Goal: Task Accomplishment & Management: Use online tool/utility

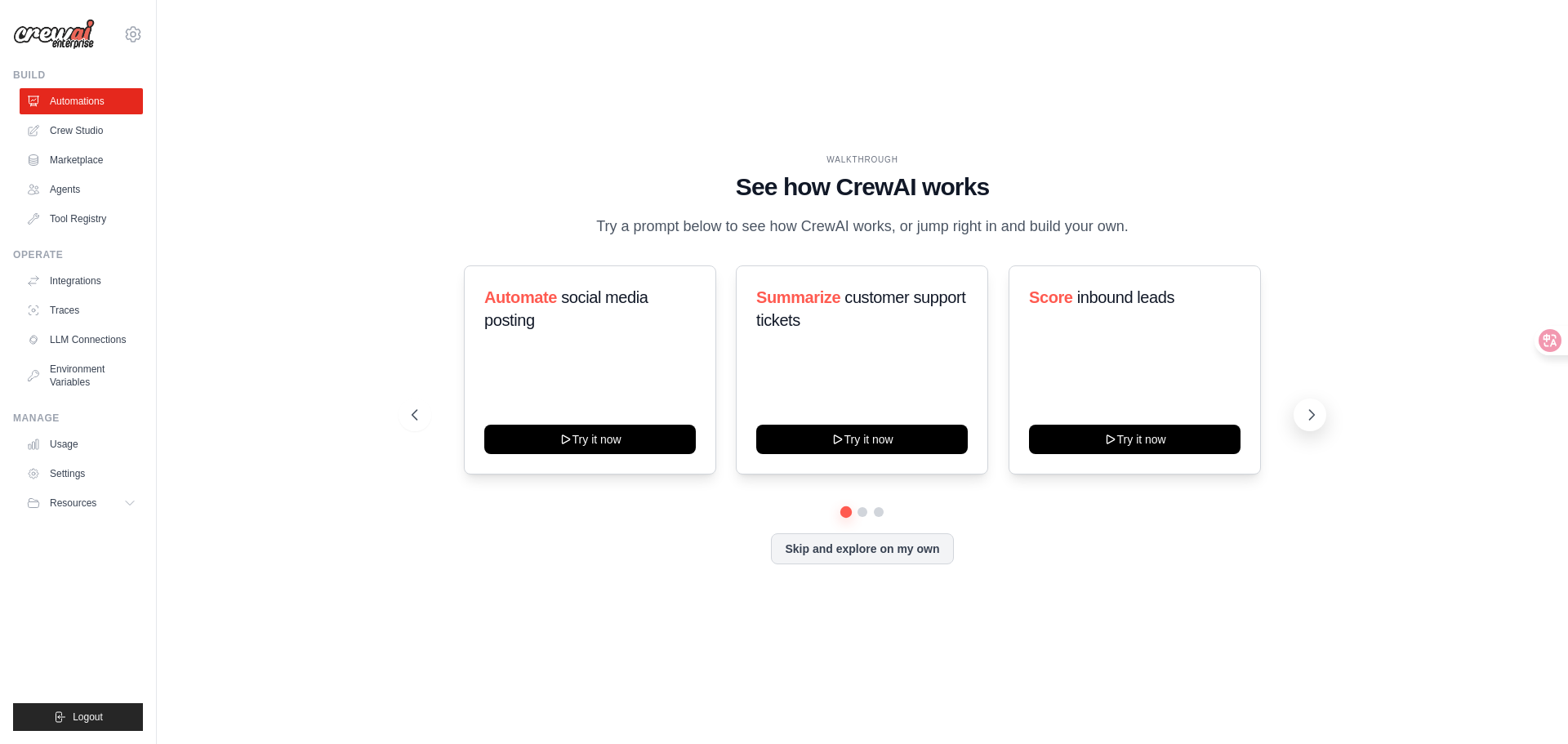
click at [1309, 423] on icon at bounding box center [1311, 415] width 17 height 17
click at [1310, 423] on icon at bounding box center [1311, 415] width 17 height 17
drag, startPoint x: 1315, startPoint y: 436, endPoint x: 1323, endPoint y: 437, distance: 8.1
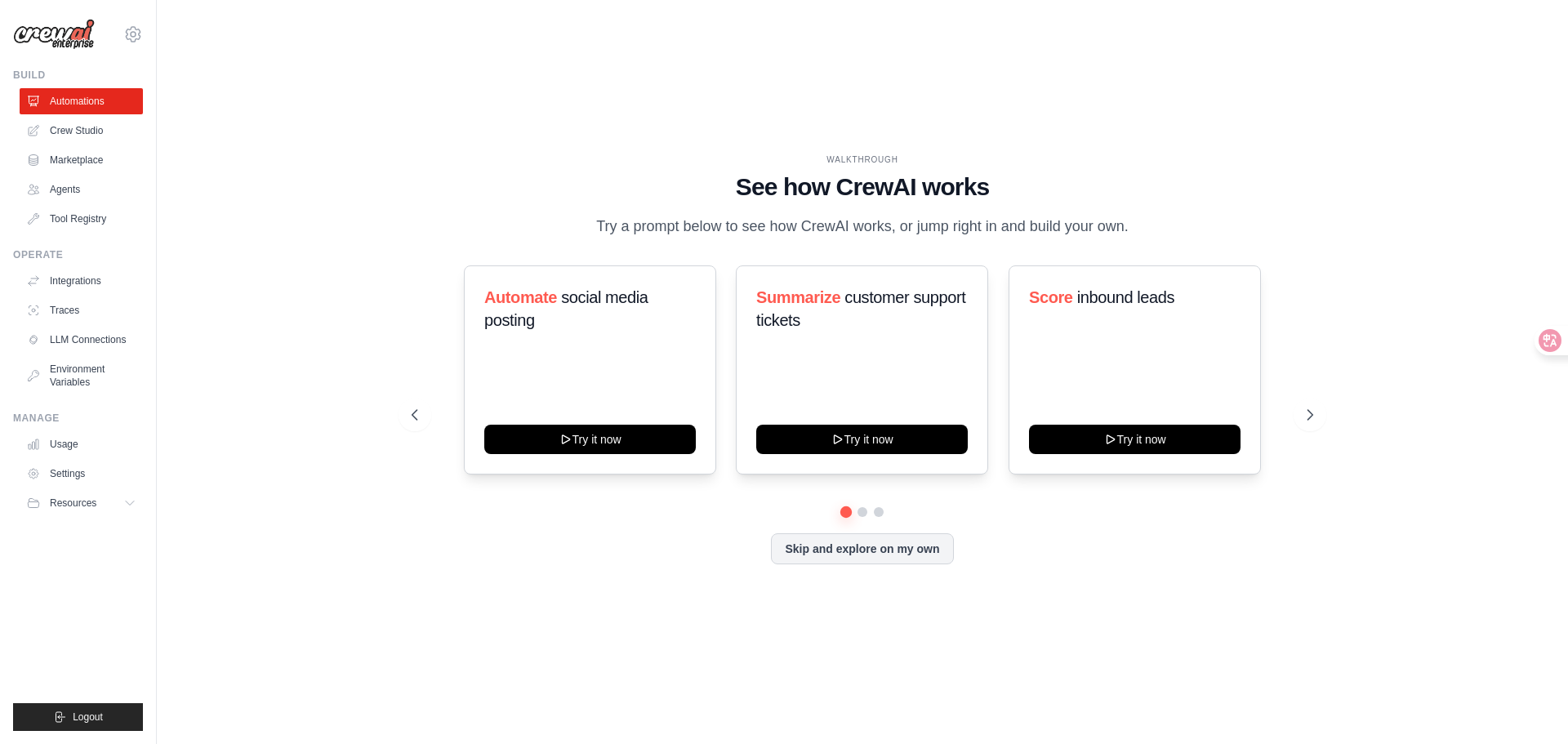
click at [1318, 431] on button at bounding box center [1310, 415] width 33 height 33
drag, startPoint x: 1323, startPoint y: 437, endPoint x: 1299, endPoint y: 436, distance: 24.0
click at [1325, 438] on div "WALKTHROUGH See how CrewAI works Try a prompt below to see how CrewAI works, or…" at bounding box center [862, 371] width 940 height 436
click at [71, 198] on link "Agents" at bounding box center [83, 189] width 123 height 26
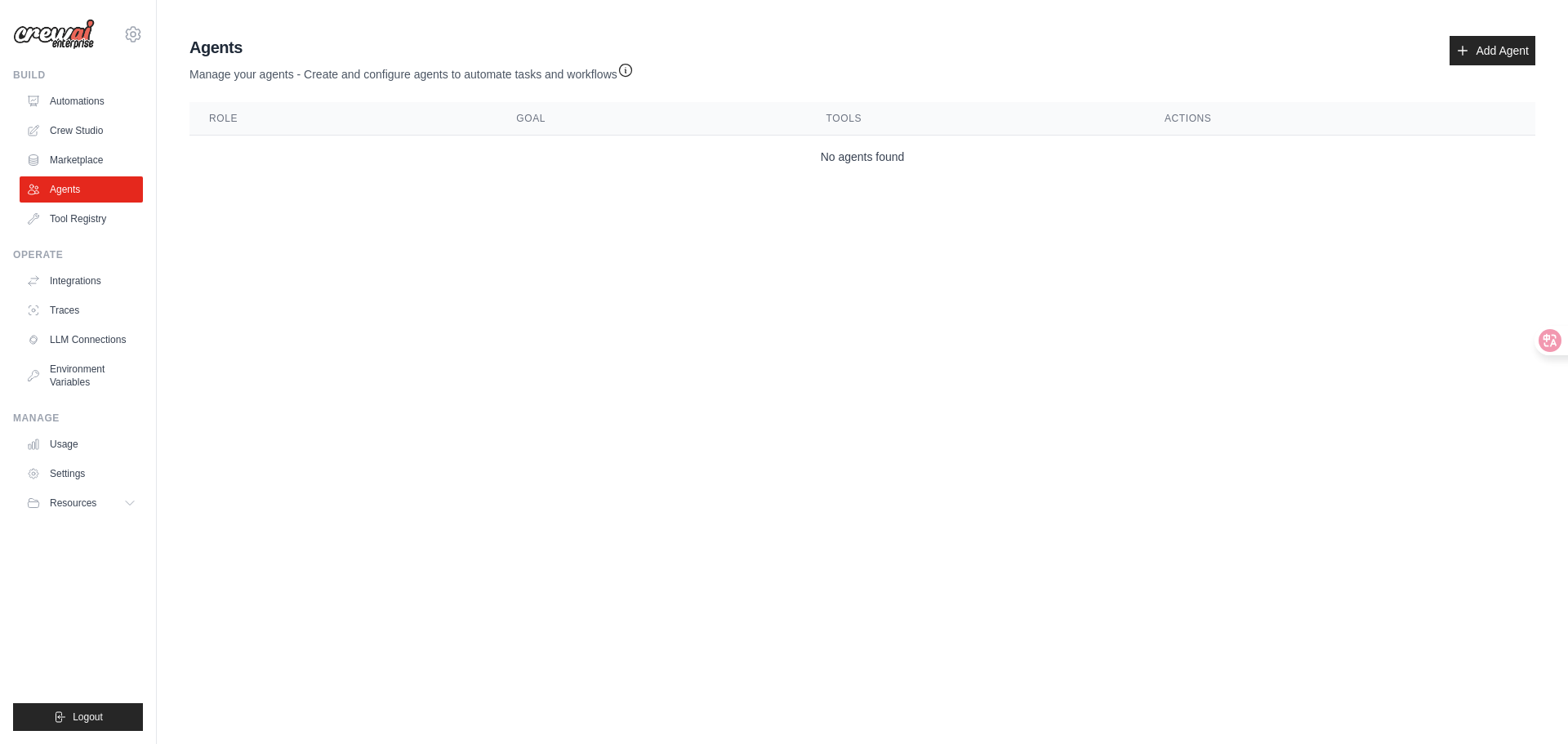
click at [534, 357] on body "t86014258@googlemail.com Settings Build Automations Crew Studio" at bounding box center [784, 372] width 1568 height 744
click at [113, 130] on link "Crew Studio" at bounding box center [83, 130] width 123 height 26
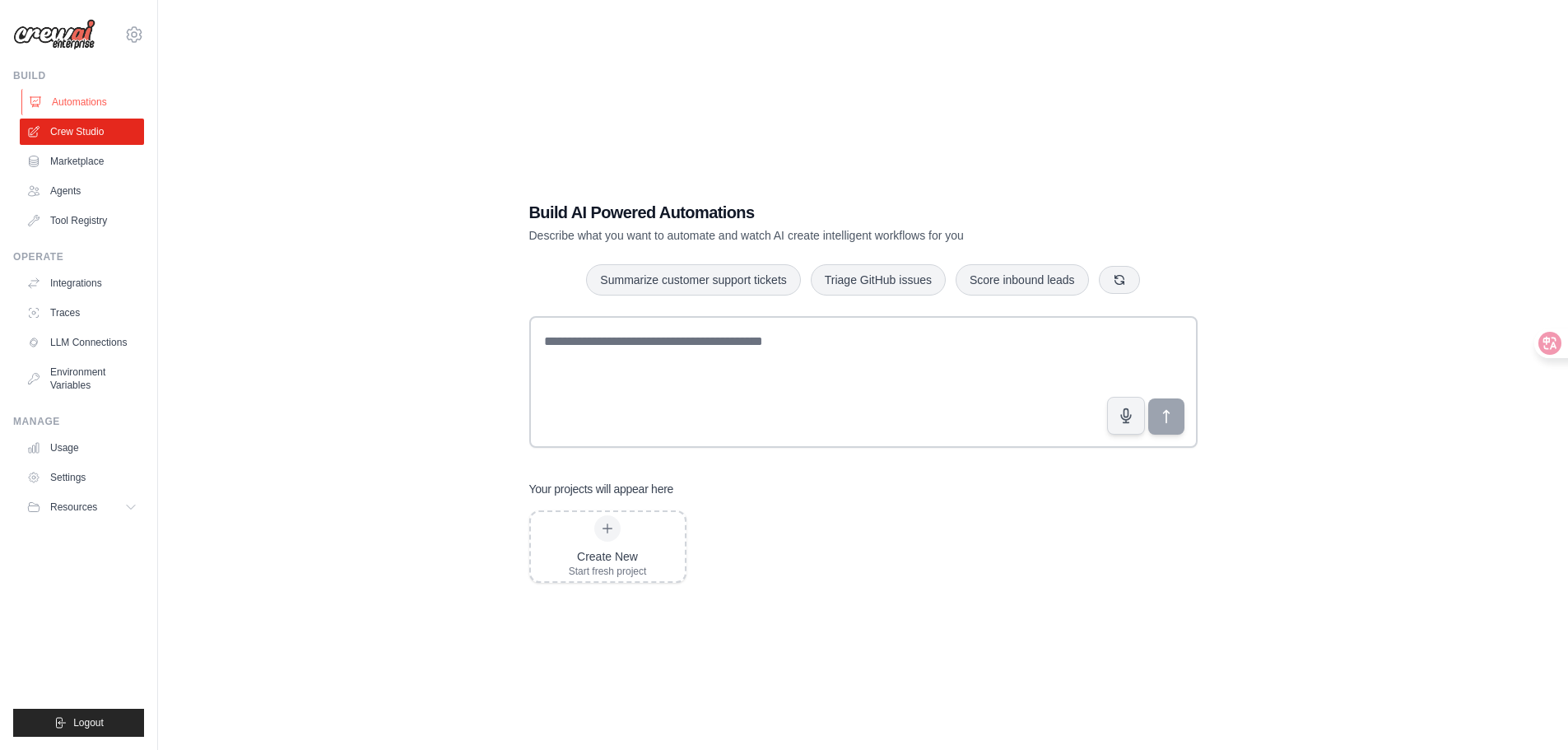
click at [108, 104] on link "Automations" at bounding box center [83, 102] width 124 height 26
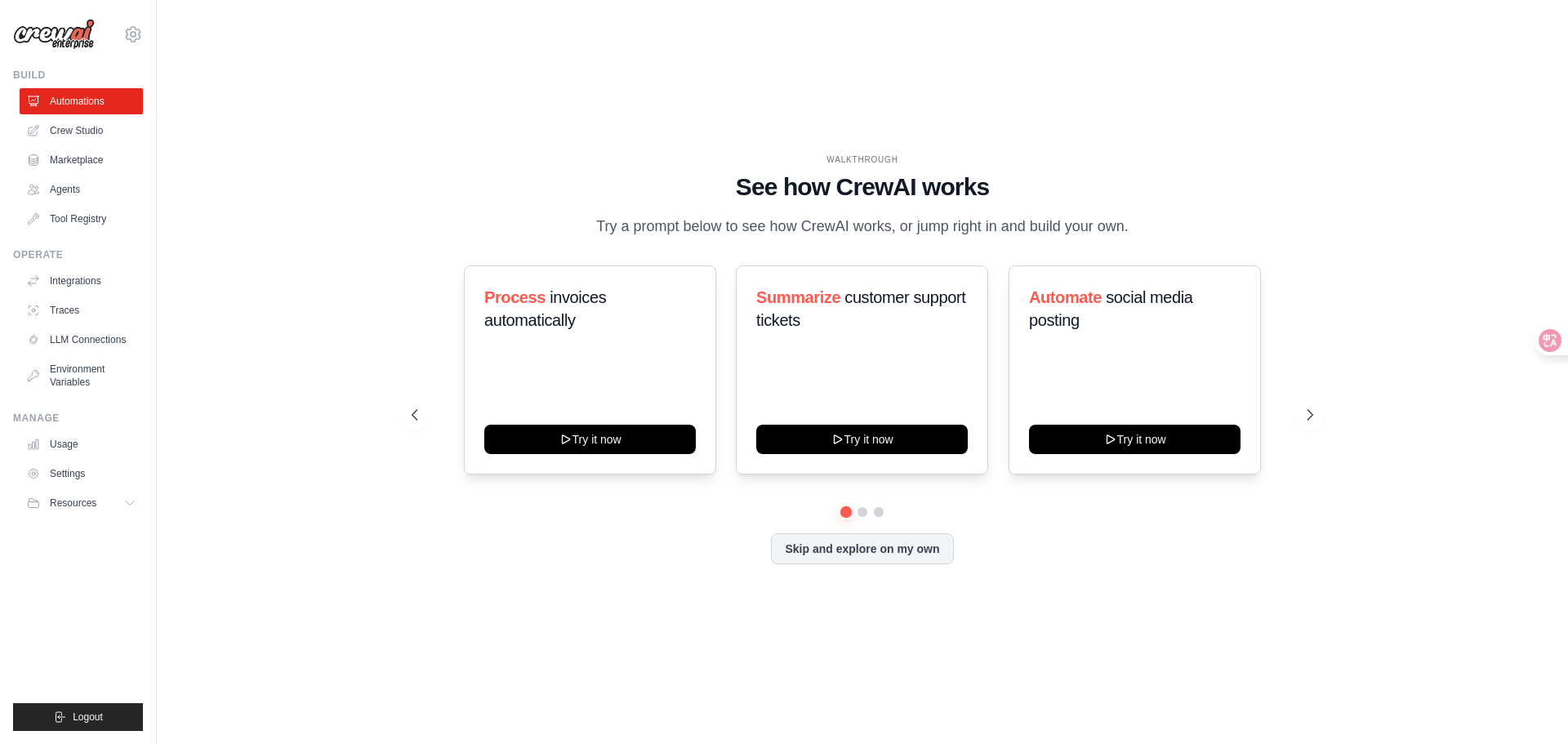
click at [1325, 176] on div "WALKTHROUGH See how CrewAI works Try a prompt below to see how CrewAI works, or…" at bounding box center [862, 371] width 940 height 436
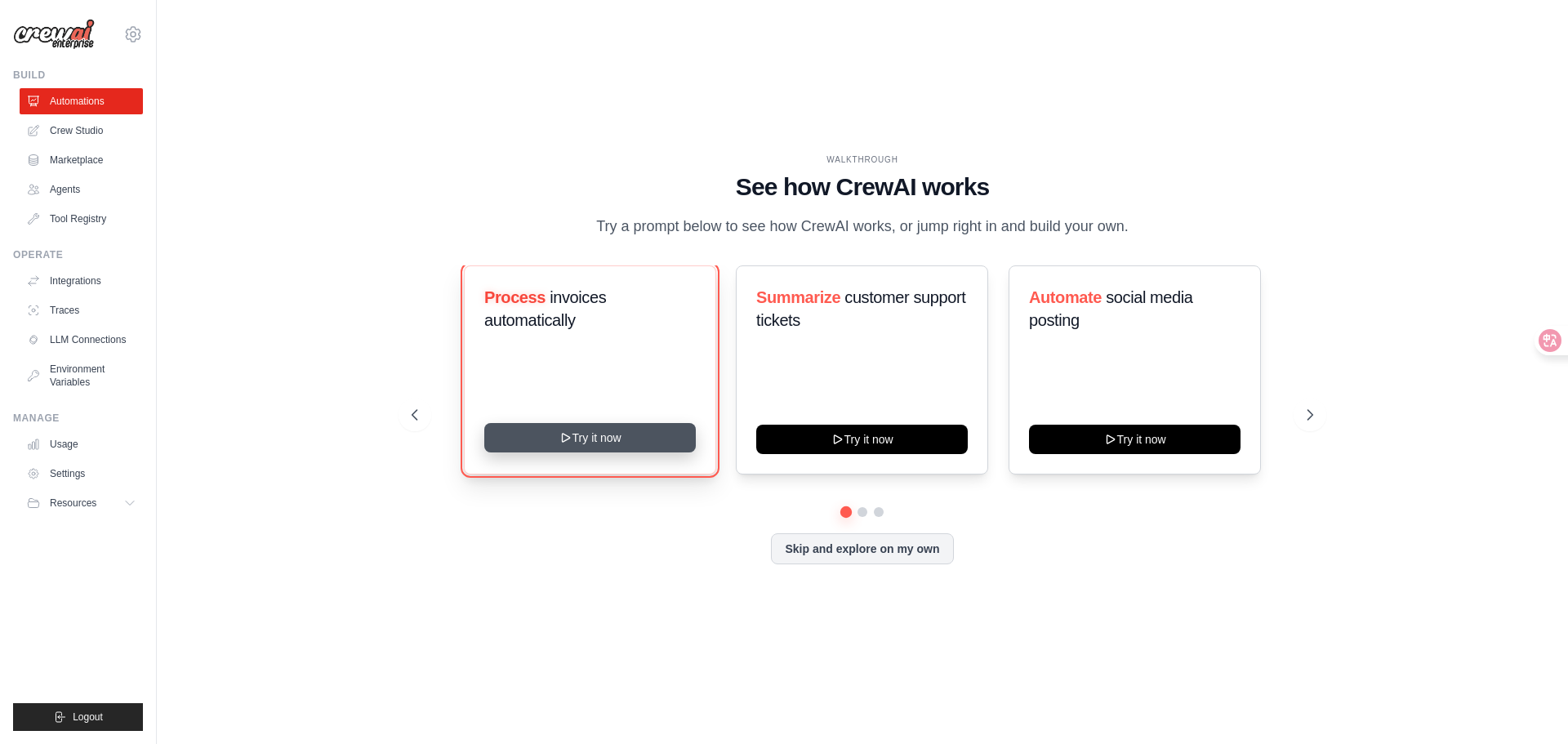
click at [611, 450] on button "Try it now" at bounding box center [590, 438] width 212 height 29
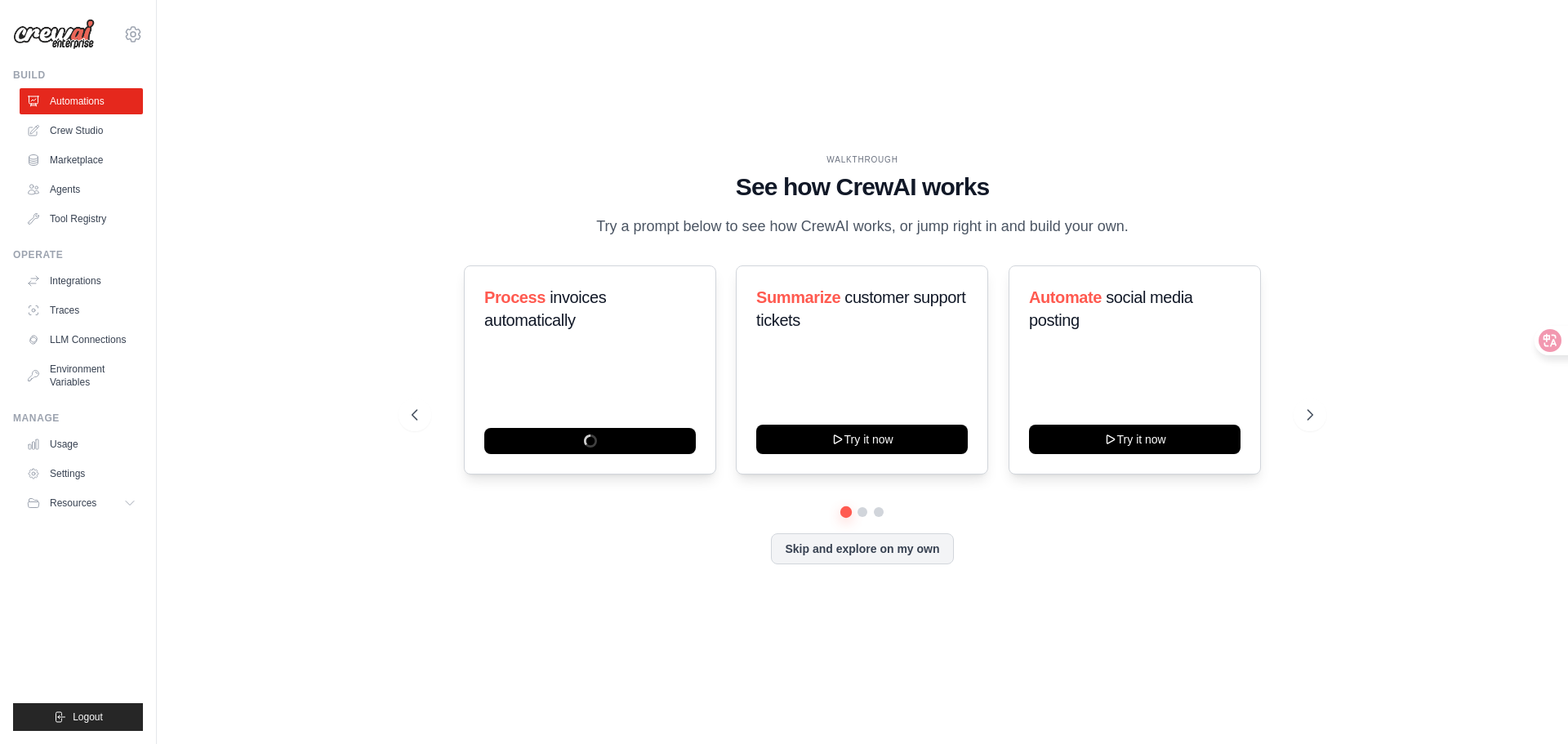
click at [388, 285] on div "WALKTHROUGH See how CrewAI works Try a prompt below to see how CrewAI works, or…" at bounding box center [862, 372] width 1359 height 711
click at [96, 128] on link "Crew Studio" at bounding box center [83, 130] width 123 height 26
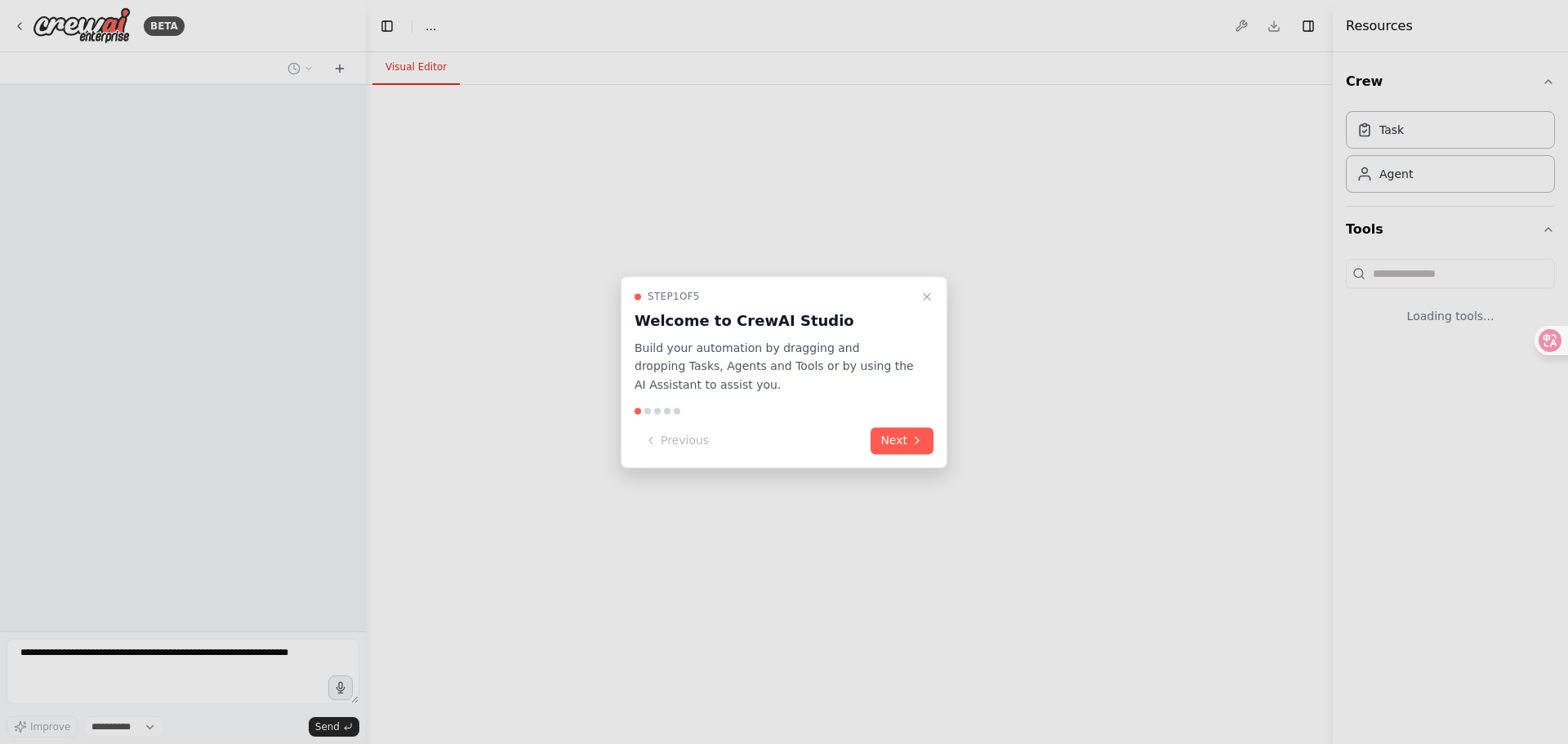
select select "****"
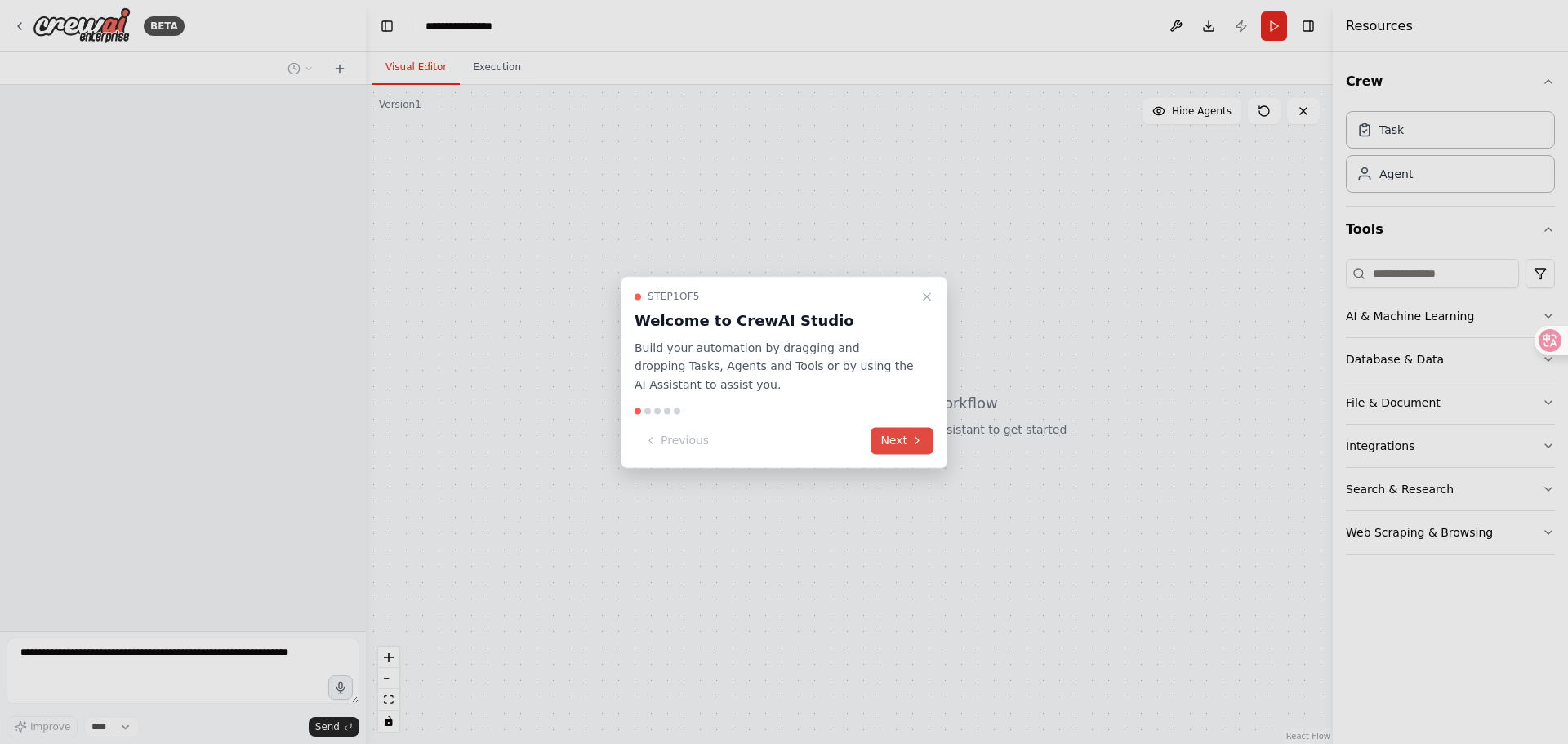
click at [918, 439] on icon at bounding box center [917, 440] width 13 height 13
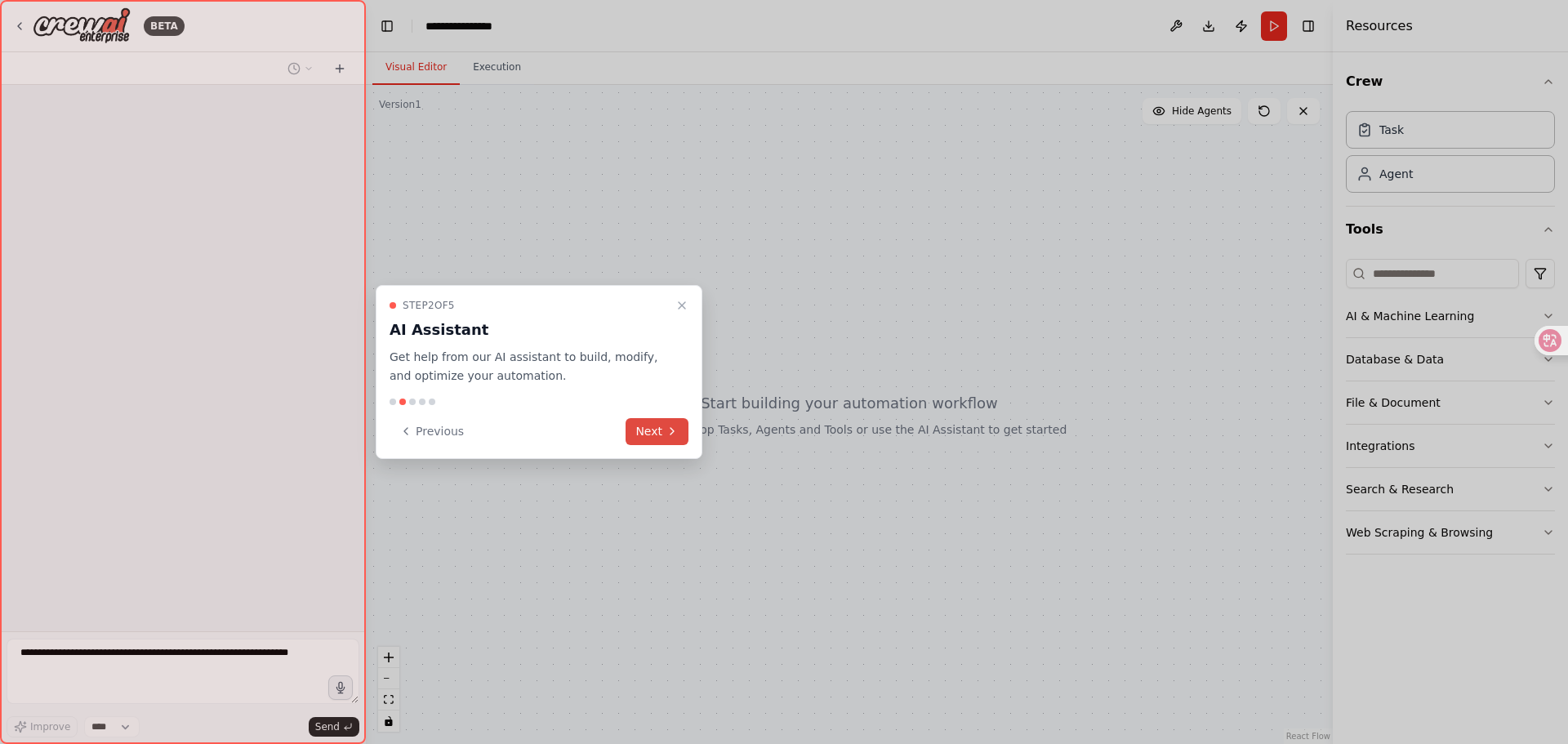
click at [664, 432] on button "Next" at bounding box center [657, 431] width 63 height 27
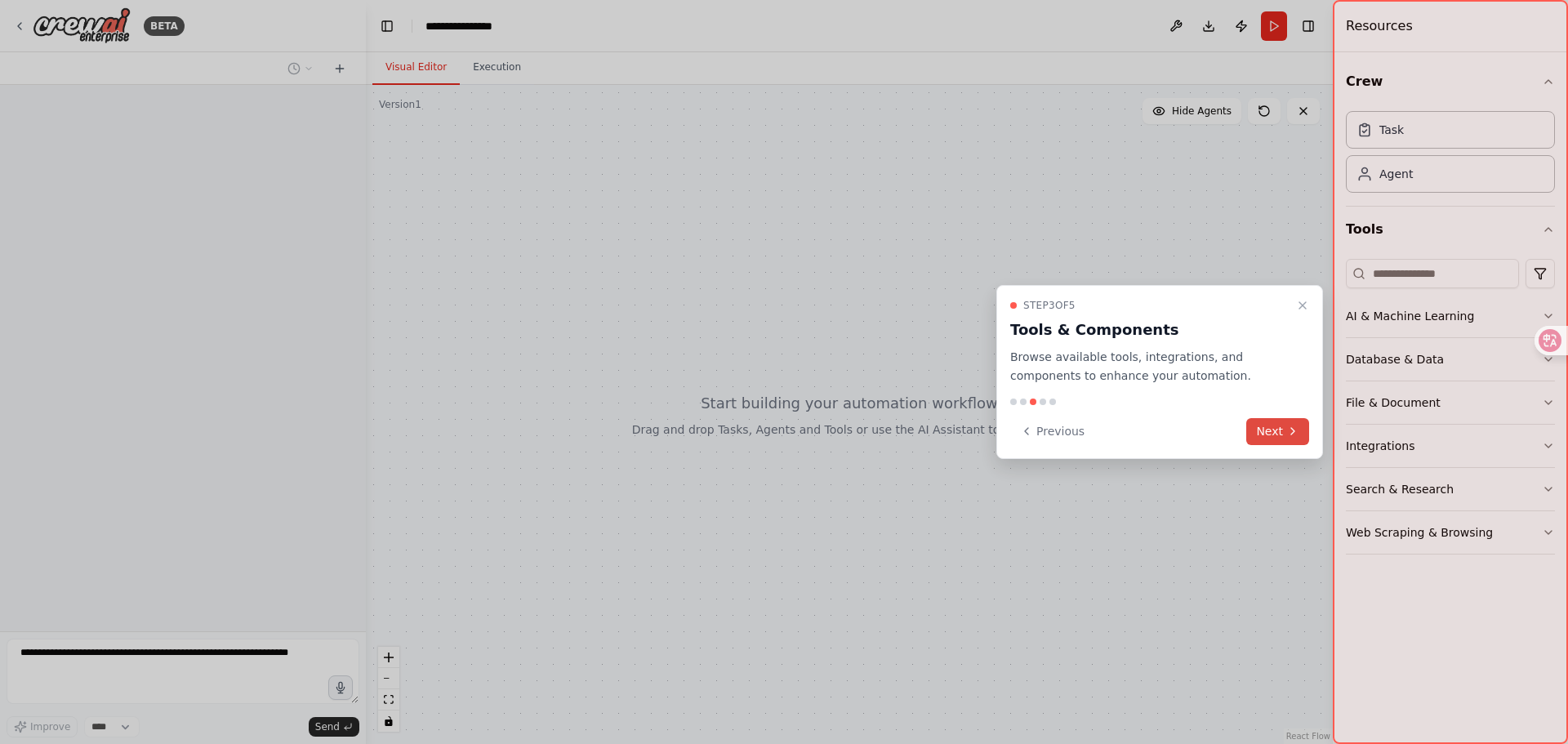
click at [1257, 439] on button "Next" at bounding box center [1277, 431] width 63 height 27
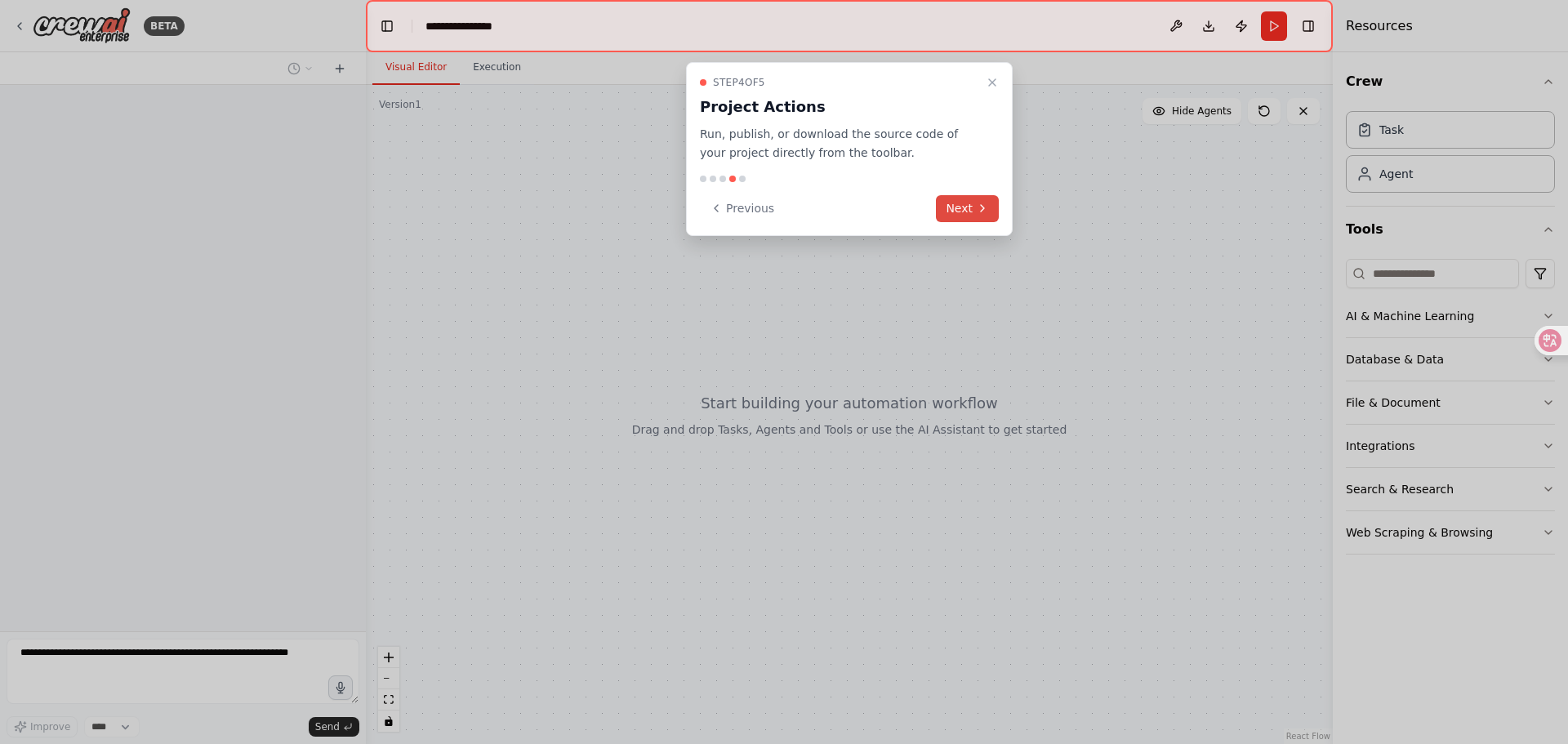
click at [953, 215] on button "Next" at bounding box center [967, 208] width 63 height 27
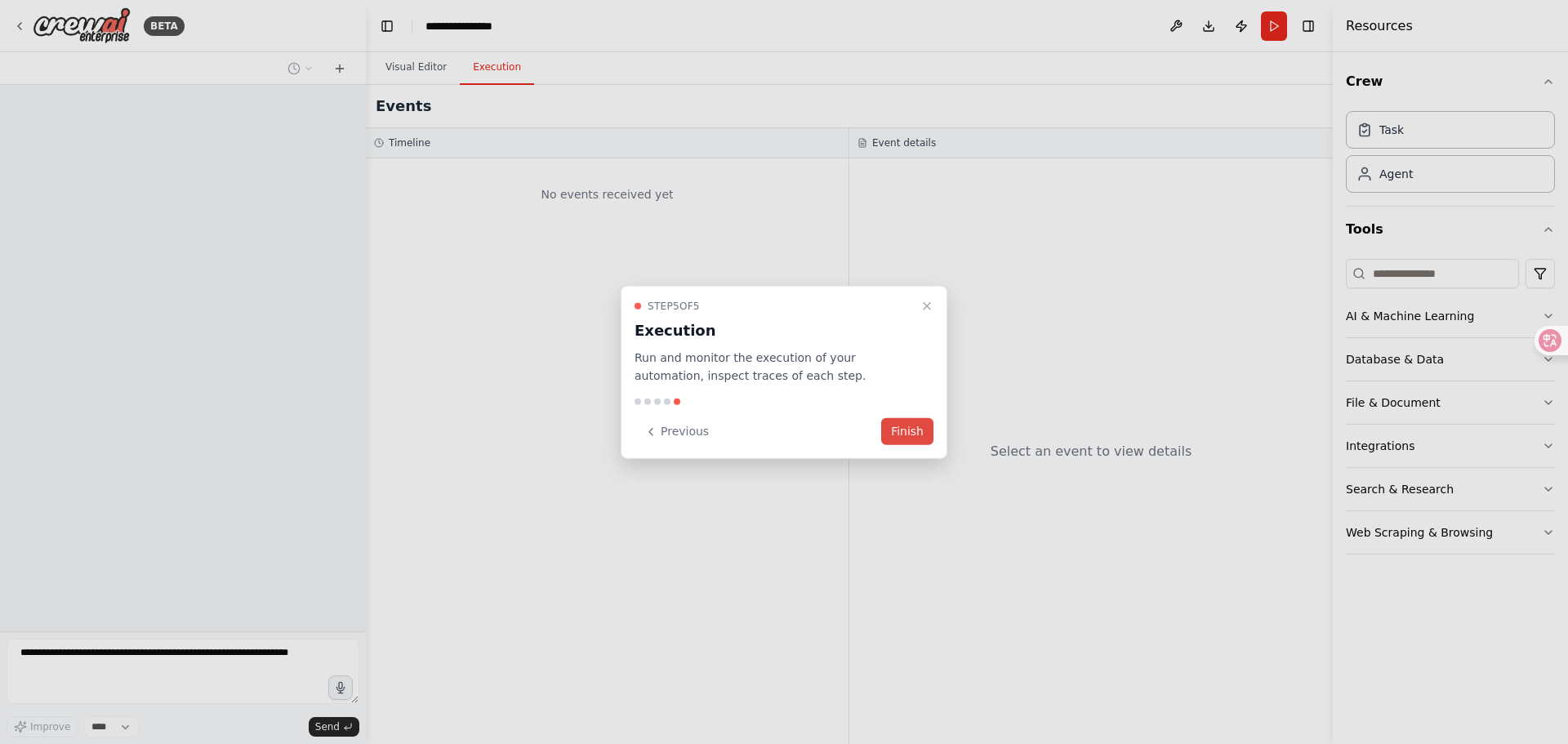
click at [915, 427] on button "Finish" at bounding box center [906, 431] width 52 height 27
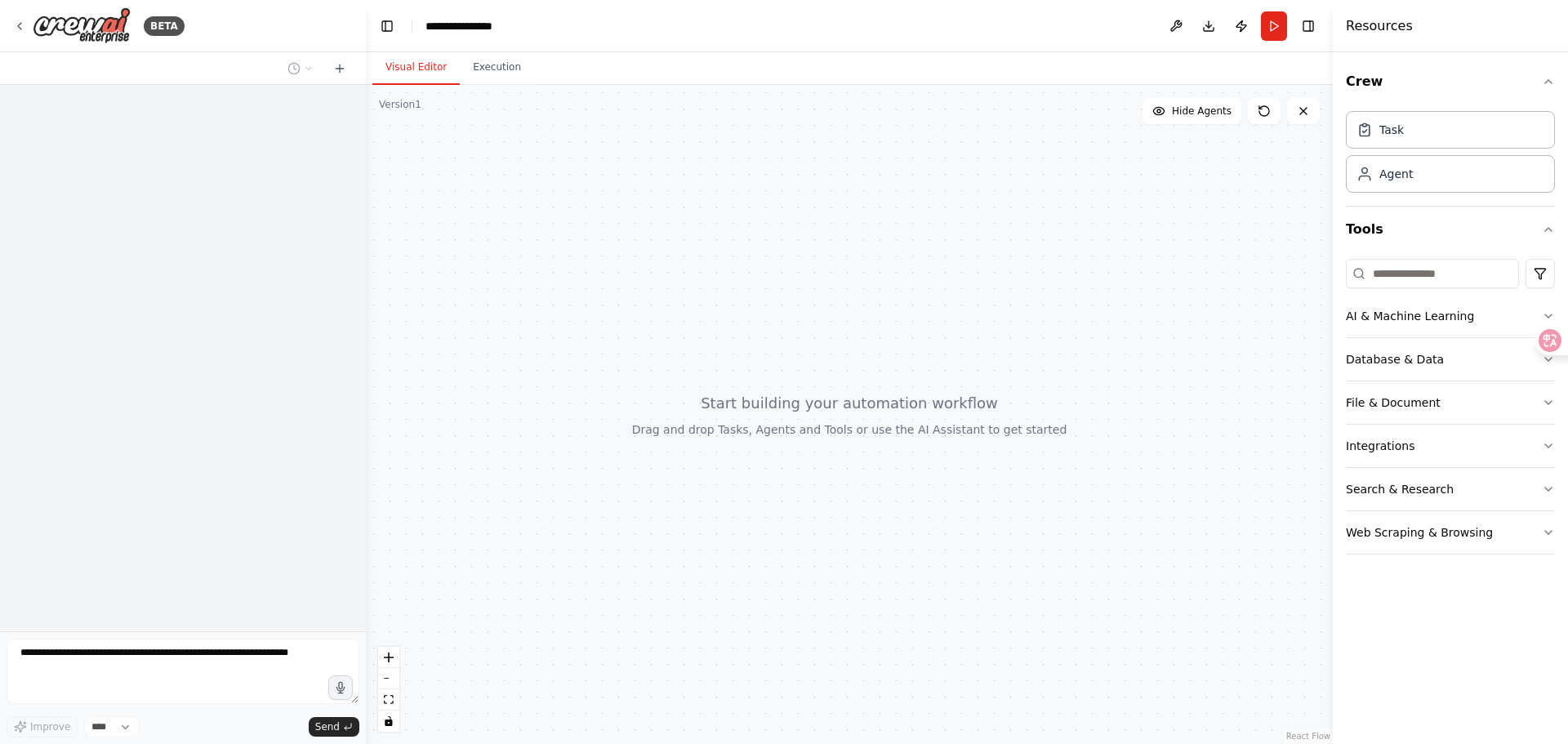
click at [700, 261] on div at bounding box center [850, 415] width 967 height 659
click at [511, 78] on button "Execution" at bounding box center [496, 67] width 74 height 34
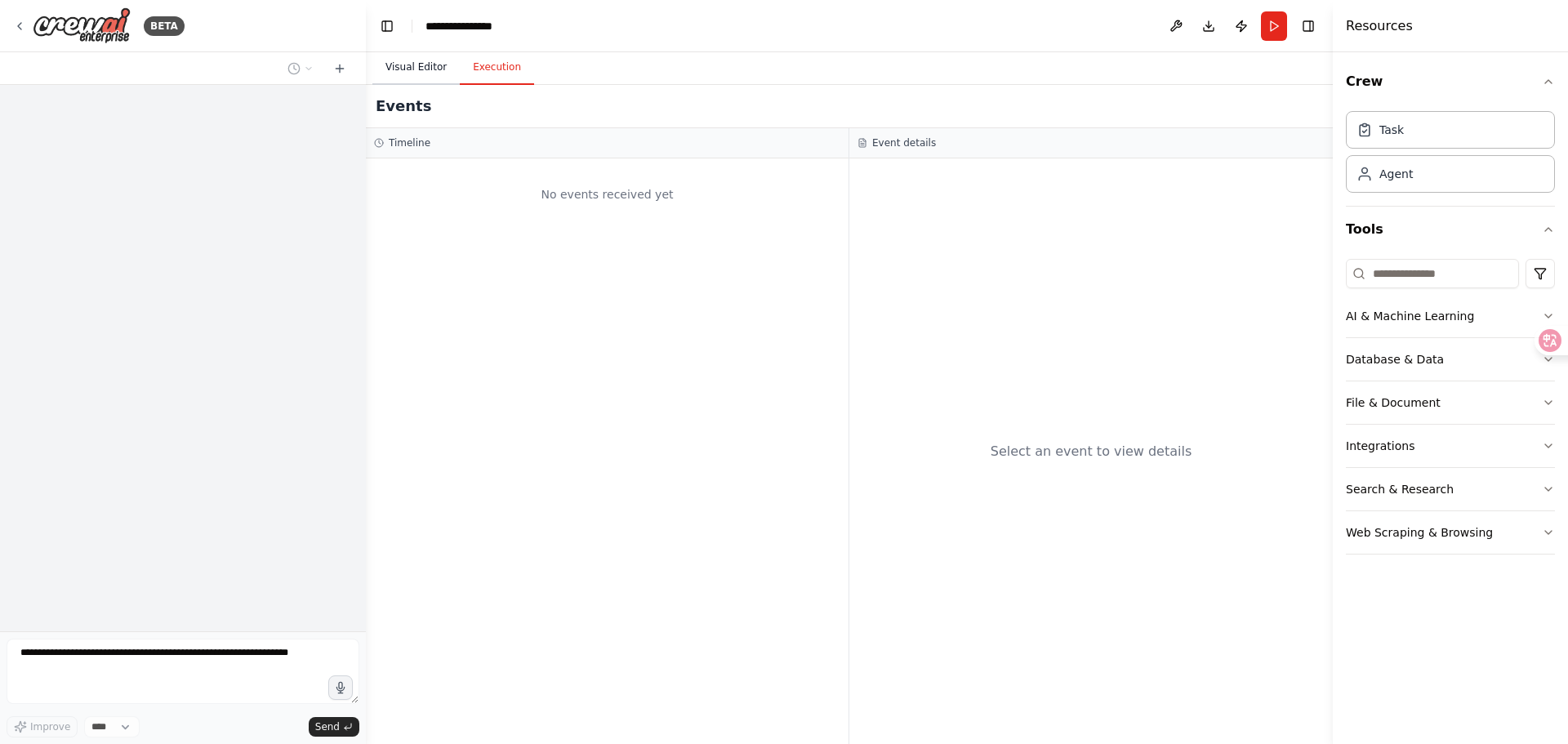
click at [419, 76] on button "Visual Editor" at bounding box center [416, 67] width 87 height 34
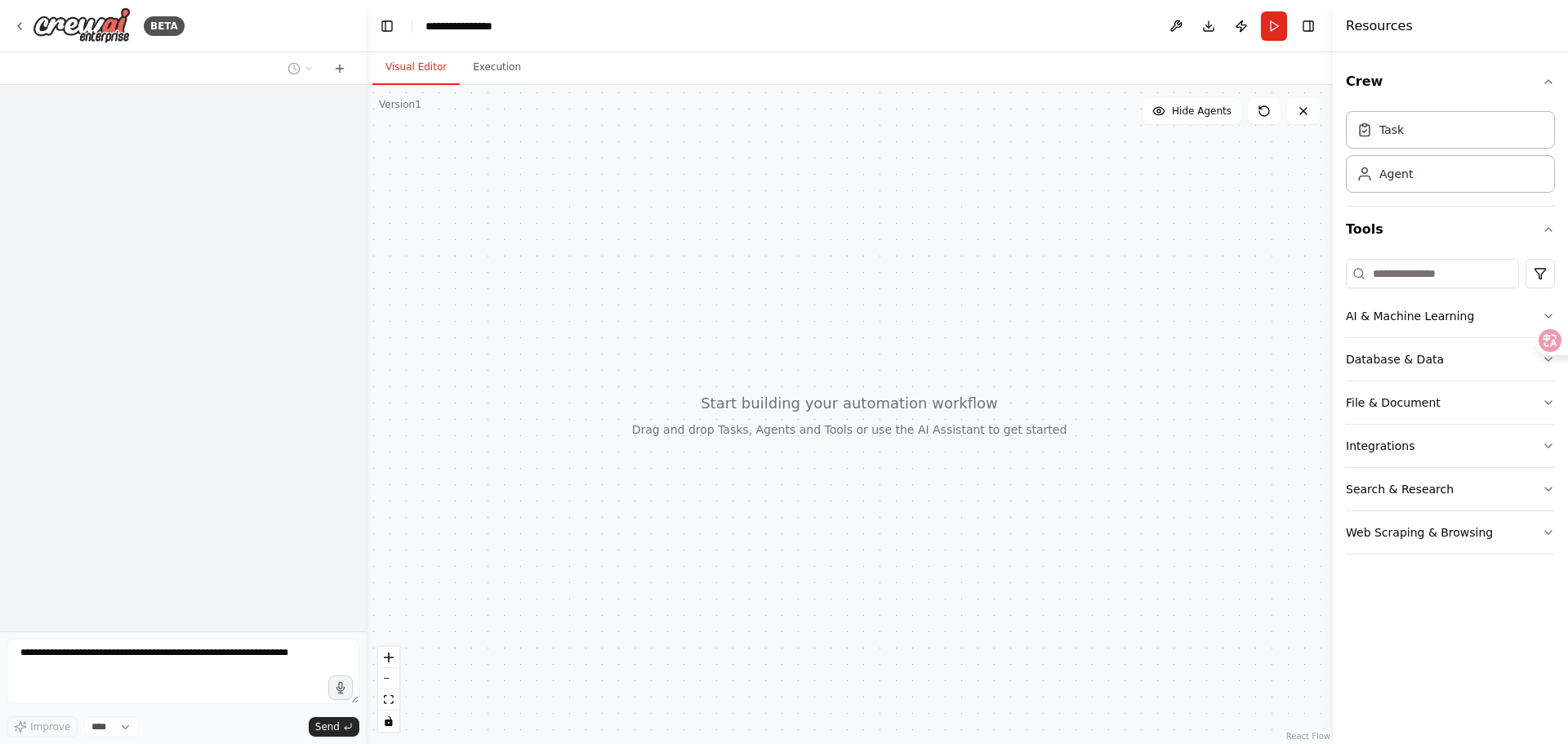
click at [457, 263] on div at bounding box center [850, 415] width 967 height 659
click at [260, 350] on div at bounding box center [183, 358] width 366 height 546
click at [231, 337] on div at bounding box center [183, 358] width 366 height 546
click at [335, 70] on icon at bounding box center [339, 69] width 13 height 13
click at [336, 71] on icon at bounding box center [339, 69] width 13 height 13
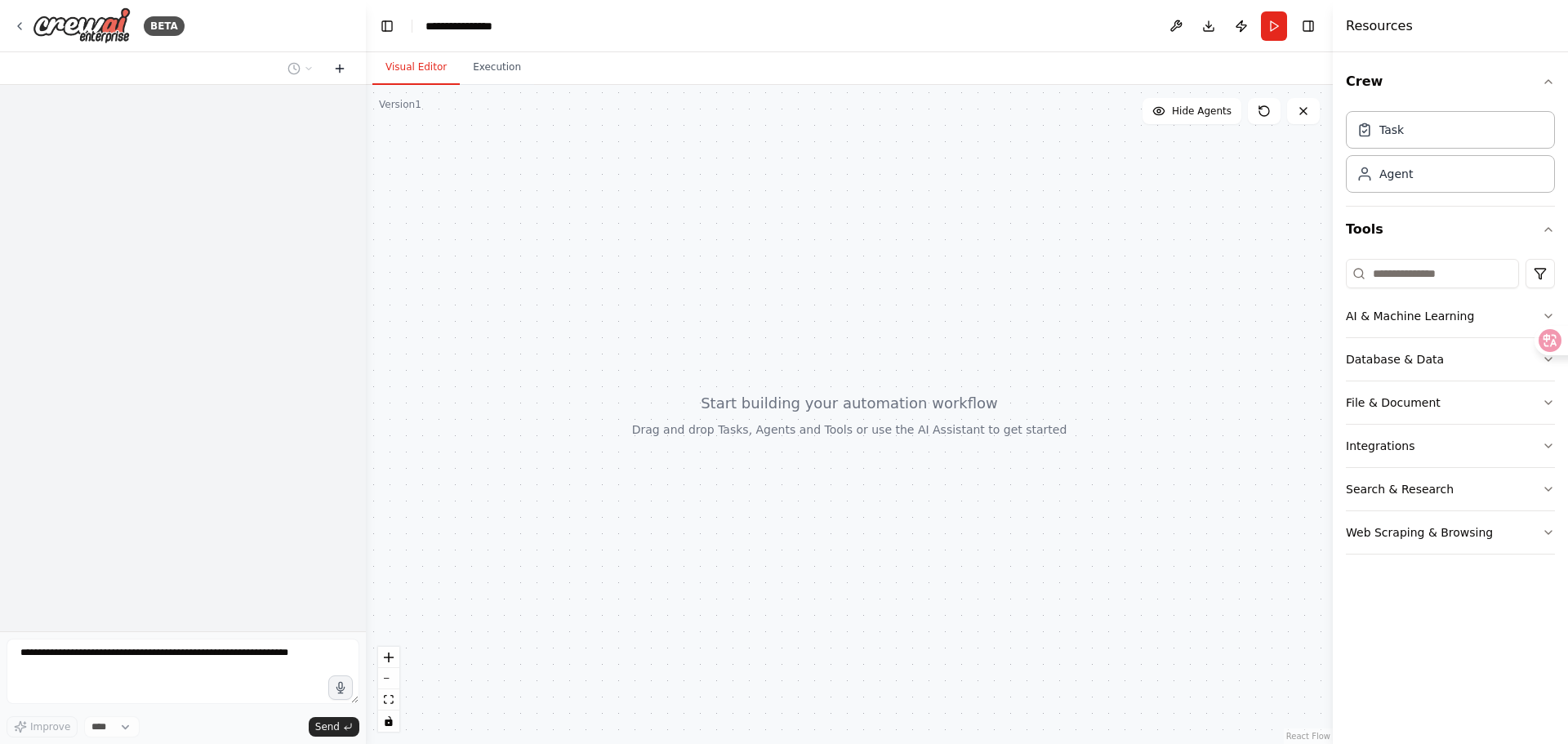
click at [338, 69] on icon at bounding box center [339, 69] width 7 height 0
click at [617, 130] on div at bounding box center [850, 415] width 967 height 659
click at [1451, 140] on div "Task" at bounding box center [1451, 128] width 209 height 38
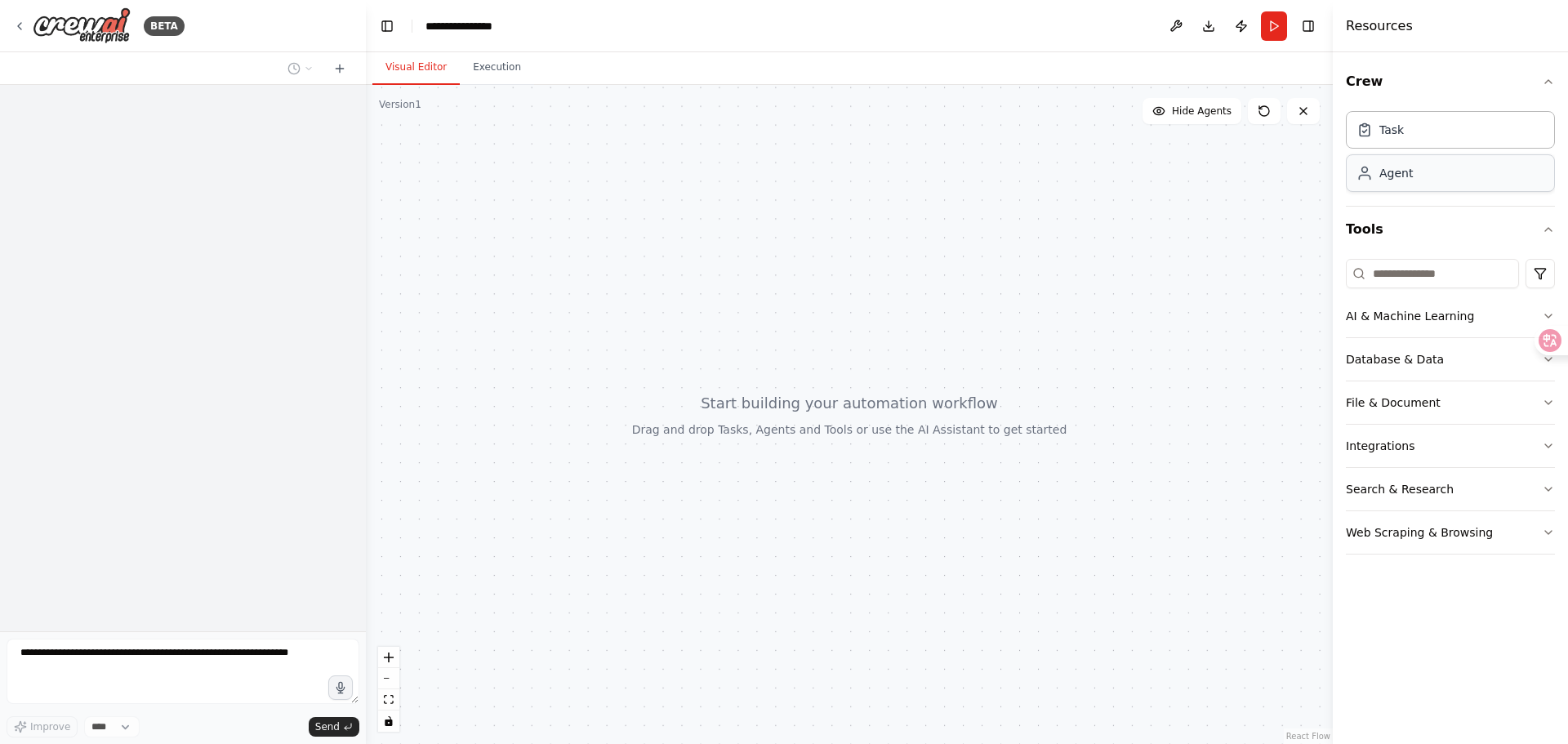
click at [1453, 183] on div "Agent" at bounding box center [1451, 172] width 209 height 38
click at [1456, 139] on div "Task" at bounding box center [1451, 128] width 209 height 38
click at [1453, 166] on div "Agent" at bounding box center [1451, 172] width 209 height 38
click at [1468, 126] on div "Task" at bounding box center [1451, 128] width 209 height 38
click at [1459, 170] on div "Agent" at bounding box center [1451, 172] width 209 height 38
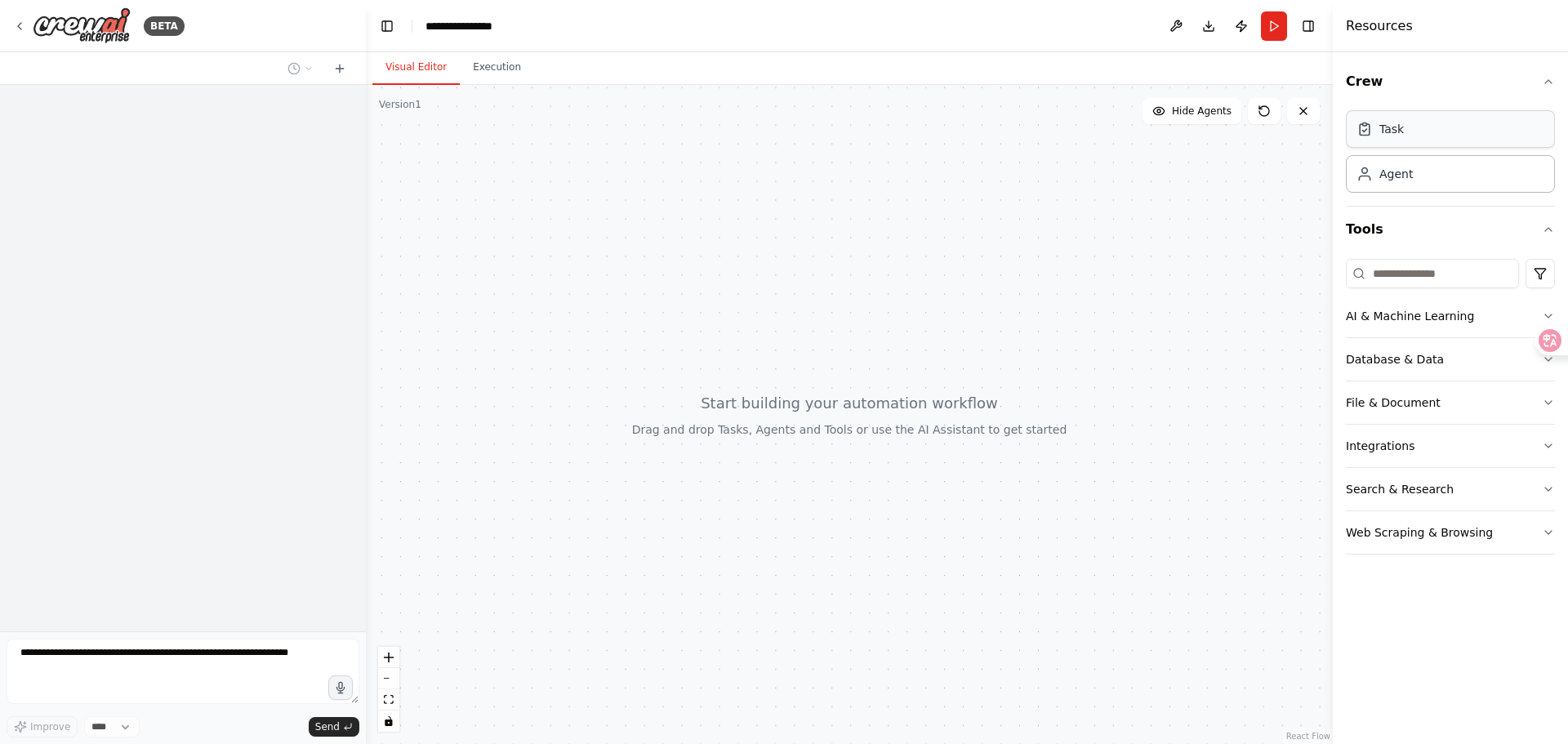
click at [1465, 139] on div "Task" at bounding box center [1451, 128] width 209 height 38
click at [1256, 265] on div at bounding box center [850, 415] width 967 height 659
click at [1219, 360] on div at bounding box center [850, 415] width 967 height 659
click at [1260, 114] on icon at bounding box center [1263, 111] width 10 height 10
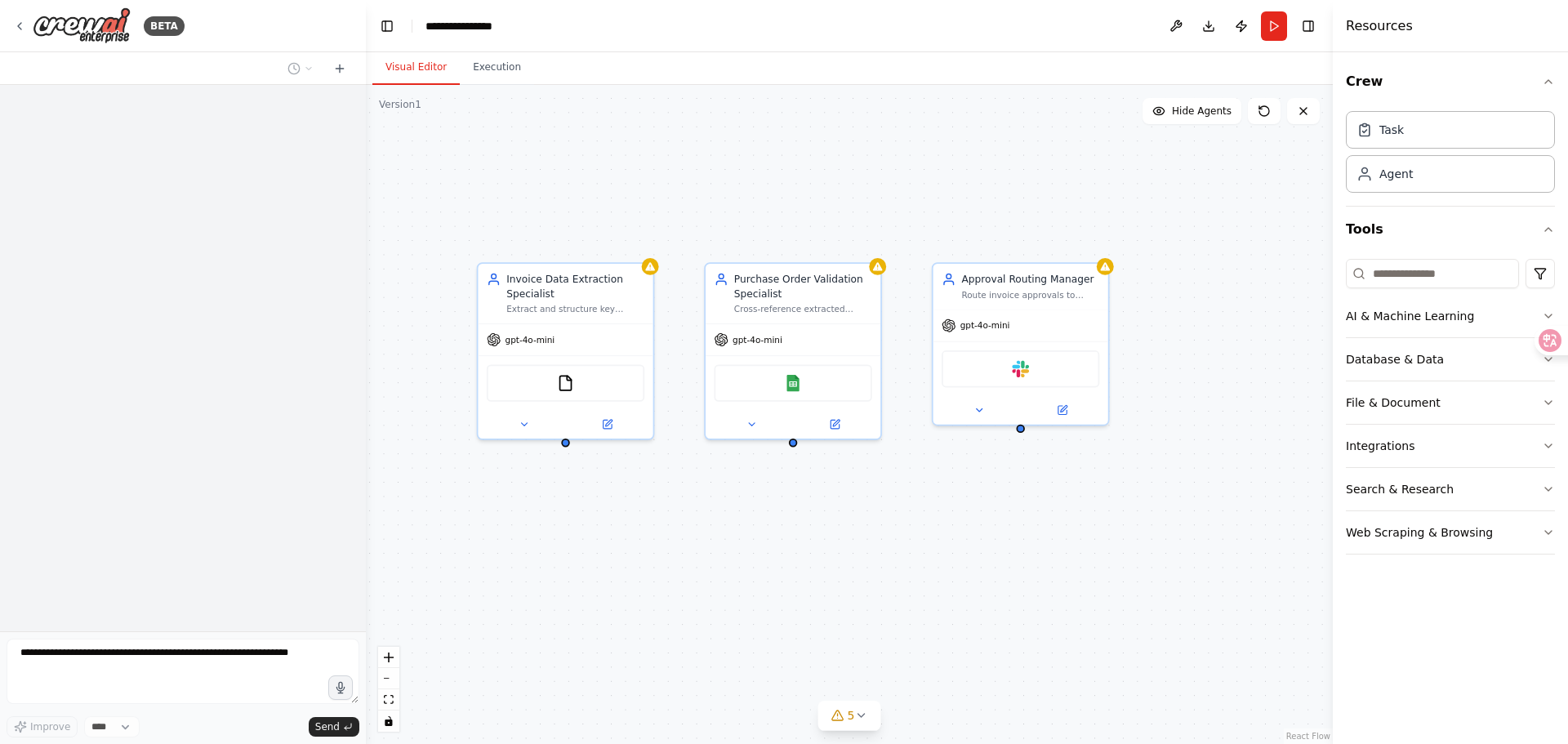
drag, startPoint x: 1092, startPoint y: 207, endPoint x: 1004, endPoint y: 193, distance: 89.1
click at [1004, 193] on div "Invoice Data Extraction Specialist Extract and structure key information from i…" at bounding box center [850, 415] width 967 height 659
click at [1145, 180] on div "Invoice Data Extraction Specialist Extract and structure key information from i…" at bounding box center [850, 415] width 967 height 659
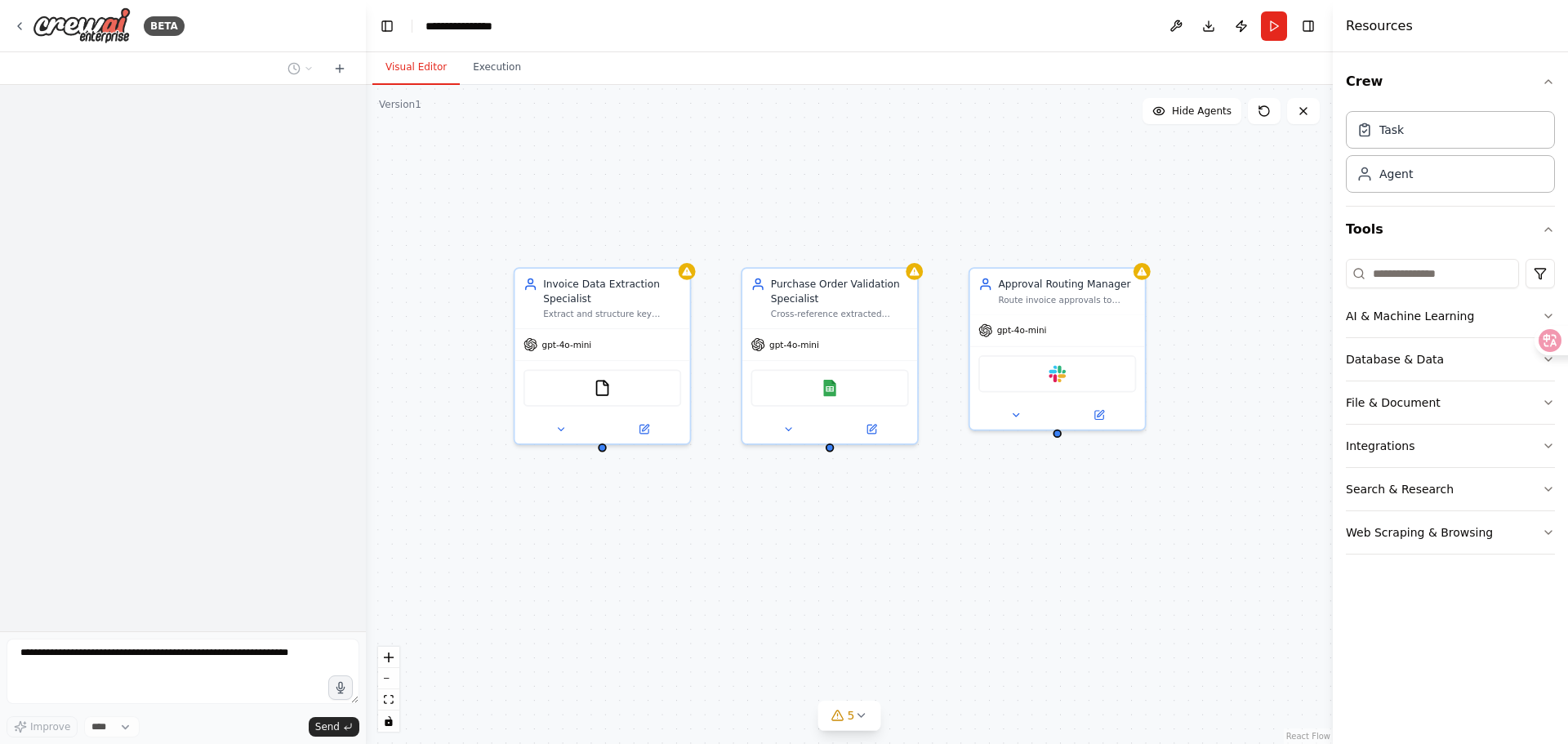
drag, startPoint x: 1109, startPoint y: 167, endPoint x: 1147, endPoint y: 172, distance: 38.3
click at [1147, 172] on div "Invoice Data Extraction Specialist Extract and structure key information from i…" at bounding box center [850, 415] width 967 height 659
click at [1265, 112] on icon at bounding box center [1264, 111] width 13 height 13
click at [827, 198] on div "Invoice Data Extraction Specialist Extract and structure key information from i…" at bounding box center [850, 415] width 967 height 659
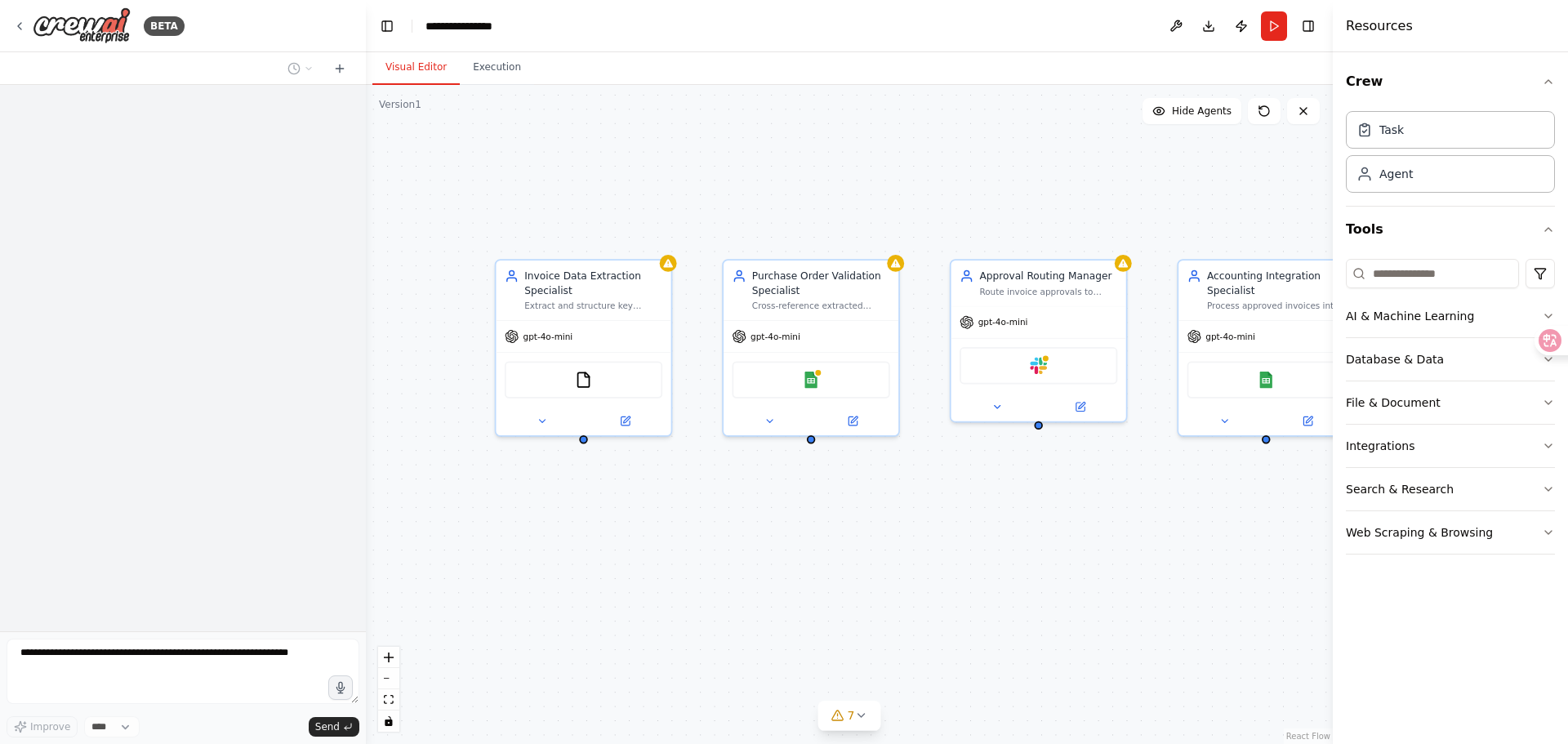
drag, startPoint x: 845, startPoint y: 188, endPoint x: 813, endPoint y: 186, distance: 32.1
click at [813, 186] on div "Invoice Data Extraction Specialist Extract and structure key information from i…" at bounding box center [850, 415] width 967 height 659
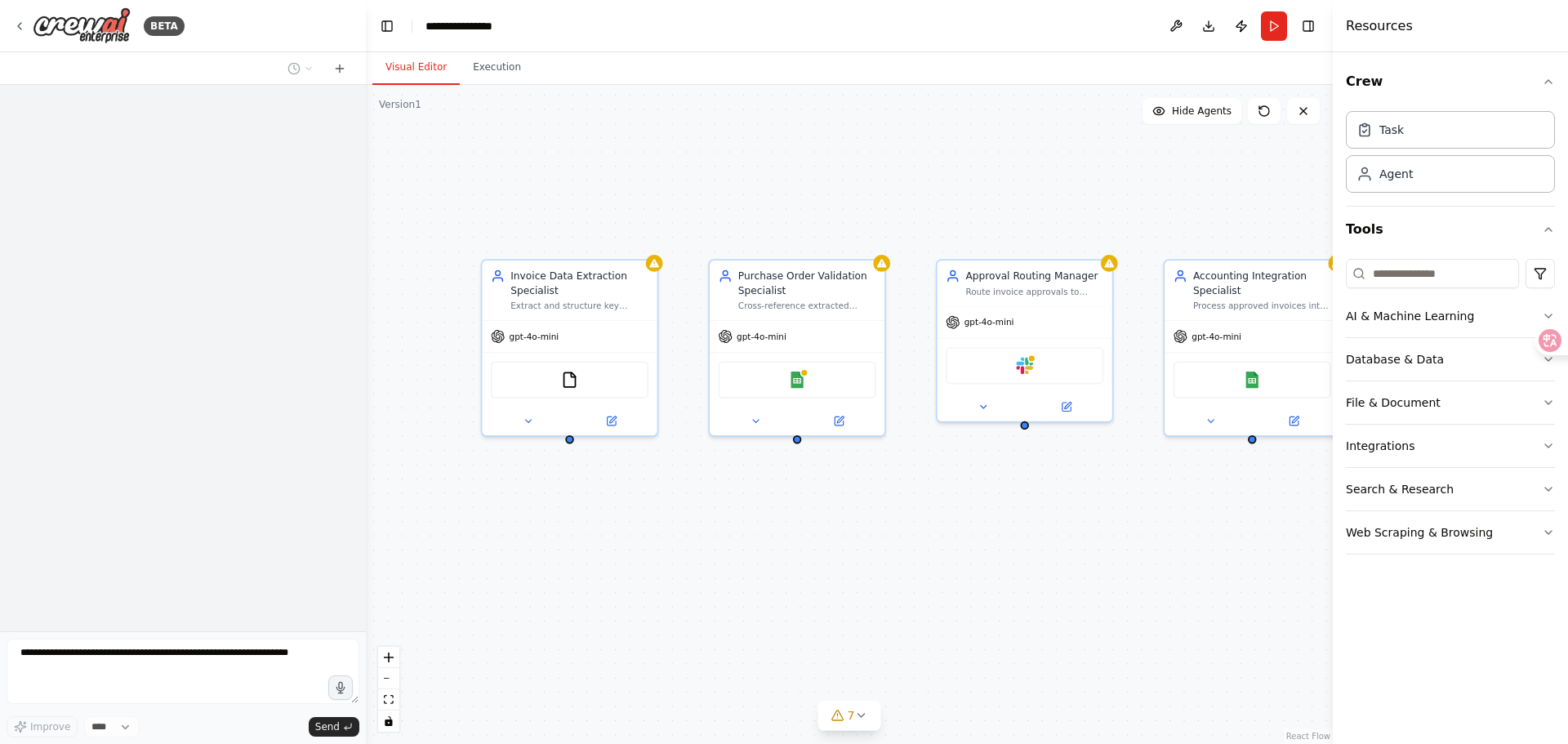
click at [703, 601] on div "Invoice Data Extraction Specialist Extract and structure key information from i…" at bounding box center [850, 415] width 967 height 659
click at [626, 508] on div "Invoice Data Extraction Specialist Extract and structure key information from i…" at bounding box center [850, 415] width 967 height 659
click at [585, 295] on div "Invoice Data Extraction Specialist Extract and structure key information from i…" at bounding box center [579, 287] width 138 height 42
click at [780, 276] on div "Purchase Order Validation Specialist" at bounding box center [807, 280] width 138 height 28
click at [1005, 294] on div "Route invoice approvals to appropriate managers based on amount thresholds, dep…" at bounding box center [1034, 289] width 138 height 11
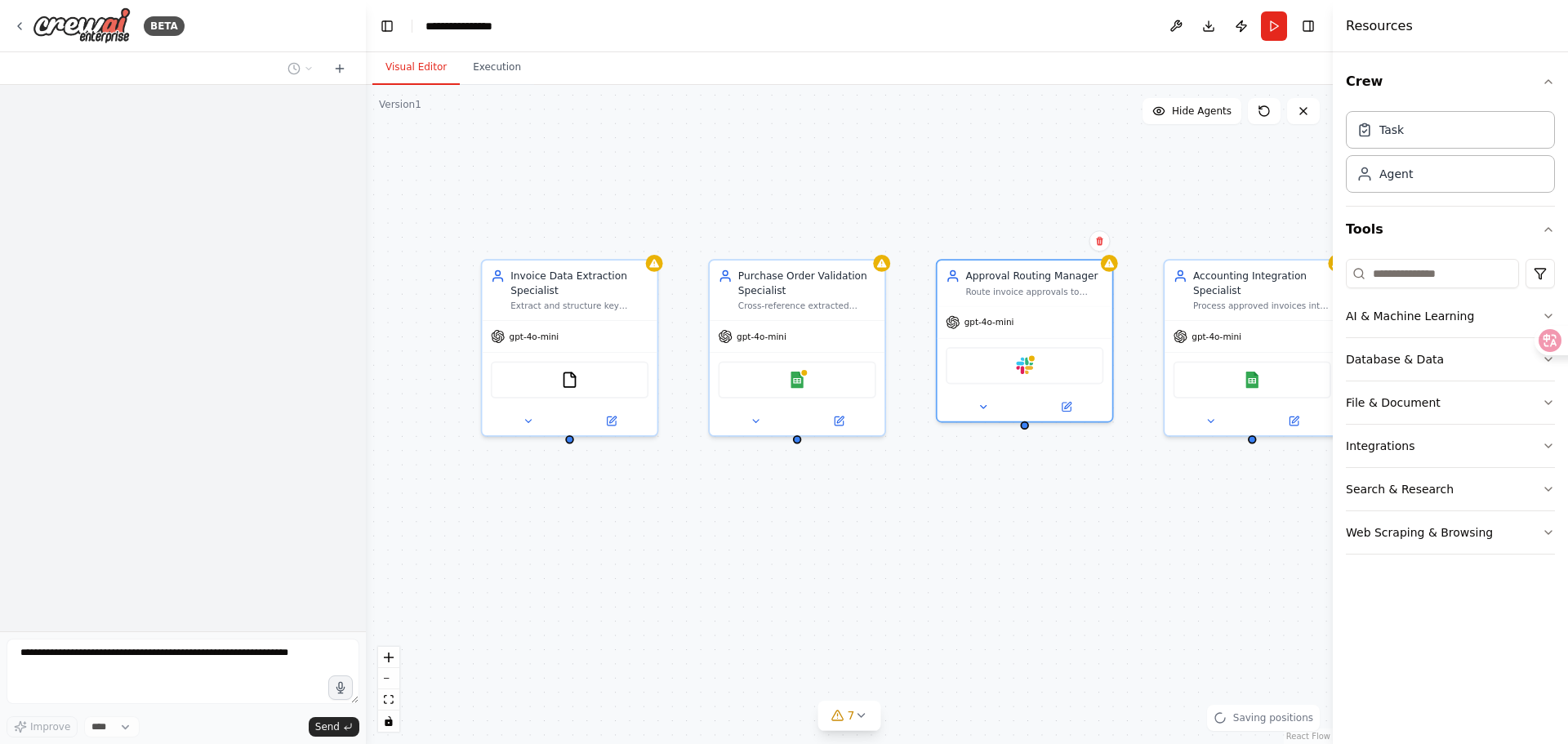
click at [923, 449] on div "Invoice Data Extraction Specialist Extract and structure key information from i…" at bounding box center [850, 415] width 967 height 659
click at [1030, 324] on div "gpt-4o-mini" at bounding box center [1025, 319] width 174 height 31
click at [1095, 531] on div "Invoice Data Extraction Specialist Extract and structure key information from i…" at bounding box center [850, 415] width 967 height 659
click at [1098, 526] on div "Invoice Data Extraction Specialist Extract and structure key information from i…" at bounding box center [850, 415] width 967 height 659
drag, startPoint x: 1236, startPoint y: 305, endPoint x: 1221, endPoint y: 301, distance: 15.5
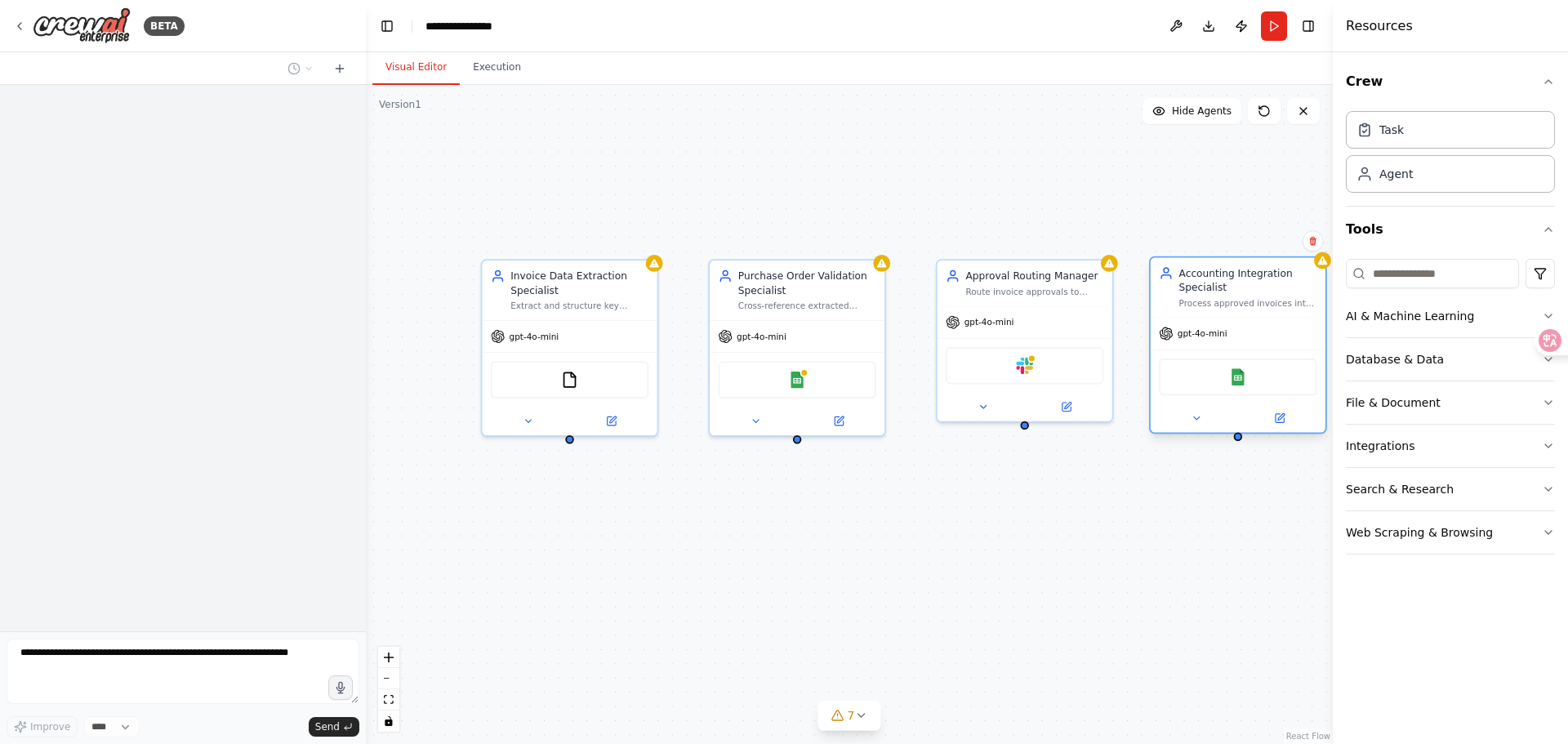
click at [1221, 301] on div "Process approved invoices into the accounting system by creating journal entrie…" at bounding box center [1248, 303] width 138 height 11
click at [1109, 465] on div "Invoice Data Extraction Specialist Extract and structure key information from i…" at bounding box center [850, 415] width 967 height 659
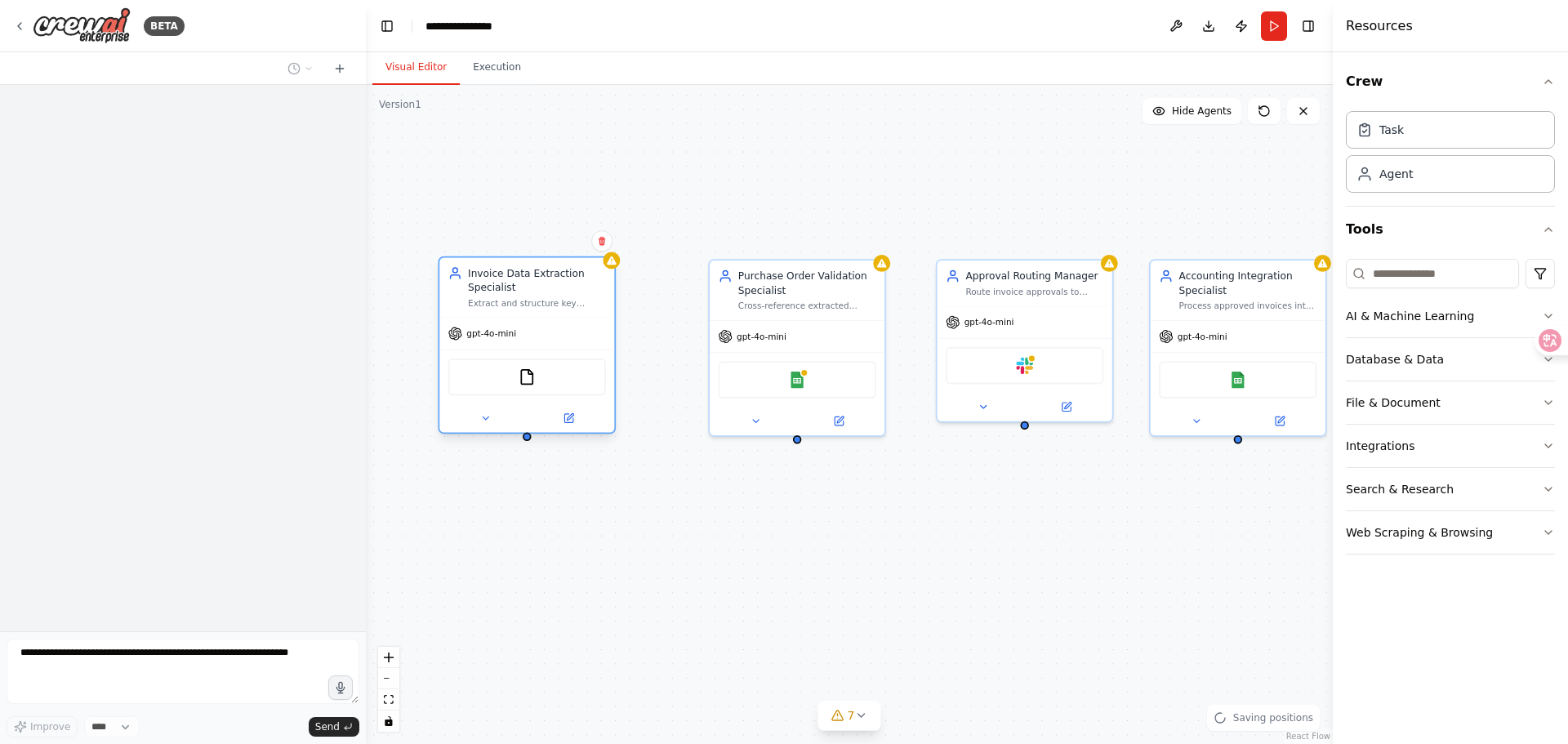
drag, startPoint x: 604, startPoint y: 303, endPoint x: 562, endPoint y: 296, distance: 42.6
click at [562, 296] on div "Invoice Data Extraction Specialist Extract and structure key information from i…" at bounding box center [537, 287] width 138 height 42
click at [579, 293] on div "Invoice Data Extraction Specialist" at bounding box center [537, 280] width 138 height 28
click at [561, 325] on div "gpt-4o-mini" at bounding box center [527, 333] width 174 height 31
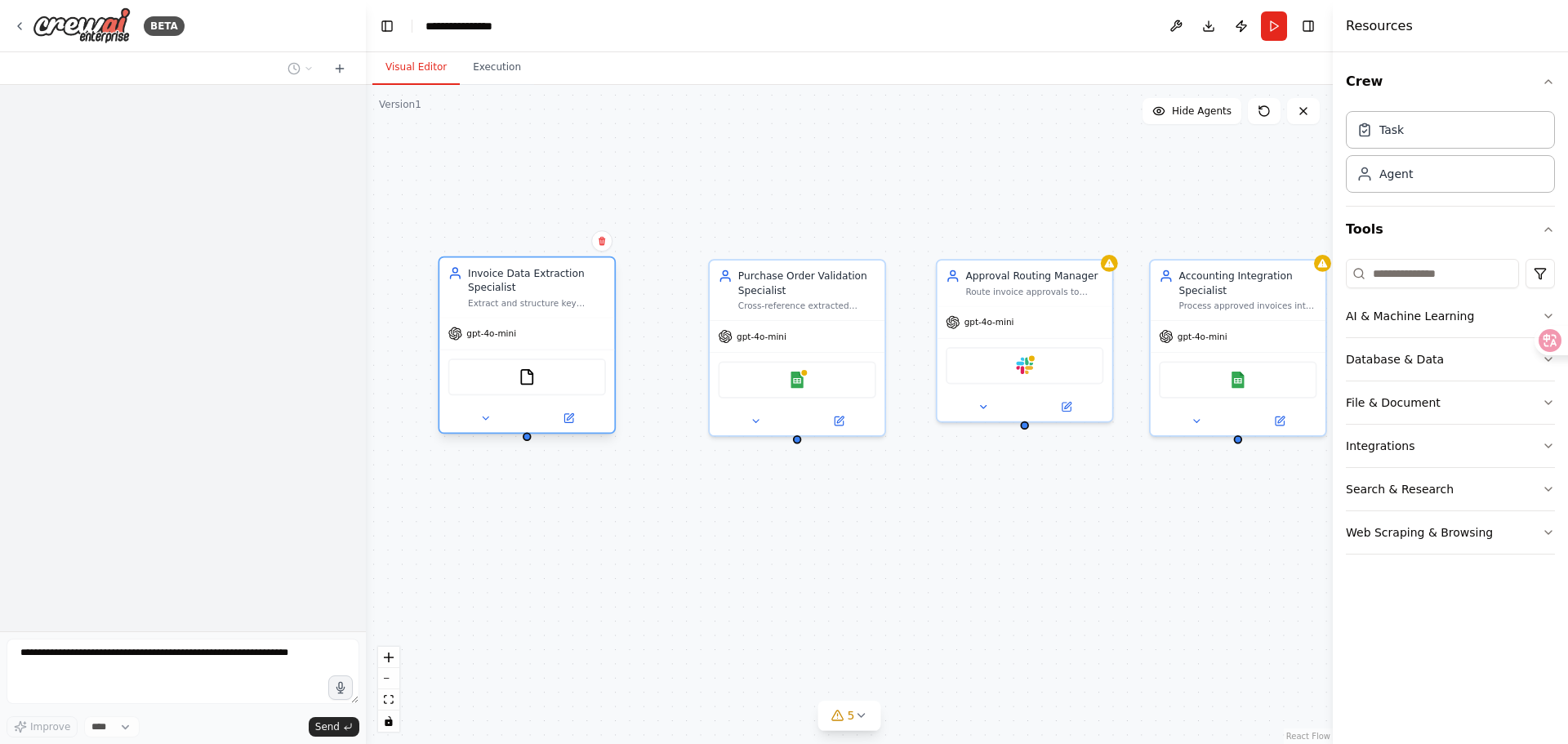
click at [561, 325] on div "gpt-4o-mini" at bounding box center [527, 333] width 174 height 31
click at [134, 355] on div at bounding box center [183, 358] width 366 height 546
click at [543, 117] on div "Invoice Data Extraction Specialist Extract and structure key information from i…" at bounding box center [850, 415] width 967 height 659
click at [508, 65] on button "Execution" at bounding box center [496, 67] width 74 height 34
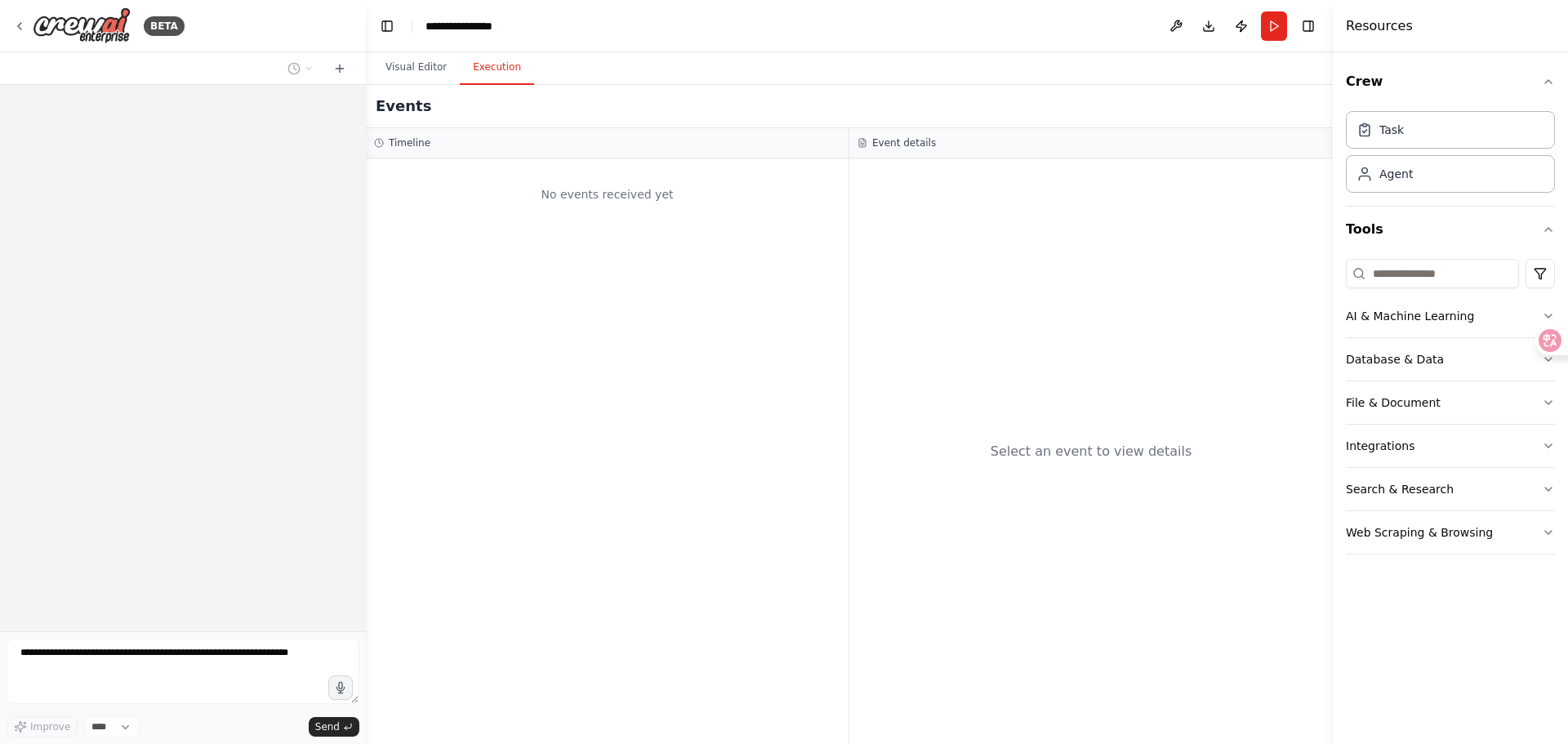
click at [541, 272] on div "No events received yet" at bounding box center [607, 451] width 483 height 585
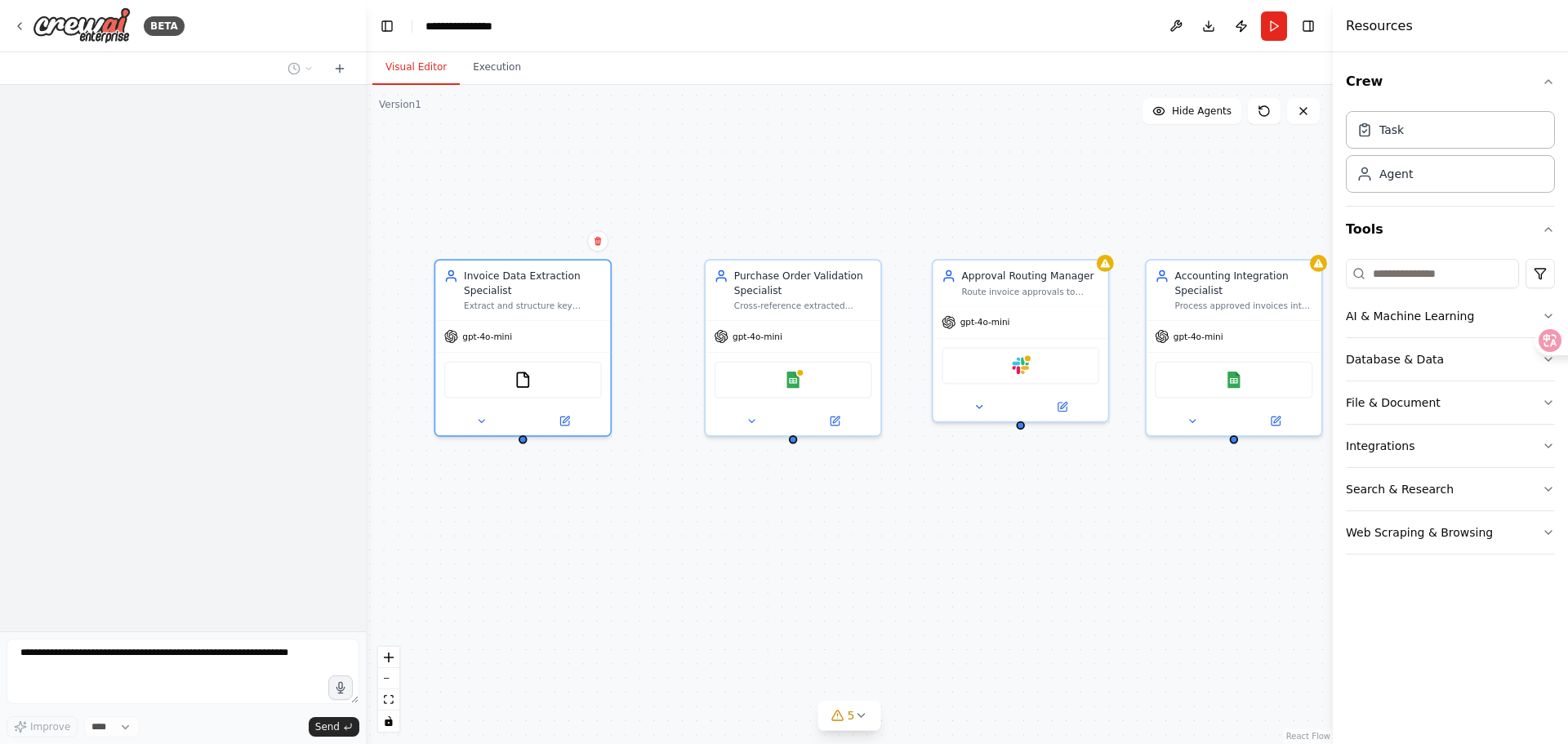
click at [428, 62] on button "Visual Editor" at bounding box center [416, 67] width 87 height 34
click at [1364, 30] on h4 "Resources" at bounding box center [1379, 26] width 67 height 19
click at [1173, 32] on button at bounding box center [1175, 26] width 26 height 29
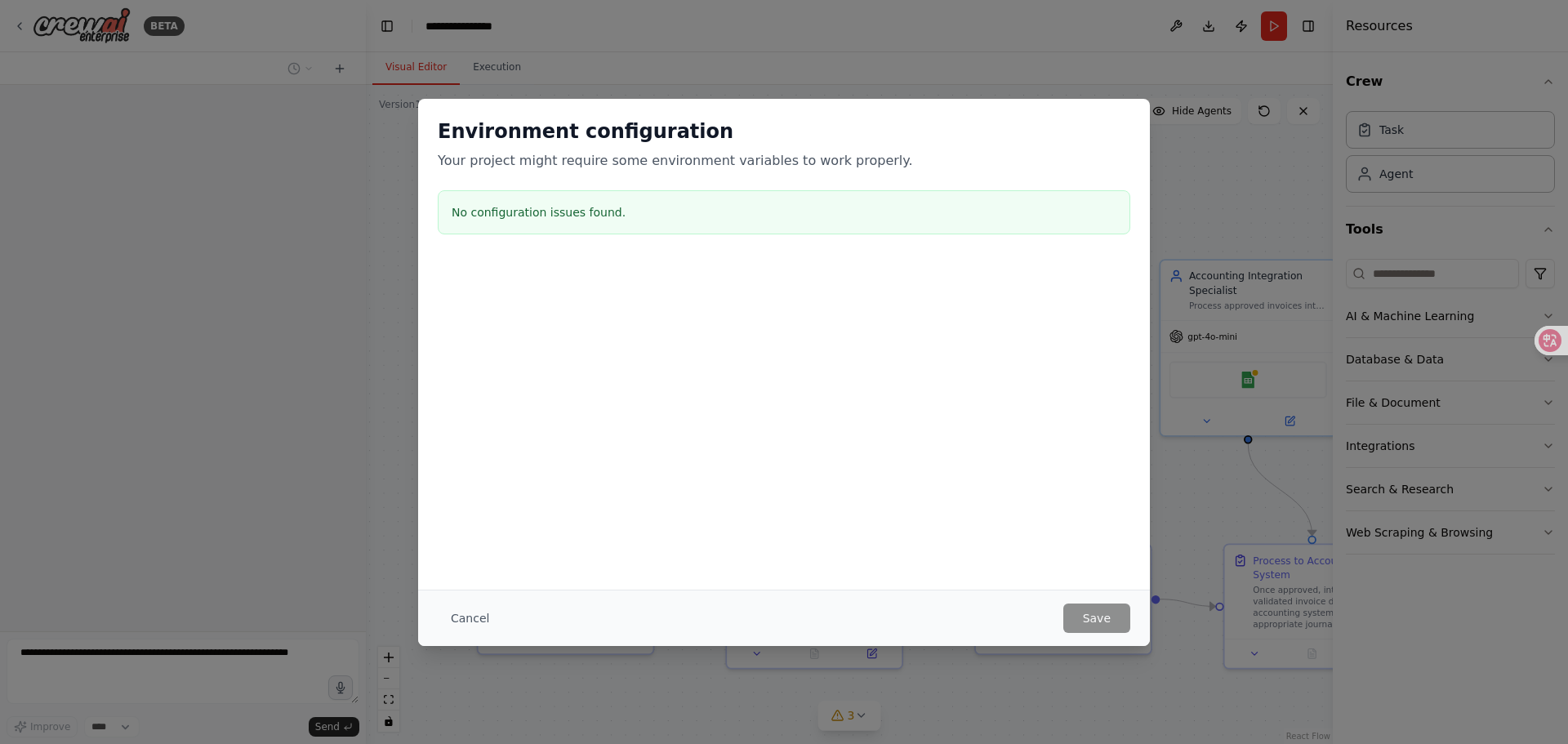
click at [1016, 250] on div "Environment configuration Your project might require some environment variables…" at bounding box center [784, 180] width 731 height 161
click at [969, 401] on div at bounding box center [784, 342] width 731 height 163
click at [462, 622] on button "Cancel" at bounding box center [470, 618] width 64 height 29
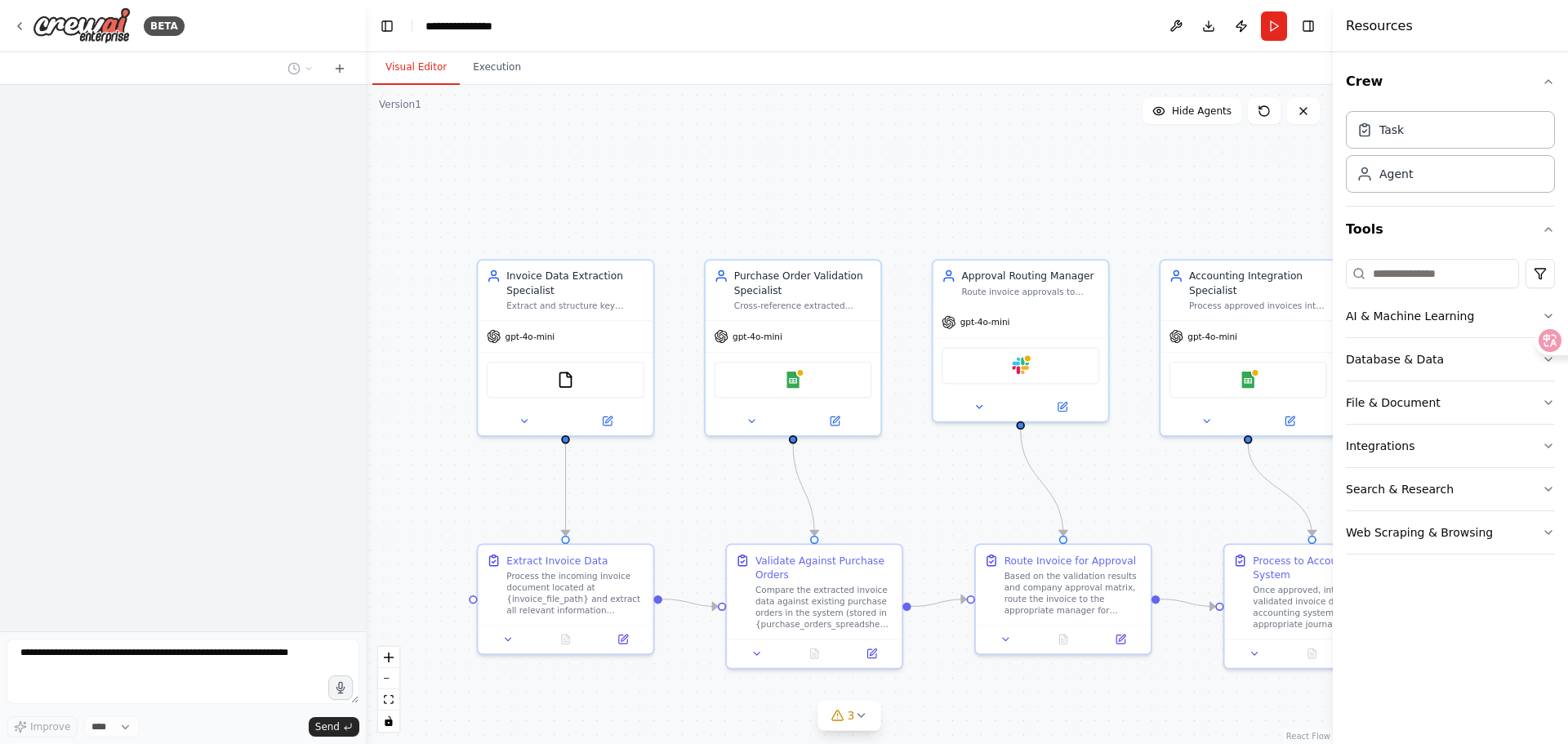
click at [908, 477] on div ".deletable-edge-delete-btn { width: 20px; height: 20px; border: 0px solid #ffff…" at bounding box center [850, 415] width 967 height 659
click at [605, 616] on div "Extract Invoice Data Process the incoming invoice document located at {invoice_…" at bounding box center [565, 582] width 174 height 80
click at [761, 596] on div "Compare the extracted invoice data against existing purchase orders in the syst…" at bounding box center [824, 605] width 138 height 46
click at [1011, 585] on div "Based on the validation results and company approval matrix, route the invoice …" at bounding box center [1073, 591] width 138 height 46
click at [962, 497] on div ".deletable-edge-delete-btn { width: 20px; height: 20px; border: 0px solid #ffff…" at bounding box center [850, 415] width 967 height 659
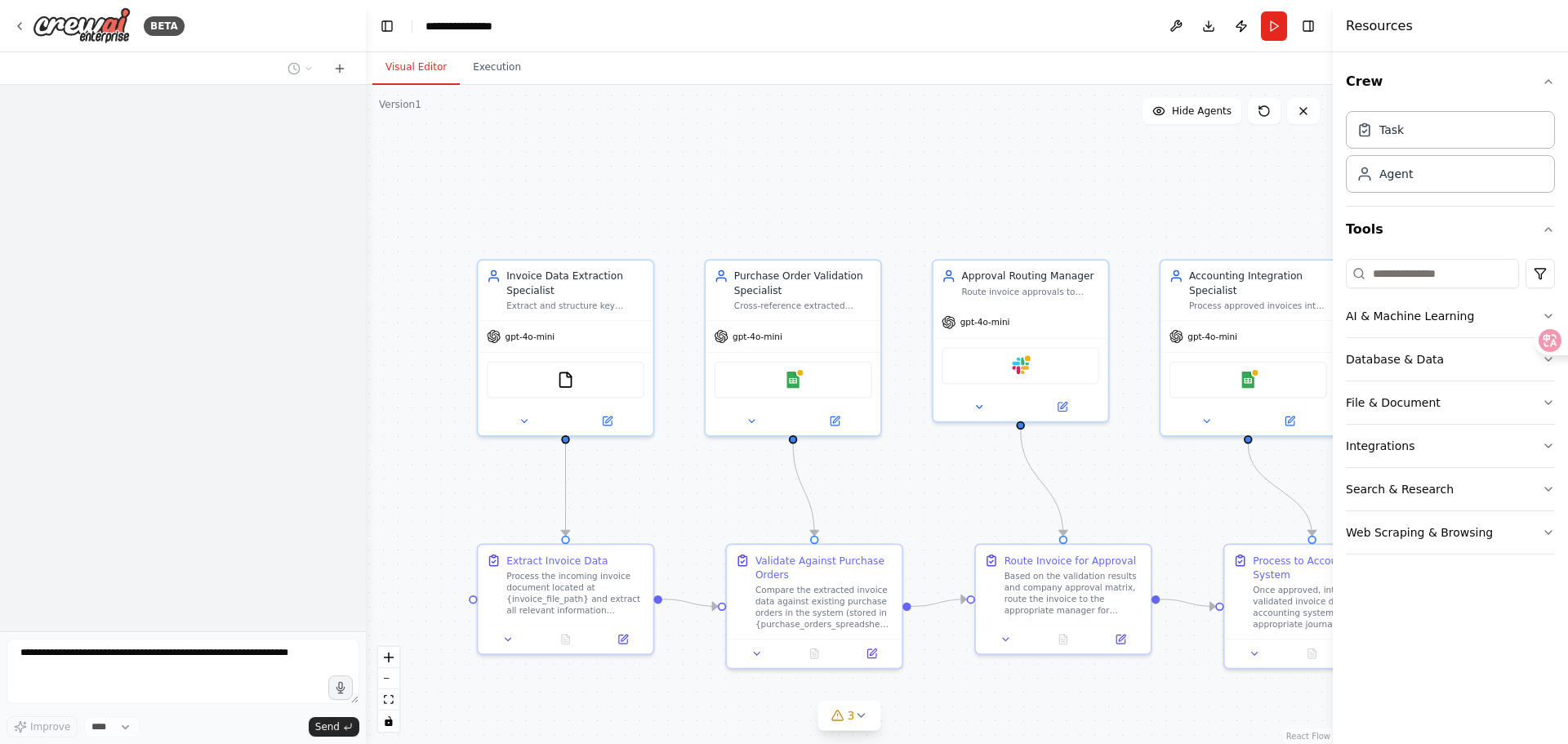
click at [1130, 455] on div ".deletable-edge-delete-btn { width: 20px; height: 20px; border: 0px solid #ffff…" at bounding box center [850, 415] width 967 height 659
click at [1265, 585] on div "Once approved, integrate the validated invoice data into the accounting system …" at bounding box center [1321, 605] width 138 height 46
drag, startPoint x: 1283, startPoint y: 607, endPoint x: 1255, endPoint y: 602, distance: 28.4
click at [1255, 602] on div "Once approved, integrate the validated invoice data into the accounting system …" at bounding box center [1300, 605] width 138 height 46
click at [1100, 609] on div "Based on the validation results and company approval matrix, route the invoice …" at bounding box center [1073, 591] width 138 height 46
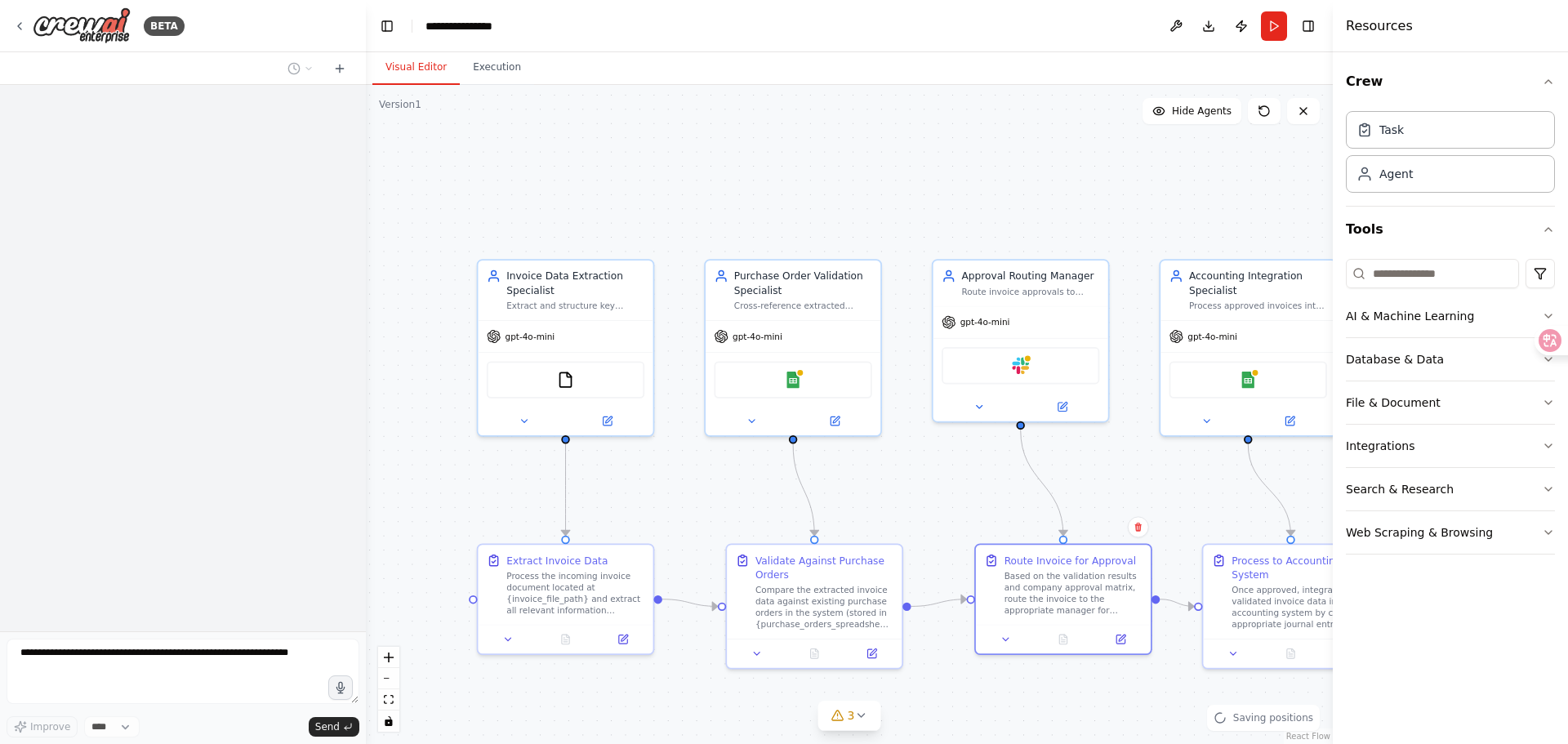
click at [1184, 494] on div ".deletable-edge-delete-btn { width: 20px; height: 20px; border: 0px solid #ffff…" at bounding box center [850, 415] width 967 height 659
click at [1197, 377] on div "Google Sheets" at bounding box center [1248, 377] width 158 height 37
click at [1152, 472] on div ".deletable-edge-delete-btn { width: 20px; height: 20px; border: 0px solid #ffff…" at bounding box center [850, 415] width 967 height 659
click at [975, 299] on div "Approval Routing Manager Route invoice approvals to appropriate managers based …" at bounding box center [1020, 280] width 174 height 46
click at [827, 367] on div "Google Sheets" at bounding box center [793, 377] width 158 height 37
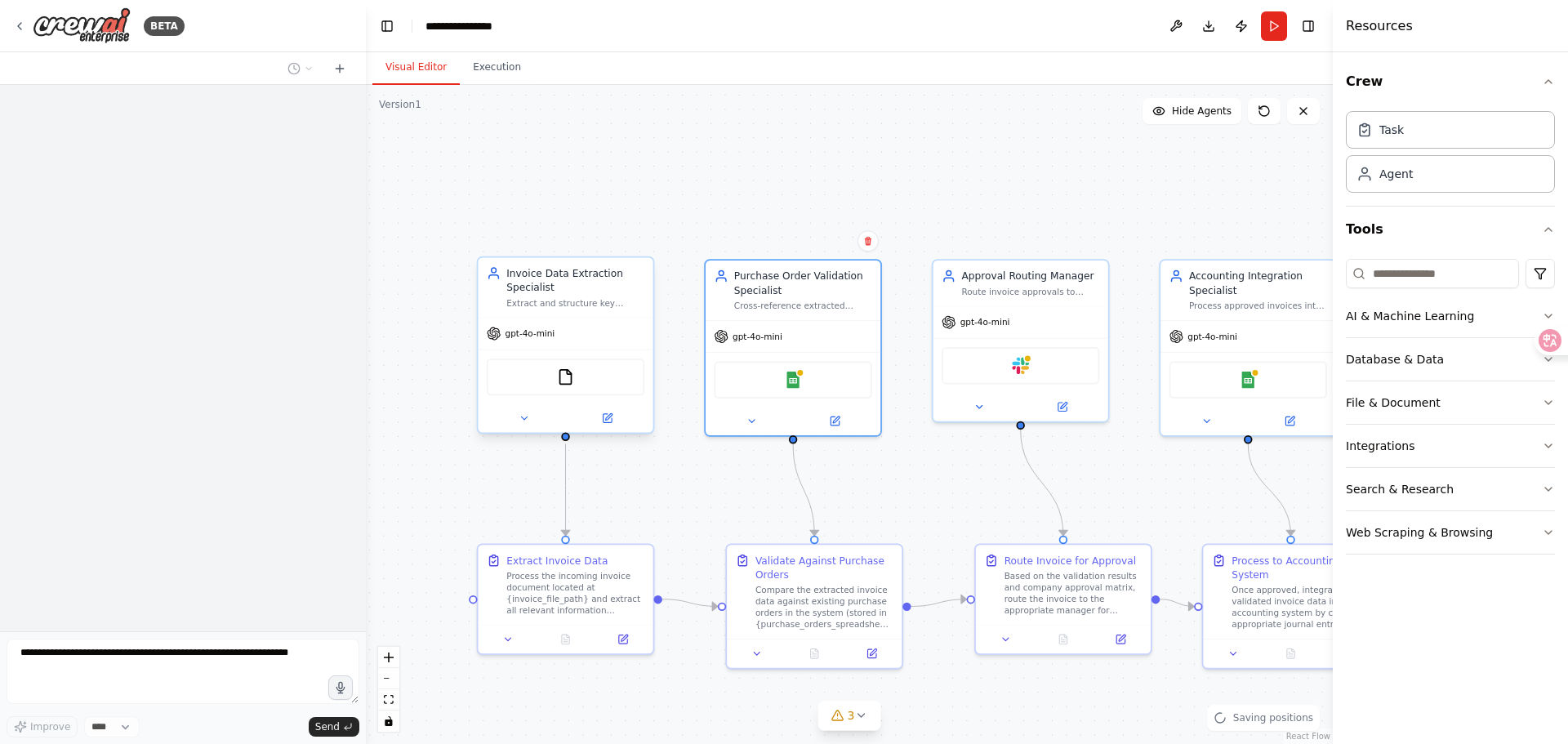
click at [562, 346] on div "gpt-4o-mini" at bounding box center [565, 333] width 174 height 31
click at [586, 607] on div "Process the incoming invoice document located at {invoice_file_path} and extrac…" at bounding box center [575, 591] width 138 height 46
click at [710, 489] on div ".deletable-edge-delete-btn { width: 20px; height: 20px; border: 0px solid #ffff…" at bounding box center [850, 415] width 967 height 659
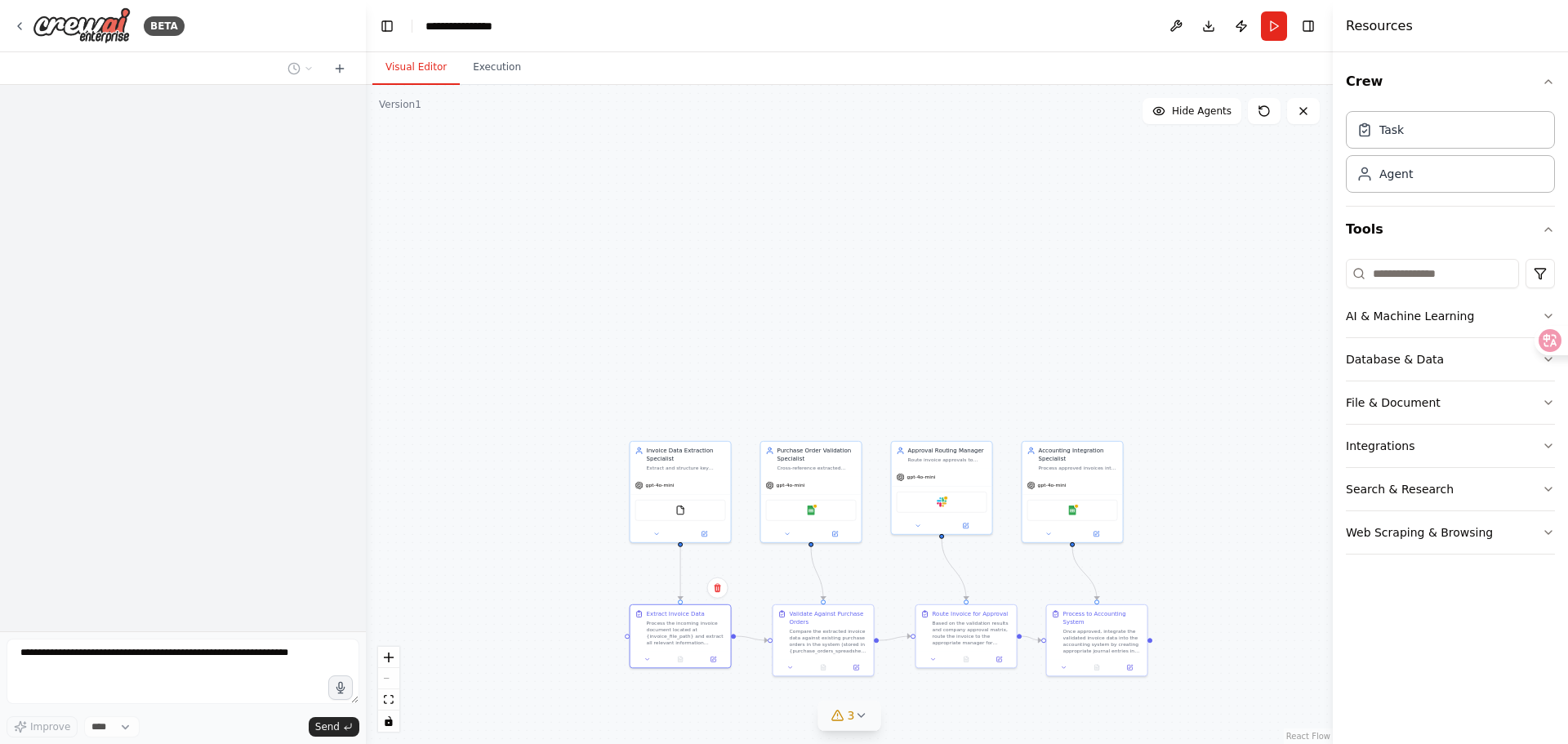
click at [851, 718] on span "3" at bounding box center [851, 716] width 7 height 17
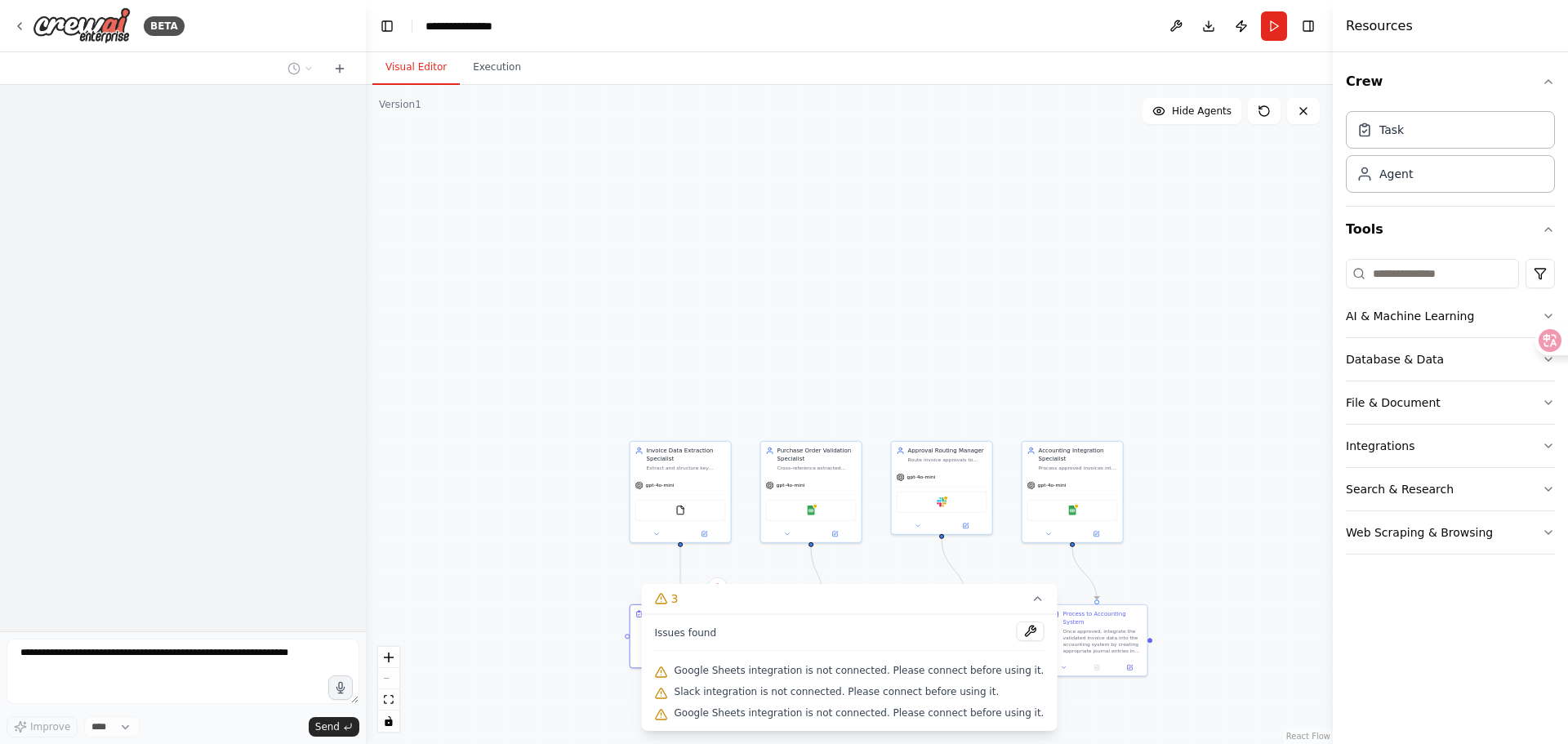
click at [909, 566] on div ".deletable-edge-delete-btn { width: 20px; height: 20px; border: 0px solid #ffff…" at bounding box center [850, 415] width 967 height 659
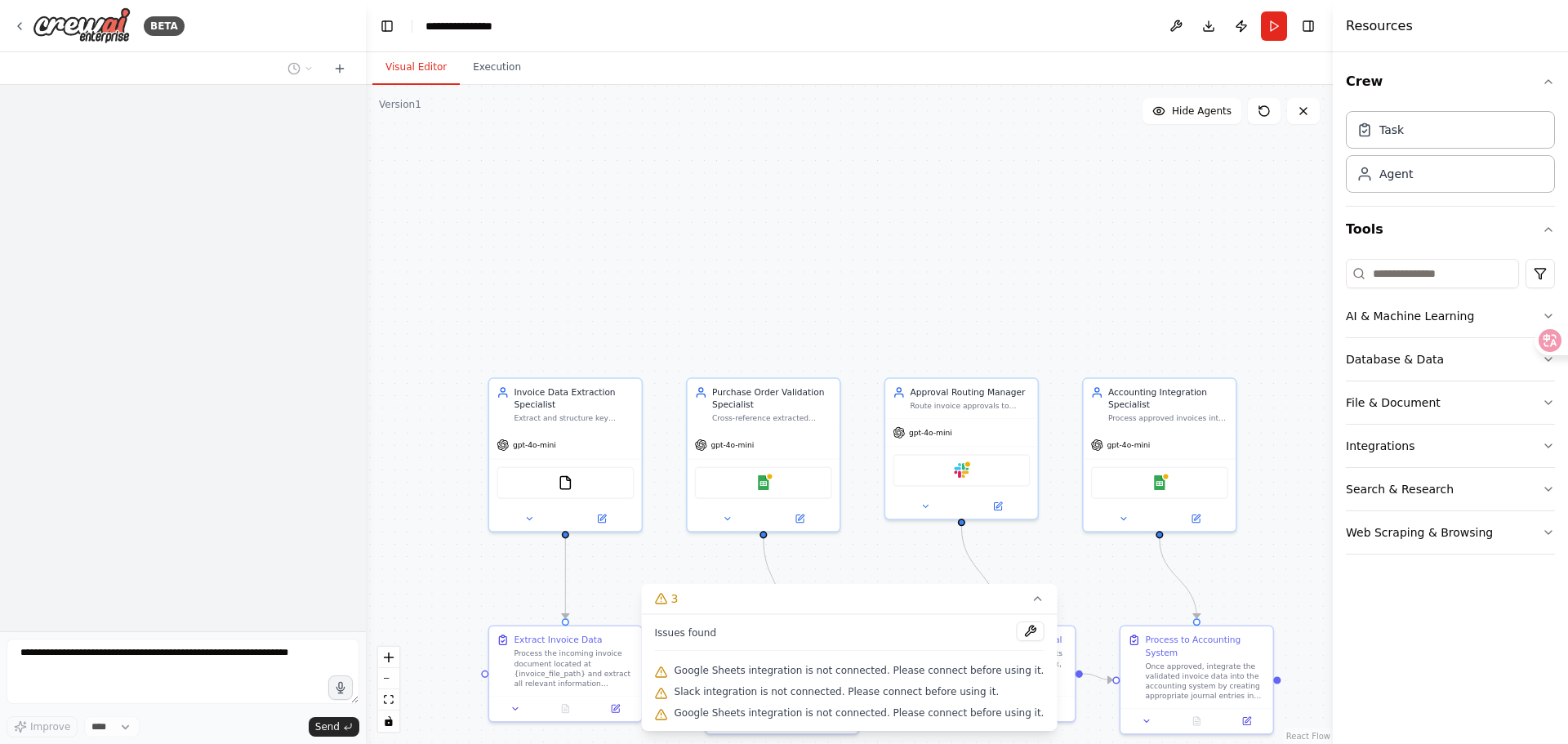
click at [936, 301] on div ".deletable-edge-delete-btn { width: 20px; height: 20px; border: 0px solid #ffff…" at bounding box center [850, 415] width 967 height 659
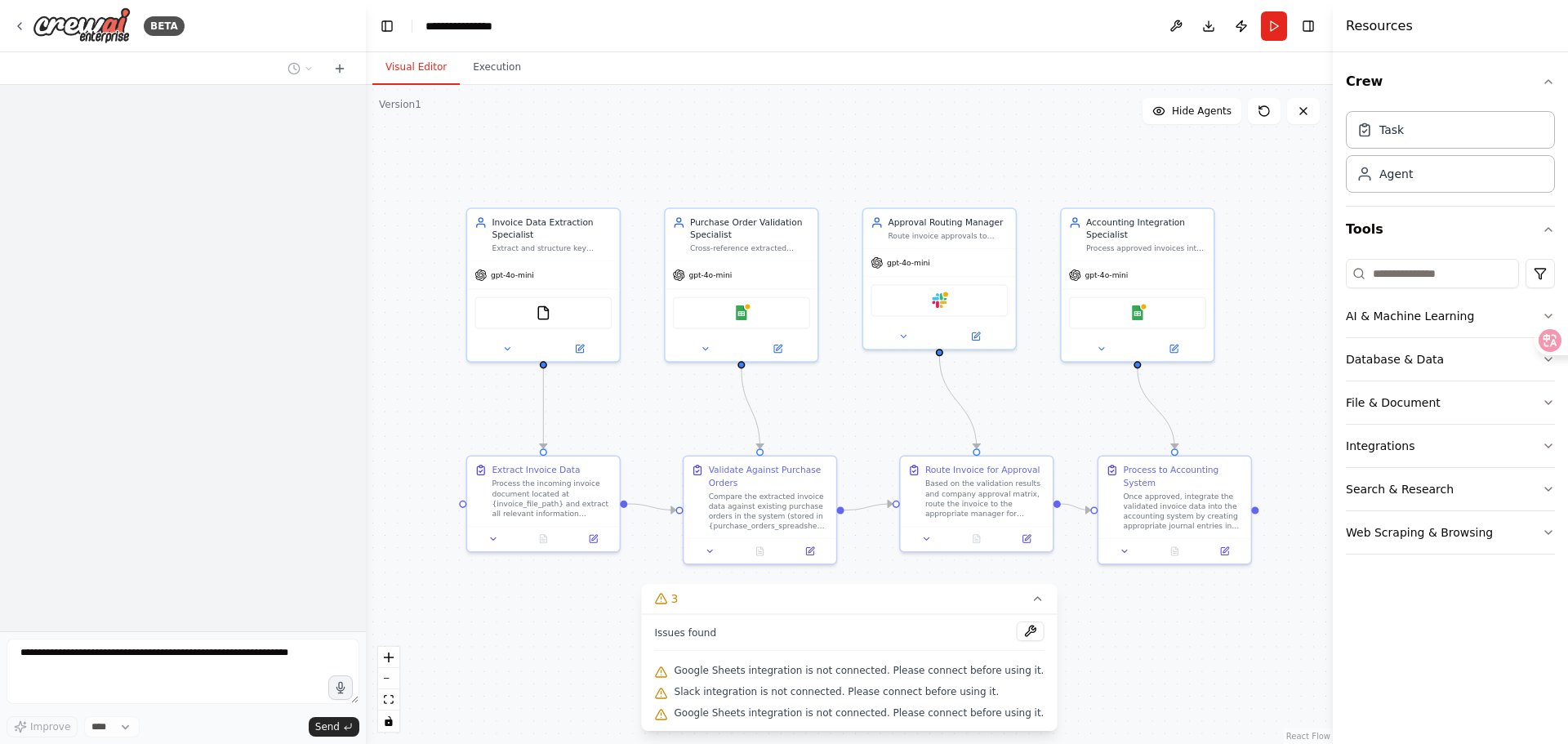
drag, startPoint x: 937, startPoint y: 308, endPoint x: 917, endPoint y: 152, distance: 157.3
click at [917, 152] on div ".deletable-edge-delete-btn { width: 20px; height: 20px; border: 0px solid #ffff…" at bounding box center [850, 415] width 967 height 659
drag, startPoint x: 1265, startPoint y: 294, endPoint x: 1243, endPoint y: 281, distance: 25.6
click at [1243, 281] on div ".deletable-edge-delete-btn { width: 20px; height: 20px; border: 0px solid #ffff…" at bounding box center [850, 415] width 967 height 659
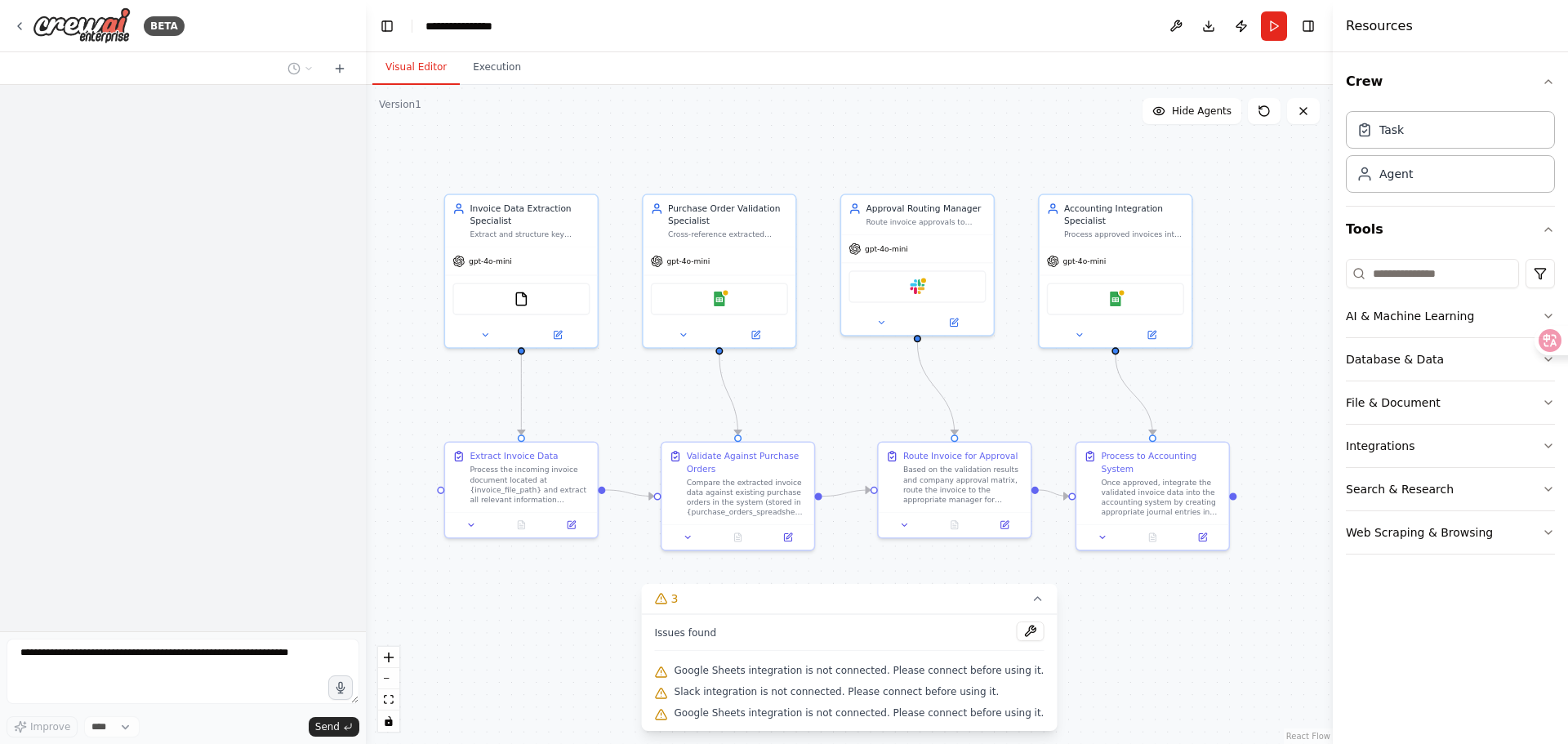
click at [1251, 232] on div ".deletable-edge-delete-btn { width: 20px; height: 20px; border: 0px solid #ffff…" at bounding box center [850, 415] width 967 height 659
click at [1272, 20] on button "Run" at bounding box center [1273, 26] width 26 height 29
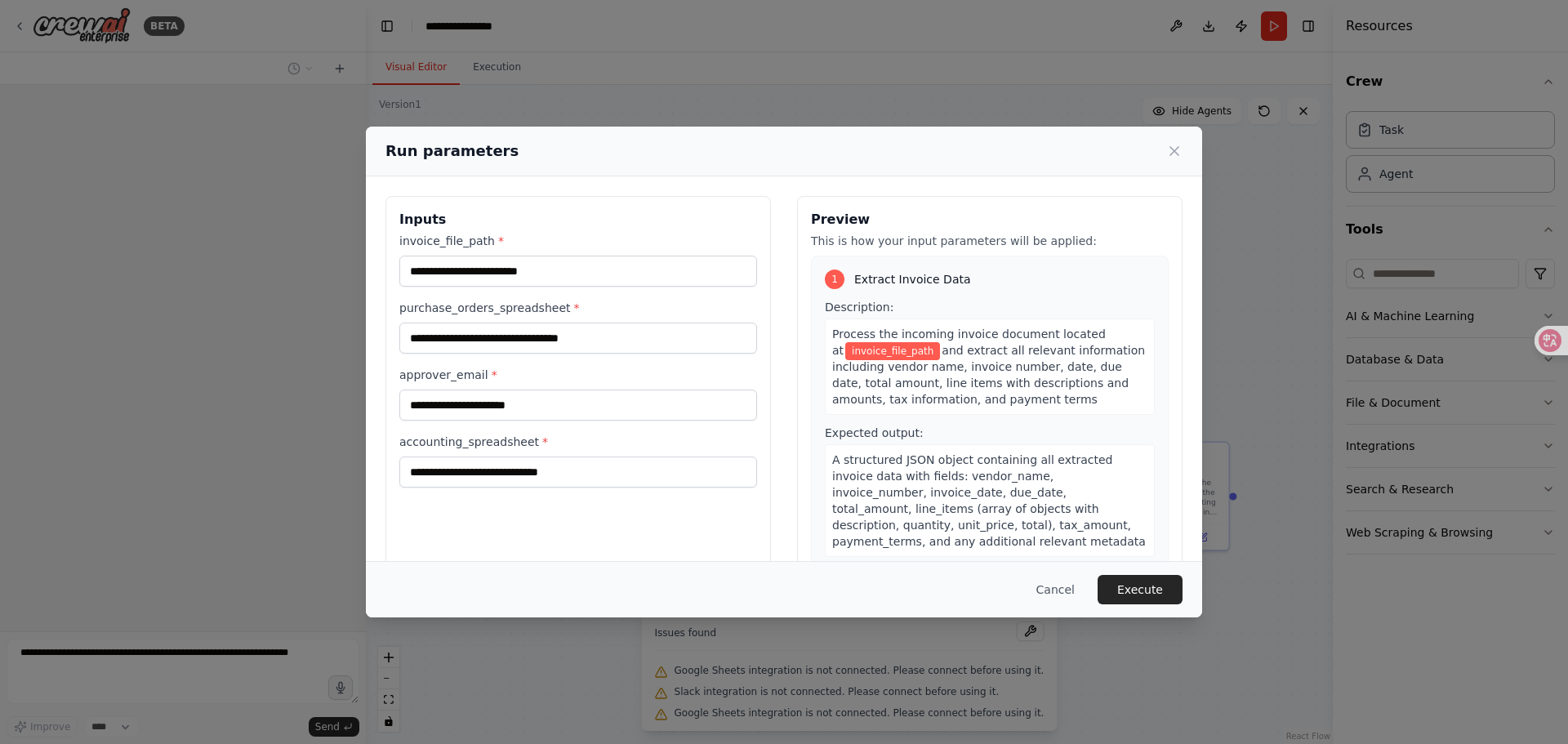
drag, startPoint x: 553, startPoint y: 153, endPoint x: 543, endPoint y: 155, distance: 10.2
click at [543, 155] on div "Run parameters" at bounding box center [784, 150] width 797 height 23
click at [515, 278] on input "invoice_file_path *" at bounding box center [578, 272] width 358 height 31
drag, startPoint x: 510, startPoint y: 331, endPoint x: 508, endPoint y: 361, distance: 30.1
click at [510, 331] on input "purchase_orders_spreadsheet *" at bounding box center [578, 339] width 358 height 31
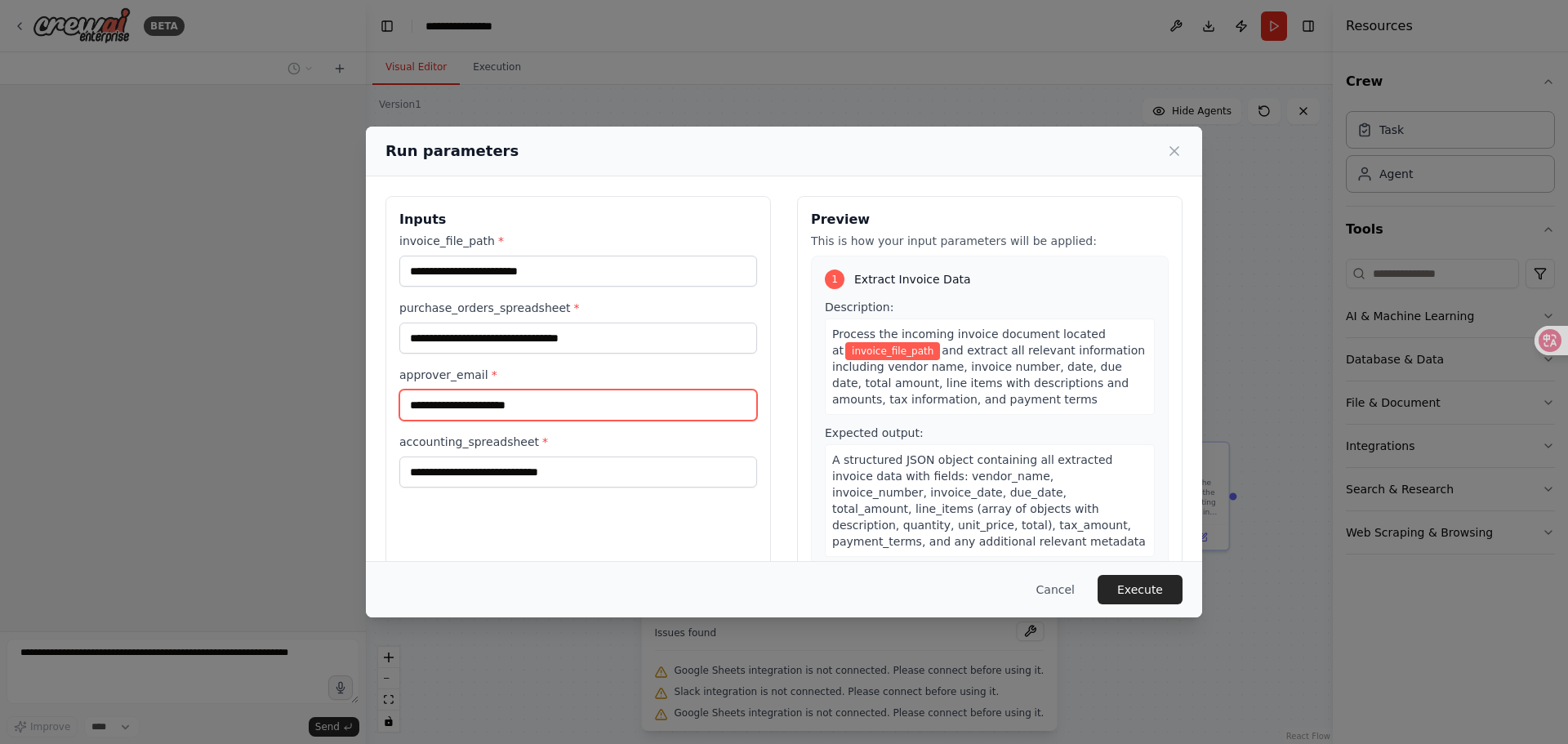
click at [506, 405] on input "approver_email *" at bounding box center [578, 405] width 358 height 31
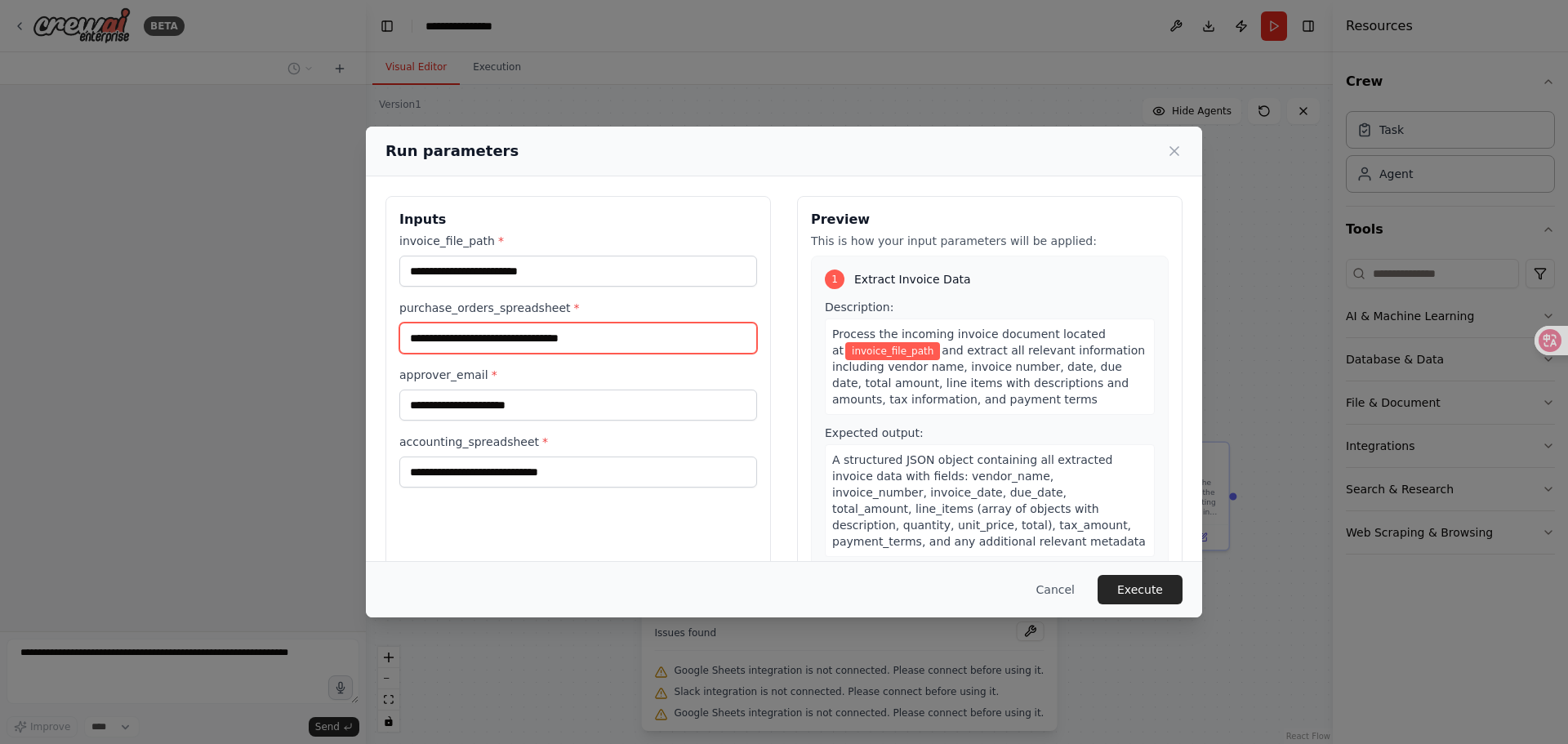
click at [518, 334] on input "purchase_orders_spreadsheet *" at bounding box center [578, 339] width 358 height 31
click at [518, 294] on div "invoice_file_path * purchase_orders_spreadsheet * approver_email * accounting_s…" at bounding box center [578, 361] width 358 height 255
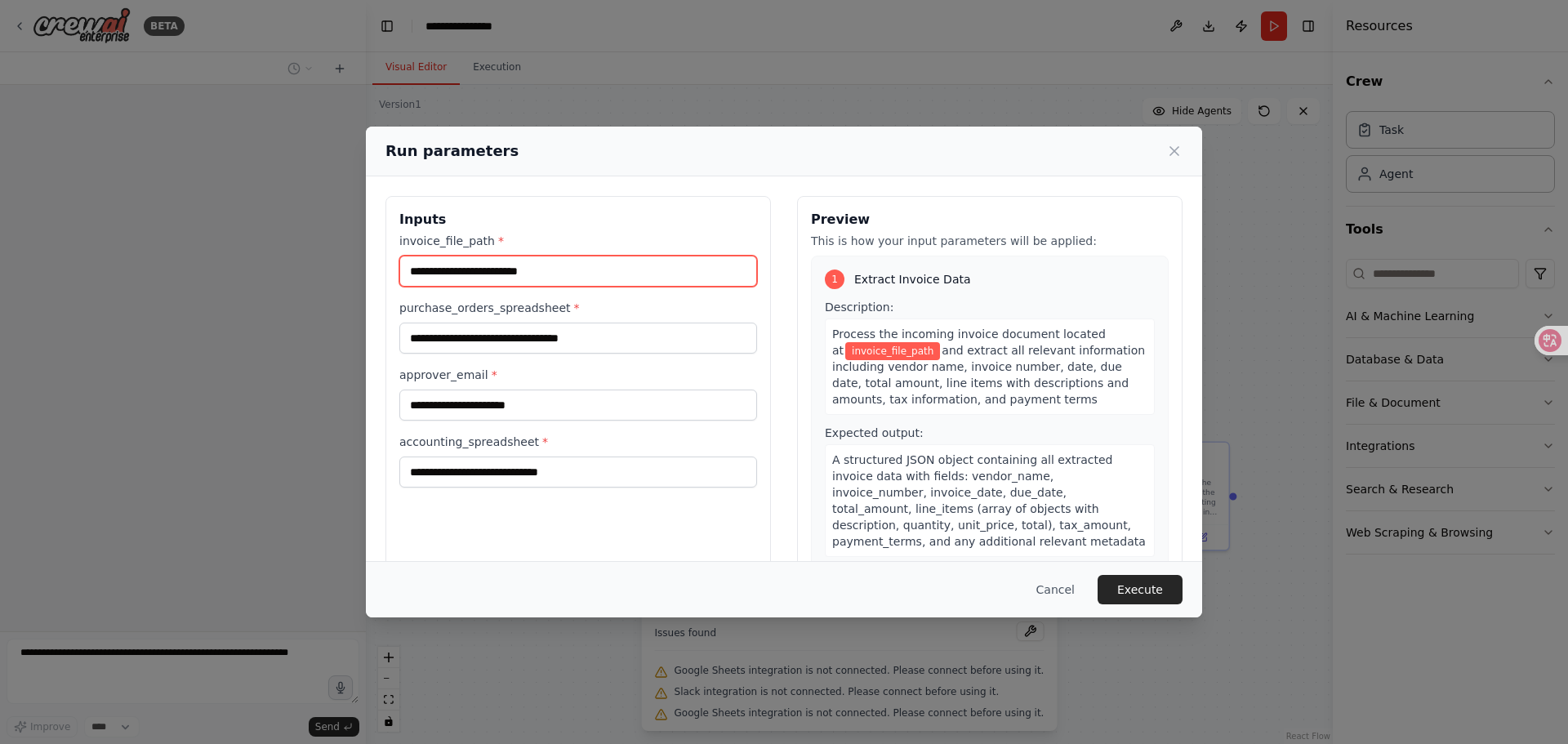
click at [528, 260] on input "invoice_file_path *" at bounding box center [578, 272] width 358 height 31
click at [516, 312] on label "purchase_orders_spreadsheet *" at bounding box center [578, 308] width 358 height 17
click at [516, 323] on input "purchase_orders_spreadsheet *" at bounding box center [578, 339] width 358 height 31
click at [514, 355] on div "invoice_file_path * purchase_orders_spreadsheet * approver_email * accounting_s…" at bounding box center [578, 361] width 358 height 255
click at [528, 260] on input "invoice_file_path *" at bounding box center [578, 272] width 358 height 31
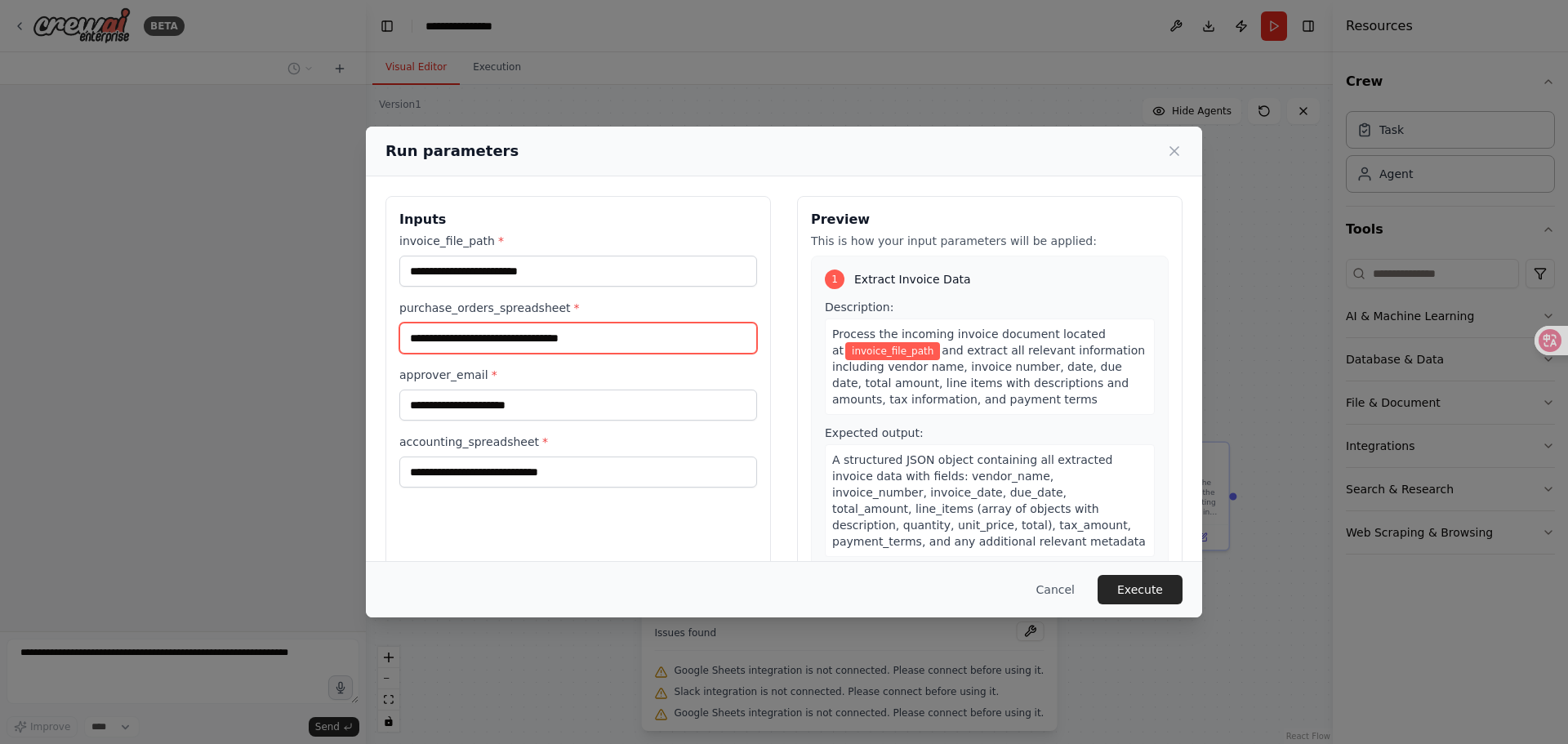
click at [523, 328] on input "purchase_orders_spreadsheet *" at bounding box center [578, 339] width 358 height 31
click at [528, 253] on div "invoice_file_path *" at bounding box center [578, 260] width 358 height 54
click at [530, 314] on label "purchase_orders_spreadsheet *" at bounding box center [578, 308] width 358 height 17
click at [530, 323] on input "purchase_orders_spreadsheet *" at bounding box center [578, 339] width 358 height 31
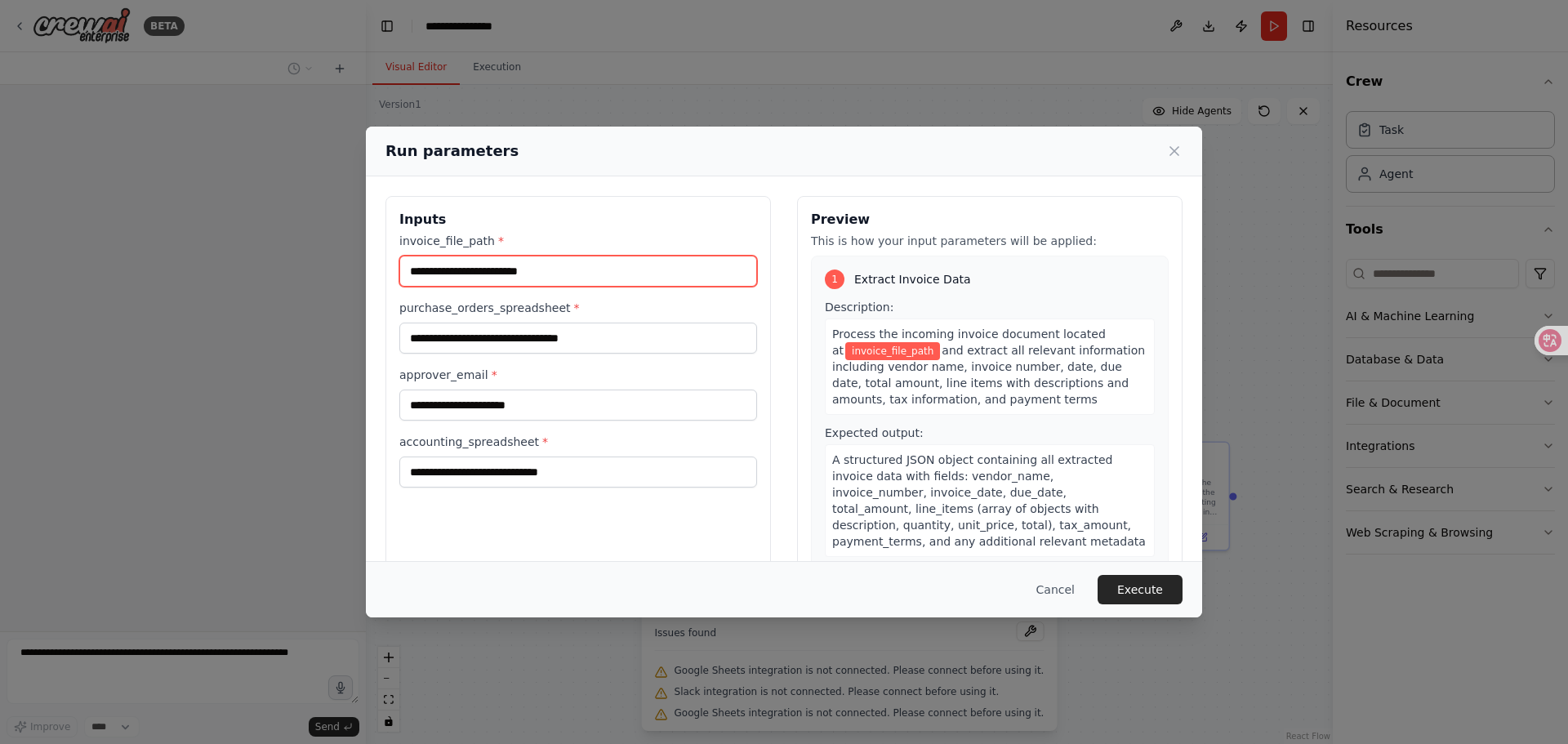
drag, startPoint x: 540, startPoint y: 272, endPoint x: 538, endPoint y: 295, distance: 23.1
click at [540, 271] on input "invoice_file_path *" at bounding box center [578, 272] width 358 height 31
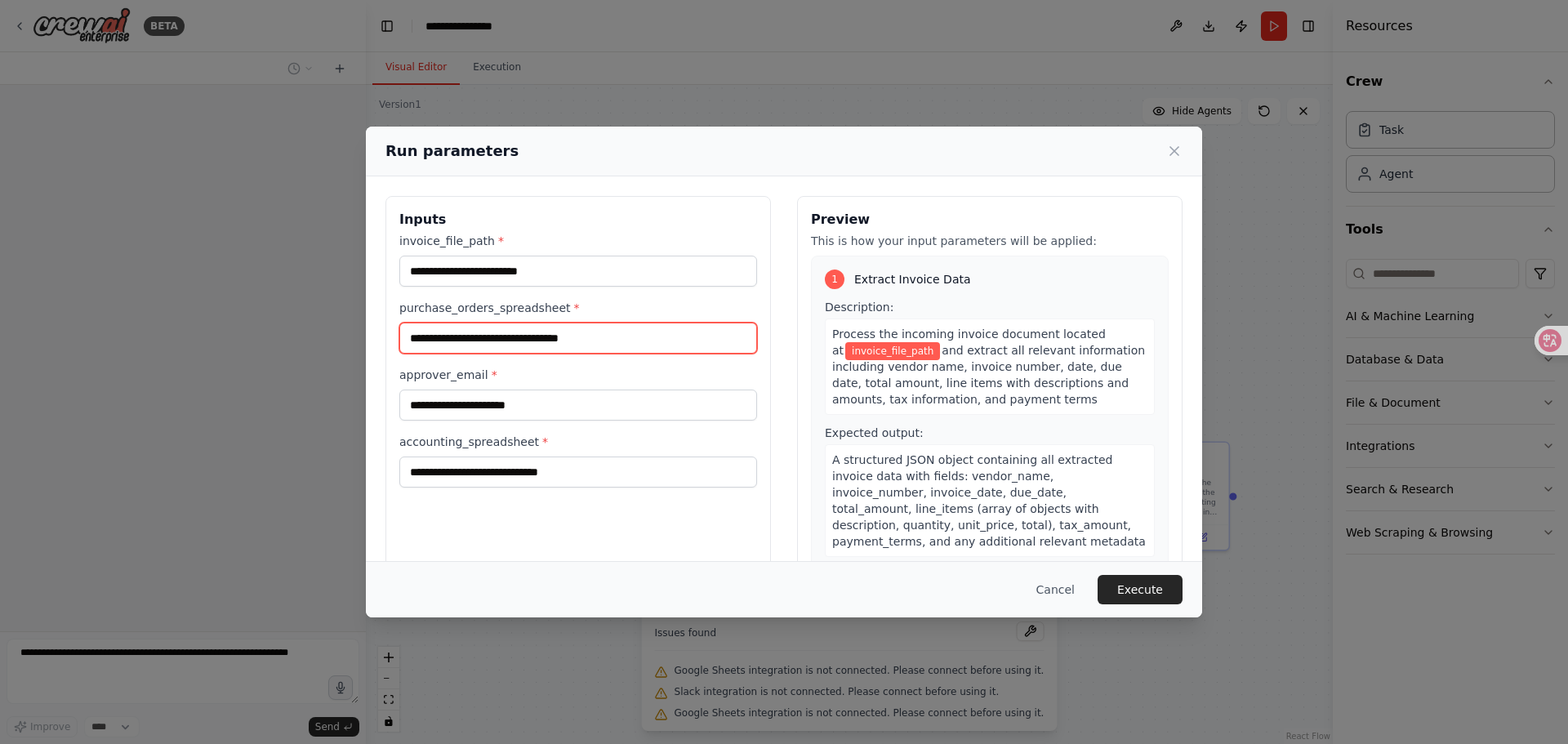
click at [533, 326] on input "purchase_orders_spreadsheet *" at bounding box center [578, 339] width 358 height 31
click at [532, 330] on input "purchase_orders_spreadsheet *" at bounding box center [578, 339] width 358 height 31
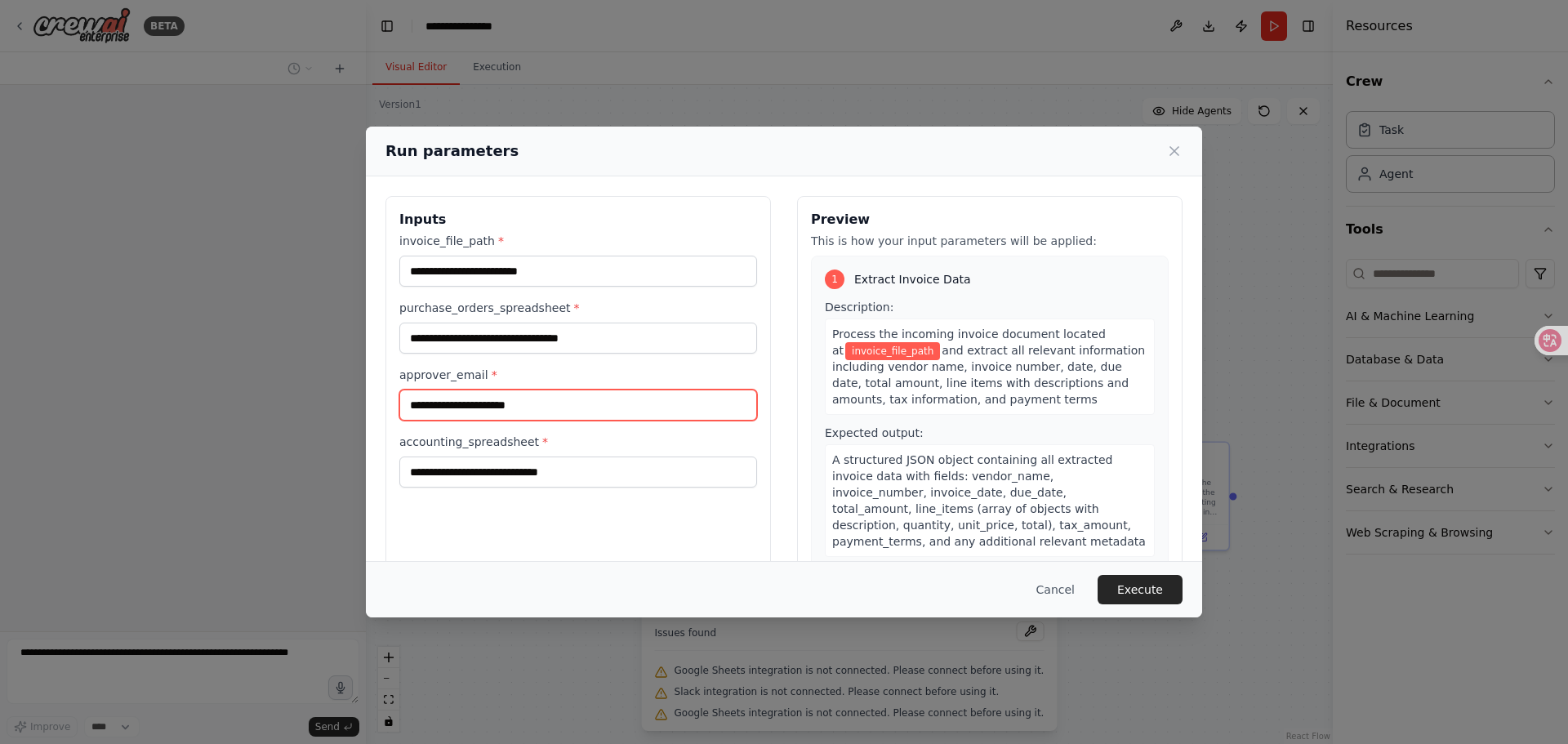
click at [530, 390] on input "approver_email *" at bounding box center [578, 405] width 358 height 31
click at [514, 452] on div "accounting_spreadsheet *" at bounding box center [578, 461] width 358 height 54
drag, startPoint x: 518, startPoint y: 399, endPoint x: 518, endPoint y: 375, distance: 24.0
click at [518, 399] on input "approver_email *" at bounding box center [578, 405] width 358 height 31
drag, startPoint x: 519, startPoint y: 356, endPoint x: 528, endPoint y: 334, distance: 23.8
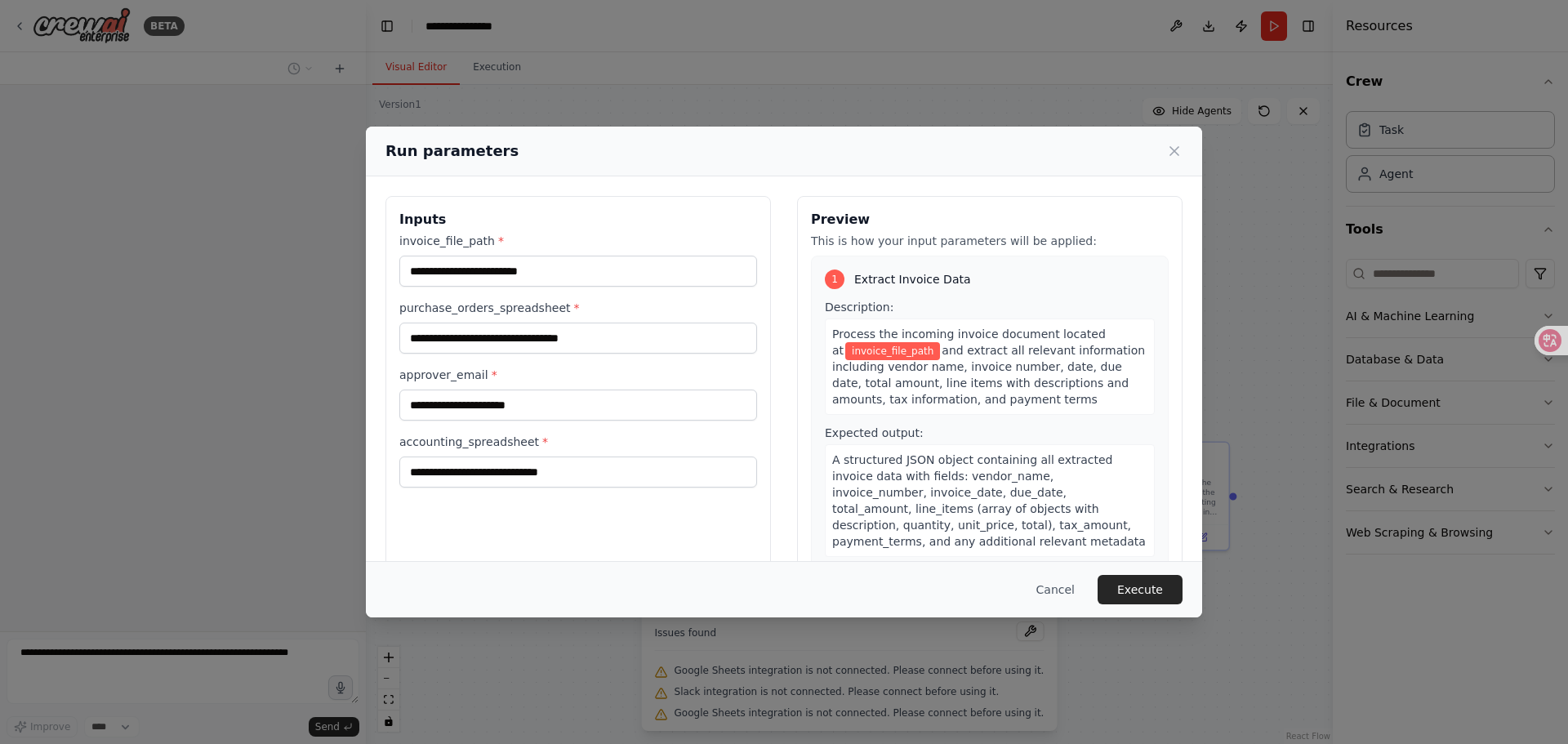
click at [520, 355] on div "invoice_file_path * purchase_orders_spreadsheet * approver_email * accounting_s…" at bounding box center [578, 361] width 358 height 255
click at [528, 334] on input "purchase_orders_spreadsheet *" at bounding box center [578, 339] width 358 height 31
click at [530, 280] on input "invoice_file_path *" at bounding box center [578, 272] width 358 height 31
click at [529, 331] on input "purchase_orders_spreadsheet *" at bounding box center [578, 339] width 358 height 31
click at [533, 276] on input "invoice_file_path *" at bounding box center [578, 272] width 358 height 31
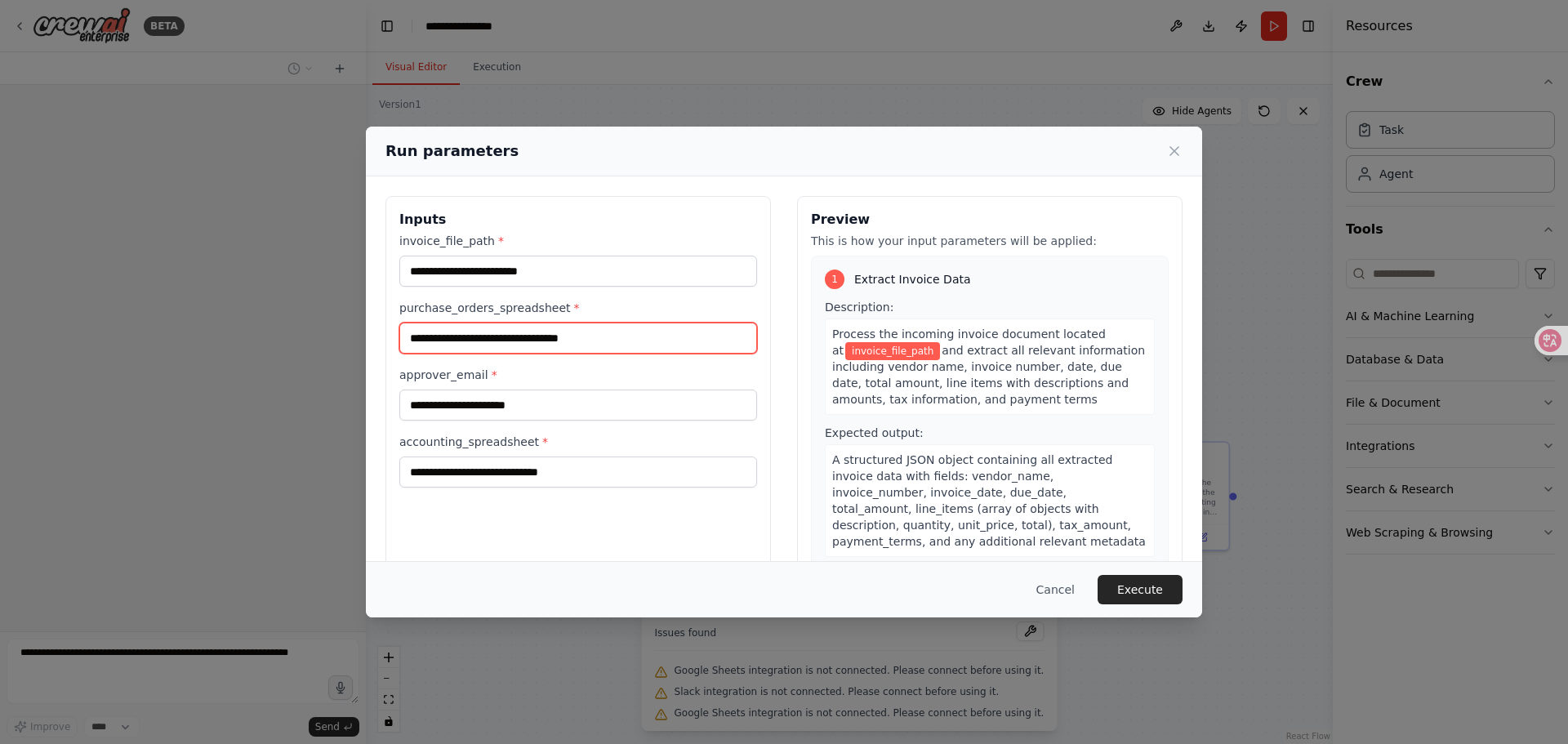
click at [529, 341] on input "purchase_orders_spreadsheet *" at bounding box center [578, 339] width 358 height 31
click at [530, 289] on div "invoice_file_path * purchase_orders_spreadsheet * approver_email * accounting_s…" at bounding box center [578, 361] width 358 height 255
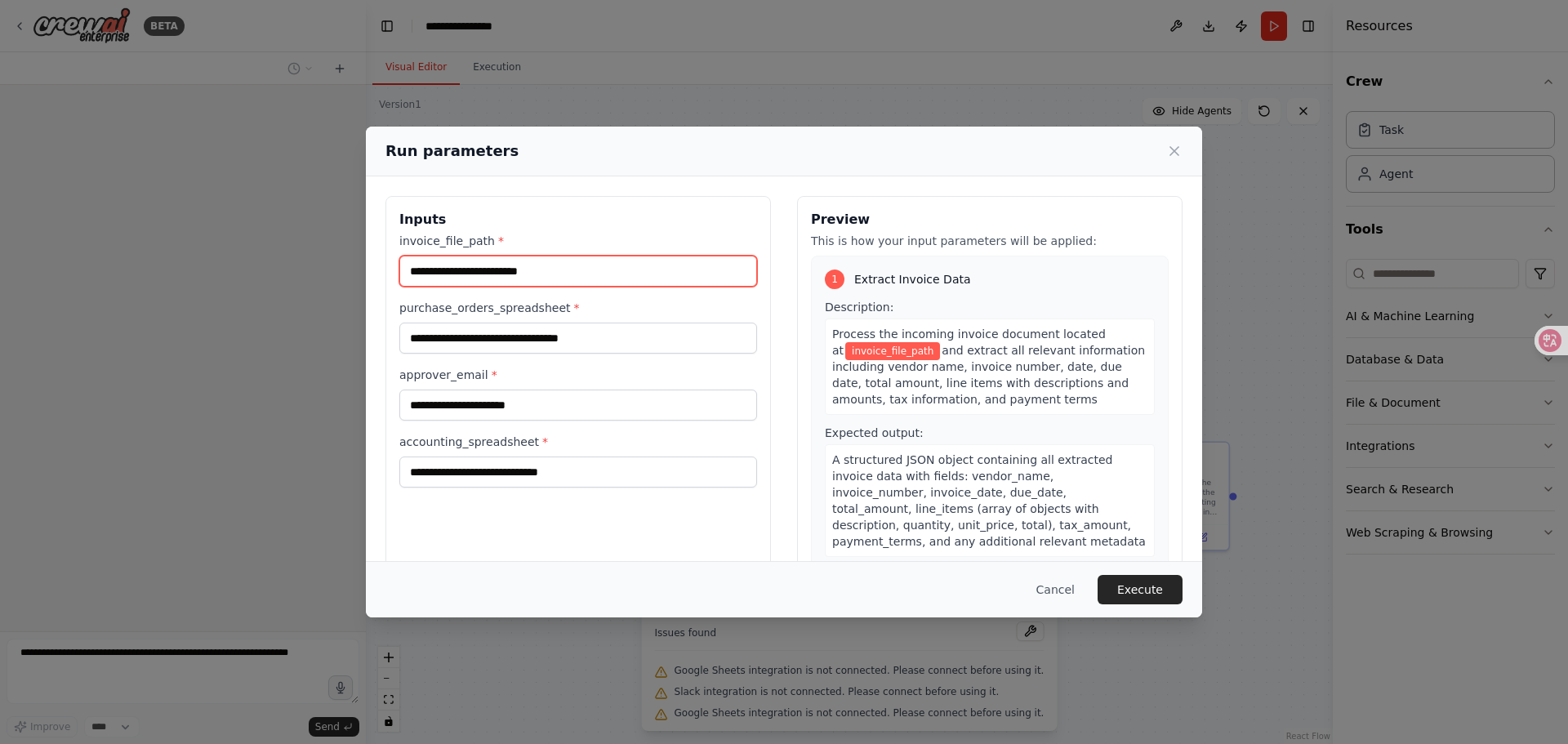
click at [547, 277] on input "invoice_file_path *" at bounding box center [578, 272] width 358 height 31
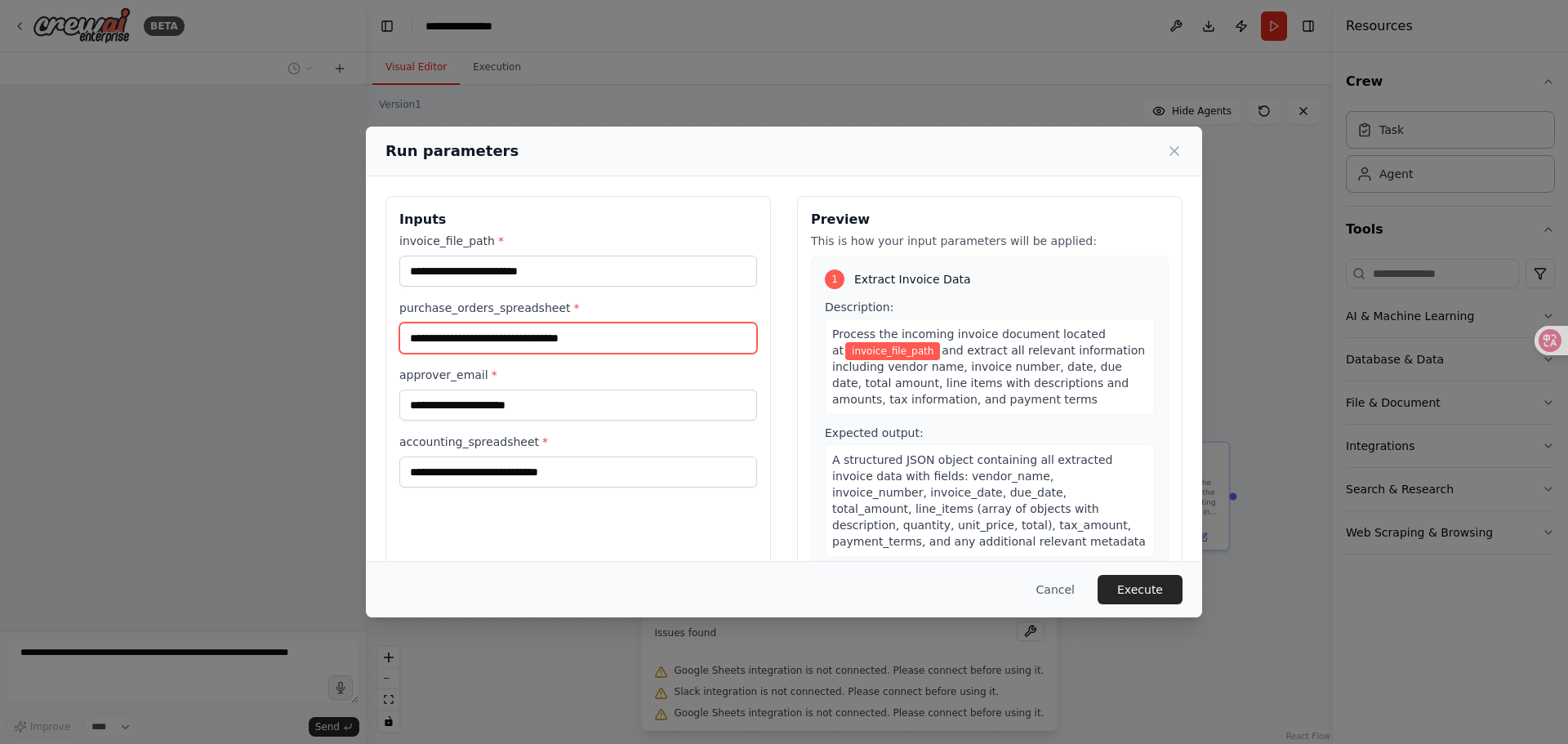
click at [525, 342] on input "purchase_orders_spreadsheet *" at bounding box center [578, 339] width 358 height 31
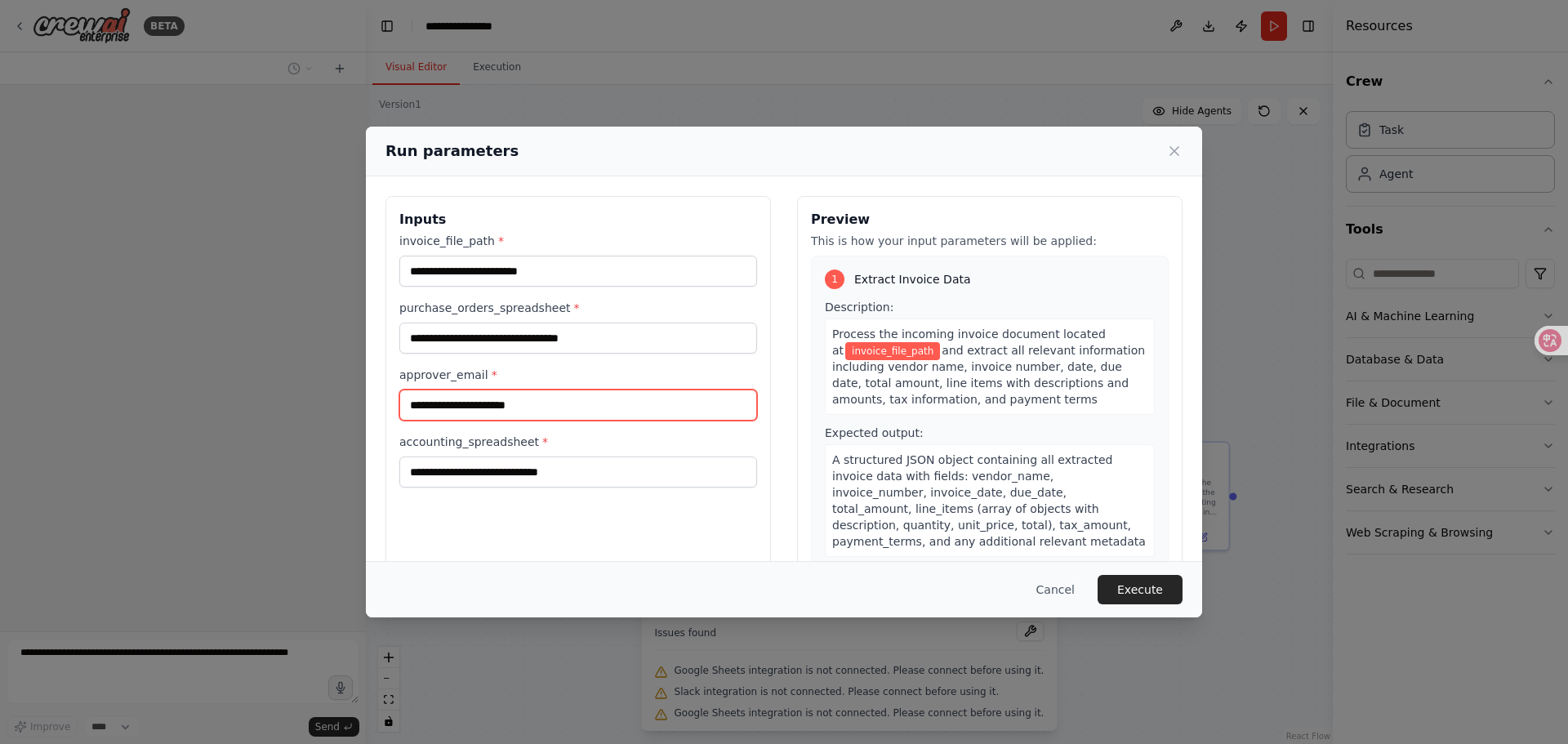
click at [528, 398] on input "approver_email *" at bounding box center [578, 405] width 358 height 31
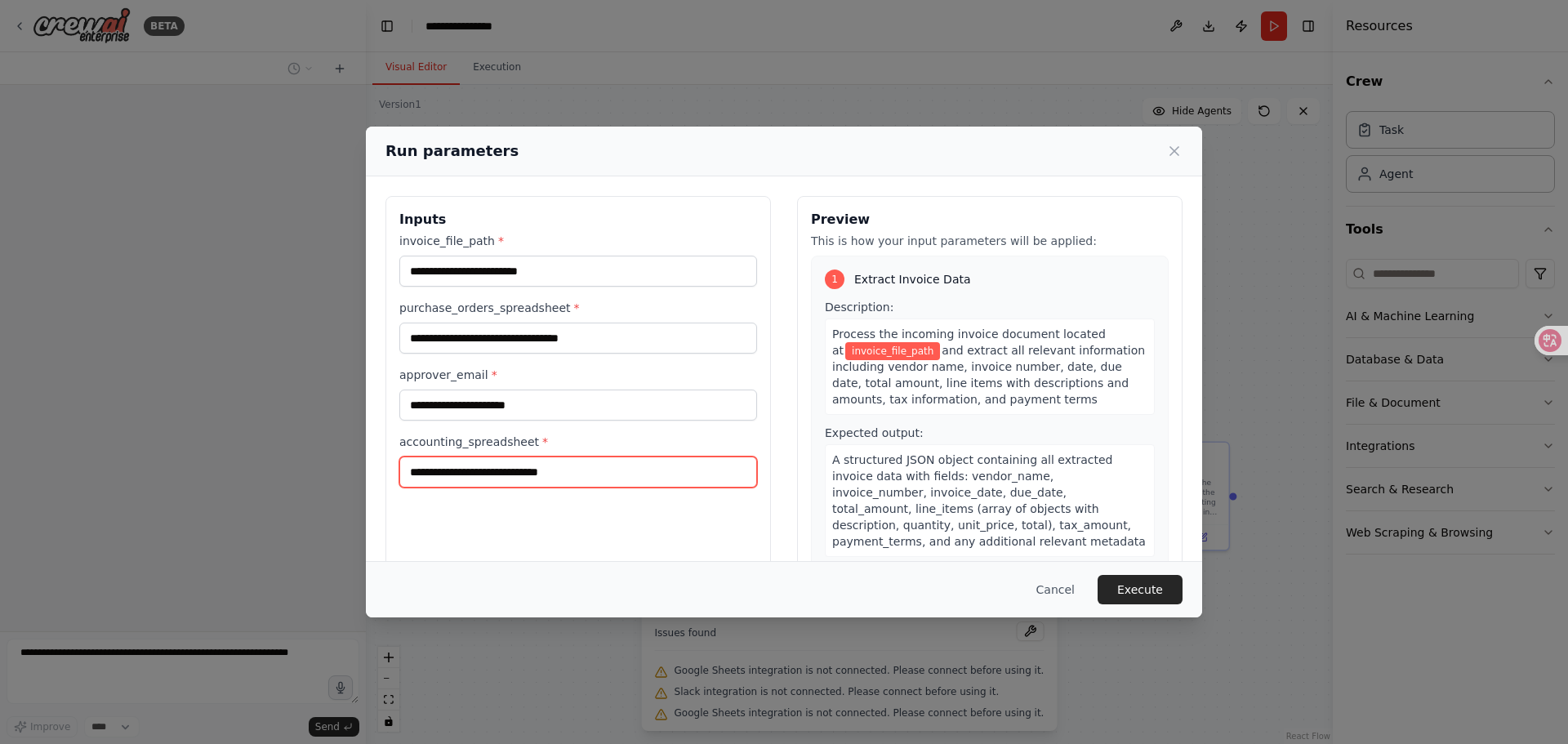
click at [523, 467] on input "accounting_spreadsheet *" at bounding box center [578, 472] width 358 height 31
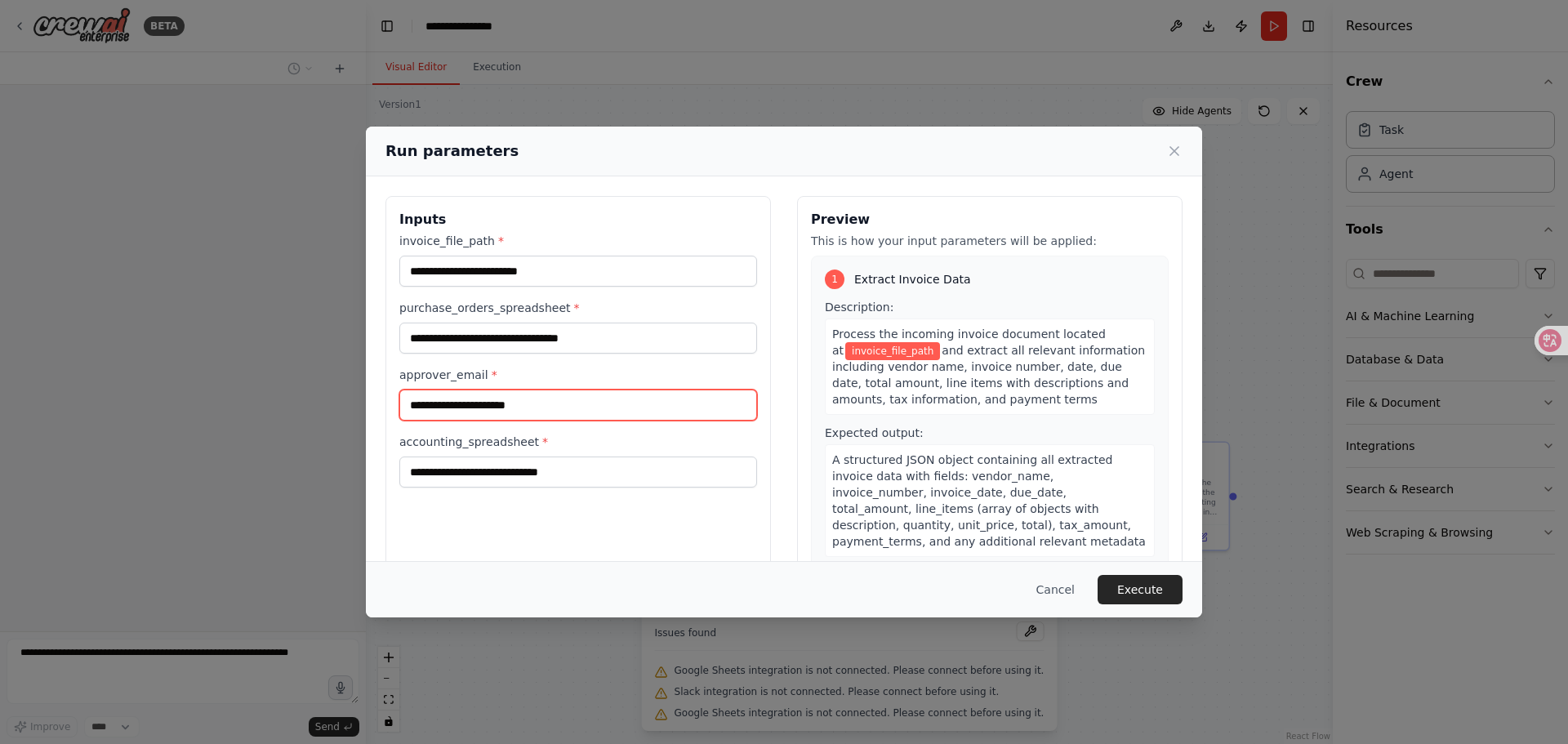
click at [532, 407] on input "approver_email *" at bounding box center [578, 405] width 358 height 31
click at [540, 320] on div "purchase_orders_spreadsheet *" at bounding box center [578, 327] width 358 height 54
click at [553, 288] on div "invoice_file_path * purchase_orders_spreadsheet * approver_email * accounting_s…" at bounding box center [578, 361] width 358 height 255
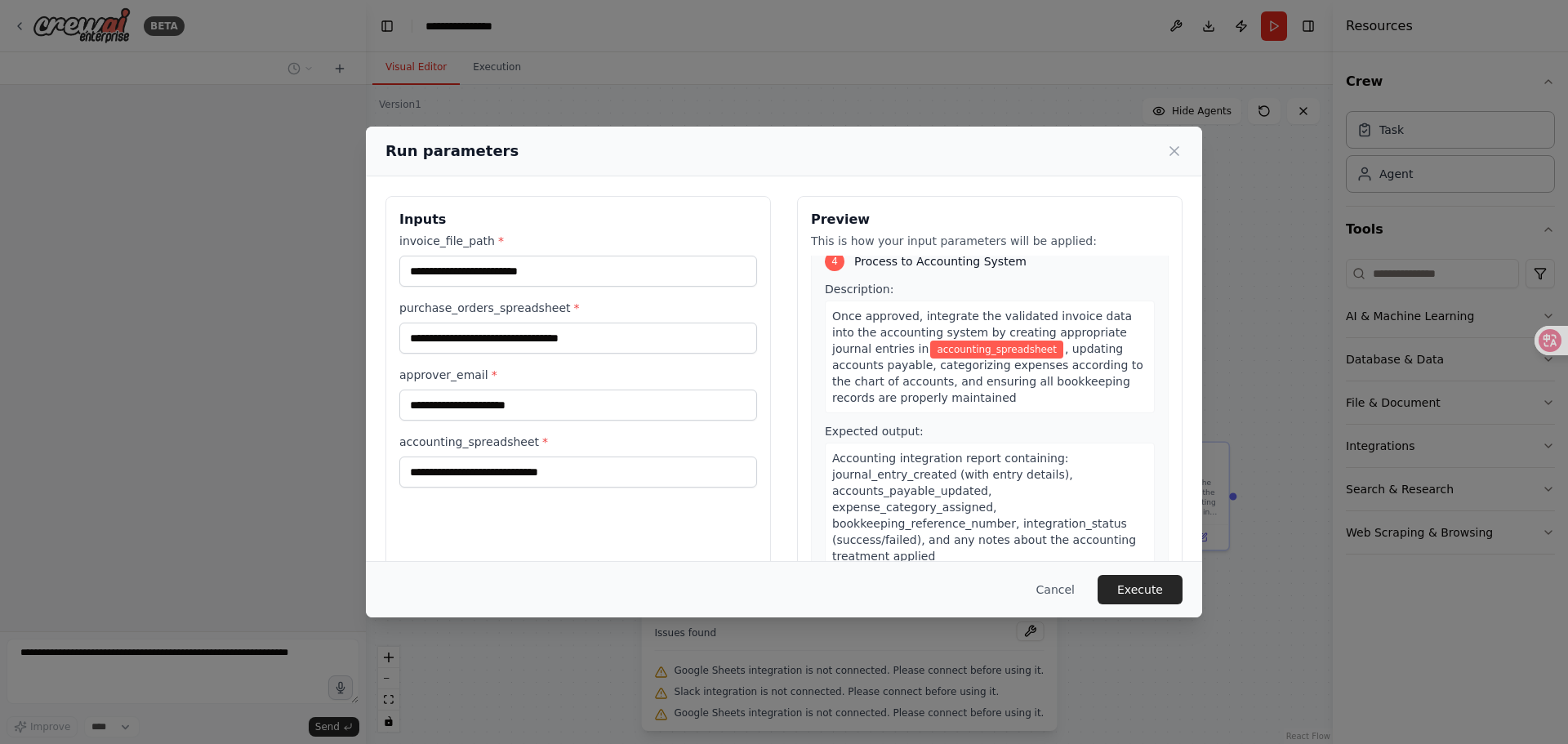
scroll to position [41, 0]
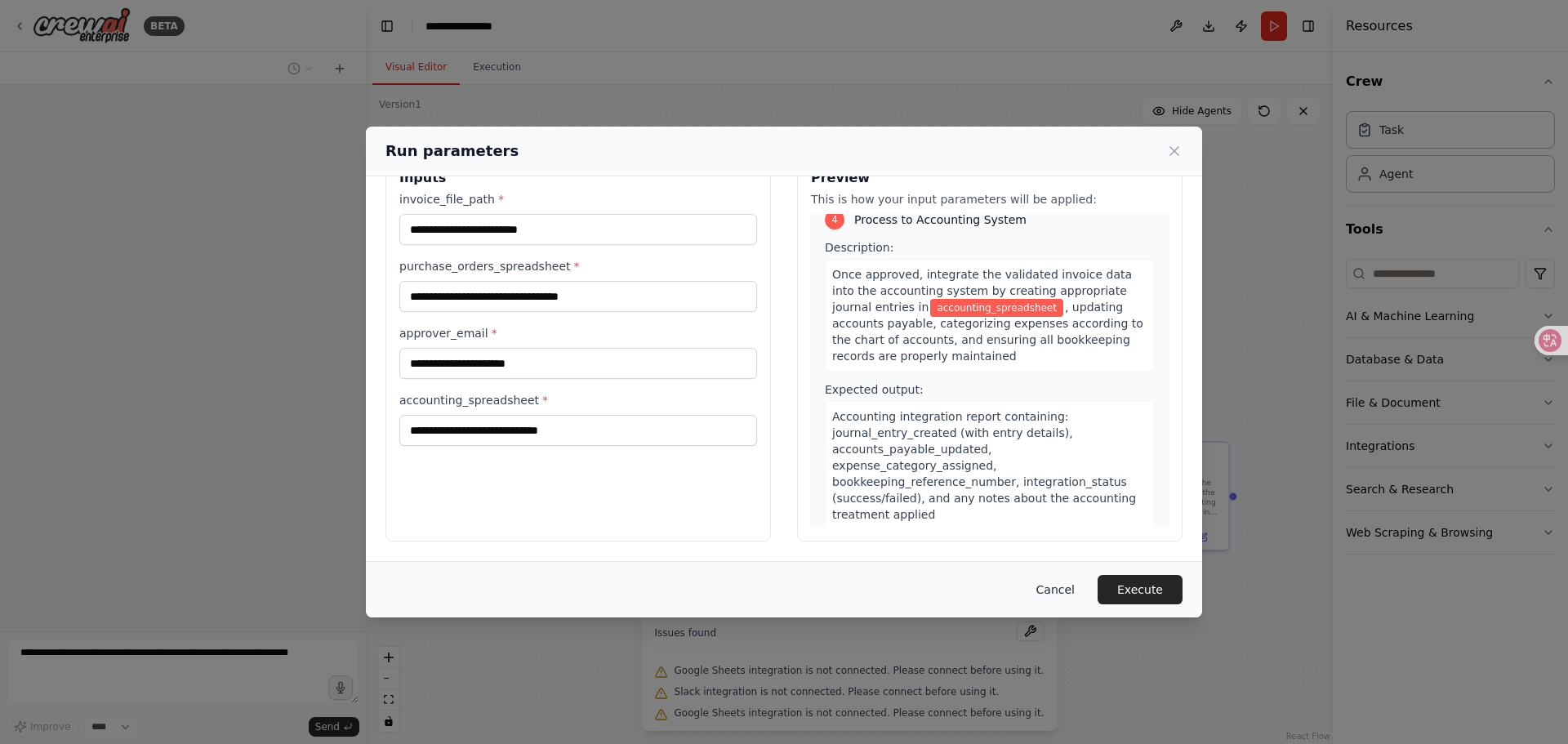
click at [1048, 590] on button "Cancel" at bounding box center [1055, 590] width 64 height 29
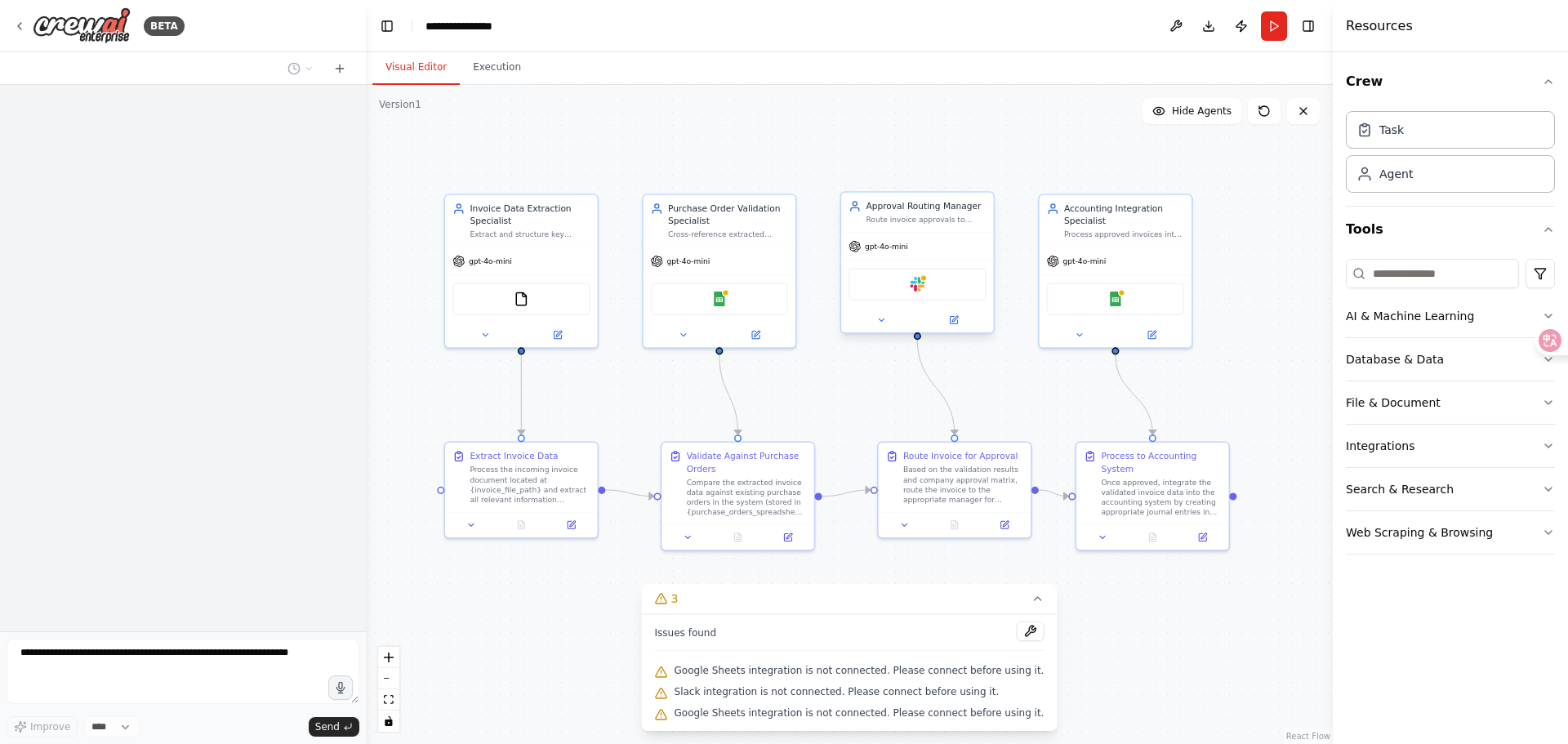
click at [907, 262] on div "Slack" at bounding box center [917, 283] width 152 height 48
click at [570, 218] on div "Invoice Data Extraction Specialist" at bounding box center [529, 212] width 120 height 25
click at [561, 329] on icon at bounding box center [559, 331] width 6 height 6
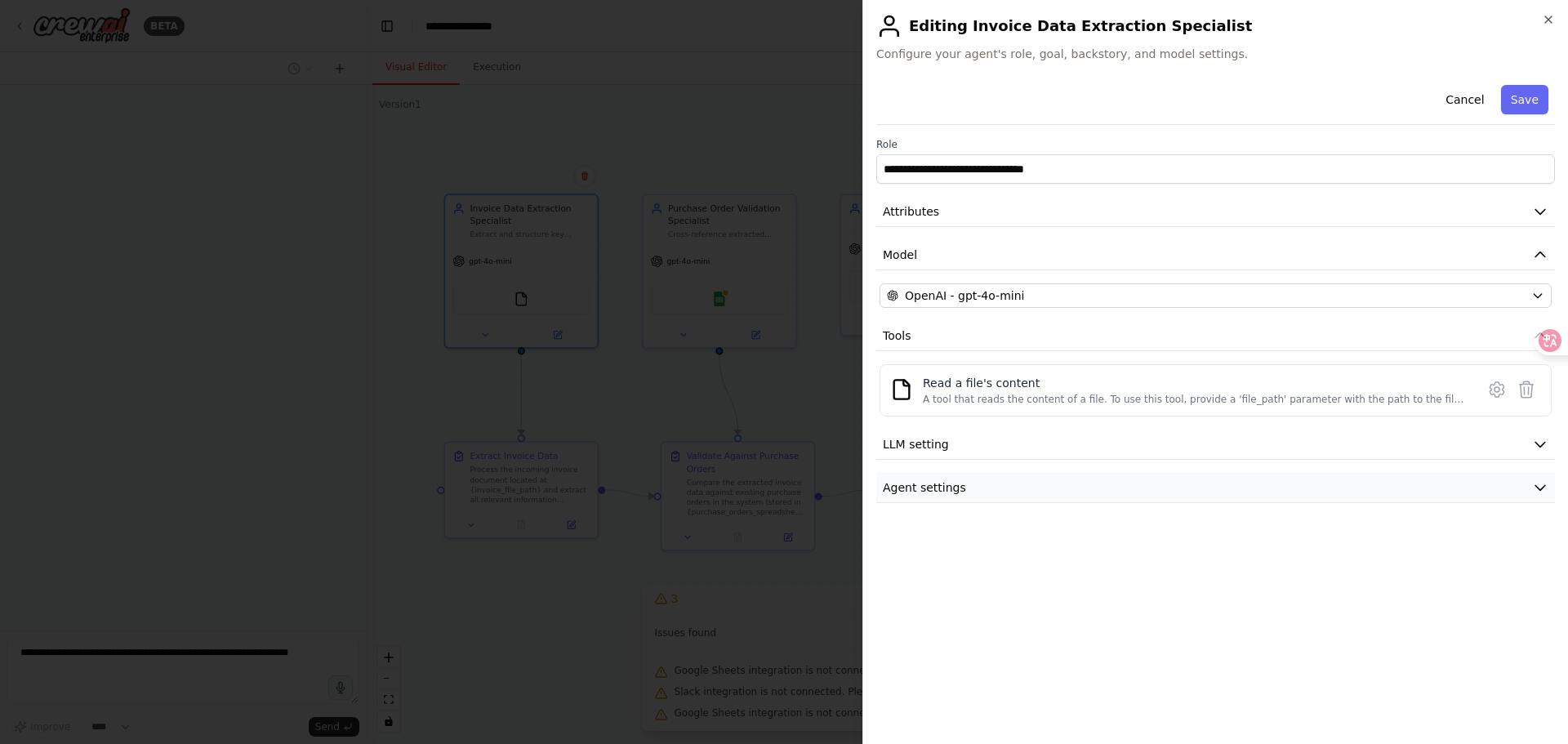
click at [895, 478] on button "Agent settings" at bounding box center [1216, 487] width 679 height 30
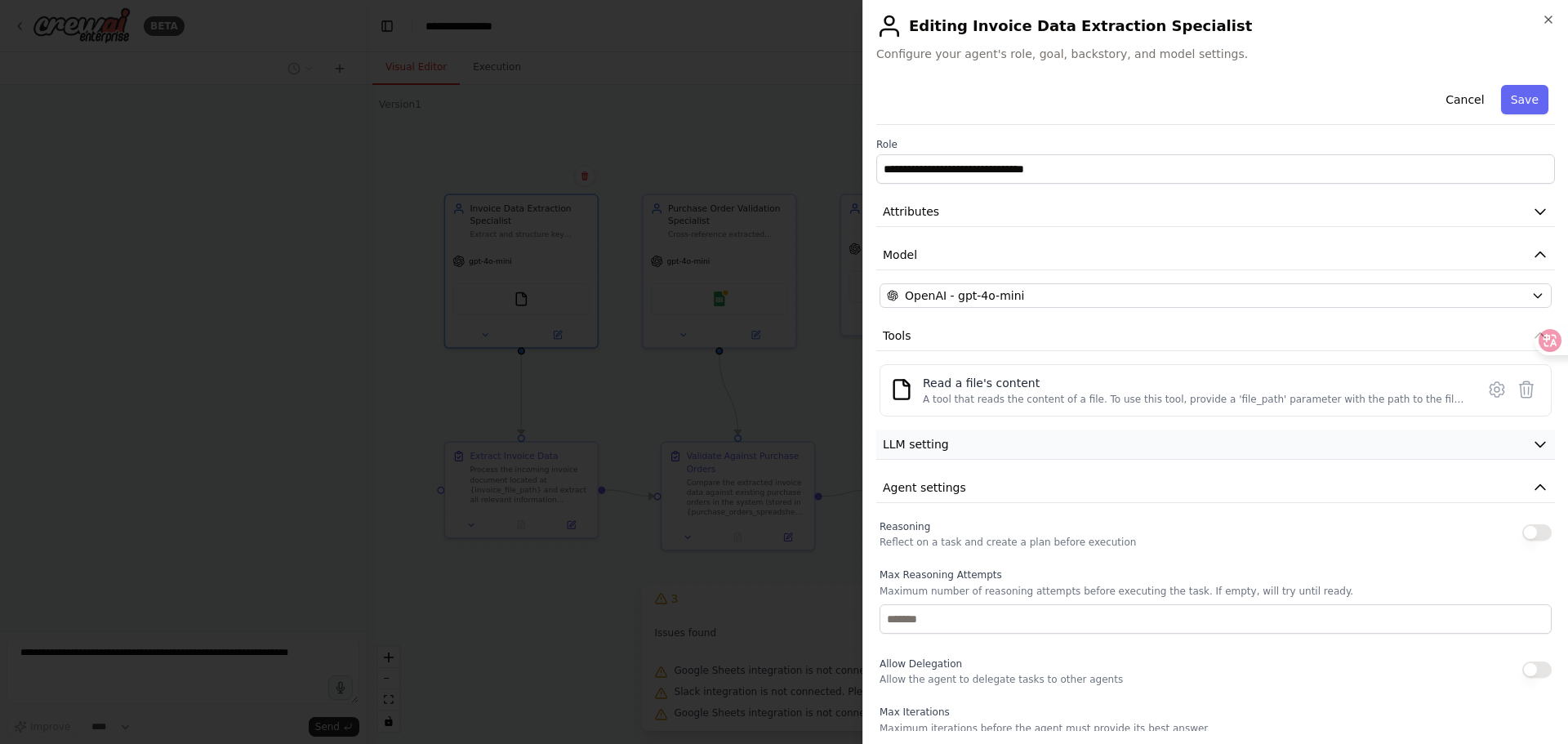
click at [891, 450] on span "LLM setting" at bounding box center [916, 444] width 66 height 17
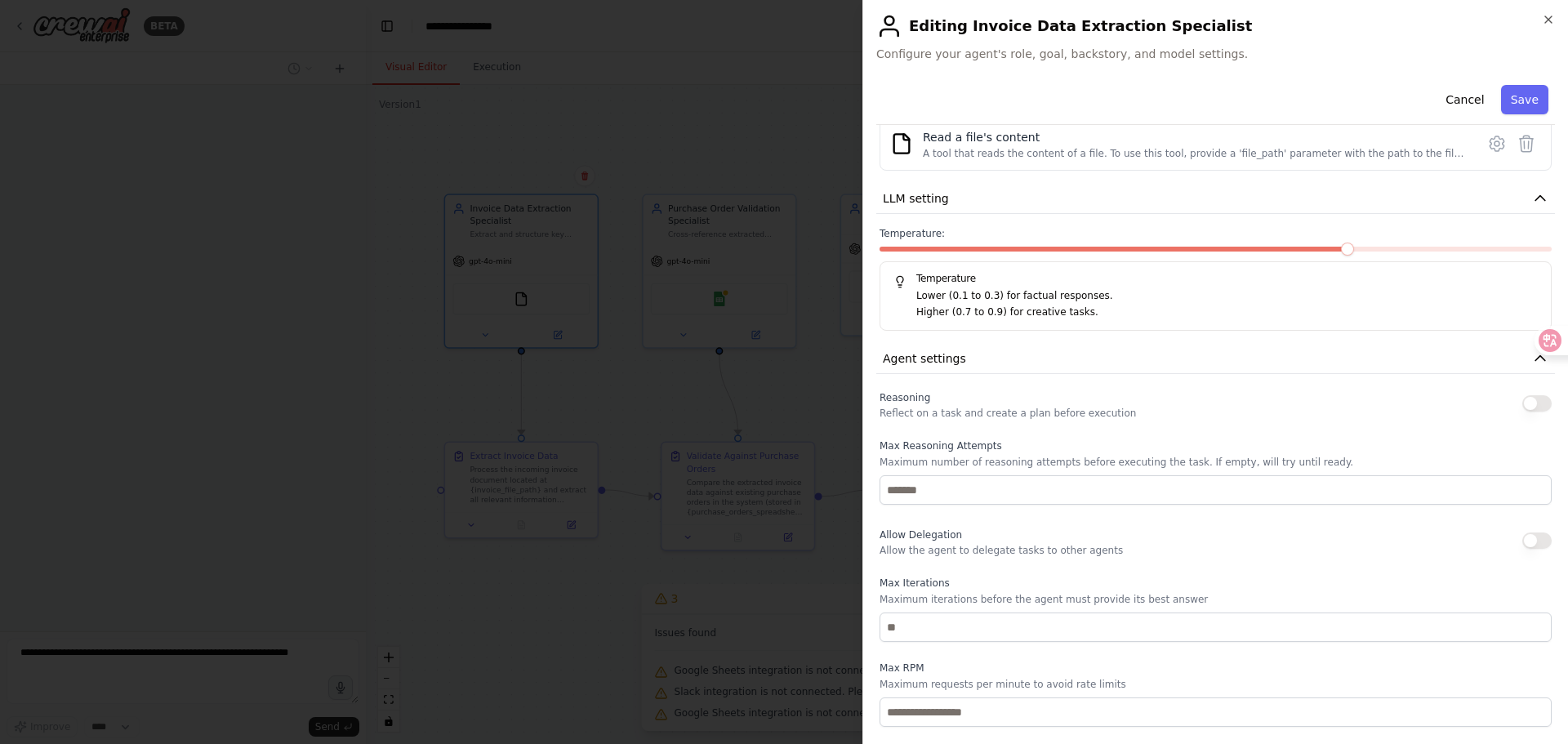
scroll to position [327, 0]
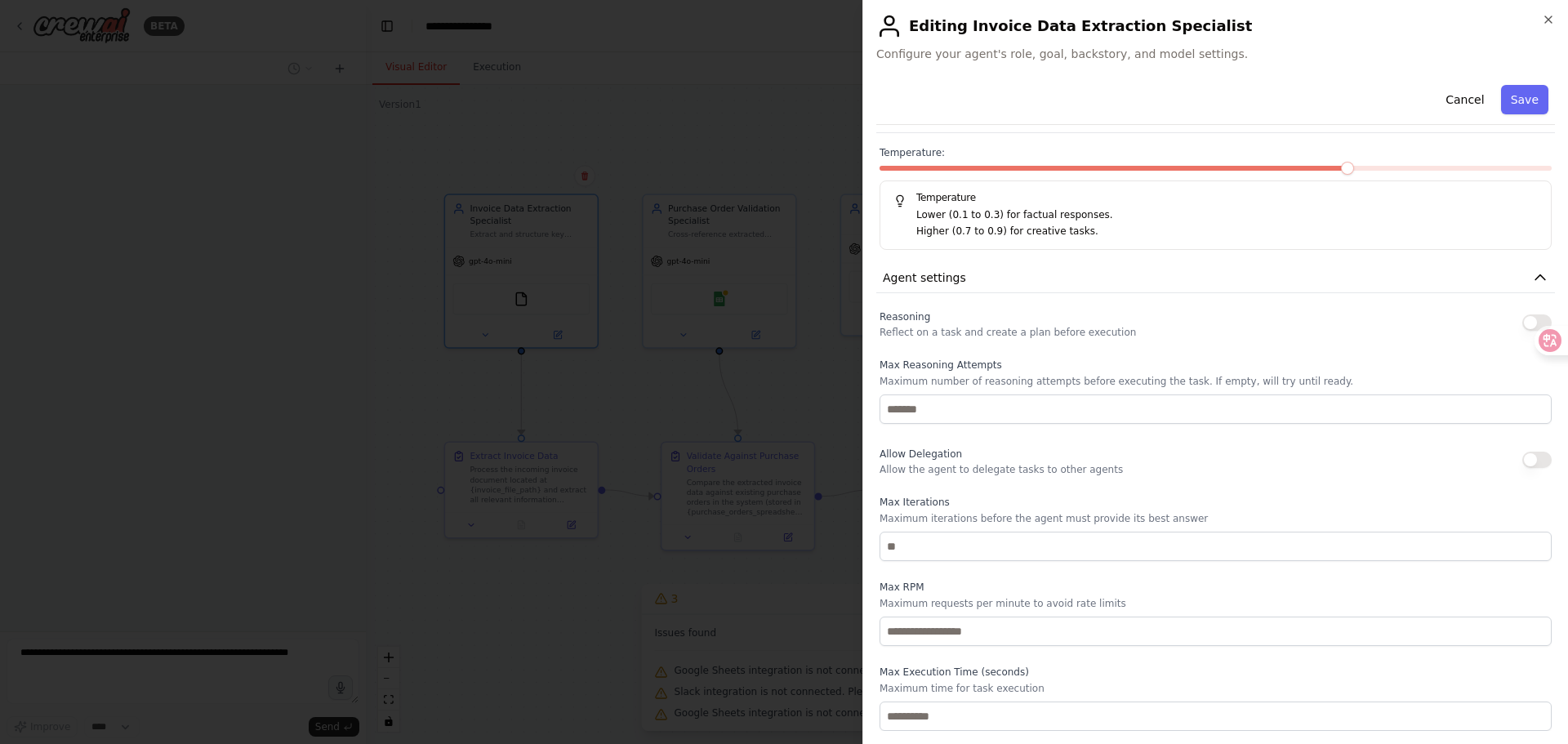
click at [656, 422] on div at bounding box center [784, 372] width 1568 height 744
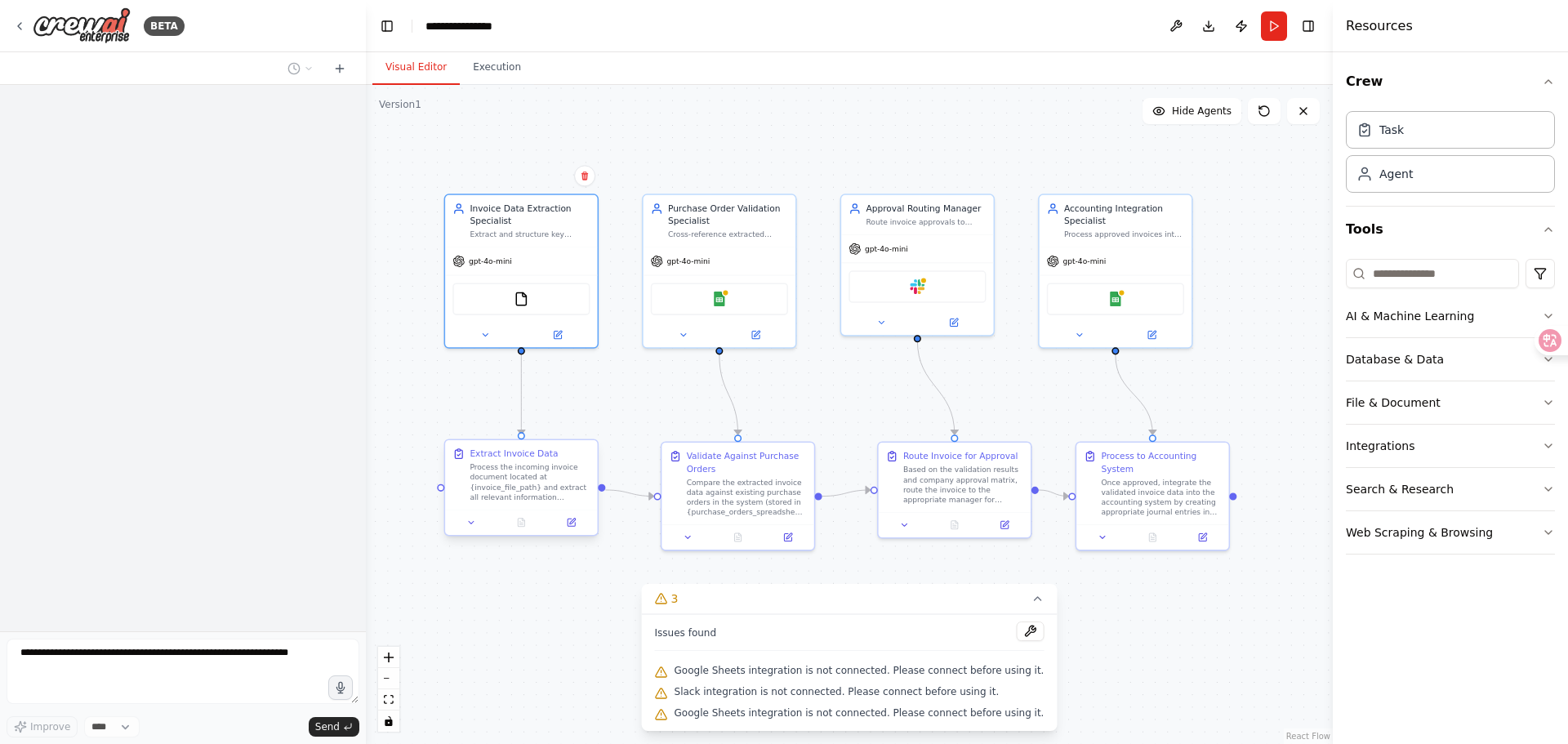
click at [525, 480] on div "Process the incoming invoice document located at {invoice_file_path} and extrac…" at bounding box center [529, 483] width 120 height 40
click at [573, 529] on button at bounding box center [571, 523] width 42 height 15
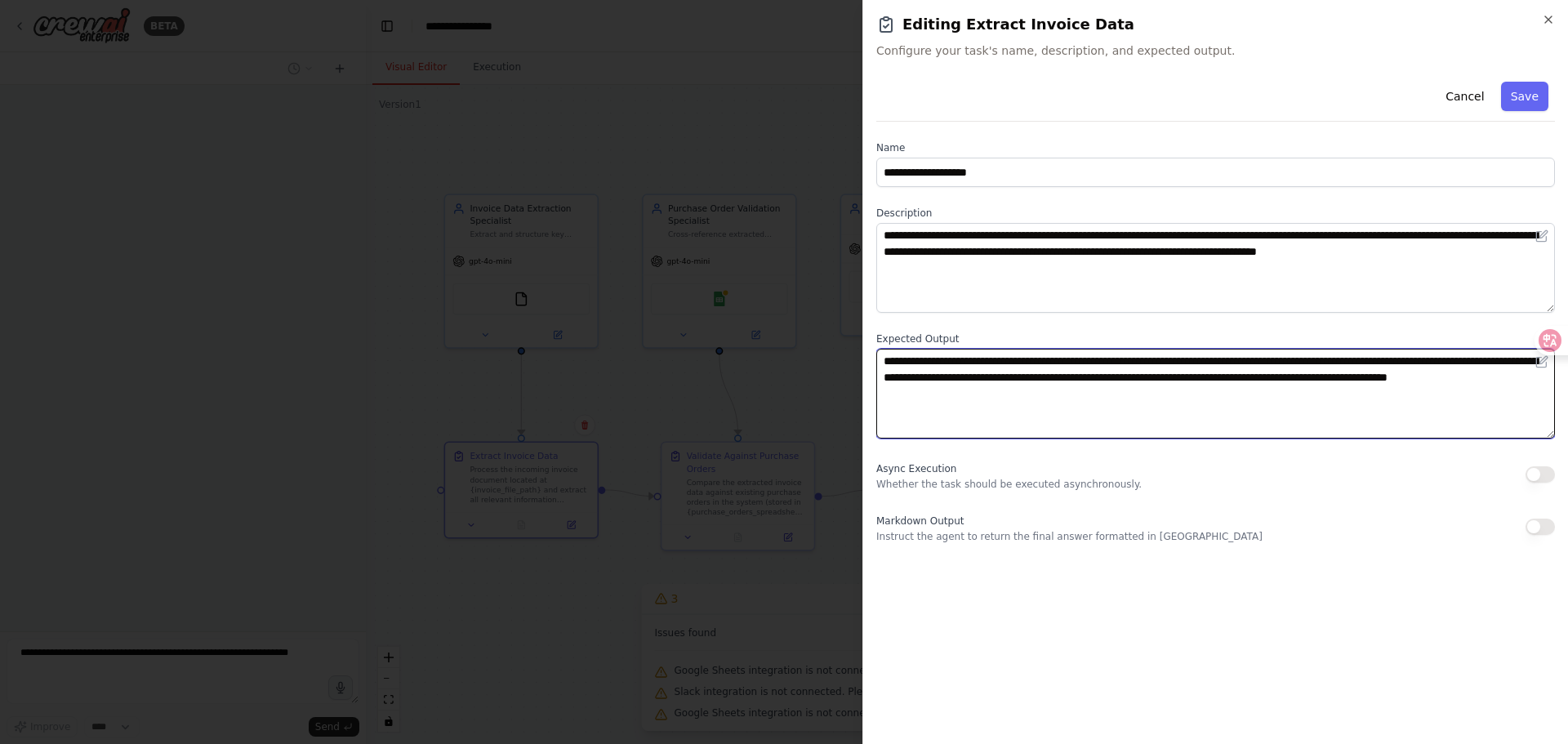
click at [1067, 387] on textarea "**********" at bounding box center [1216, 394] width 679 height 90
click at [1100, 426] on textarea "**********" at bounding box center [1216, 394] width 679 height 90
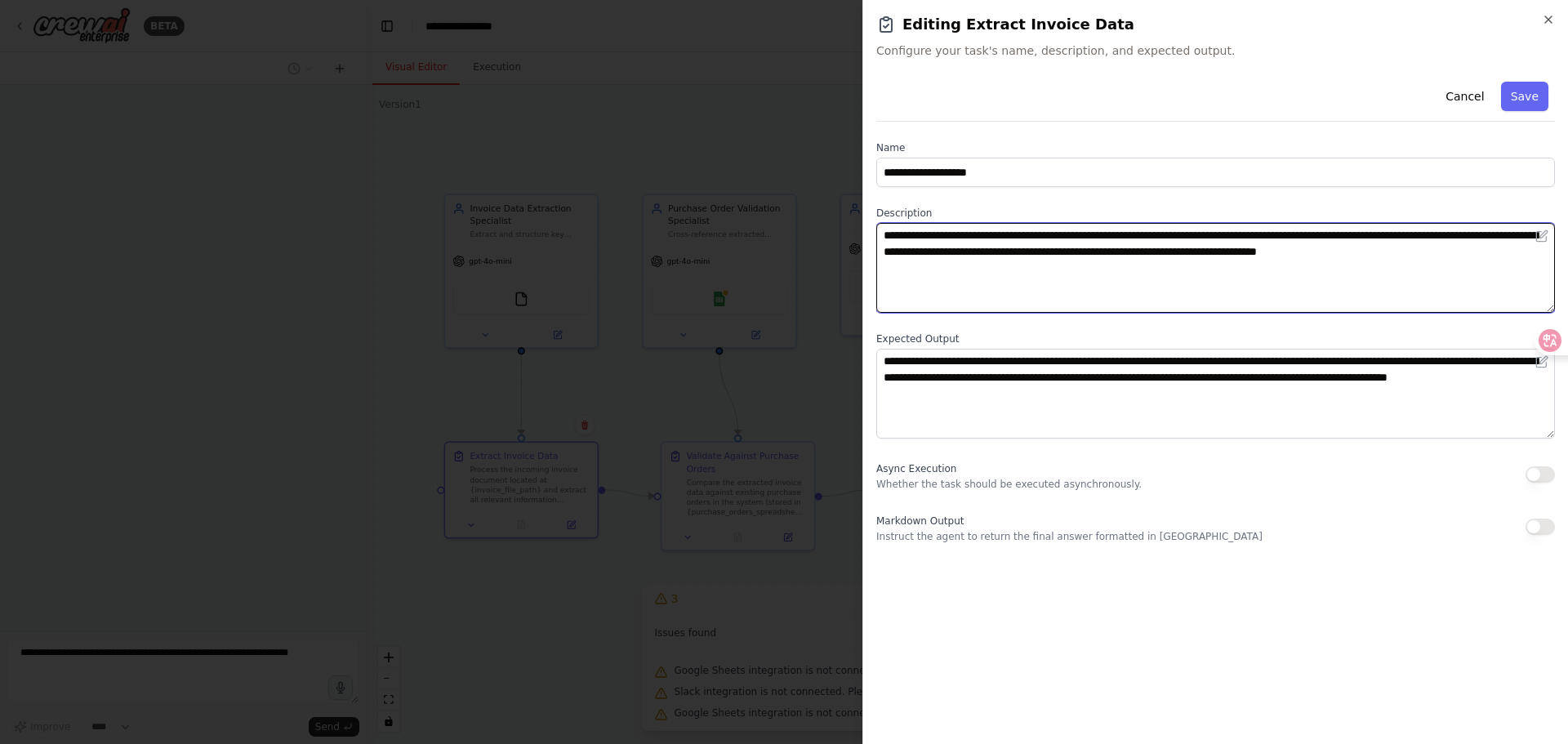
click at [1140, 295] on textarea "**********" at bounding box center [1216, 268] width 679 height 90
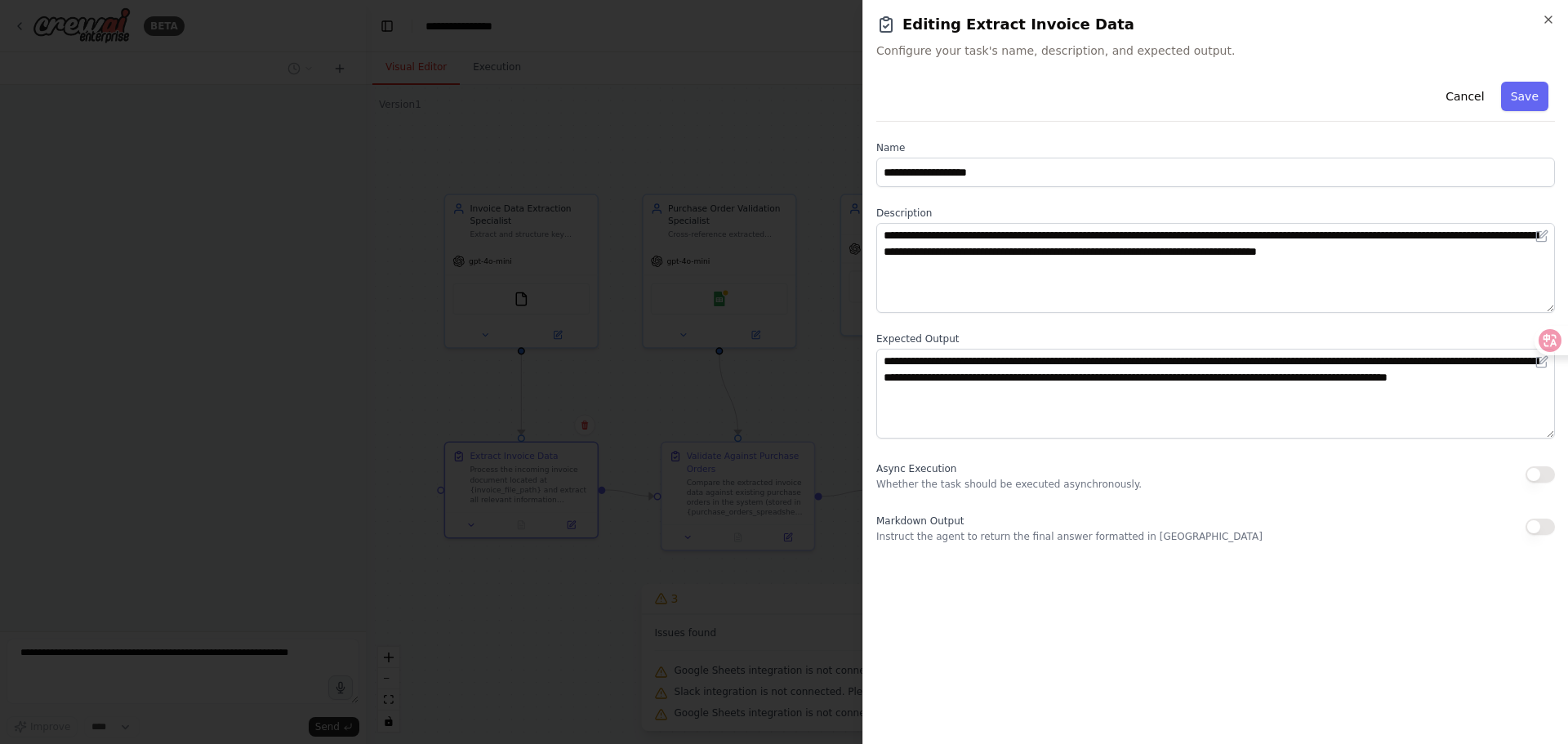
click at [1071, 492] on div "**********" at bounding box center [1216, 309] width 679 height 468
click at [658, 595] on div at bounding box center [784, 372] width 1568 height 744
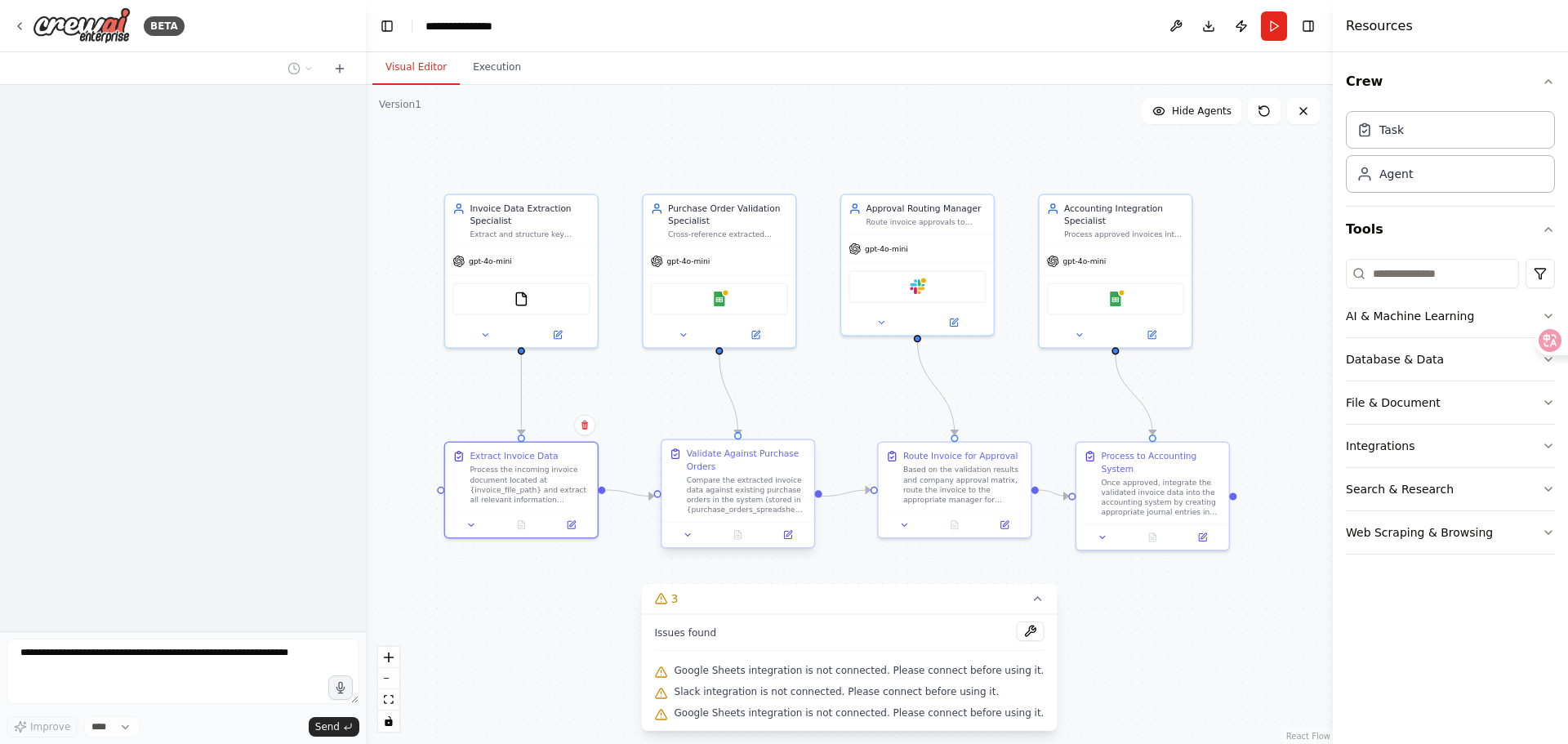
click at [724, 473] on div "Validate Against Purchase Orders Compare the extracted invoice data against exi…" at bounding box center [746, 481] width 120 height 67
click at [793, 546] on div at bounding box center [744, 535] width 152 height 26
click at [790, 533] on icon at bounding box center [794, 535] width 10 height 10
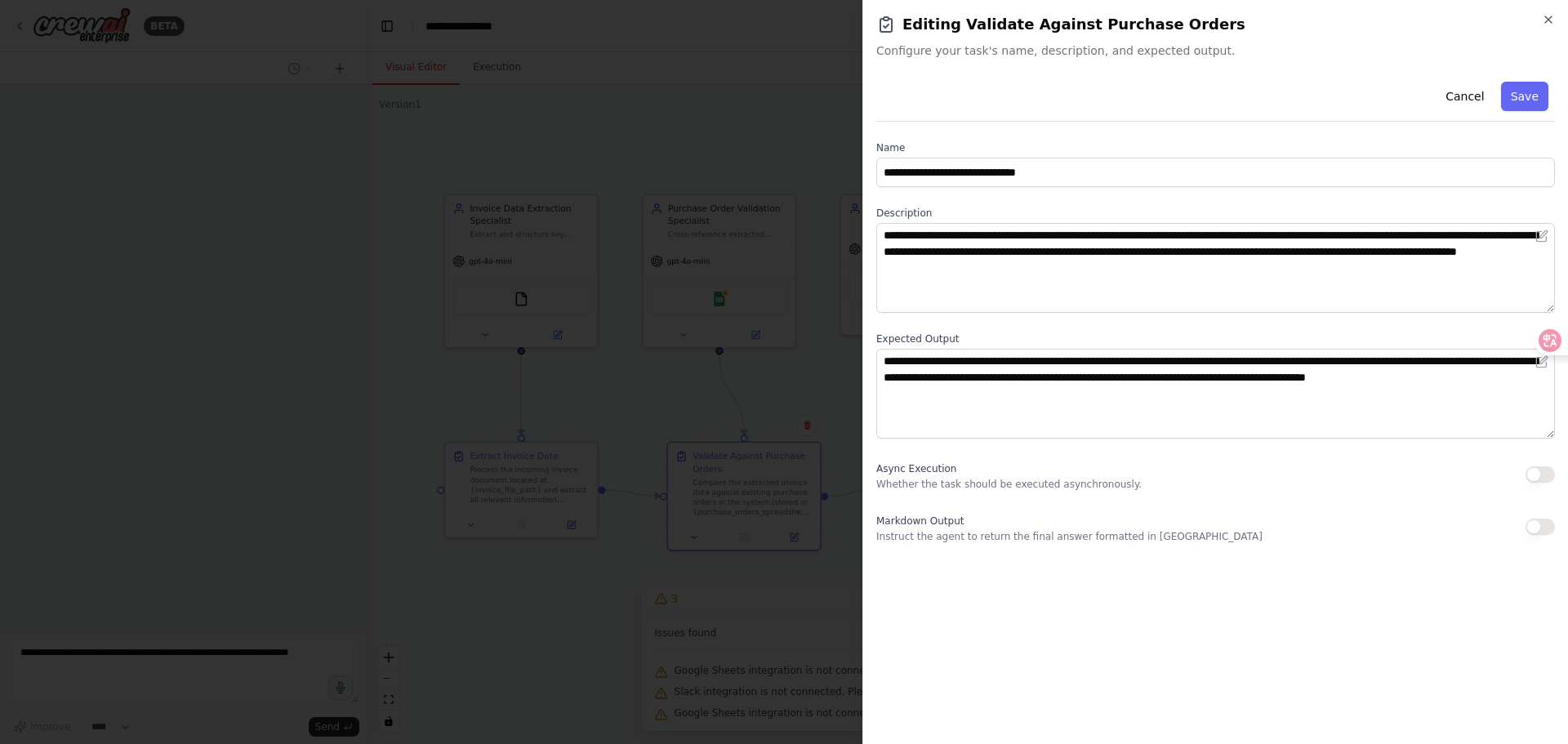
click at [752, 590] on div at bounding box center [784, 372] width 1568 height 744
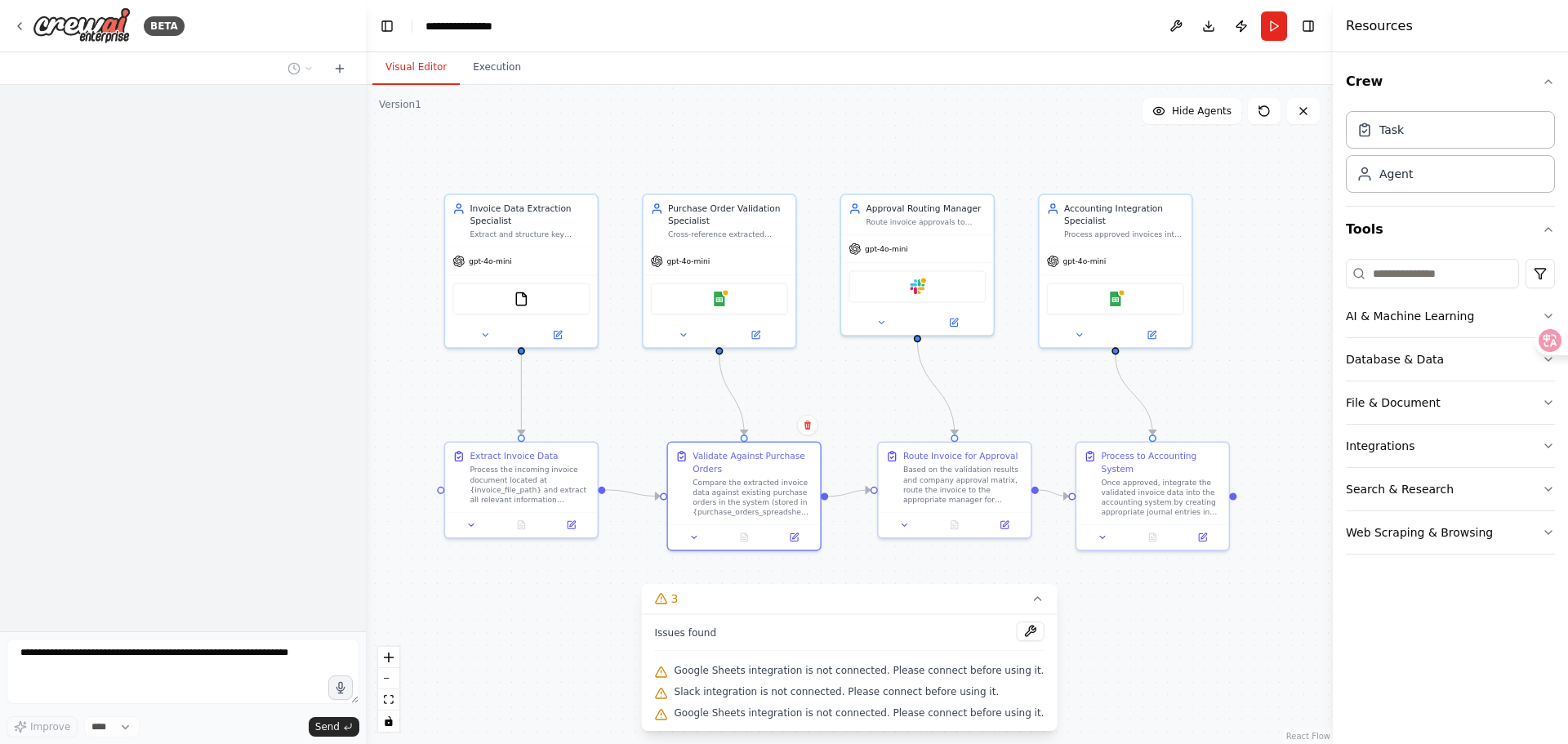
click at [1117, 552] on div ".deletable-edge-delete-btn { width: 20px; height: 20px; border: 0px solid #ffff…" at bounding box center [850, 415] width 967 height 659
click at [1153, 308] on div "Google Sheets" at bounding box center [1116, 295] width 138 height 32
click at [1446, 70] on button "Crew" at bounding box center [1451, 82] width 209 height 46
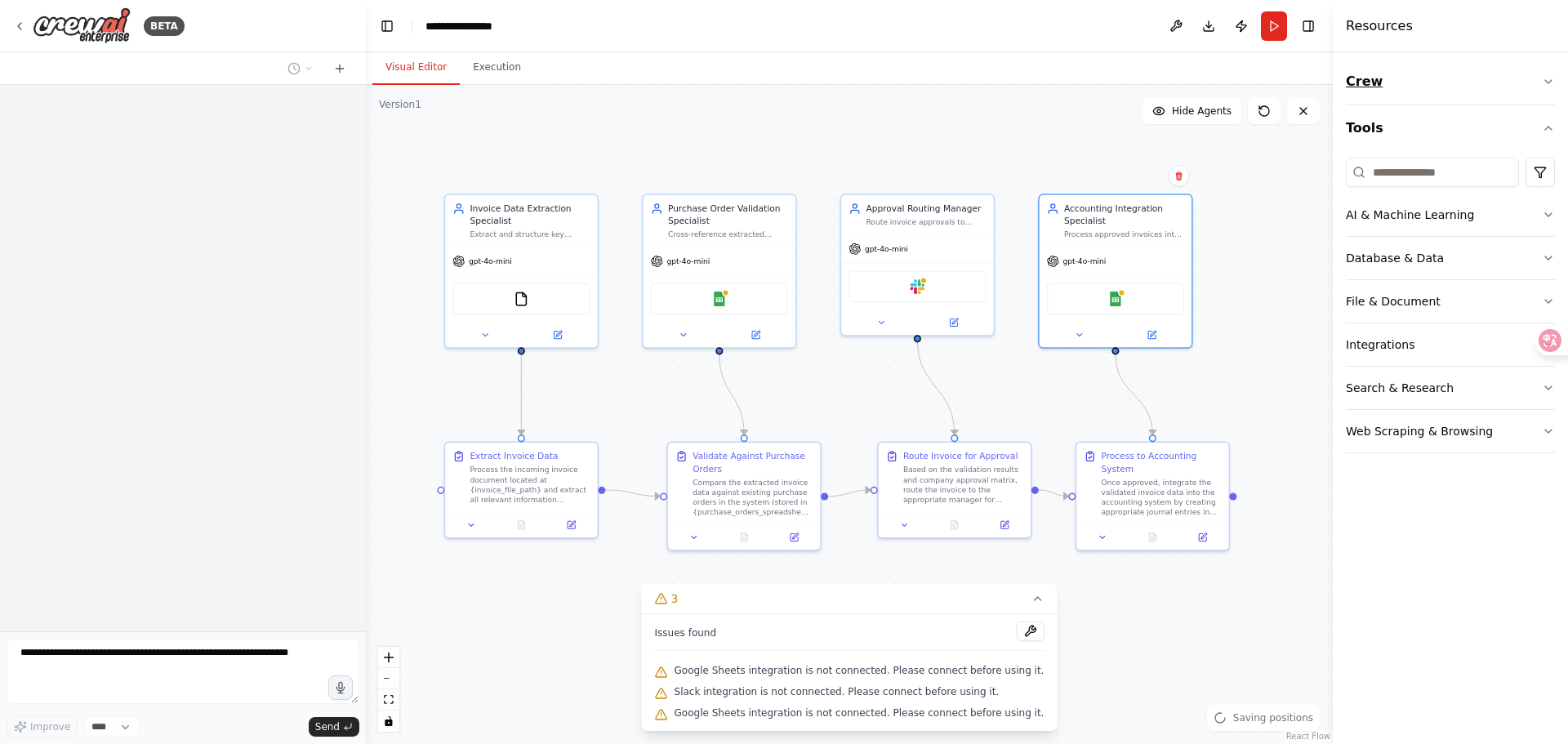
click at [1446, 70] on button "Crew" at bounding box center [1451, 82] width 209 height 46
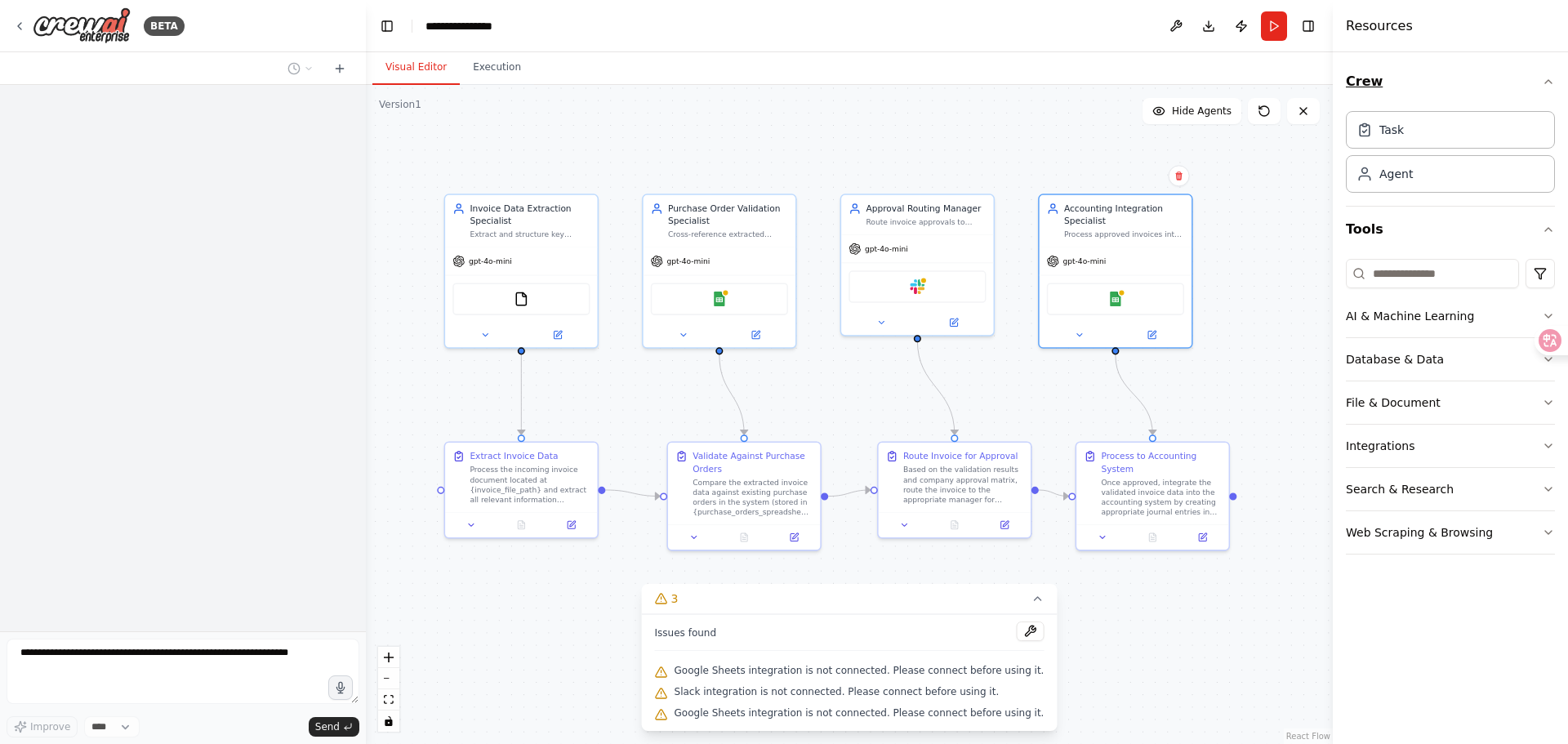
click at [1446, 70] on button "Crew" at bounding box center [1451, 82] width 209 height 46
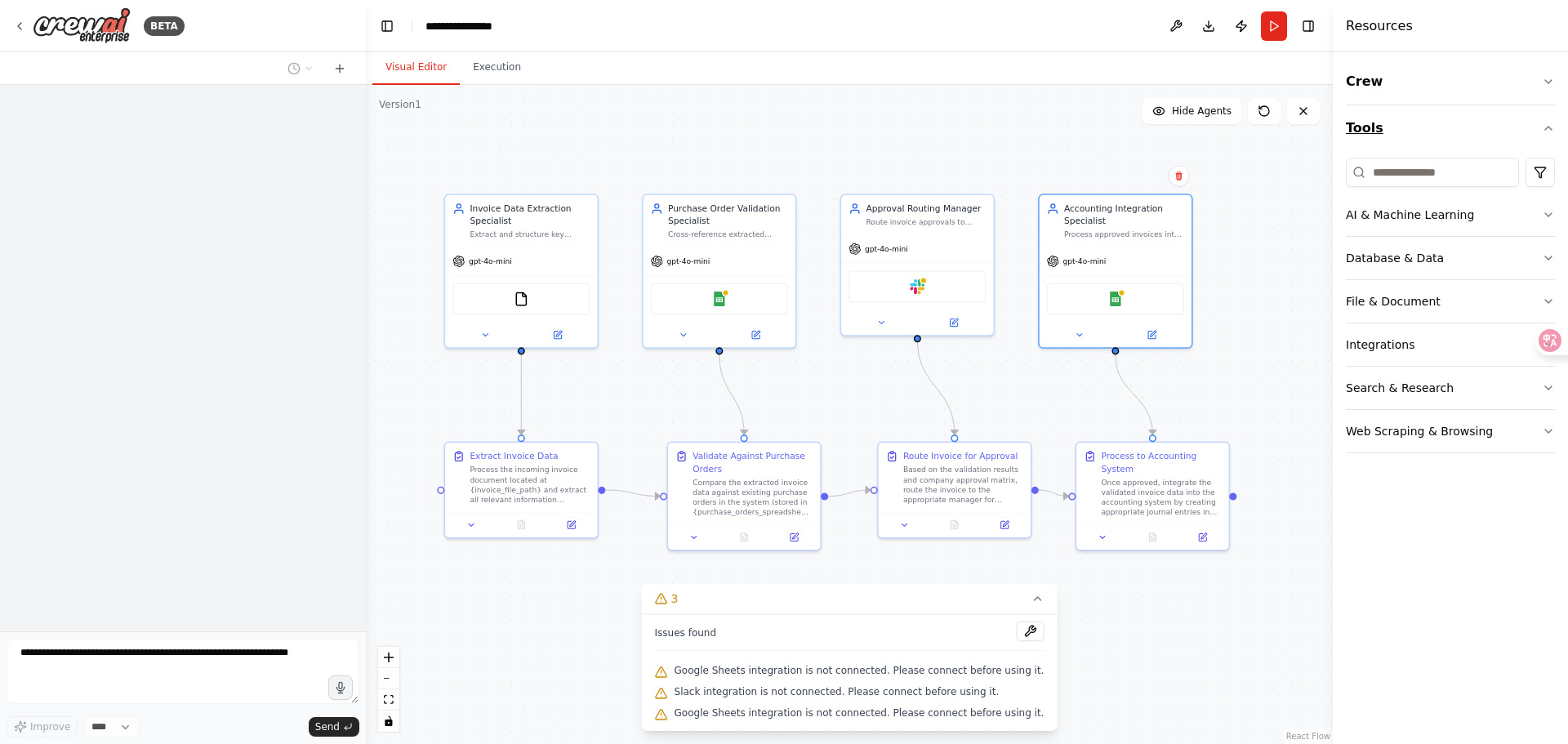
click at [1547, 133] on icon "button" at bounding box center [1548, 128] width 13 height 13
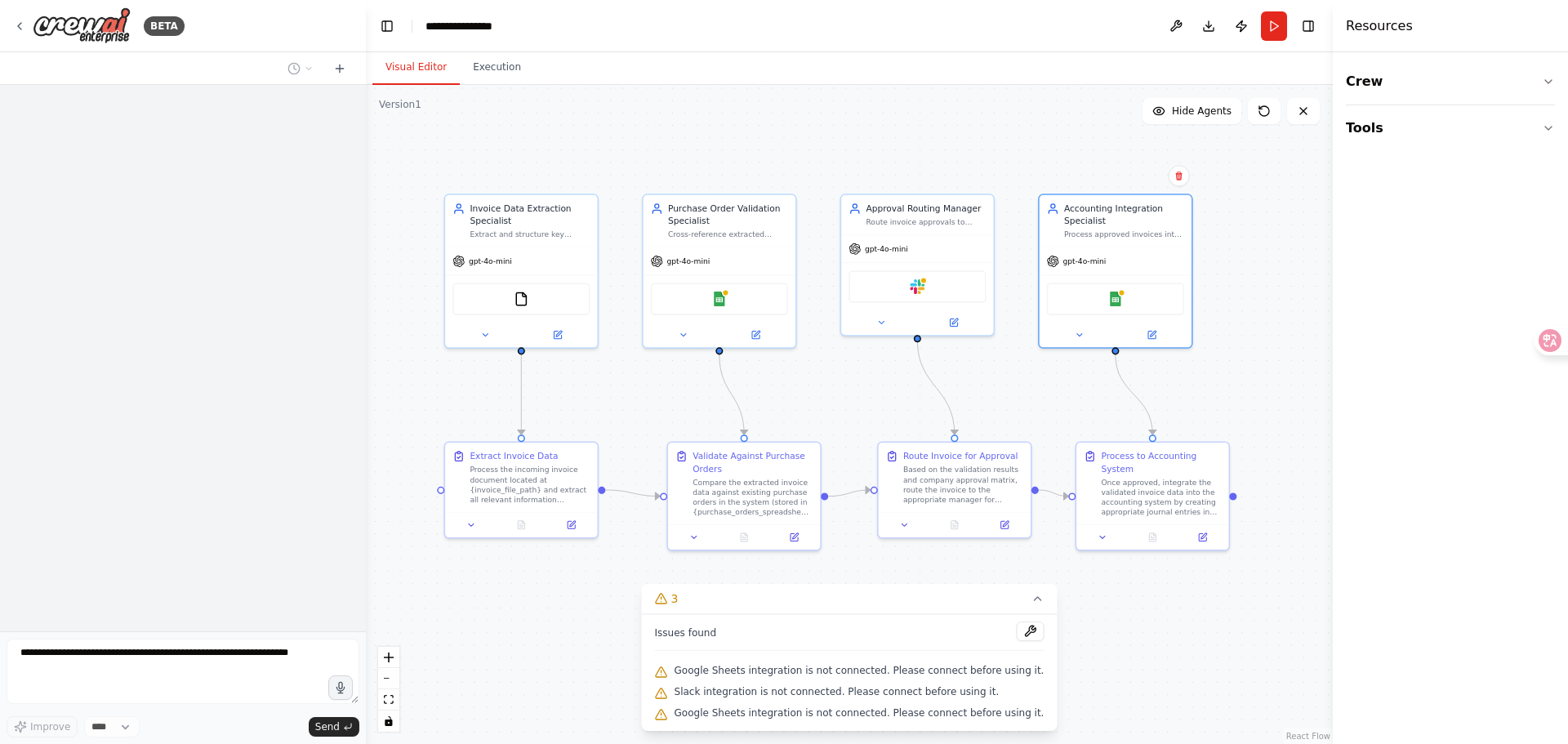
click at [1557, 90] on div "Crew Tools" at bounding box center [1450, 398] width 235 height 692
click at [1550, 78] on icon "button" at bounding box center [1548, 82] width 13 height 13
click at [1258, 372] on div ".deletable-edge-delete-btn { width: 20px; height: 20px; border: 0px solid #ffff…" at bounding box center [850, 415] width 967 height 659
click at [1290, 337] on div ".deletable-edge-delete-btn { width: 20px; height: 20px; border: 0px solid #ffff…" at bounding box center [850, 415] width 967 height 659
drag, startPoint x: 555, startPoint y: 484, endPoint x: 542, endPoint y: 488, distance: 13.6
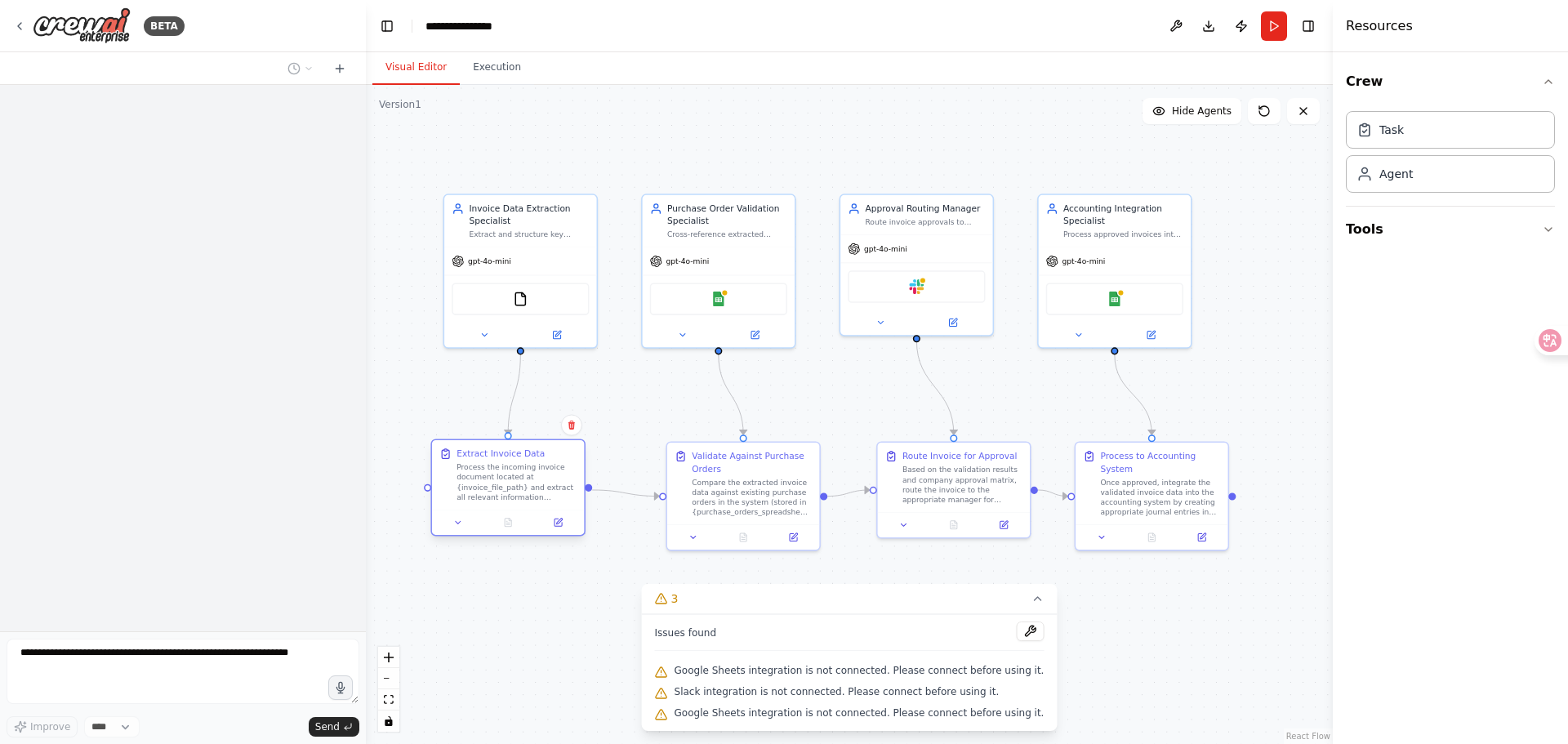
click at [542, 488] on div "Process the incoming invoice document located at {invoice_file_path} and extrac…" at bounding box center [517, 483] width 120 height 40
drag, startPoint x: 567, startPoint y: 473, endPoint x: 561, endPoint y: 484, distance: 12.5
click at [561, 484] on div "Process the incoming invoice document located at {invoice_file_path} and extrac…" at bounding box center [517, 494] width 120 height 40
click at [618, 425] on div ".deletable-edge-delete-btn { width: 20px; height: 20px; border: 0px solid #ffff…" at bounding box center [850, 415] width 967 height 659
drag, startPoint x: 564, startPoint y: 482, endPoint x: 550, endPoint y: 470, distance: 18.4
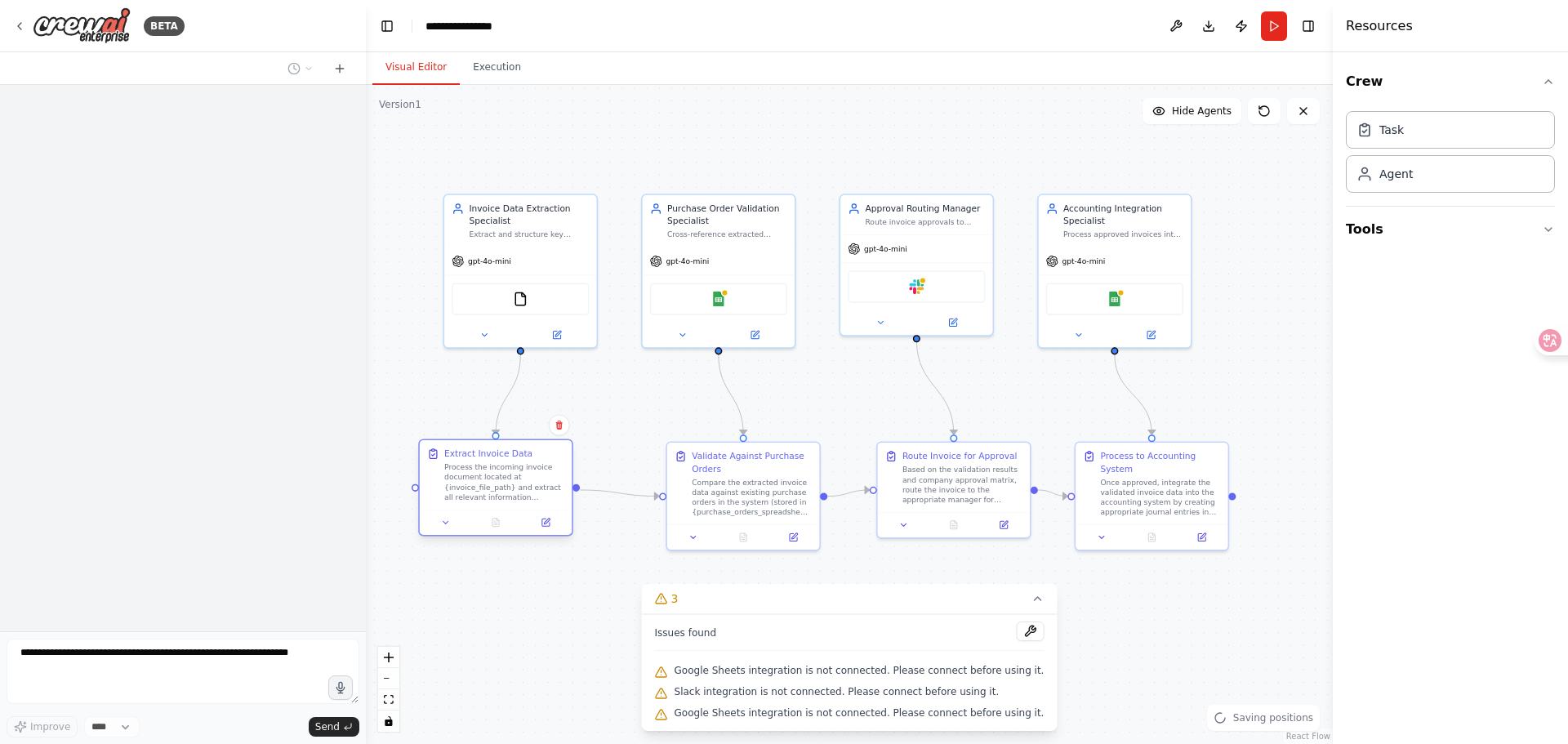
click at [550, 470] on div "Process the incoming invoice document located at {invoice_file_path} and extrac…" at bounding box center [504, 483] width 120 height 40
click at [651, 432] on div ".deletable-edge-delete-btn { width: 20px; height: 20px; border: 0px solid #ffff…" at bounding box center [850, 415] width 967 height 659
click at [706, 462] on div "Validate Against Purchase Orders" at bounding box center [751, 460] width 120 height 25
click at [687, 395] on div ".deletable-edge-delete-btn { width: 20px; height: 20px; border: 0px solid #ffff…" at bounding box center [850, 415] width 967 height 659
click at [801, 384] on div ".deletable-edge-delete-btn { width: 20px; height: 20px; border: 0px solid #ffff…" at bounding box center [850, 415] width 967 height 659
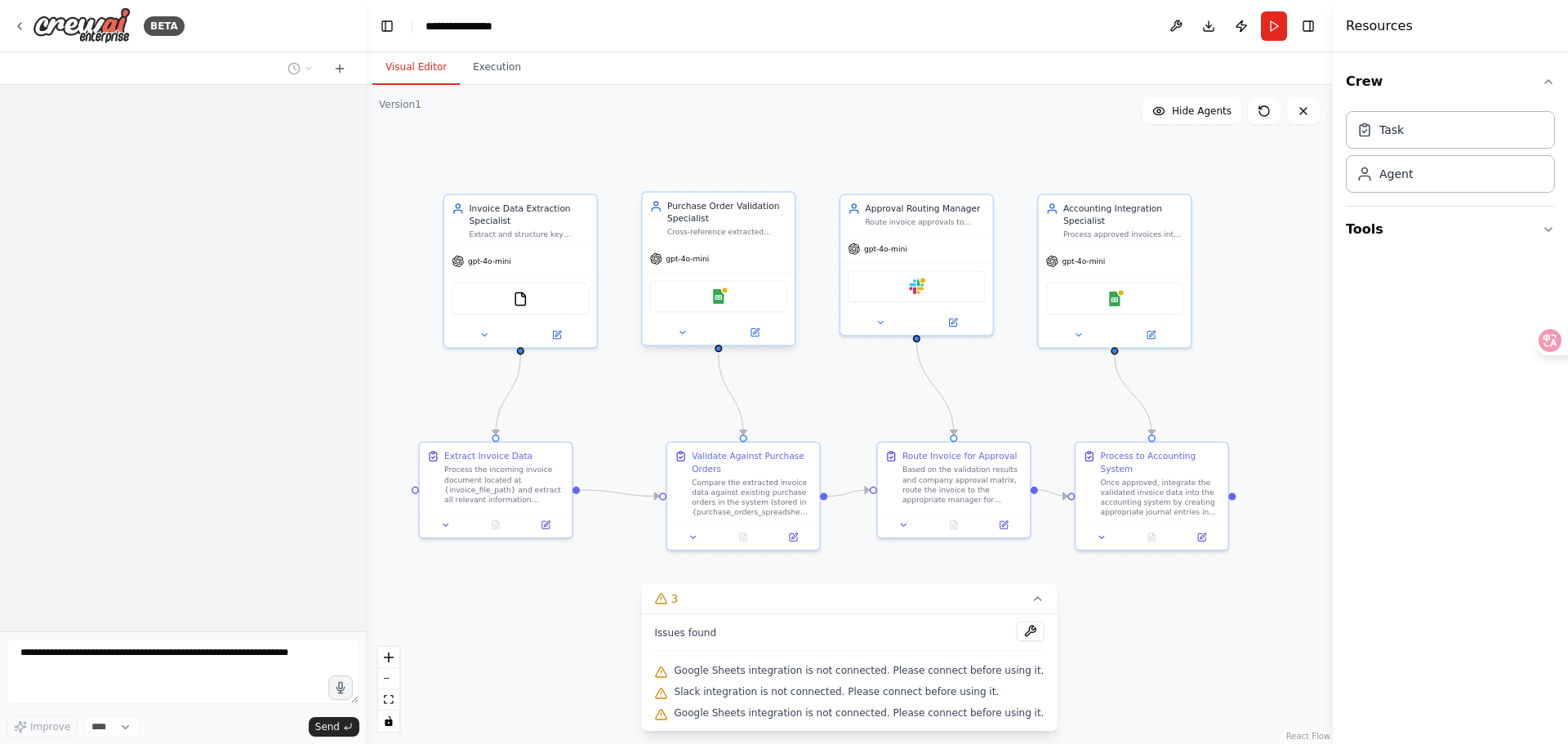
click at [664, 218] on div "Purchase Order Validation Specialist Cross-reference extracted invoice data aga…" at bounding box center [718, 218] width 138 height 37
click at [909, 218] on div "Route invoice approvals to appropriate managers based on amount thresholds, dep…" at bounding box center [924, 219] width 120 height 10
click at [1097, 238] on div "Accounting Integration Specialist Process approved invoices into the accounting…" at bounding box center [1115, 218] width 152 height 52
click at [1038, 362] on div ".deletable-edge-delete-btn { width: 20px; height: 20px; border: 0px solid #ffff…" at bounding box center [850, 415] width 967 height 659
click at [953, 436] on div at bounding box center [953, 436] width 7 height 7
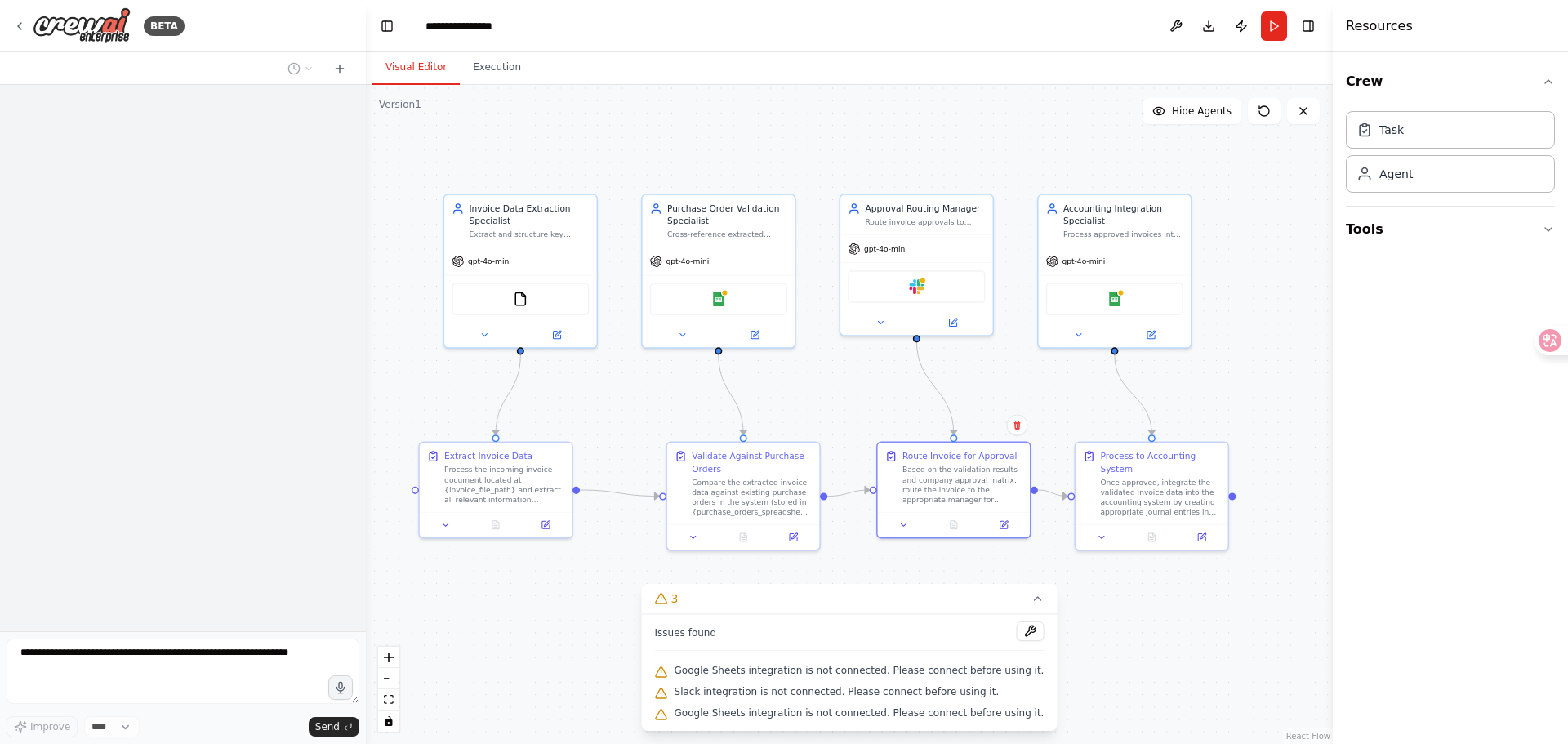
click at [976, 367] on div ".deletable-edge-delete-btn { width: 20px; height: 20px; border: 0px solid #ffff…" at bounding box center [850, 415] width 967 height 659
click at [969, 466] on div "Based on the validation results and company approval matrix, route the invoice …" at bounding box center [962, 483] width 120 height 40
click at [993, 407] on div ".deletable-edge-delete-btn { width: 20px; height: 20px; border: 0px solid #ffff…" at bounding box center [850, 415] width 967 height 659
click at [950, 495] on div "Based on the validation results and company approval matrix, route the invoice …" at bounding box center [962, 483] width 120 height 40
click at [1198, 466] on div "Process to Accounting System" at bounding box center [1160, 460] width 120 height 25
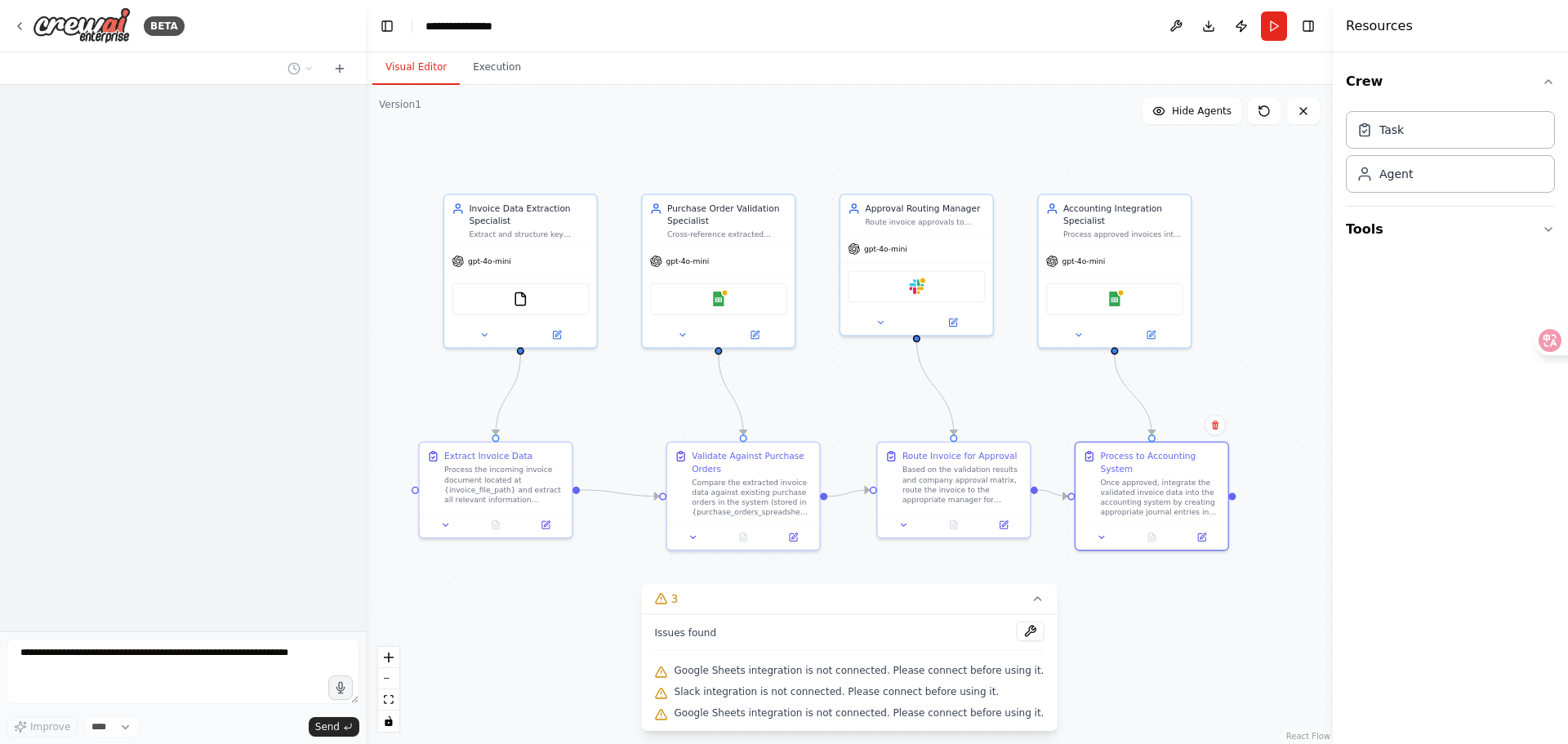
click at [1273, 347] on div ".deletable-edge-delete-btn { width: 20px; height: 20px; border: 0px solid #ffff…" at bounding box center [850, 415] width 967 height 659
click at [1193, 500] on div "Once approved, integrate the validated invoice data into the accounting system …" at bounding box center [1160, 494] width 120 height 40
click at [1176, 496] on div "Once approved, integrate the validated invoice data into the accounting system …" at bounding box center [1160, 494] width 120 height 40
click at [1204, 549] on div "Process to Accounting System Once approved, integrate the validated invoice dat…" at bounding box center [1151, 494] width 154 height 109
click at [1204, 537] on icon at bounding box center [1202, 534] width 7 height 7
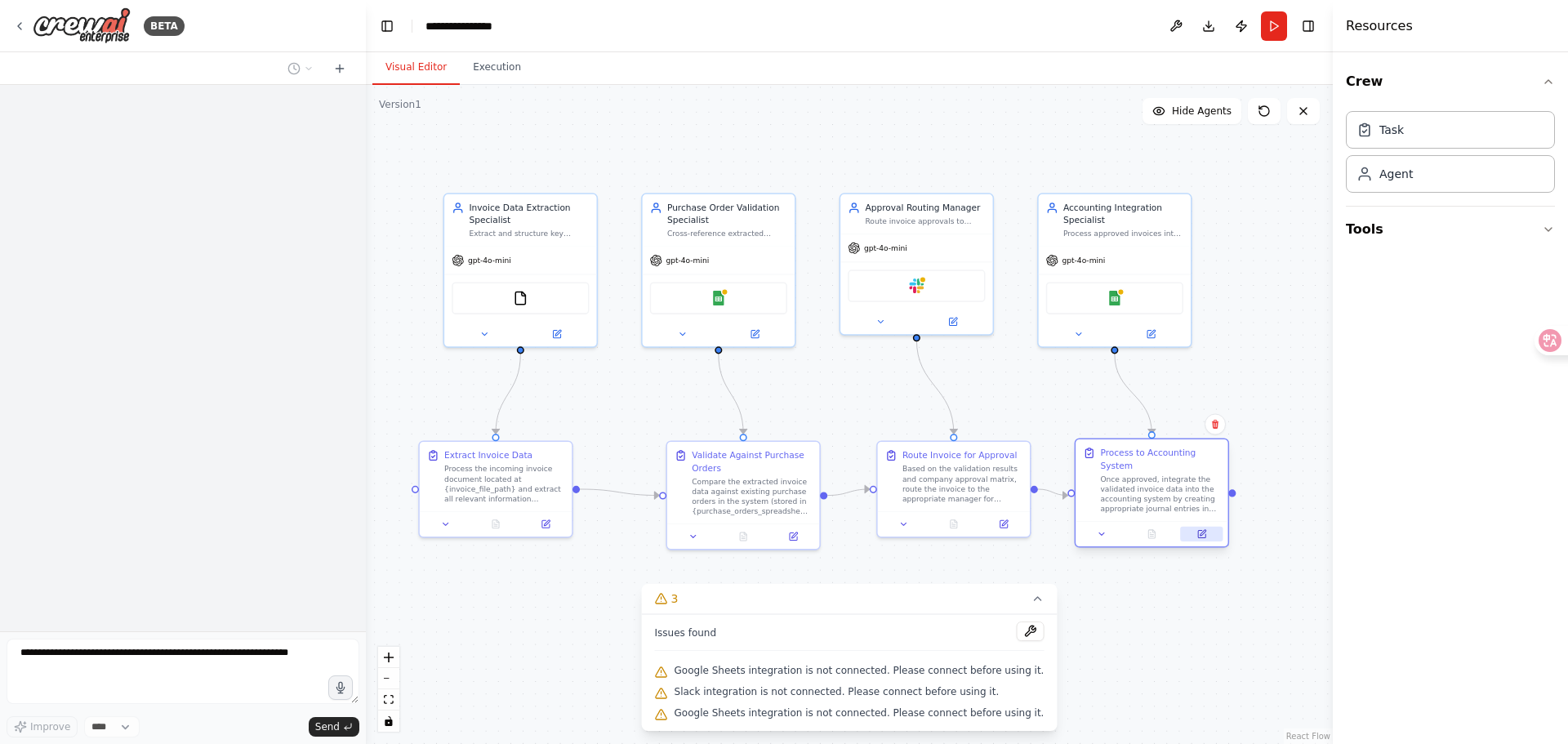
click at [1198, 538] on icon at bounding box center [1202, 534] width 7 height 7
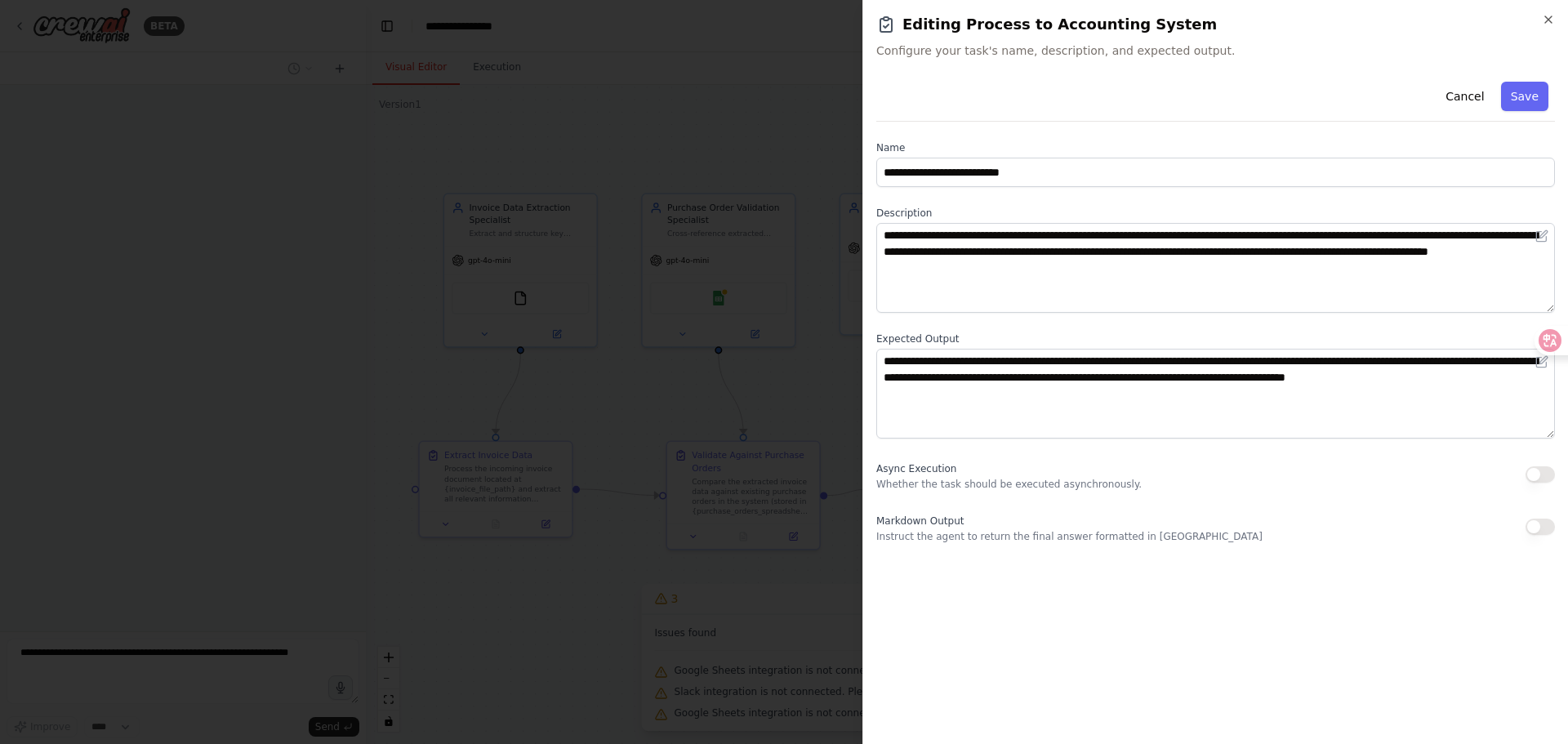
click at [664, 352] on div at bounding box center [784, 372] width 1568 height 744
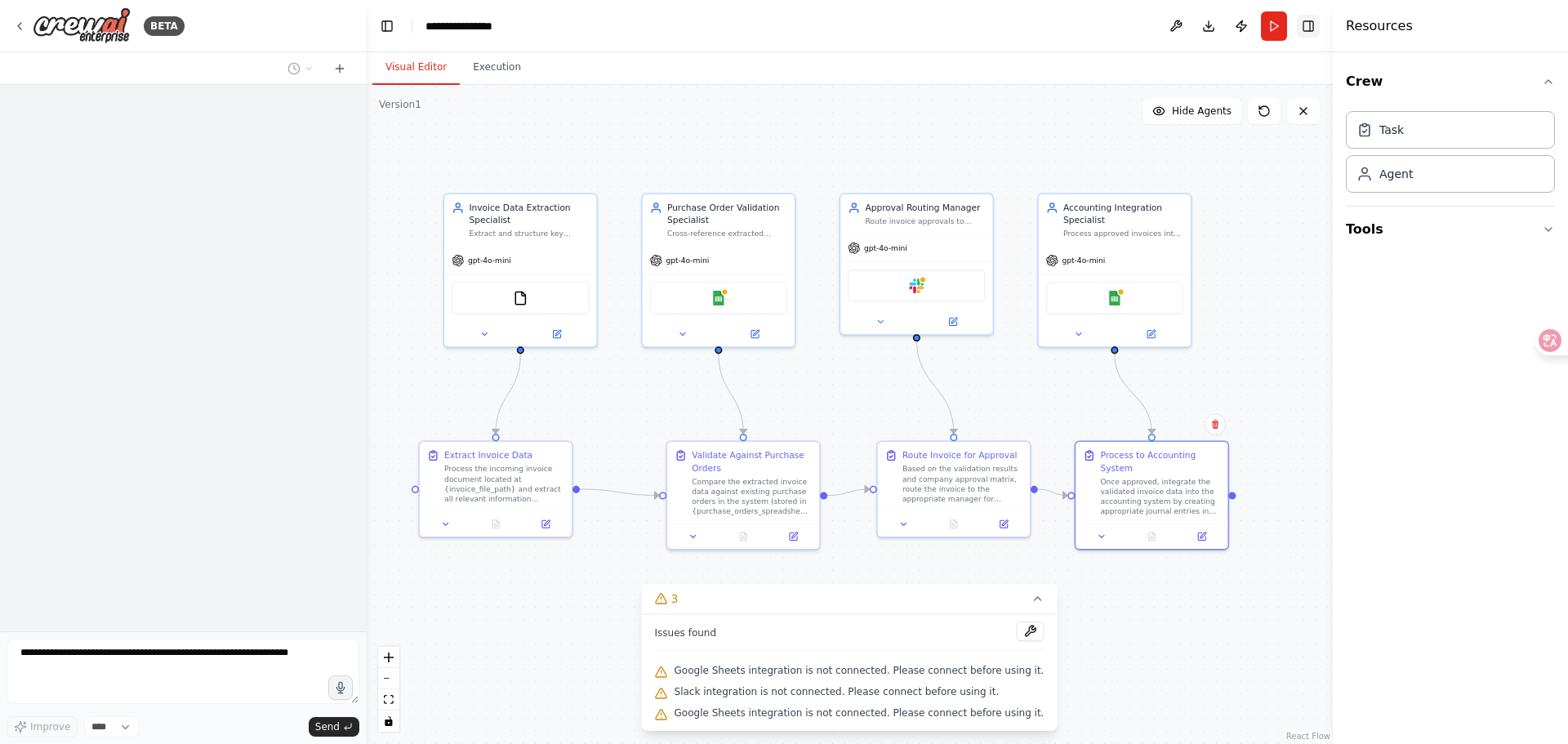
click at [1312, 33] on button "Toggle Right Sidebar" at bounding box center [1307, 26] width 23 height 23
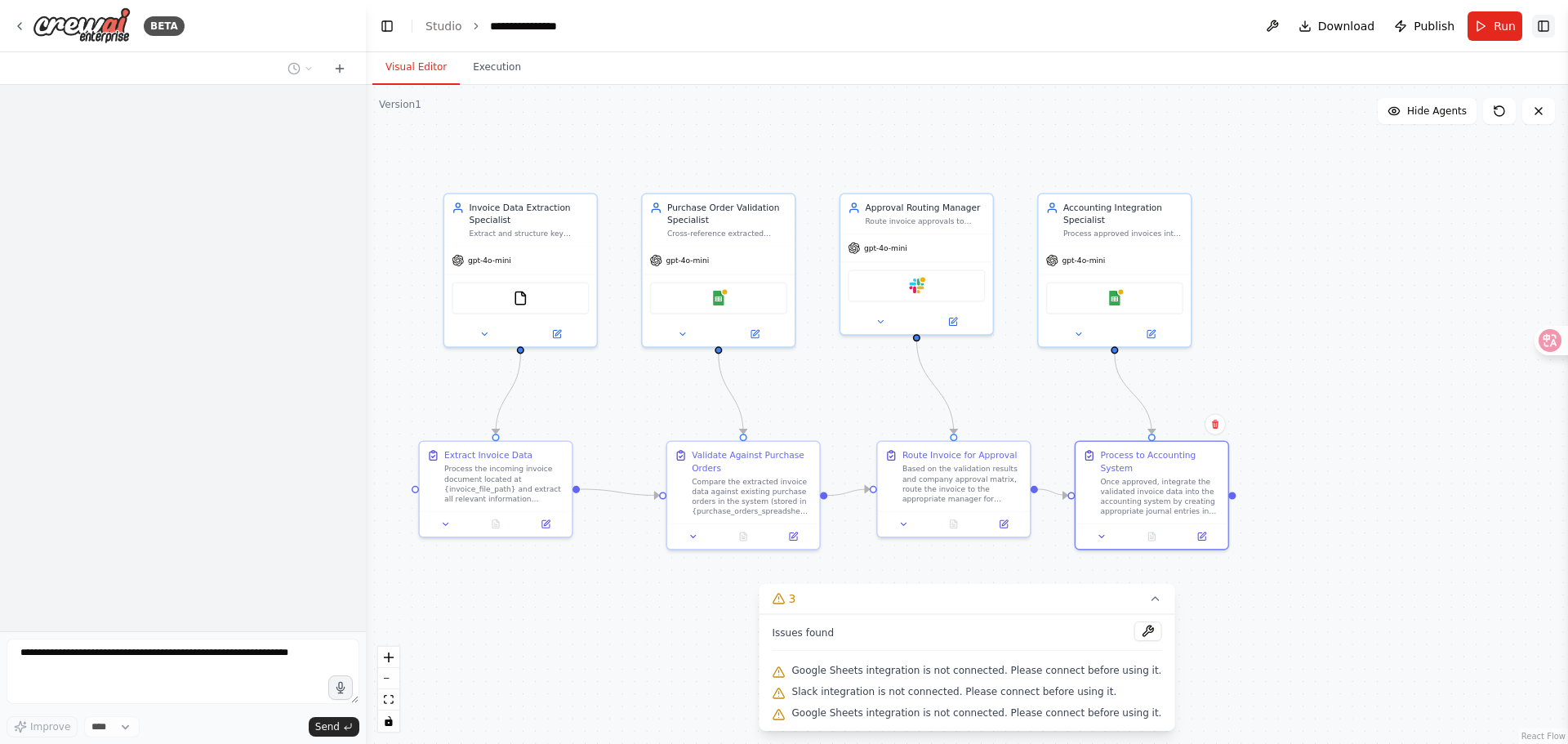
click at [1536, 20] on button "Toggle Right Sidebar" at bounding box center [1543, 26] width 23 height 23
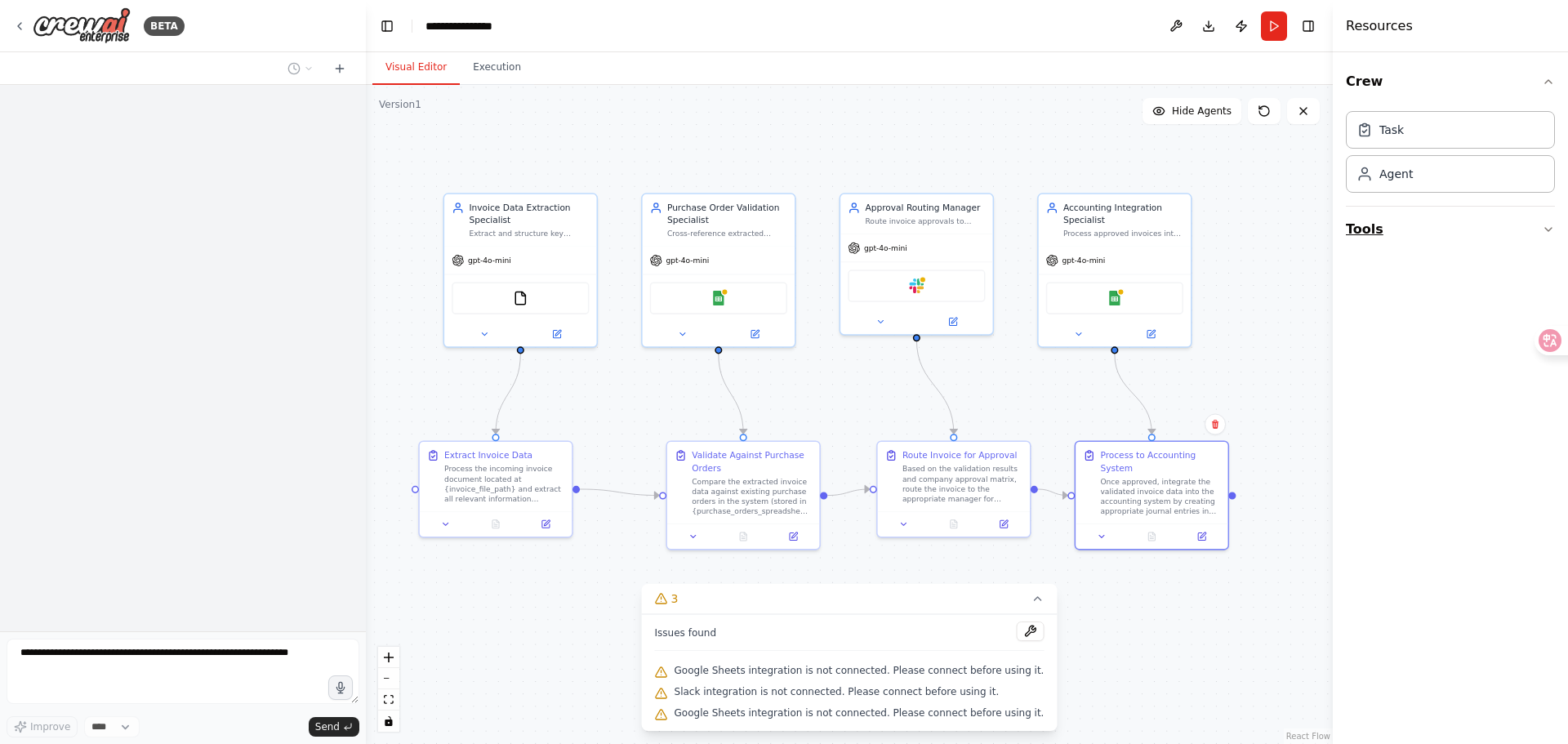
click at [1359, 239] on button "Tools" at bounding box center [1451, 229] width 209 height 46
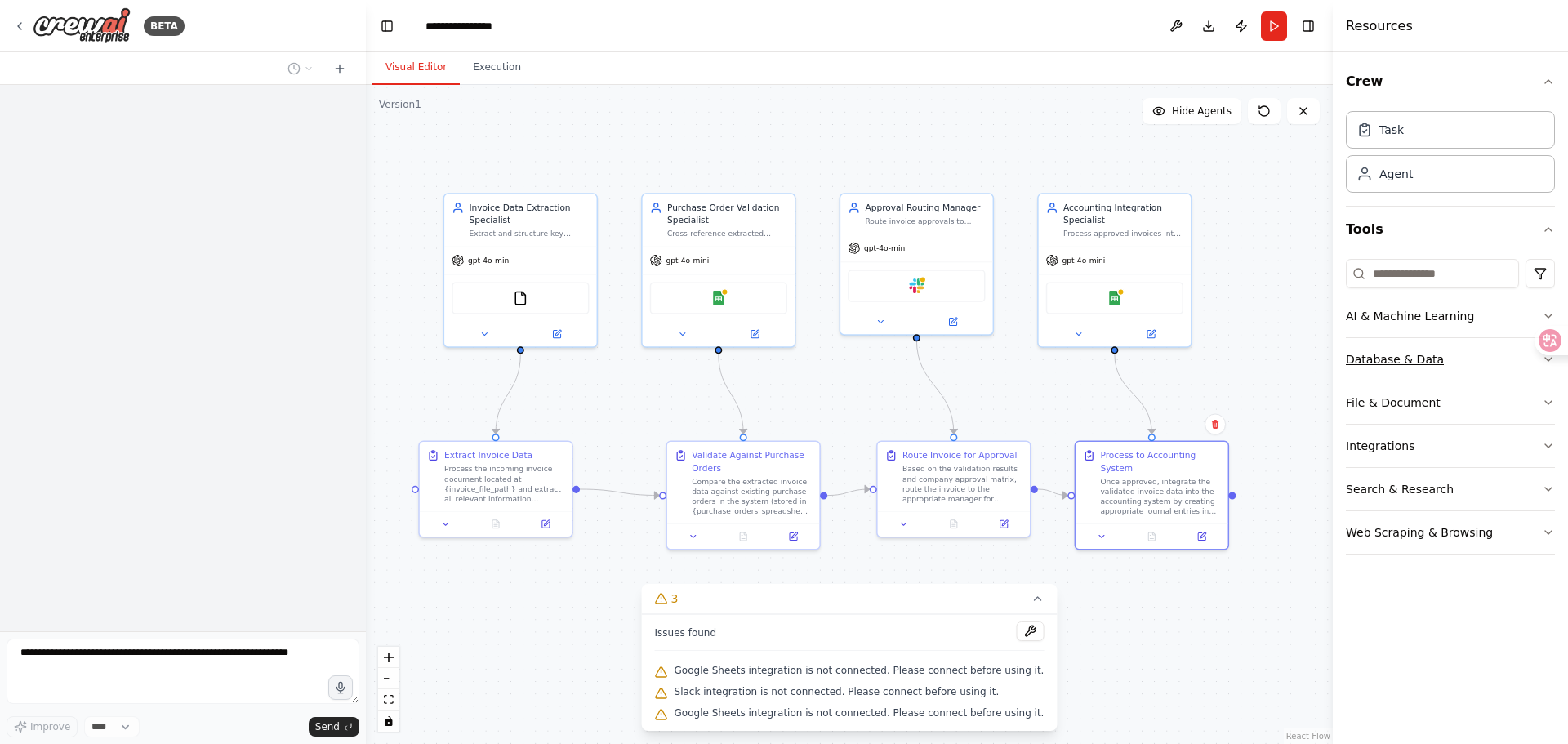
click at [1405, 366] on div "Database & Data" at bounding box center [1395, 360] width 98 height 17
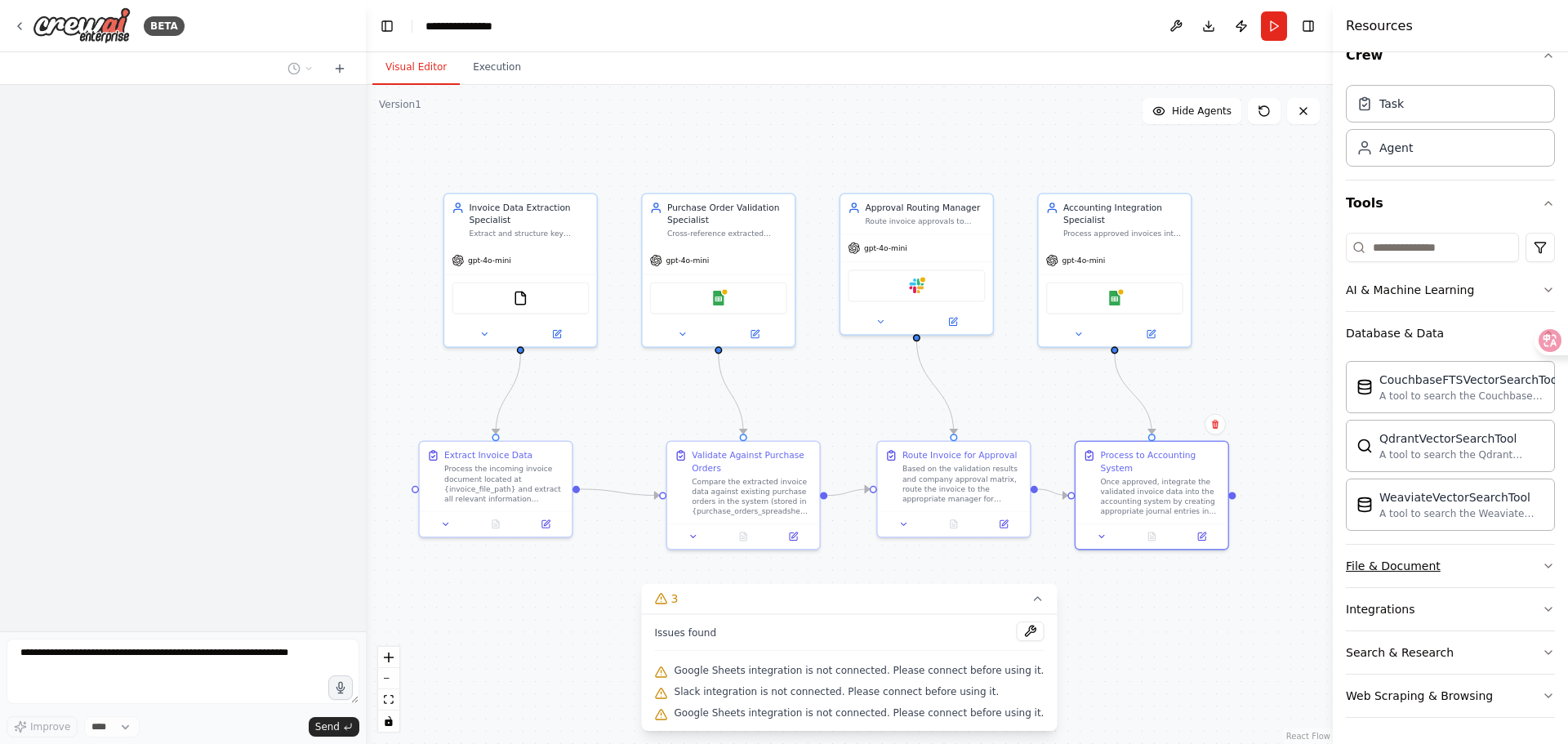
click at [1385, 571] on div "File & Document" at bounding box center [1393, 566] width 95 height 17
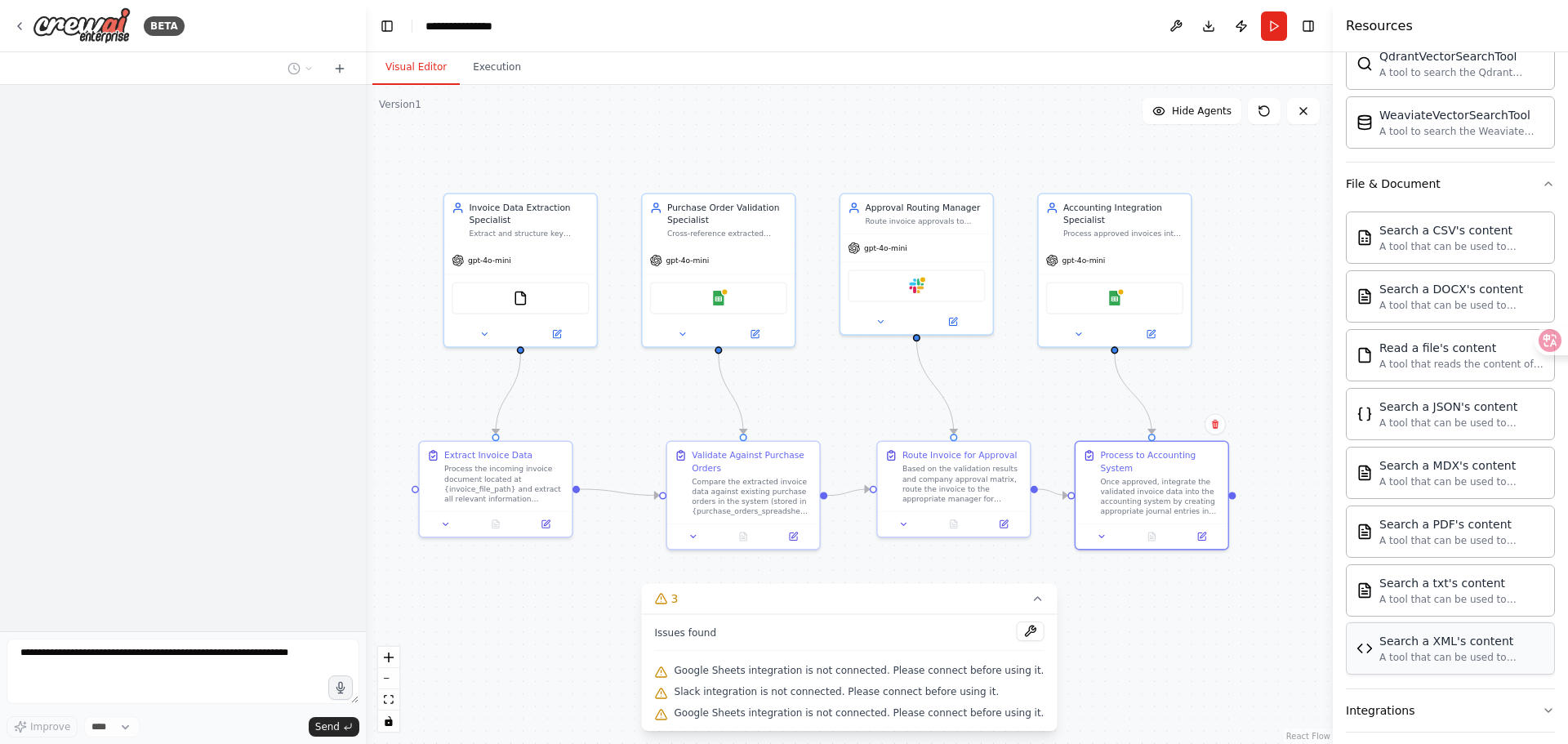
scroll to position [509, 0]
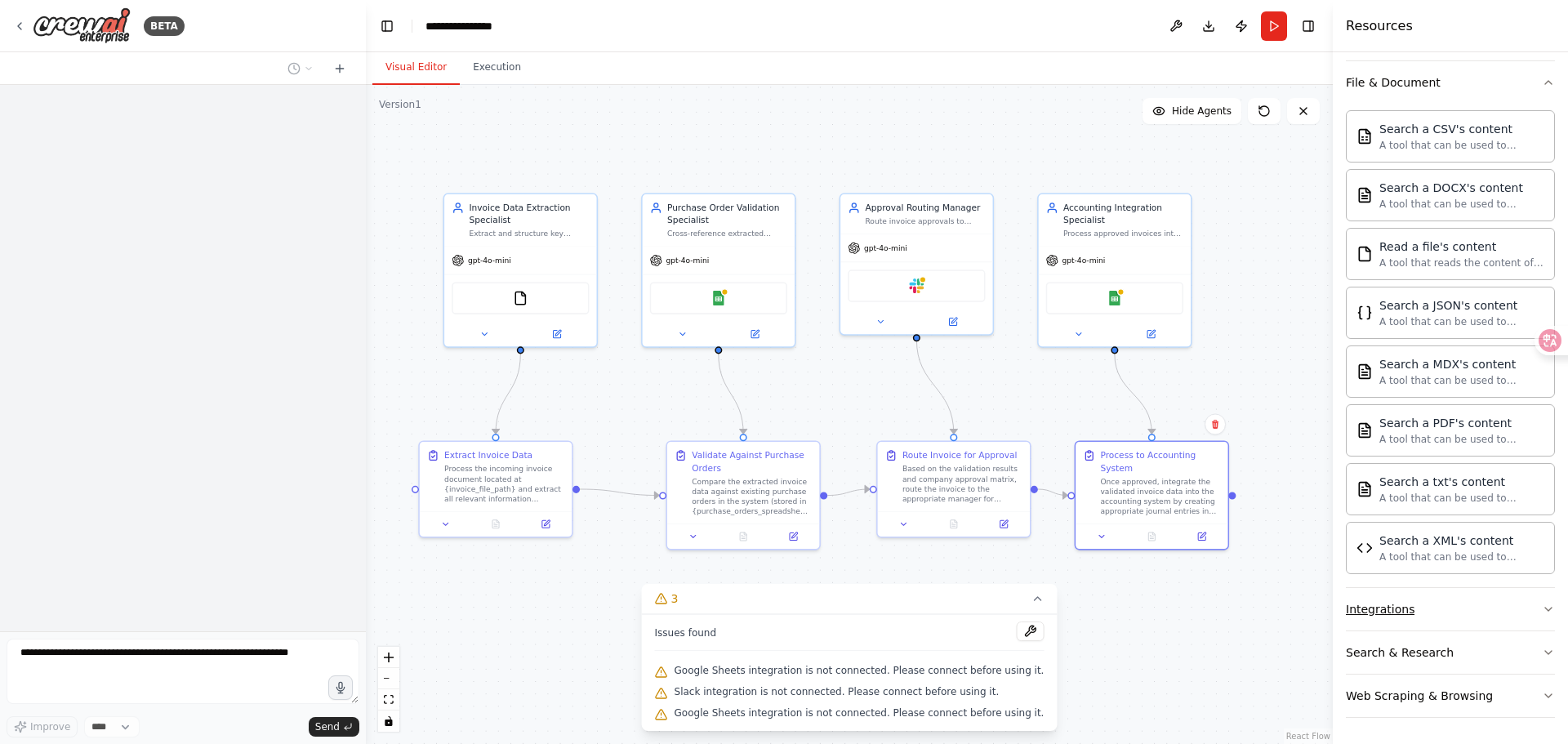
click at [1385, 605] on div "Integrations" at bounding box center [1380, 609] width 69 height 17
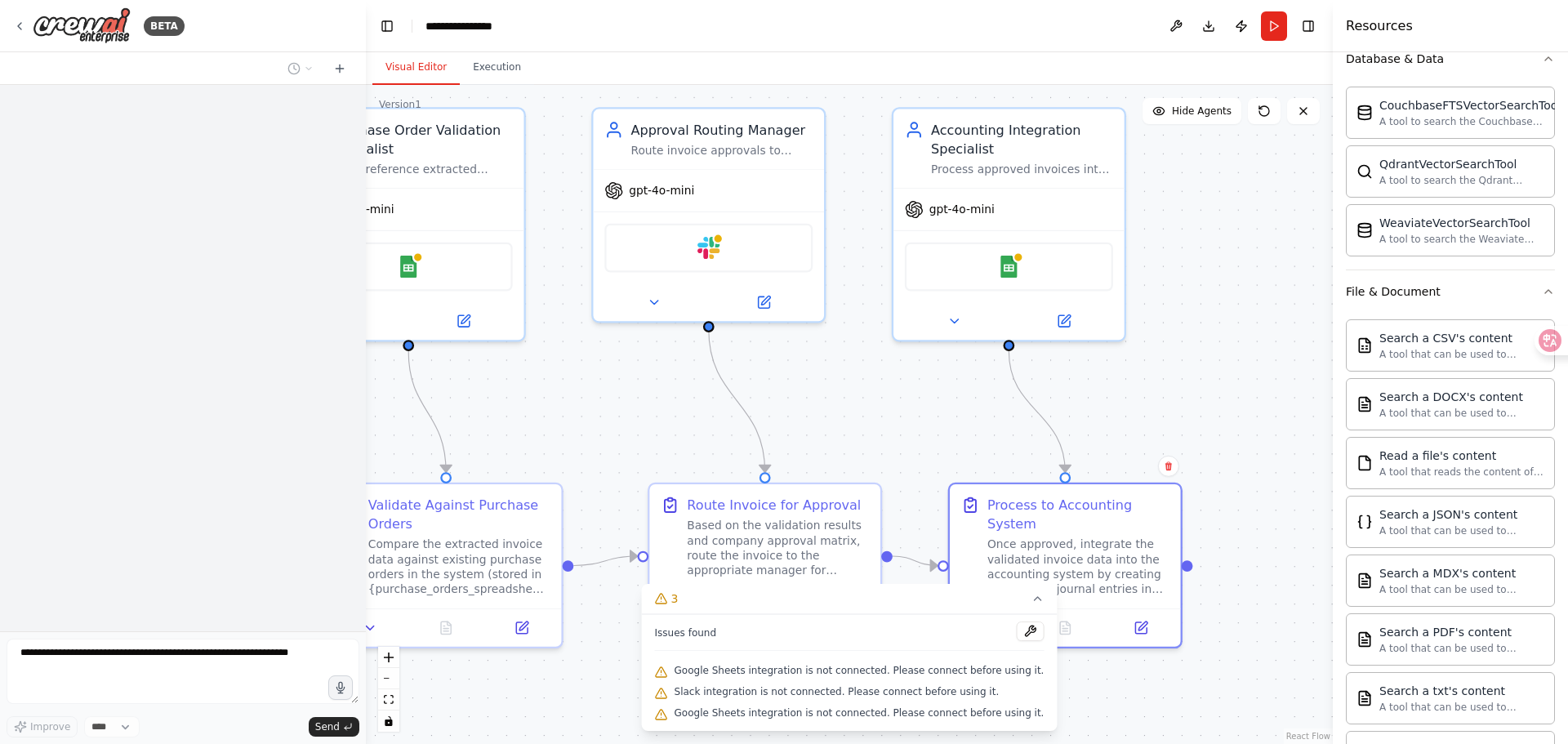
scroll to position [124, 0]
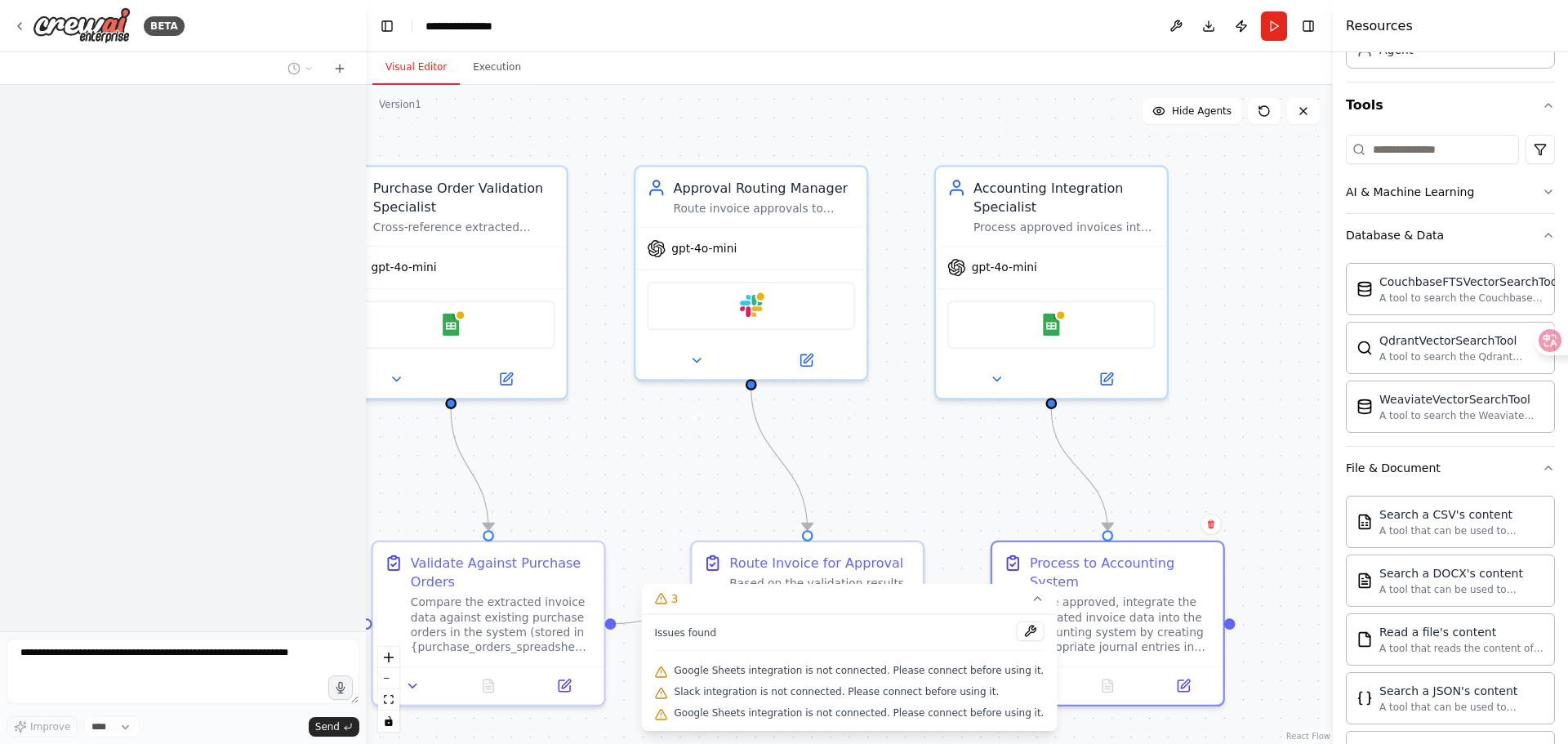
drag, startPoint x: 1195, startPoint y: 368, endPoint x: 1221, endPoint y: 423, distance: 60.8
click at [1221, 423] on div ".deletable-edge-delete-btn { width: 20px; height: 20px; border: 0px solid #ffff…" at bounding box center [850, 415] width 967 height 659
drag, startPoint x: 1258, startPoint y: 301, endPoint x: 1297, endPoint y: 143, distance: 162.7
click at [1258, 304] on div ".deletable-edge-delete-btn { width: 20px; height: 20px; border: 0px solid #ffff…" at bounding box center [850, 415] width 967 height 659
click at [386, 26] on button "Toggle Left Sidebar" at bounding box center [386, 26] width 23 height 23
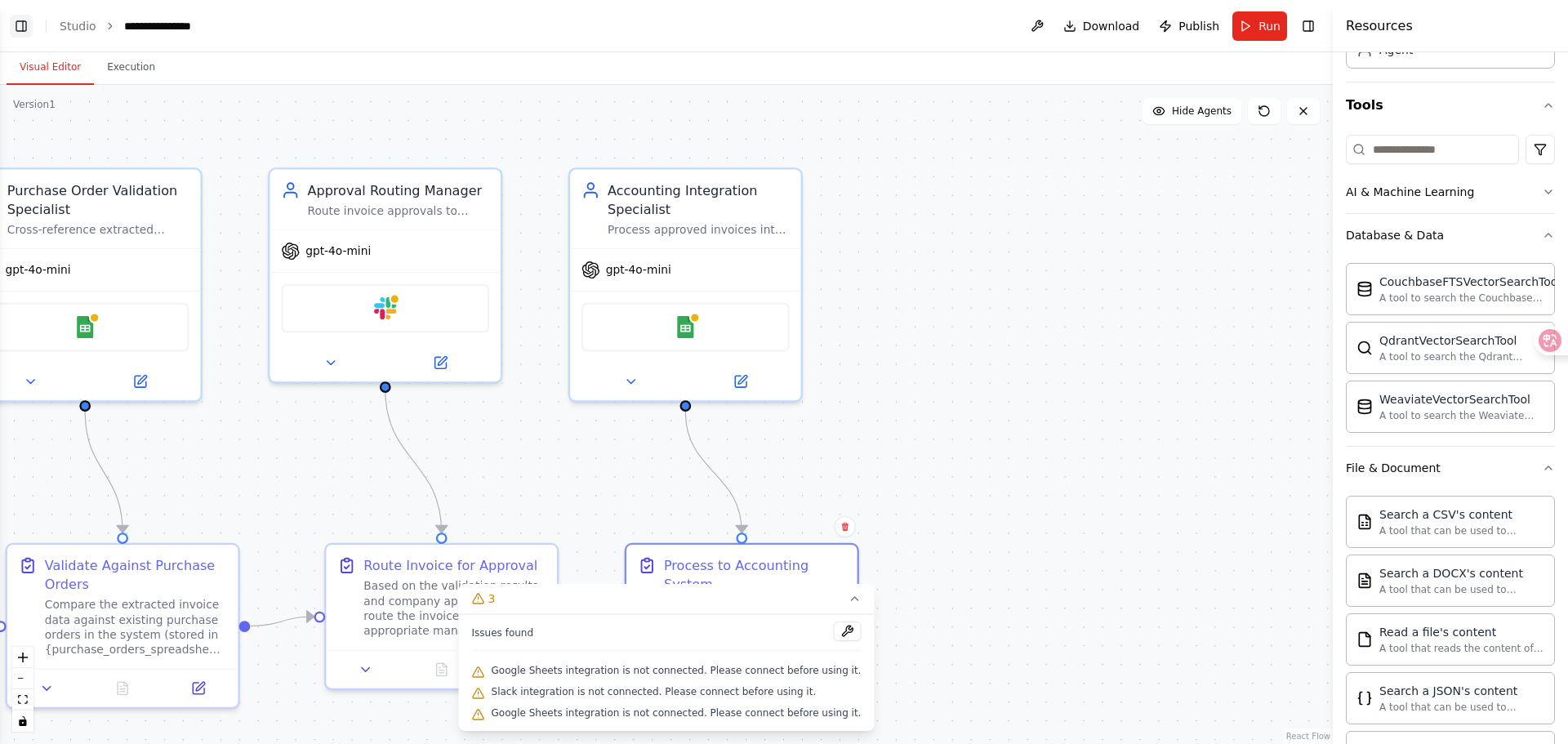
click at [22, 29] on button "Toggle Left Sidebar" at bounding box center [21, 26] width 23 height 23
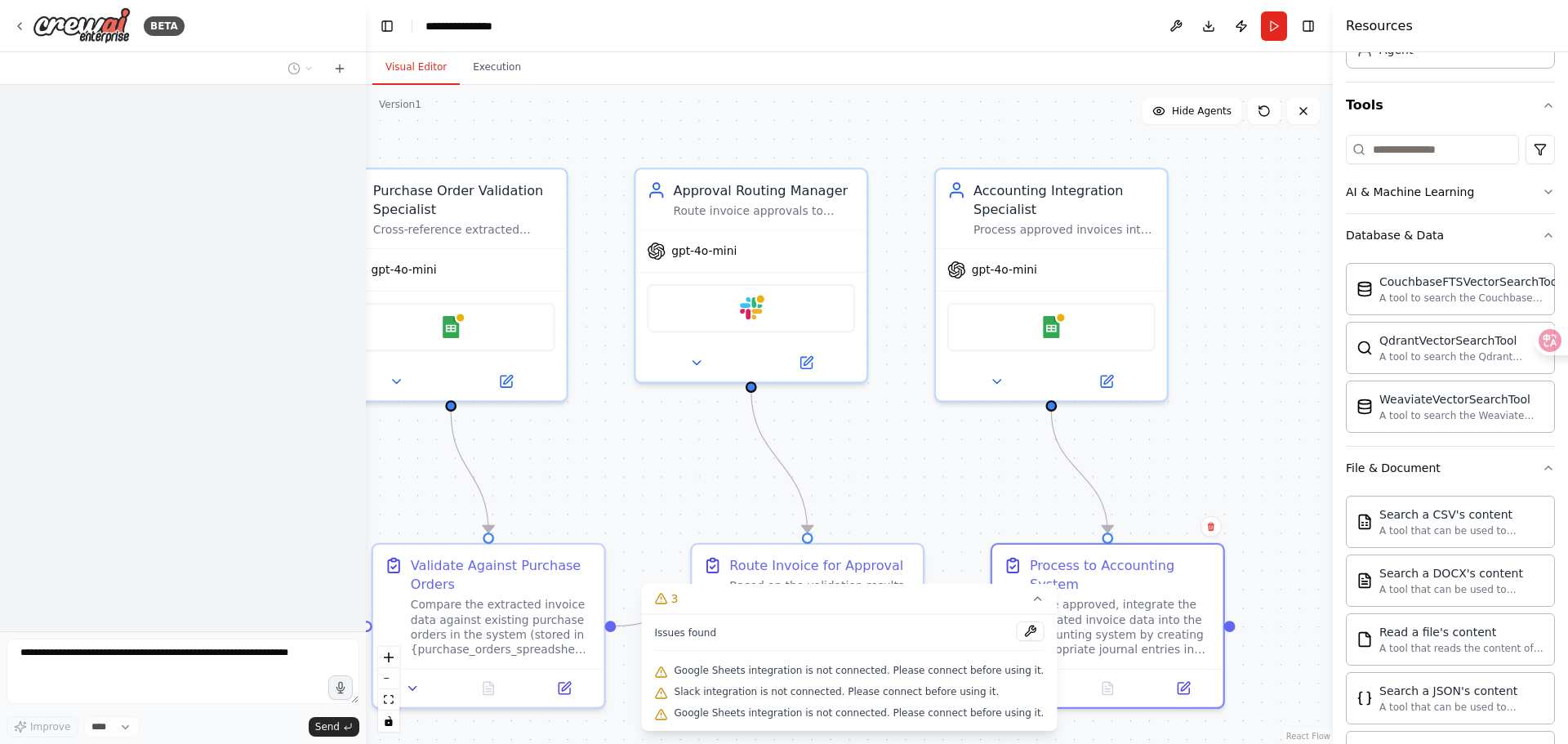
click at [298, 115] on div at bounding box center [183, 358] width 366 height 546
click at [336, 65] on icon at bounding box center [339, 69] width 13 height 13
click at [27, 30] on div "BETA" at bounding box center [98, 26] width 172 height 37
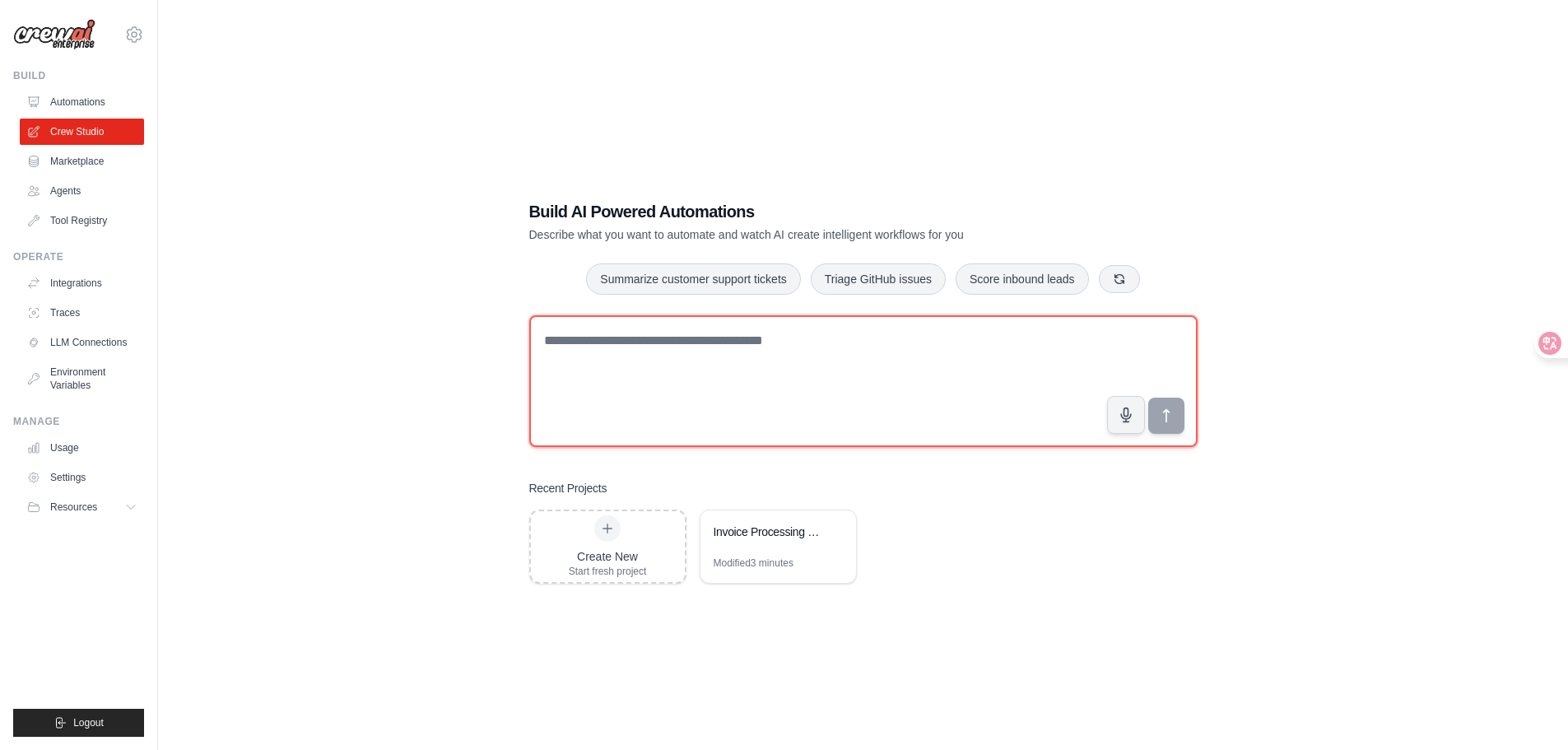
click at [593, 336] on textarea at bounding box center [863, 381] width 669 height 131
click at [806, 374] on textarea at bounding box center [863, 381] width 669 height 131
type textarea "*"
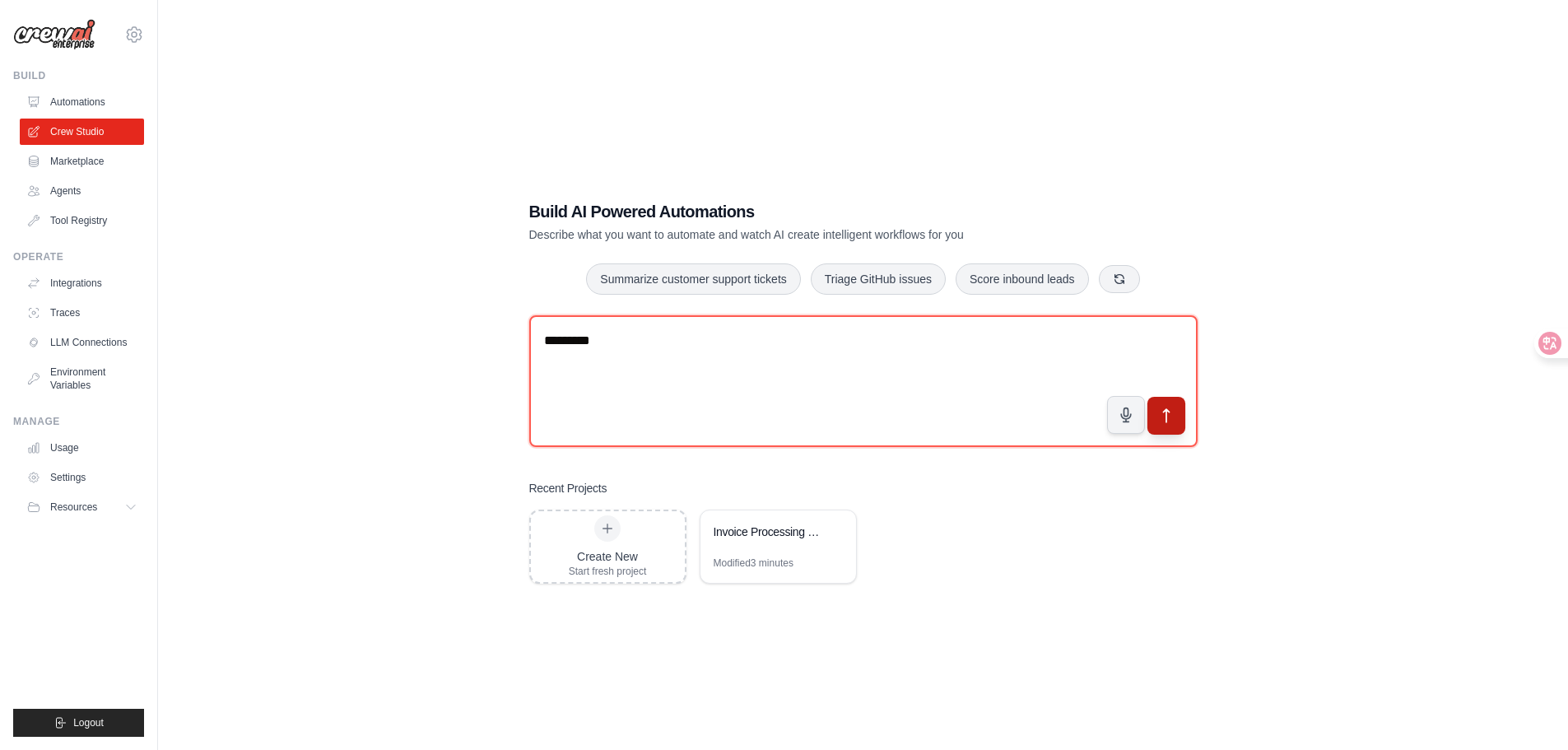
type textarea "*********"
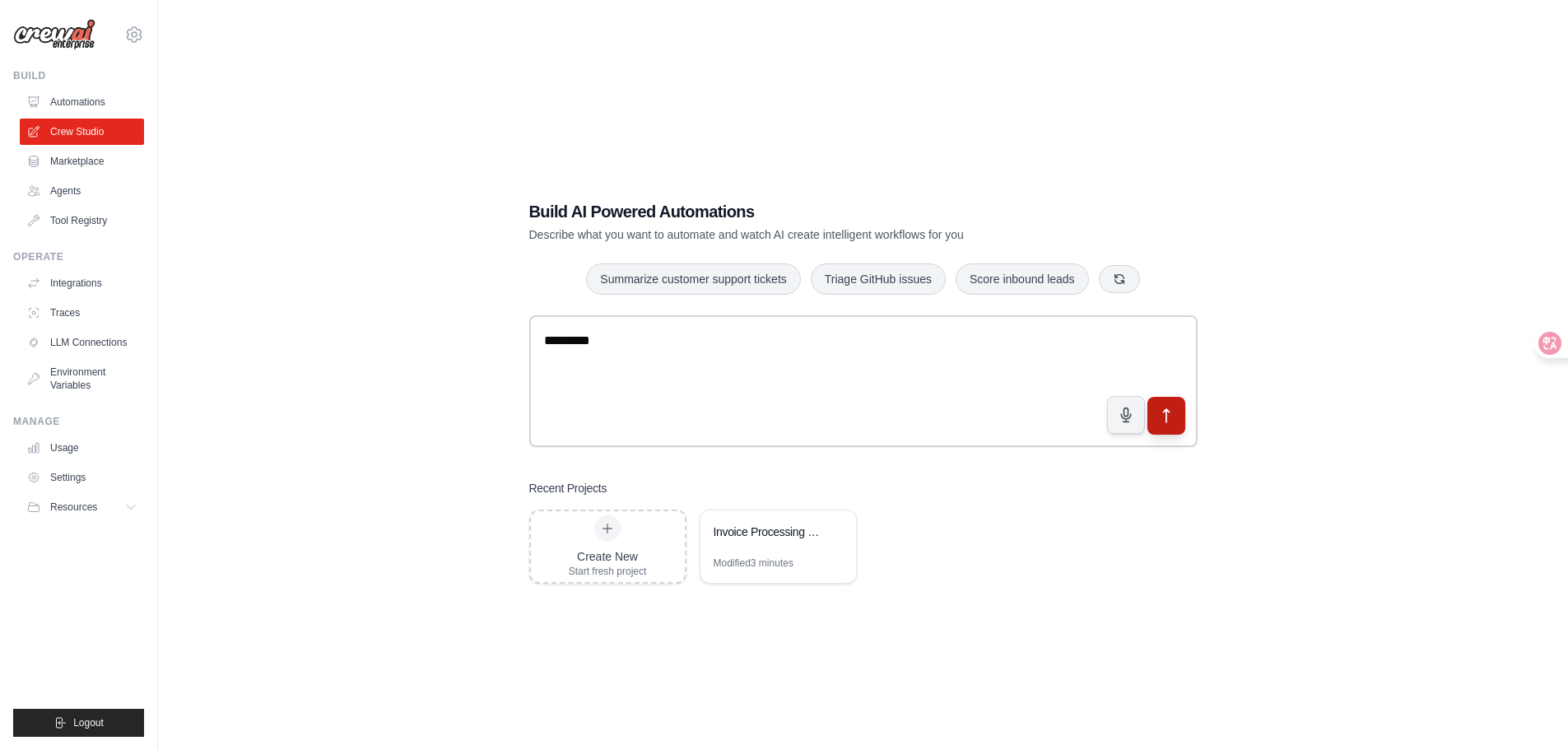
click at [1175, 419] on icon "submit" at bounding box center [1166, 415] width 18 height 18
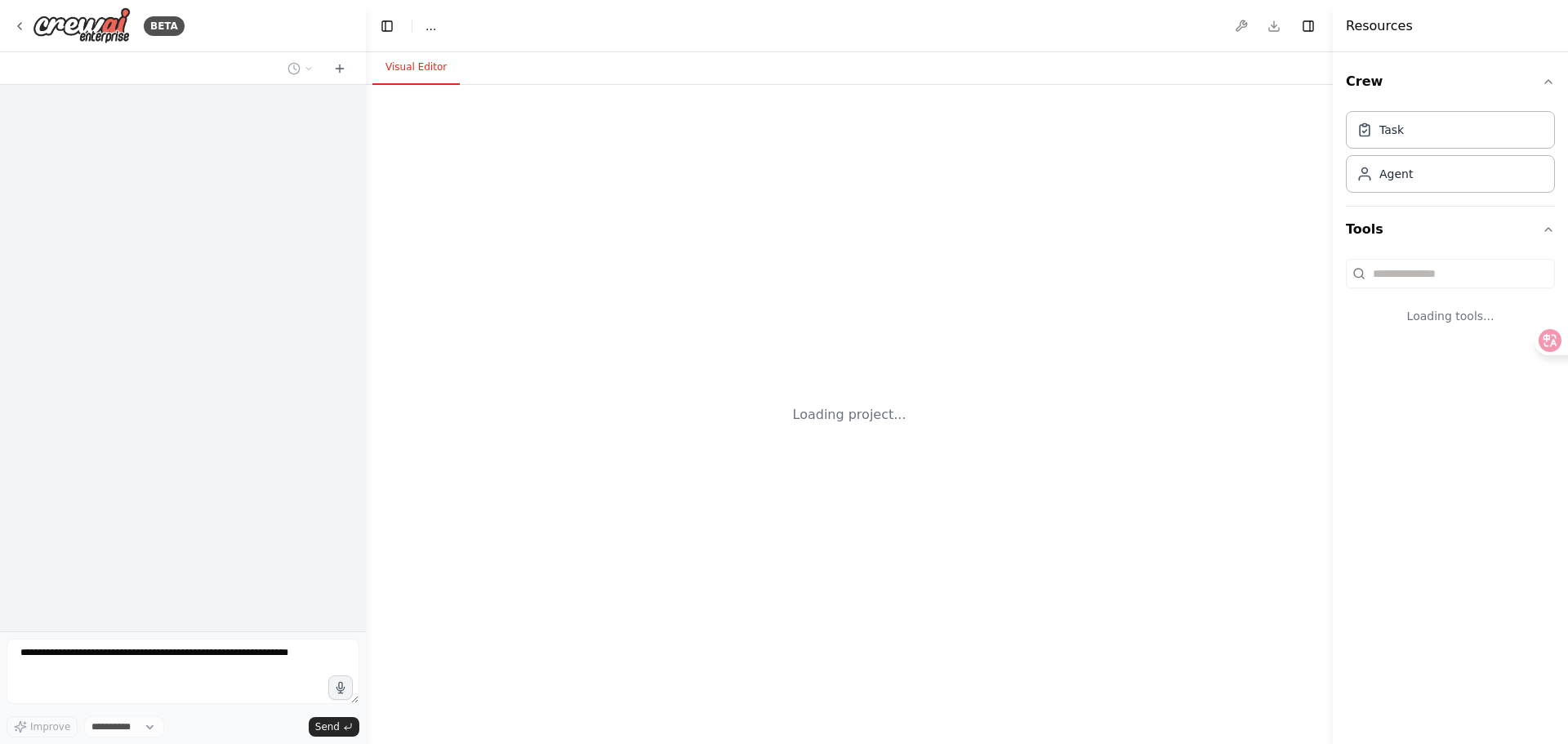
select select "****"
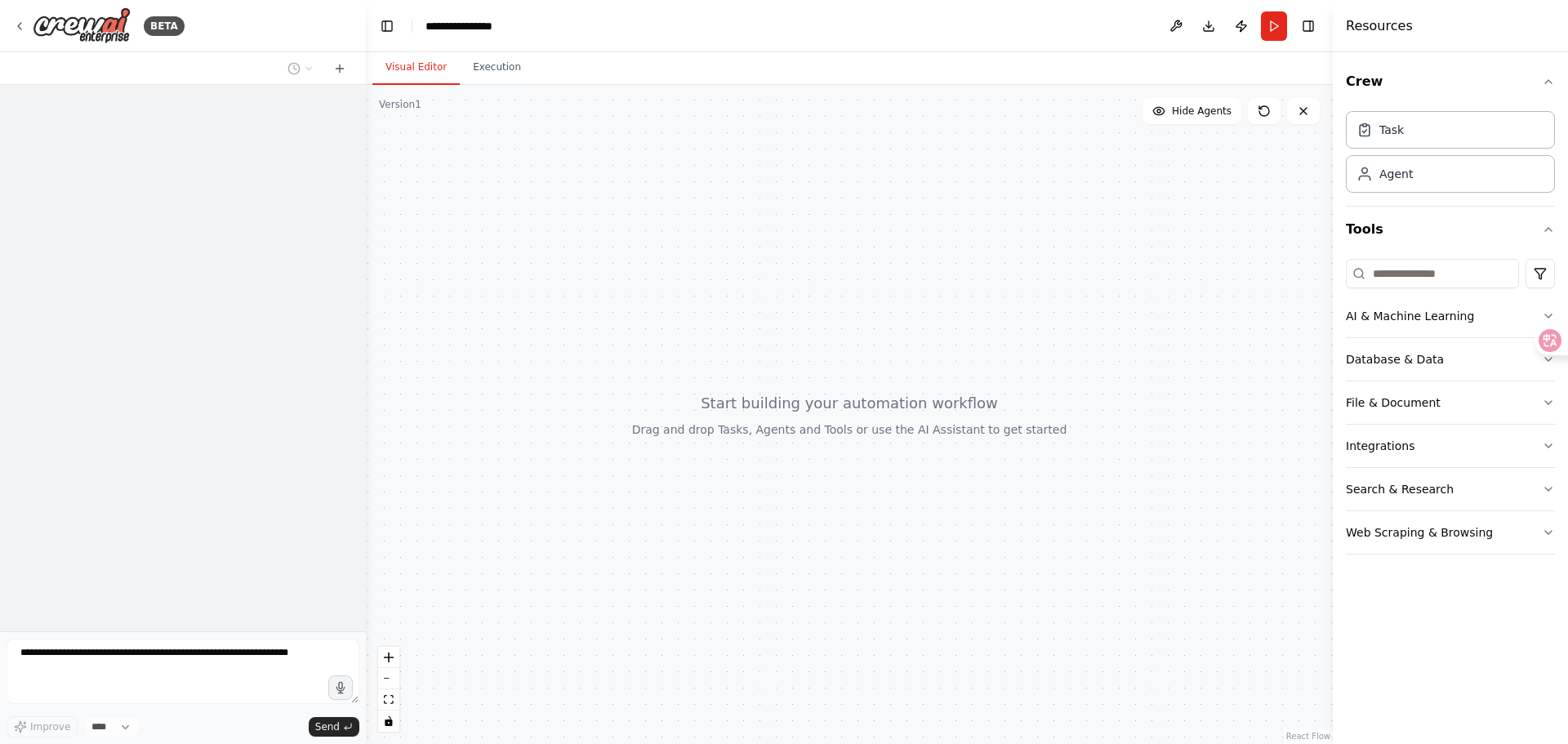
drag, startPoint x: 1081, startPoint y: 339, endPoint x: 1038, endPoint y: 360, distance: 47.9
click at [1058, 347] on div at bounding box center [850, 415] width 967 height 659
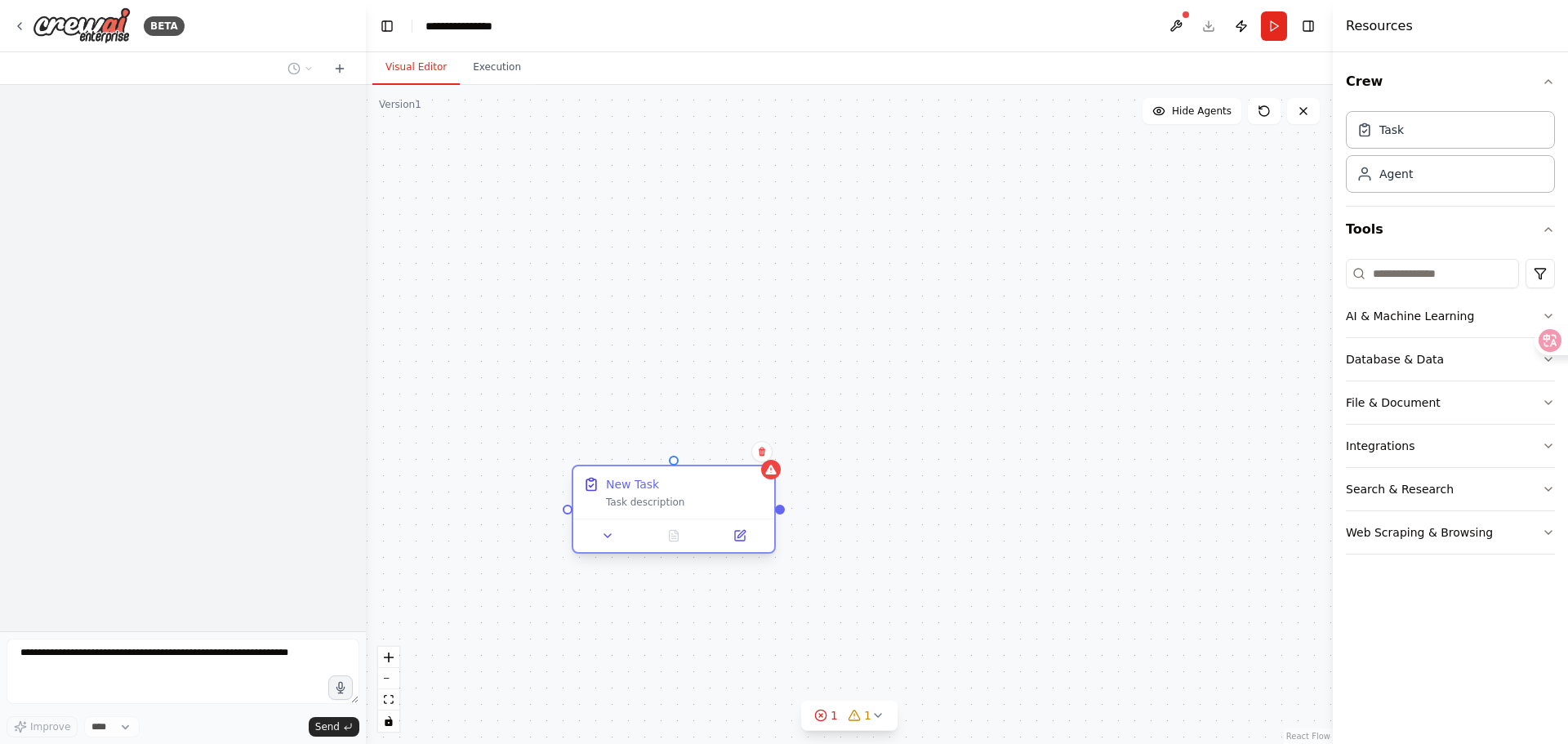
drag, startPoint x: 721, startPoint y: 486, endPoint x: 710, endPoint y: 482, distance: 11.7
click at [710, 482] on div "New Task" at bounding box center [684, 484] width 159 height 17
click at [836, 471] on div "New Task Task description" at bounding box center [850, 415] width 967 height 659
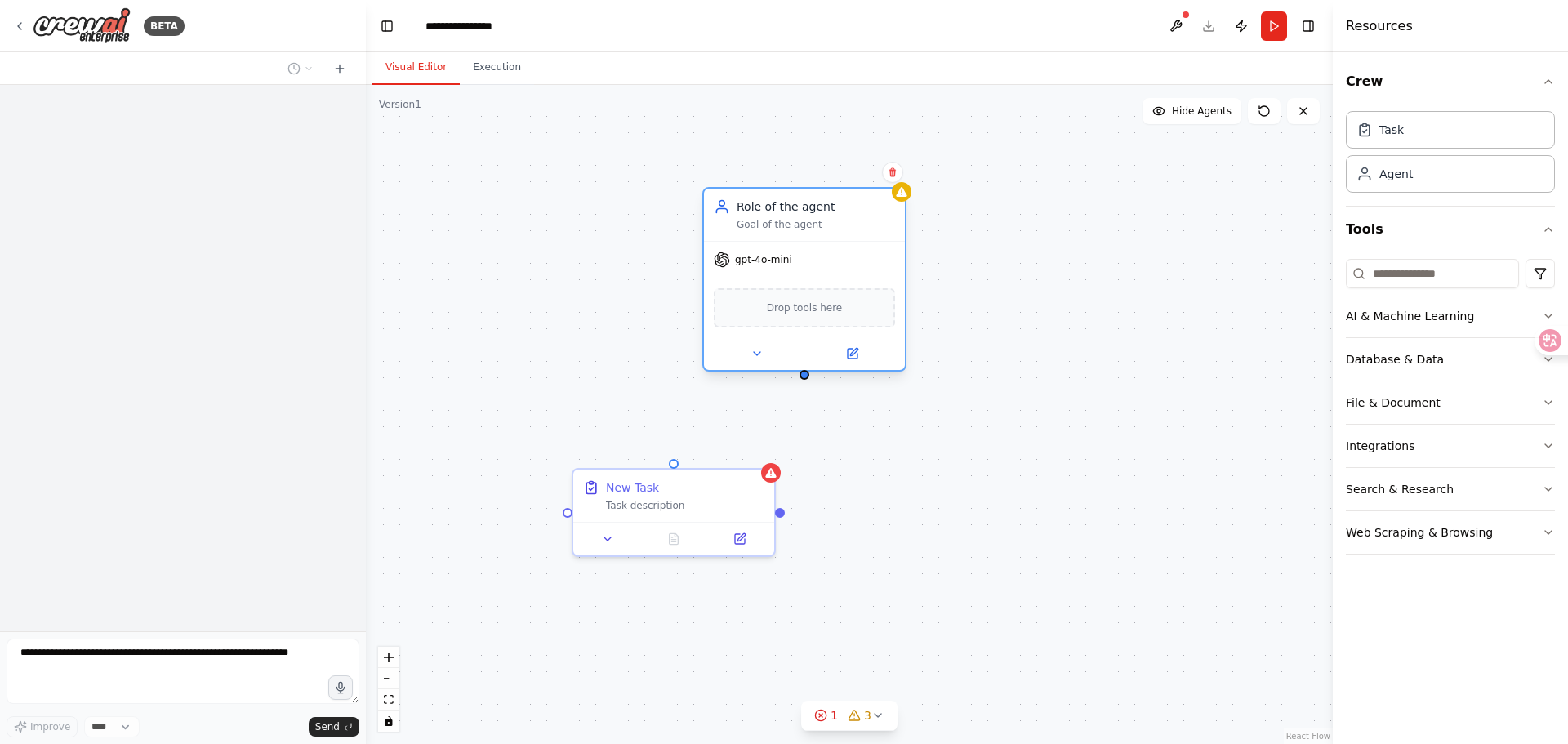
drag, startPoint x: 759, startPoint y: 370, endPoint x: 845, endPoint y: 219, distance: 173.8
click at [845, 219] on div "Goal of the agent" at bounding box center [816, 225] width 159 height 13
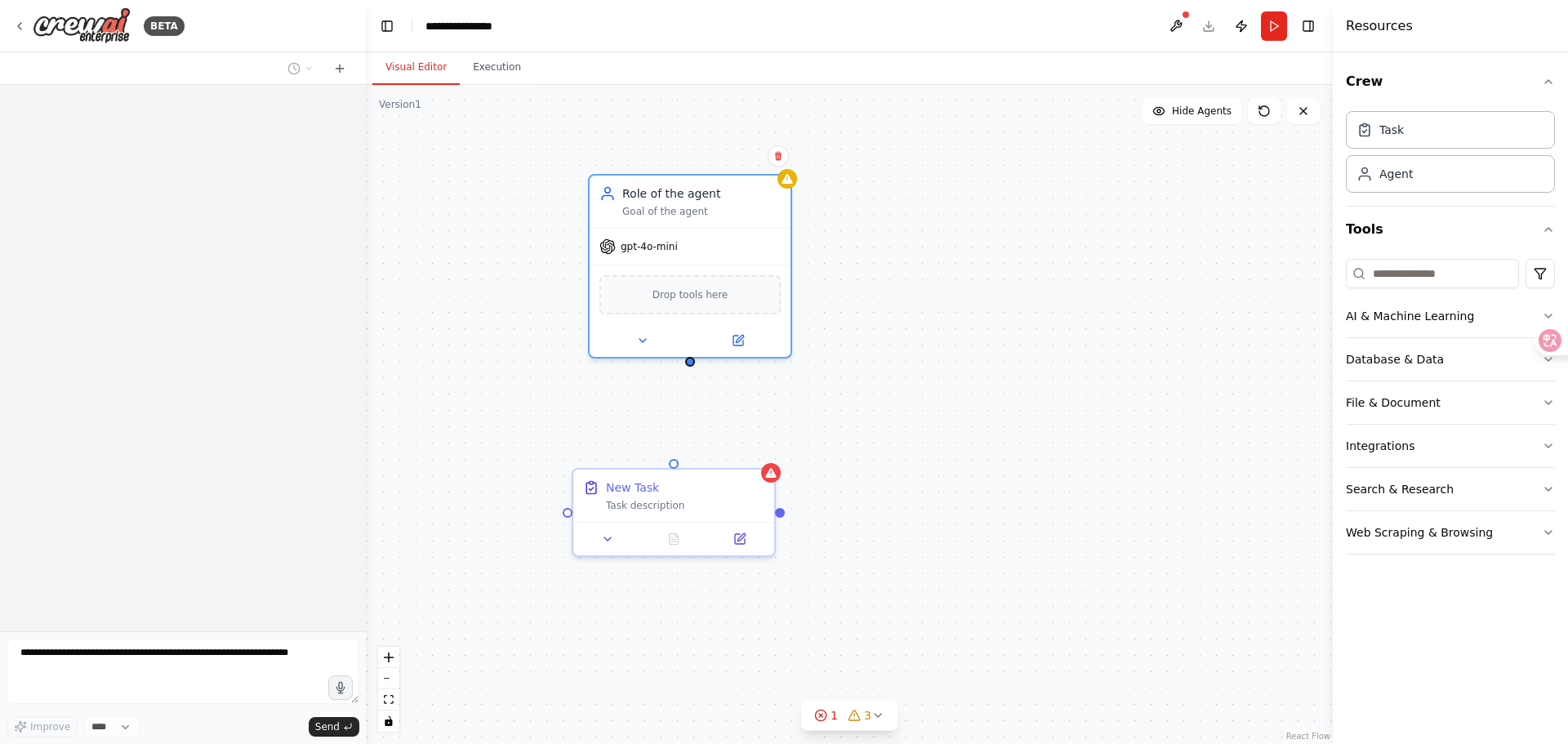
drag, startPoint x: 857, startPoint y: 259, endPoint x: 781, endPoint y: 320, distance: 97.5
click at [731, 242] on div "gpt-4o-mini" at bounding box center [690, 246] width 201 height 36
click at [839, 411] on div "New Task Task description Role of the agent Goal of the agent gpt-4o-mini Drop …" at bounding box center [850, 415] width 967 height 659
drag, startPoint x: 675, startPoint y: 360, endPoint x: 782, endPoint y: 448, distance: 138.5
click at [682, 461] on div "New Task Task description Role of the agent Goal of the agent gpt-4o-mini Drop …" at bounding box center [850, 415] width 967 height 659
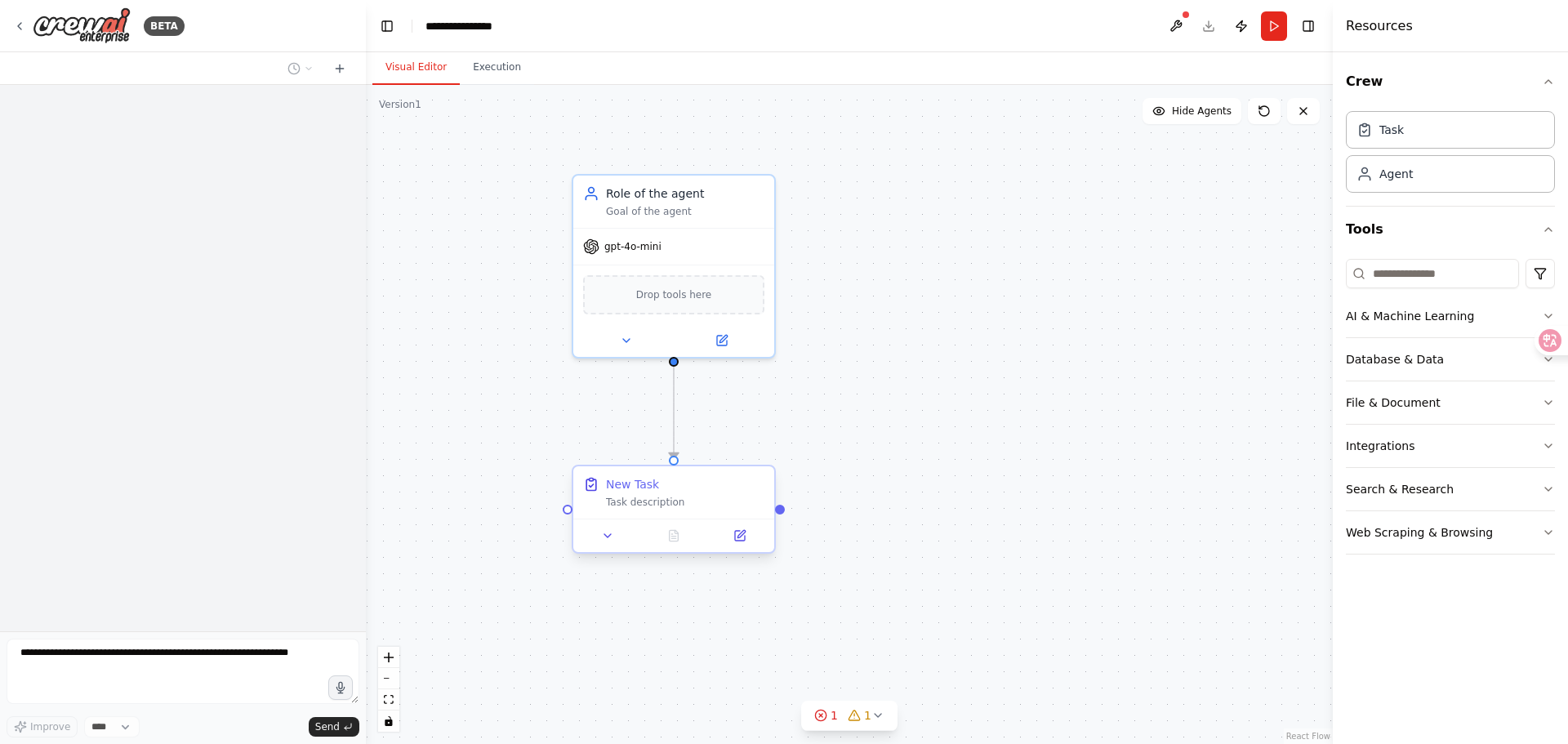
click at [712, 465] on div "New Task Task description" at bounding box center [673, 508] width 204 height 89
drag, startPoint x: 700, startPoint y: 490, endPoint x: 708, endPoint y: 462, distance: 29.1
click at [708, 462] on div "New Task" at bounding box center [684, 468] width 159 height 17
click at [810, 371] on div ".deletable-edge-delete-btn { width: 20px; height: 20px; border: 0px solid #ffff…" at bounding box center [850, 415] width 967 height 659
click at [673, 399] on icon "Edge from 153d1546-7393-4bc5-aee1-fa54210915f7 to 63c724e0-f063-43fd-ba87-b83da…" at bounding box center [673, 402] width 0 height 79
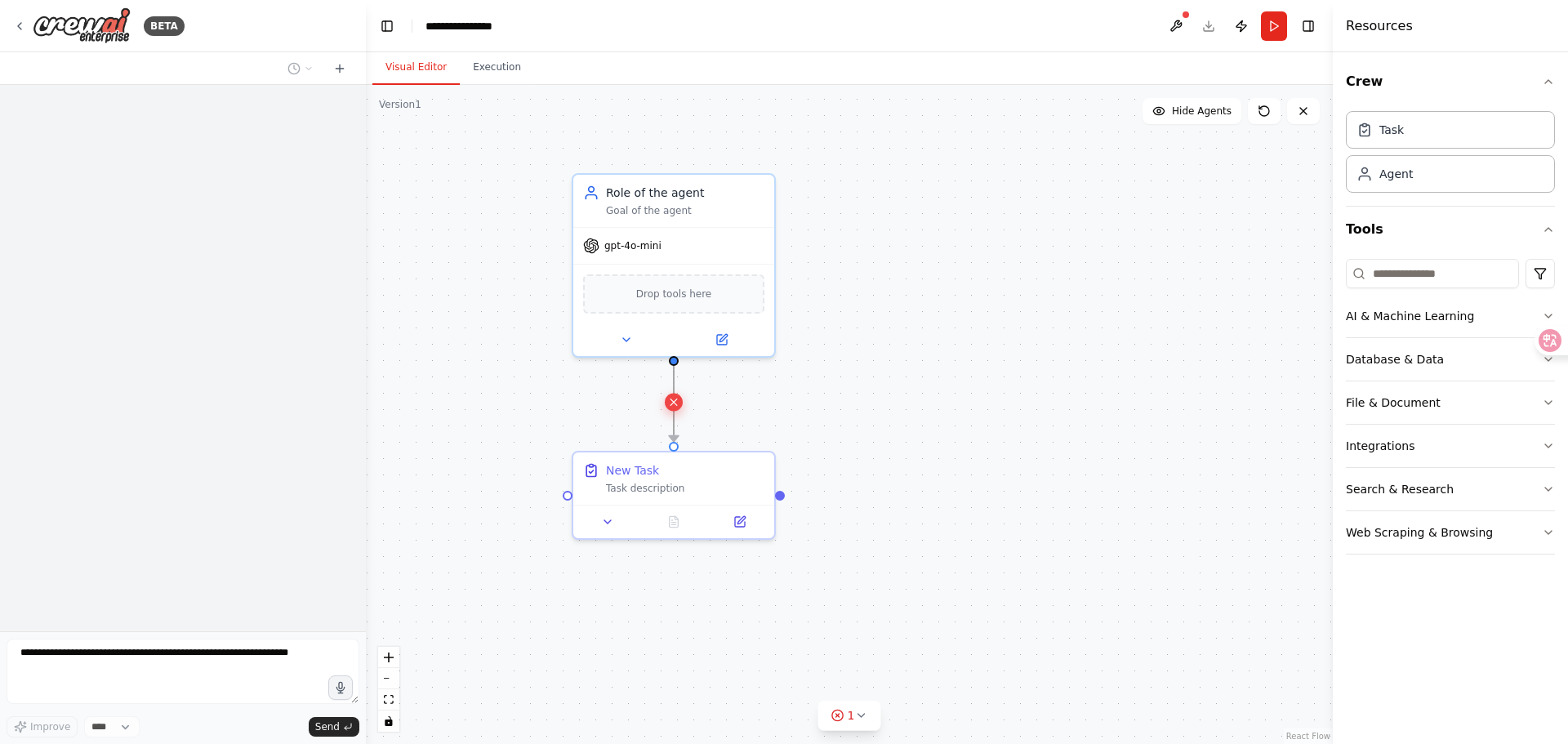
click at [678, 398] on icon at bounding box center [673, 403] width 12 height 15
drag, startPoint x: 672, startPoint y: 446, endPoint x: 675, endPoint y: 360, distance: 86.1
click at [675, 360] on div "New Task Task description Role of the agent Goal of the agent gpt-4o-mini Drop …" at bounding box center [827, 421] width 967 height 659
click at [835, 345] on div ".deletable-edge-delete-btn { width: 20px; height: 20px; border: 0px solid #ffff…" at bounding box center [850, 415] width 967 height 659
drag, startPoint x: 734, startPoint y: 487, endPoint x: 727, endPoint y: 494, distance: 9.9
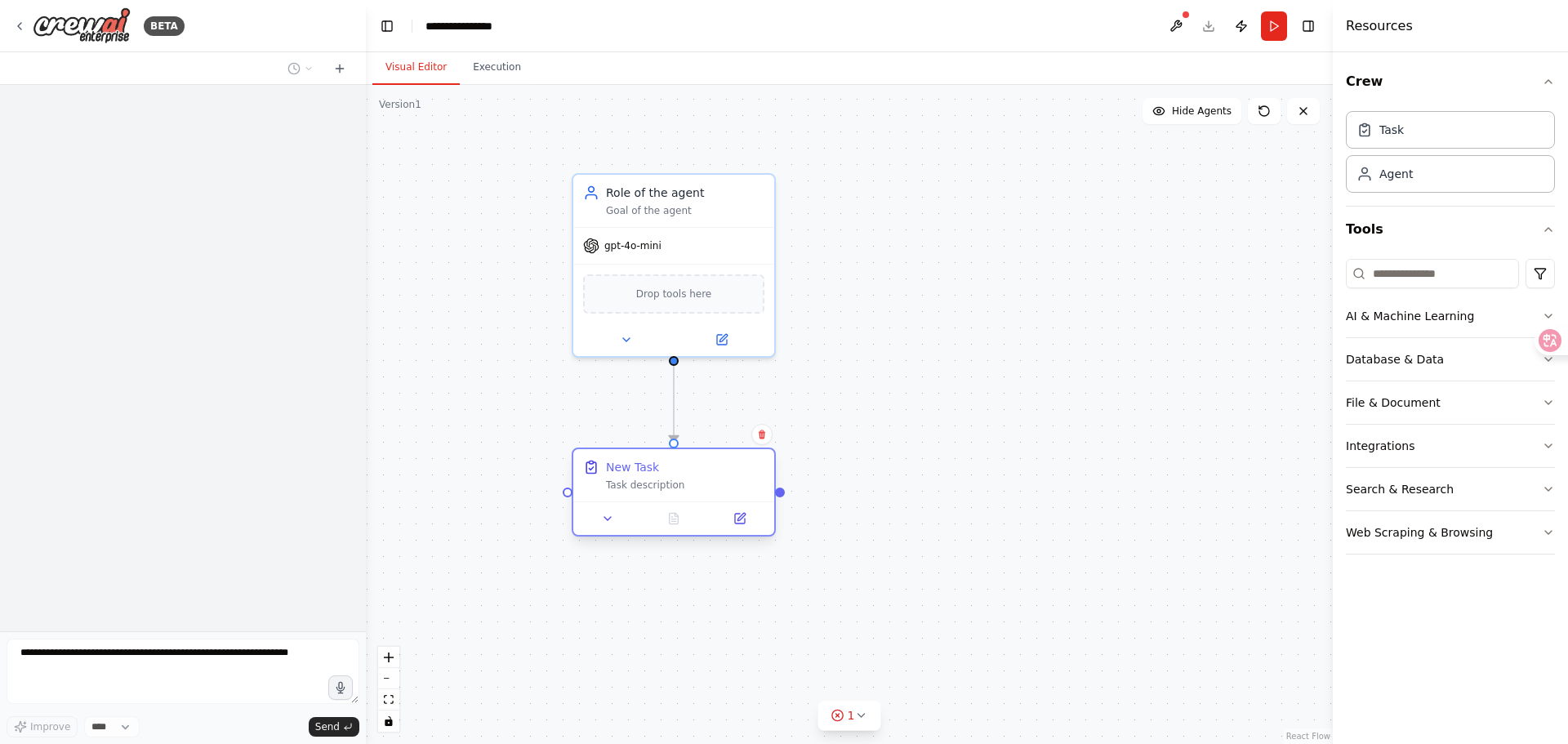
click at [727, 494] on div "New Task Task description" at bounding box center [673, 474] width 201 height 52
click at [739, 518] on icon at bounding box center [741, 516] width 7 height 7
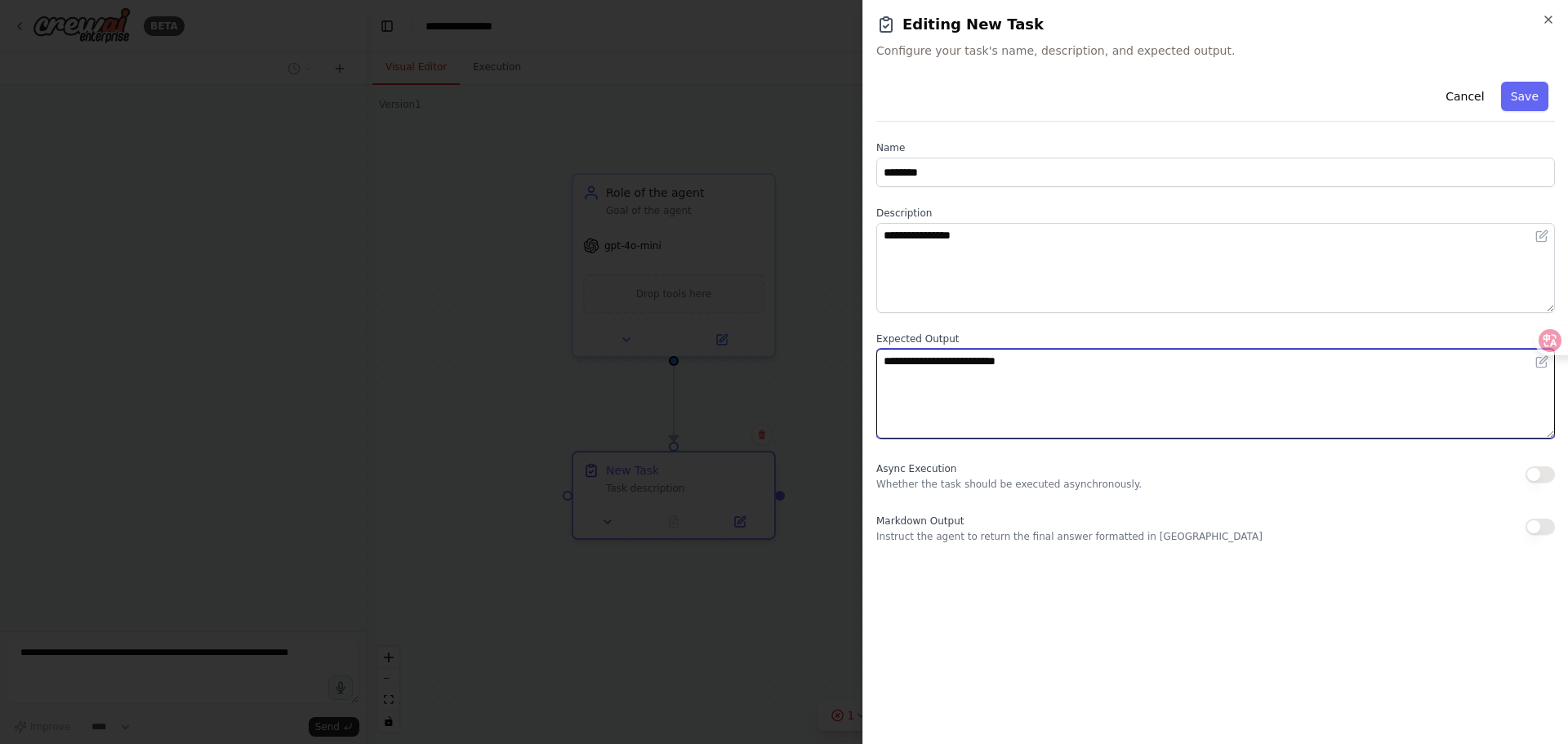
click at [1005, 406] on textarea "**********" at bounding box center [1216, 394] width 679 height 90
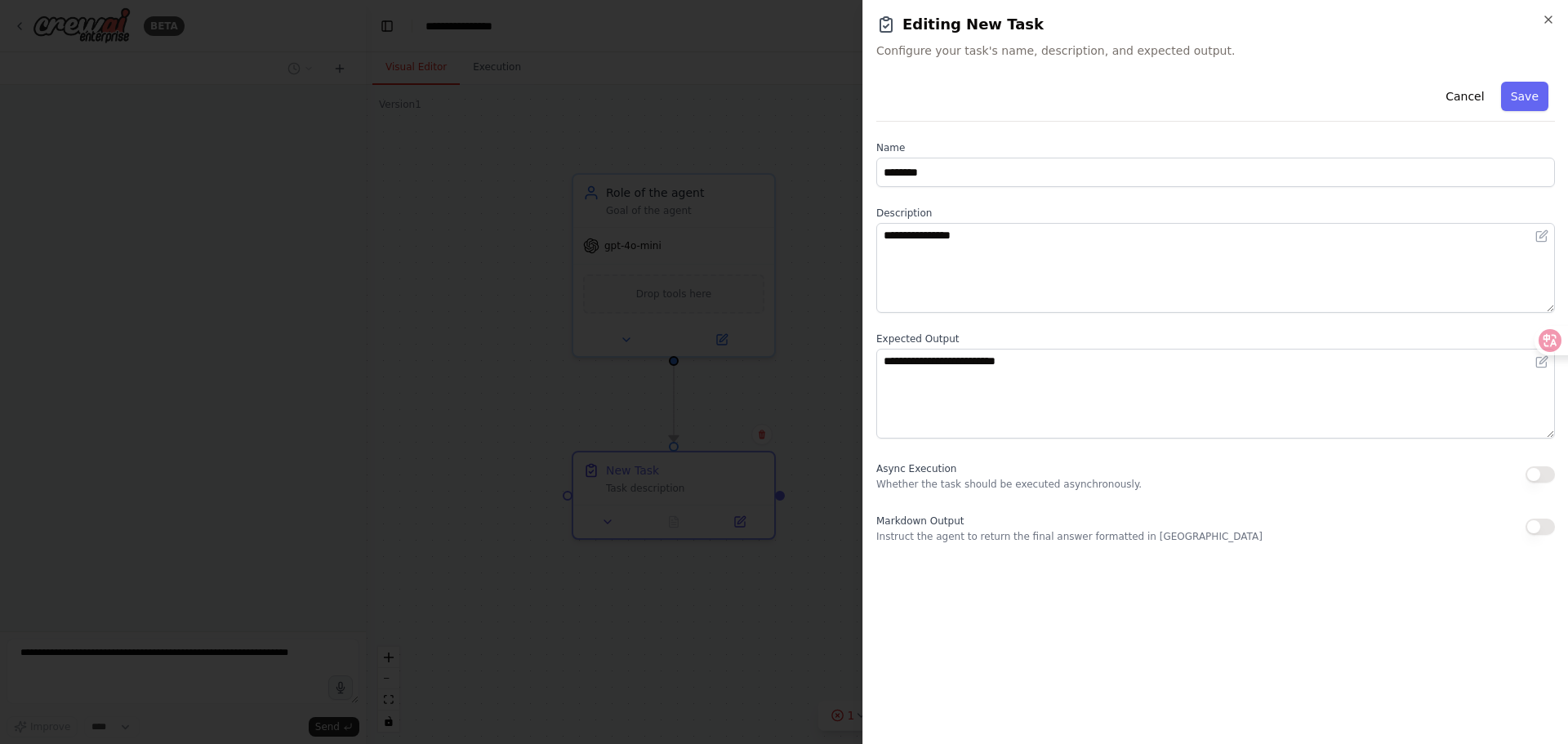
click at [784, 397] on div at bounding box center [784, 372] width 1568 height 744
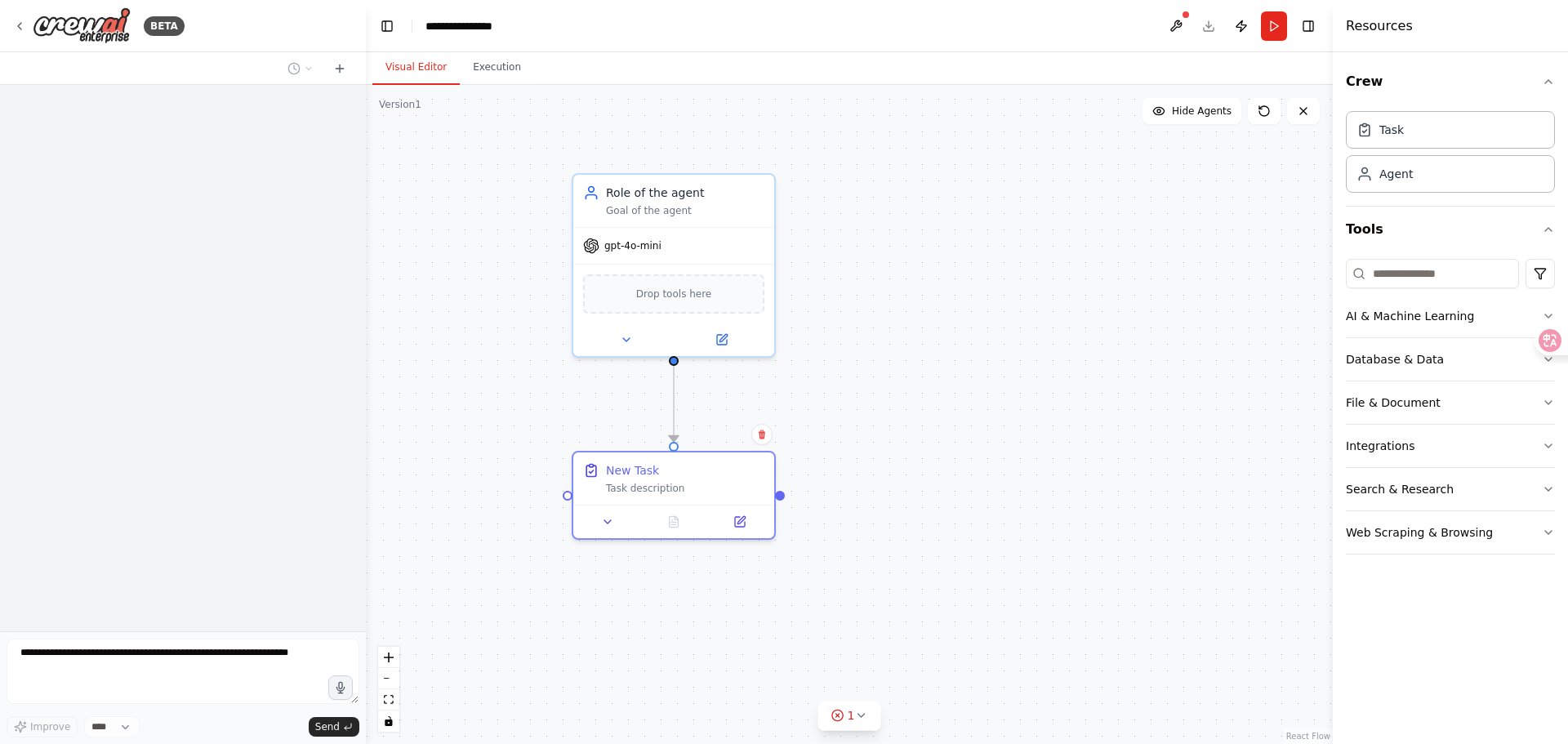
click at [780, 397] on div ".deletable-edge-delete-btn { width: 20px; height: 20px; border: 0px solid #ffff…" at bounding box center [850, 415] width 967 height 659
click at [725, 478] on div "New Task Task description" at bounding box center [684, 475] width 159 height 33
click at [996, 403] on div ".deletable-edge-delete-btn { width: 20px; height: 20px; border: 0px solid #ffff…" at bounding box center [850, 415] width 967 height 659
click at [1429, 262] on input at bounding box center [1432, 273] width 173 height 29
drag, startPoint x: 1439, startPoint y: 488, endPoint x: 1434, endPoint y: 508, distance: 20.6
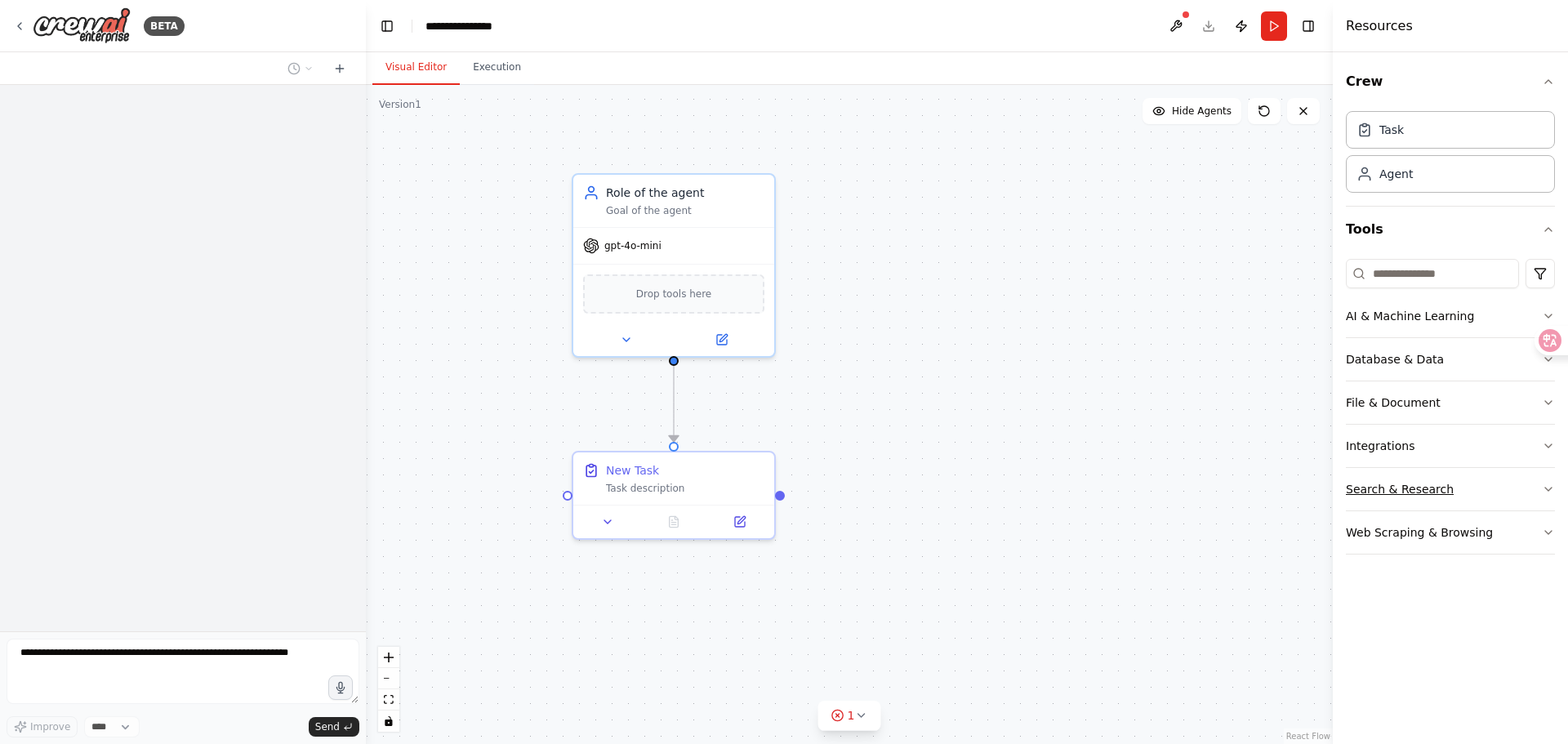
click at [1439, 488] on div "Search & Research" at bounding box center [1399, 489] width 107 height 17
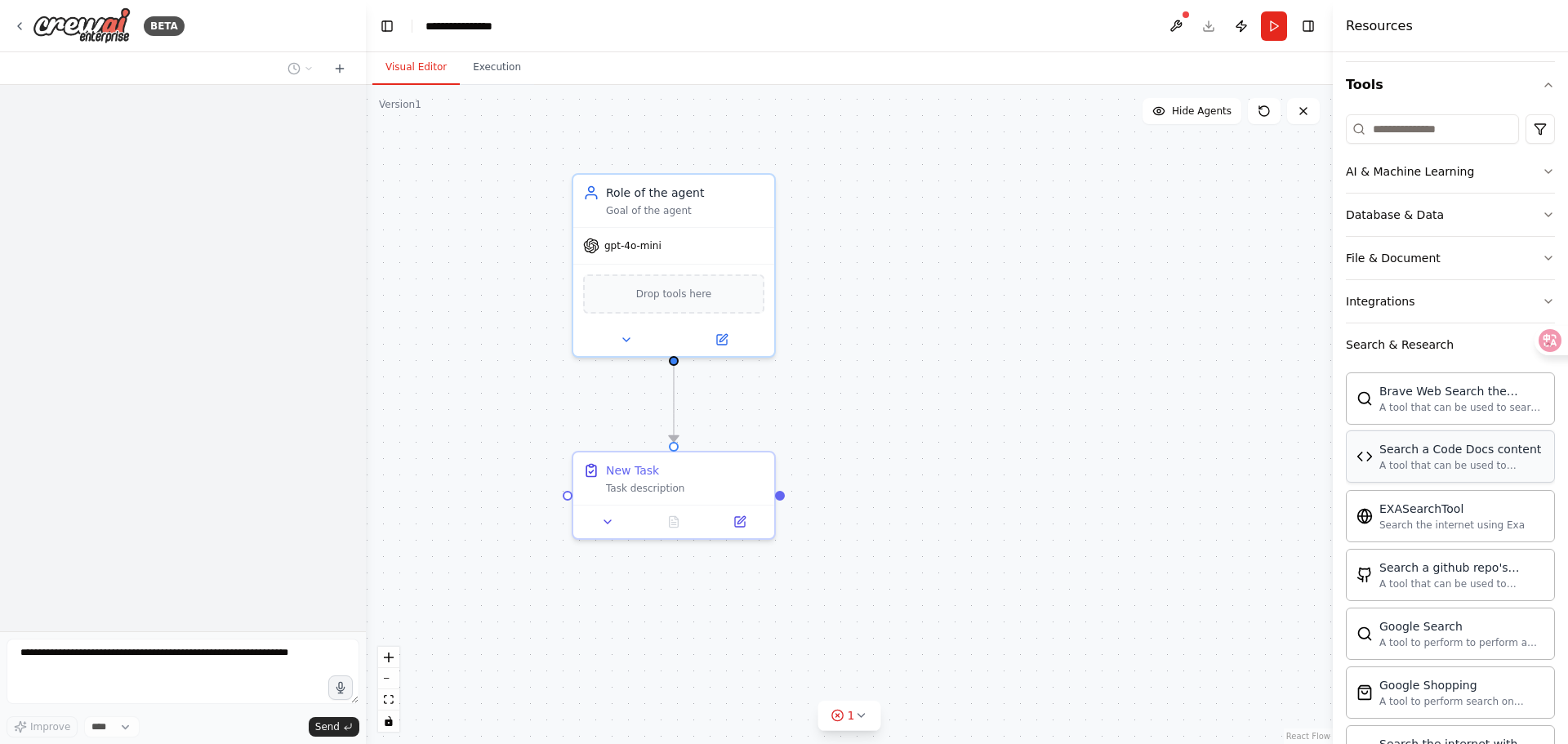
scroll to position [163, 0]
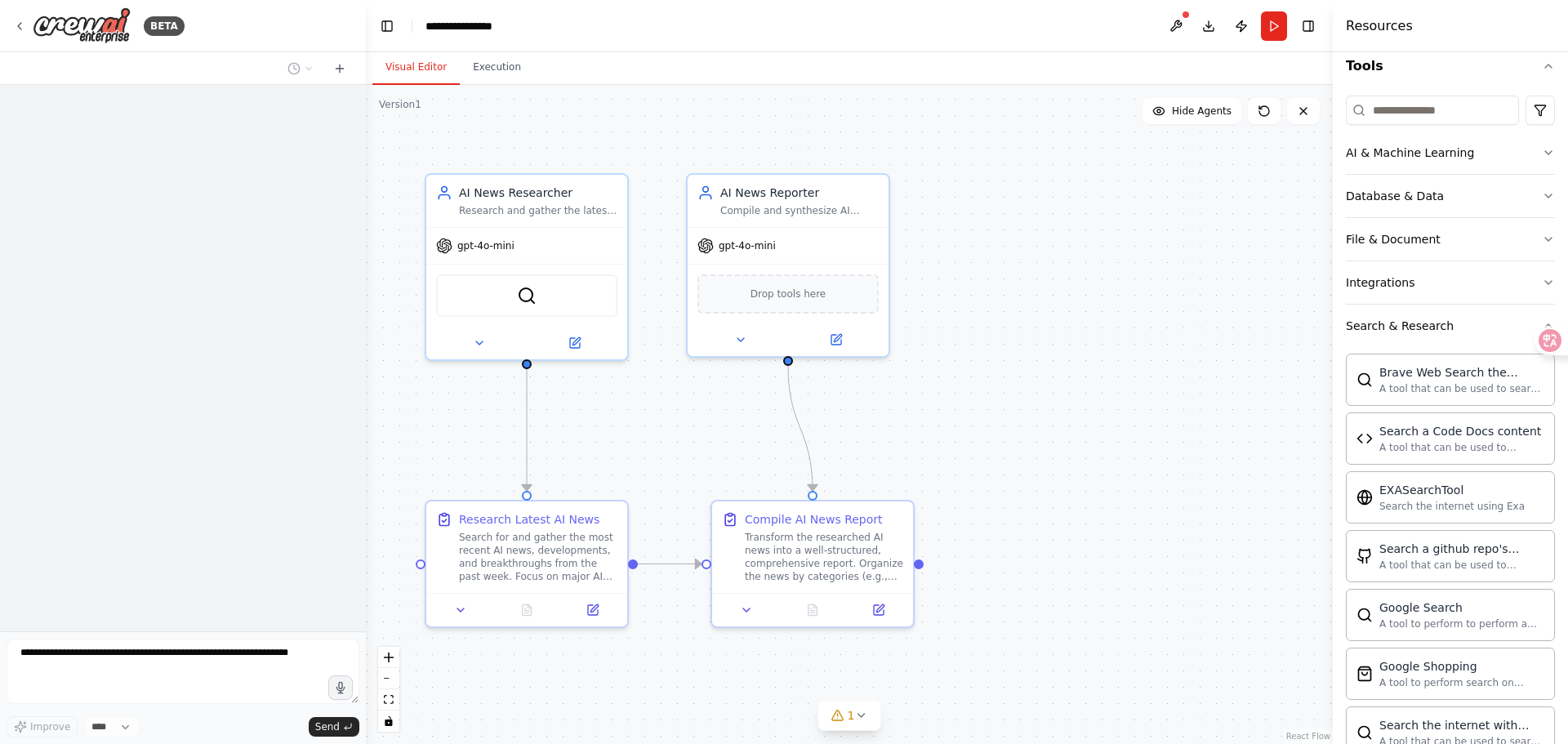
click at [1013, 398] on div ".deletable-edge-delete-btn { width: 20px; height: 20px; border: 0px solid #ffff…" at bounding box center [850, 415] width 967 height 659
click at [560, 293] on div "SerperDevTool" at bounding box center [527, 292] width 182 height 42
click at [529, 291] on img at bounding box center [526, 292] width 19 height 19
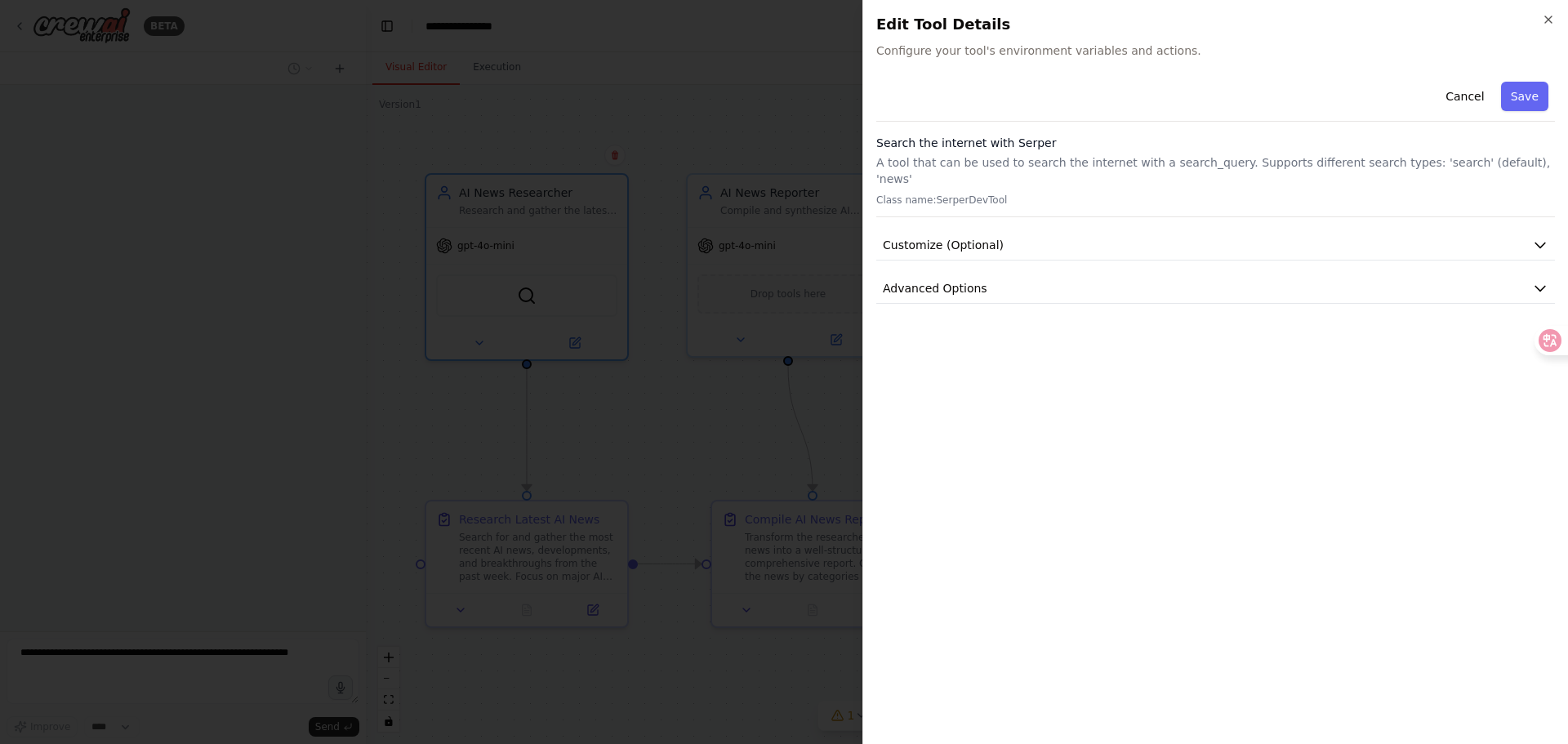
click at [817, 105] on div at bounding box center [784, 372] width 1568 height 744
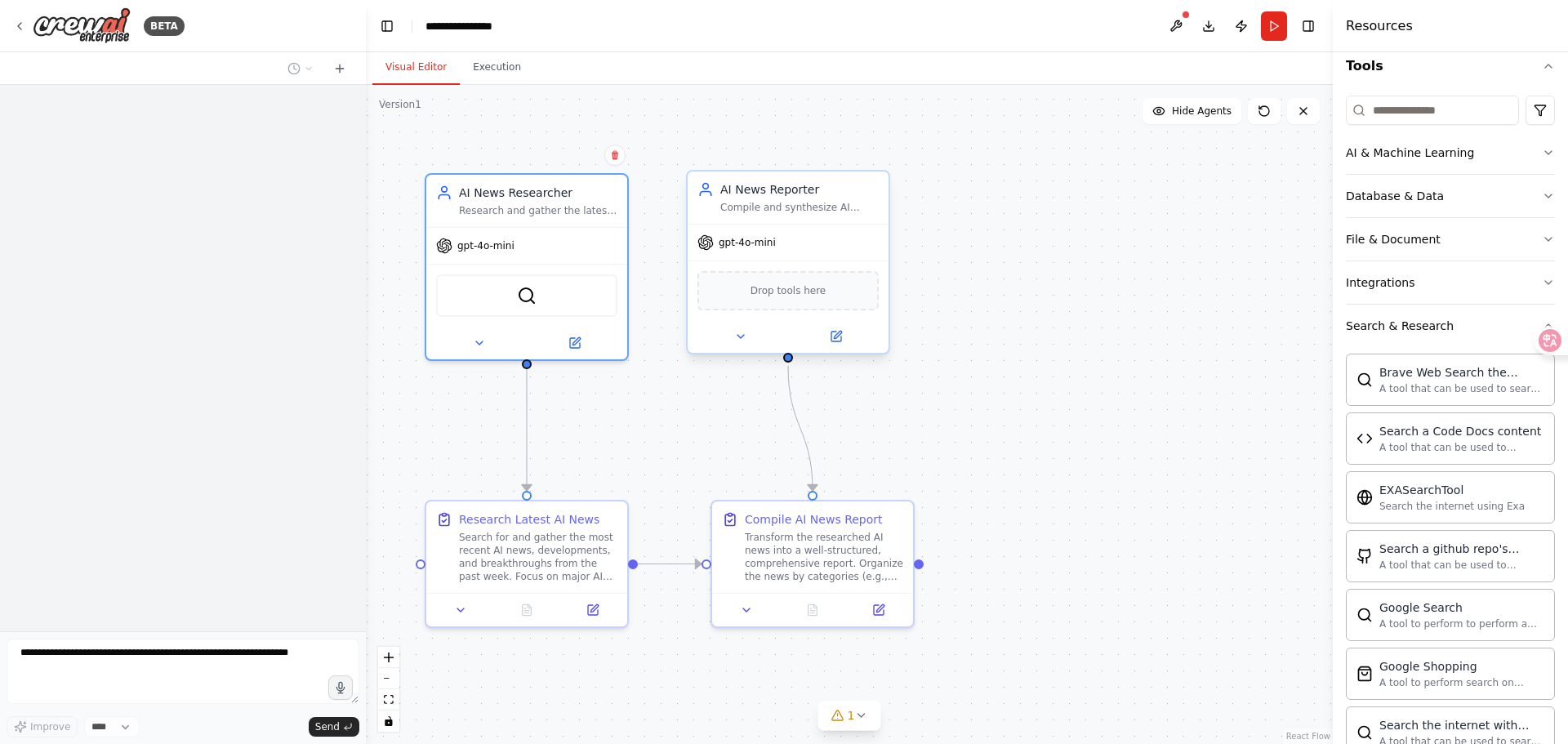
click at [816, 246] on div "gpt-4o-mini" at bounding box center [787, 242] width 201 height 36
click at [1005, 256] on div ".deletable-edge-delete-btn { width: 20px; height: 20px; border: 0px solid #ffff…" at bounding box center [850, 415] width 967 height 659
click at [873, 254] on div "gpt-4o-mini" at bounding box center [787, 242] width 201 height 36
click at [880, 314] on div "Drop tools here" at bounding box center [787, 290] width 201 height 60
click at [985, 309] on div ".deletable-edge-delete-btn { width: 20px; height: 20px; border: 0px solid #ffff…" at bounding box center [850, 415] width 967 height 659
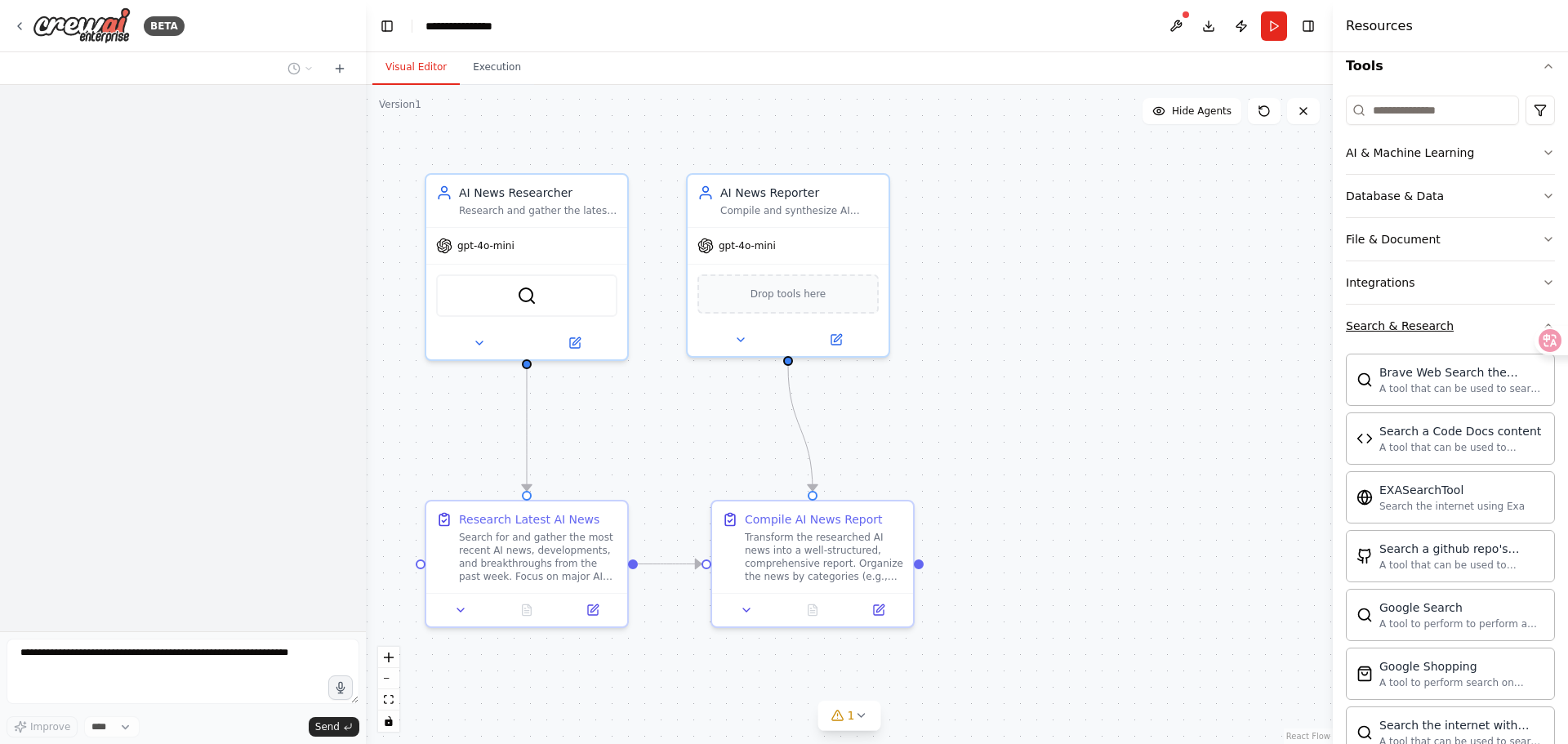
click at [1421, 319] on div "Search & Research" at bounding box center [1399, 326] width 107 height 17
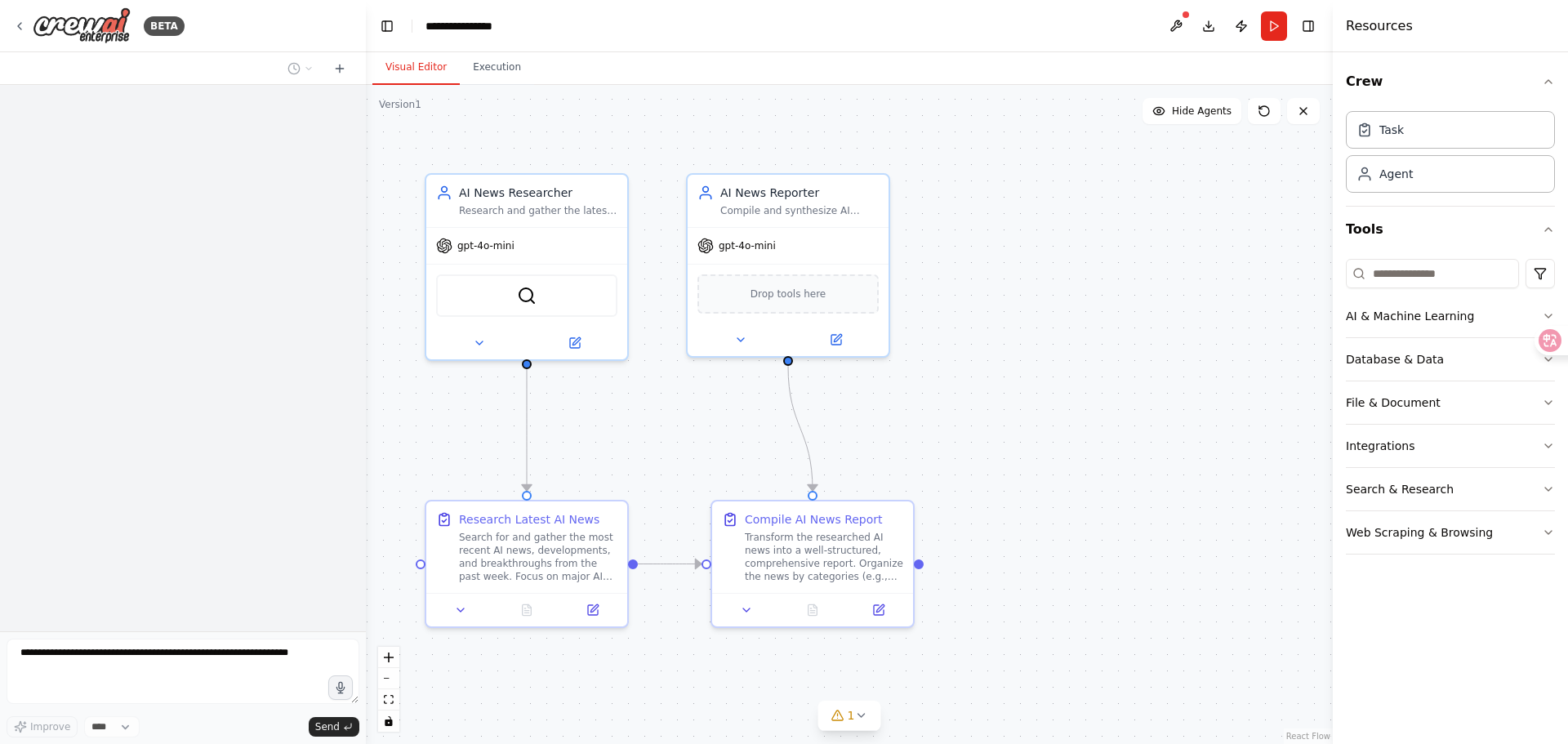
click at [1141, 434] on div ".deletable-edge-delete-btn { width: 20px; height: 20px; border: 0px solid #ffff…" at bounding box center [850, 415] width 967 height 659
drag, startPoint x: 1108, startPoint y: 445, endPoint x: 1119, endPoint y: 448, distance: 11.4
click at [1119, 448] on div ".deletable-edge-delete-btn { width: 20px; height: 20px; border: 0px solid #ffff…" at bounding box center [850, 415] width 967 height 659
click at [1084, 479] on div ".deletable-edge-delete-btn { width: 20px; height: 20px; border: 0px solid #ffff…" at bounding box center [850, 415] width 967 height 659
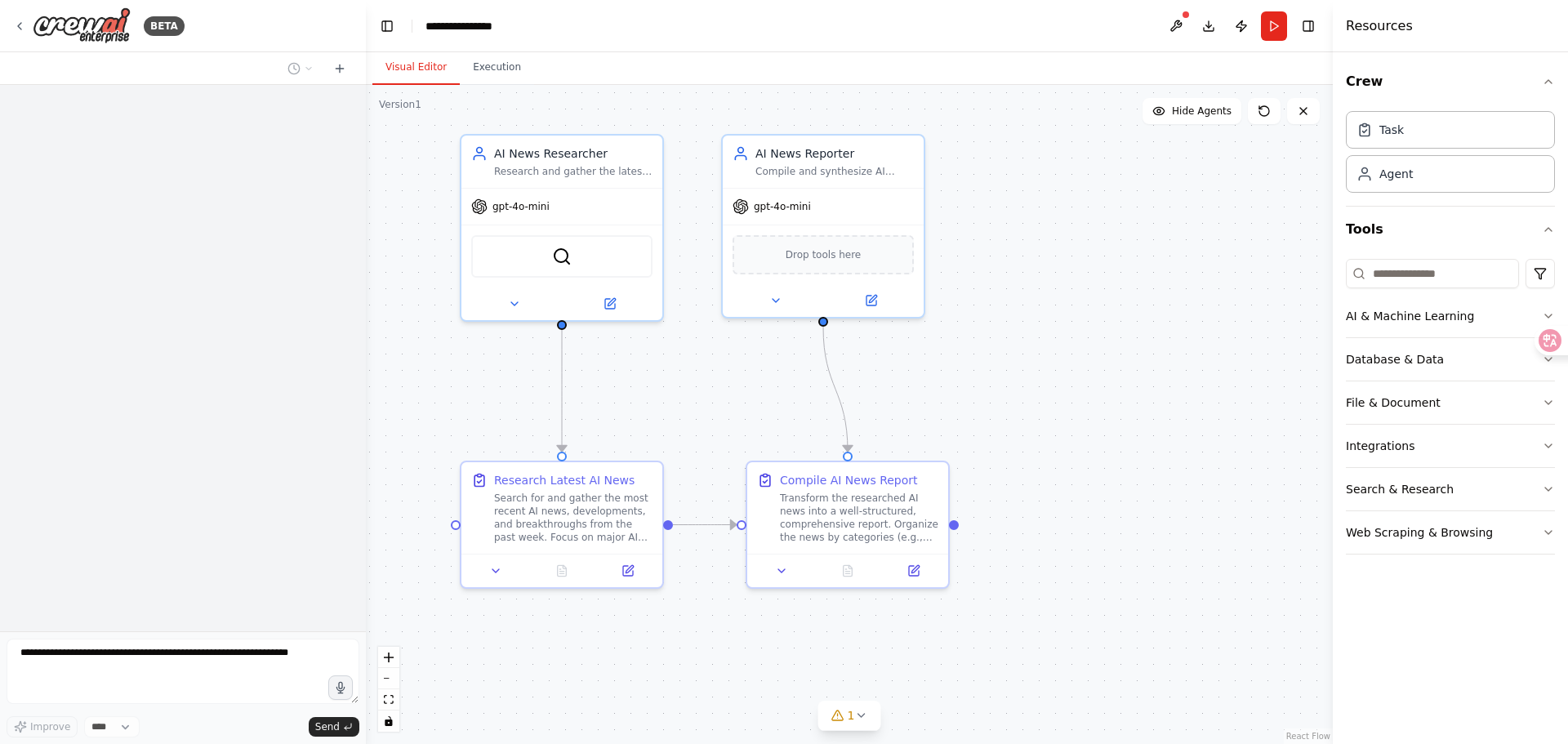
drag, startPoint x: 1084, startPoint y: 468, endPoint x: 1103, endPoint y: 450, distance: 26.2
click at [1108, 427] on div ".deletable-edge-delete-btn { width: 20px; height: 20px; border: 0px solid #ffff…" at bounding box center [850, 415] width 967 height 659
click at [1102, 458] on div ".deletable-edge-delete-btn { width: 20px; height: 20px; border: 0px solid #ffff…" at bounding box center [850, 415] width 967 height 659
click at [1001, 342] on div ".deletable-edge-delete-btn { width: 20px; height: 20px; border: 0px solid #ffff…" at bounding box center [850, 415] width 967 height 659
click at [1269, 20] on button "Run" at bounding box center [1273, 26] width 26 height 29
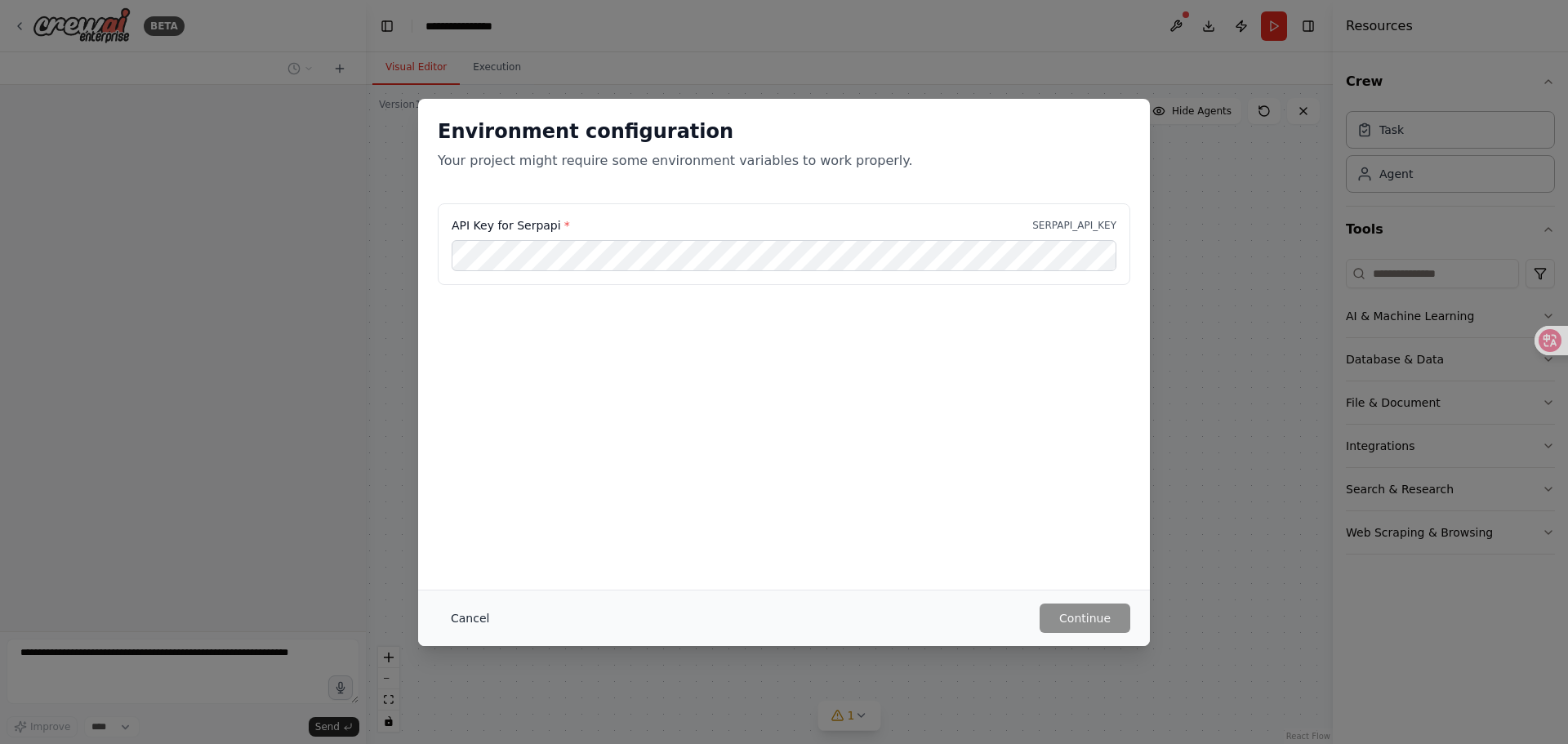
click at [479, 609] on button "Cancel" at bounding box center [470, 618] width 64 height 29
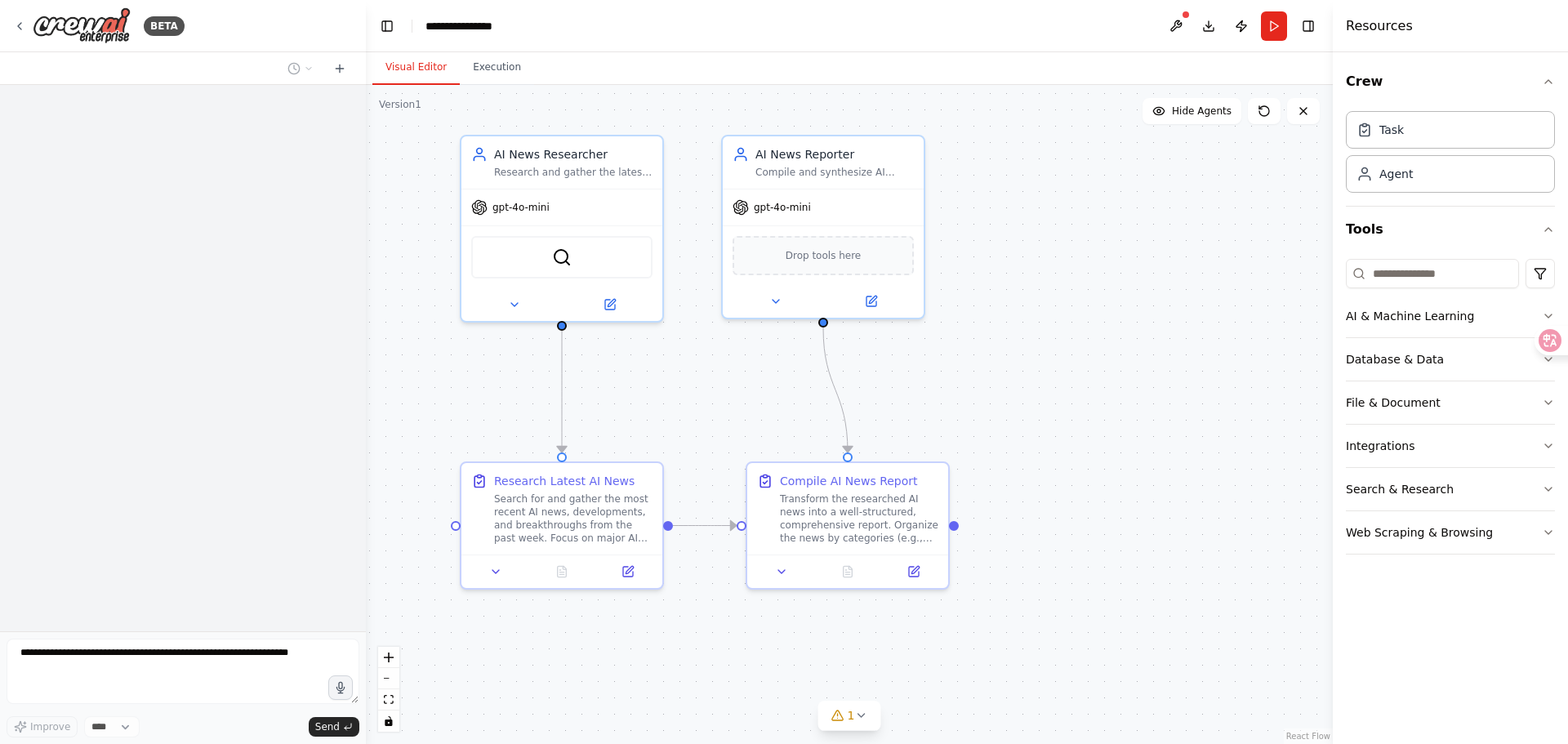
click at [509, 627] on div ".deletable-edge-delete-btn { width: 20px; height: 20px; border: 0px solid #ffff…" at bounding box center [850, 415] width 967 height 659
click at [686, 383] on div ".deletable-edge-delete-btn { width: 20px; height: 20px; border: 0px solid #ffff…" at bounding box center [850, 415] width 967 height 659
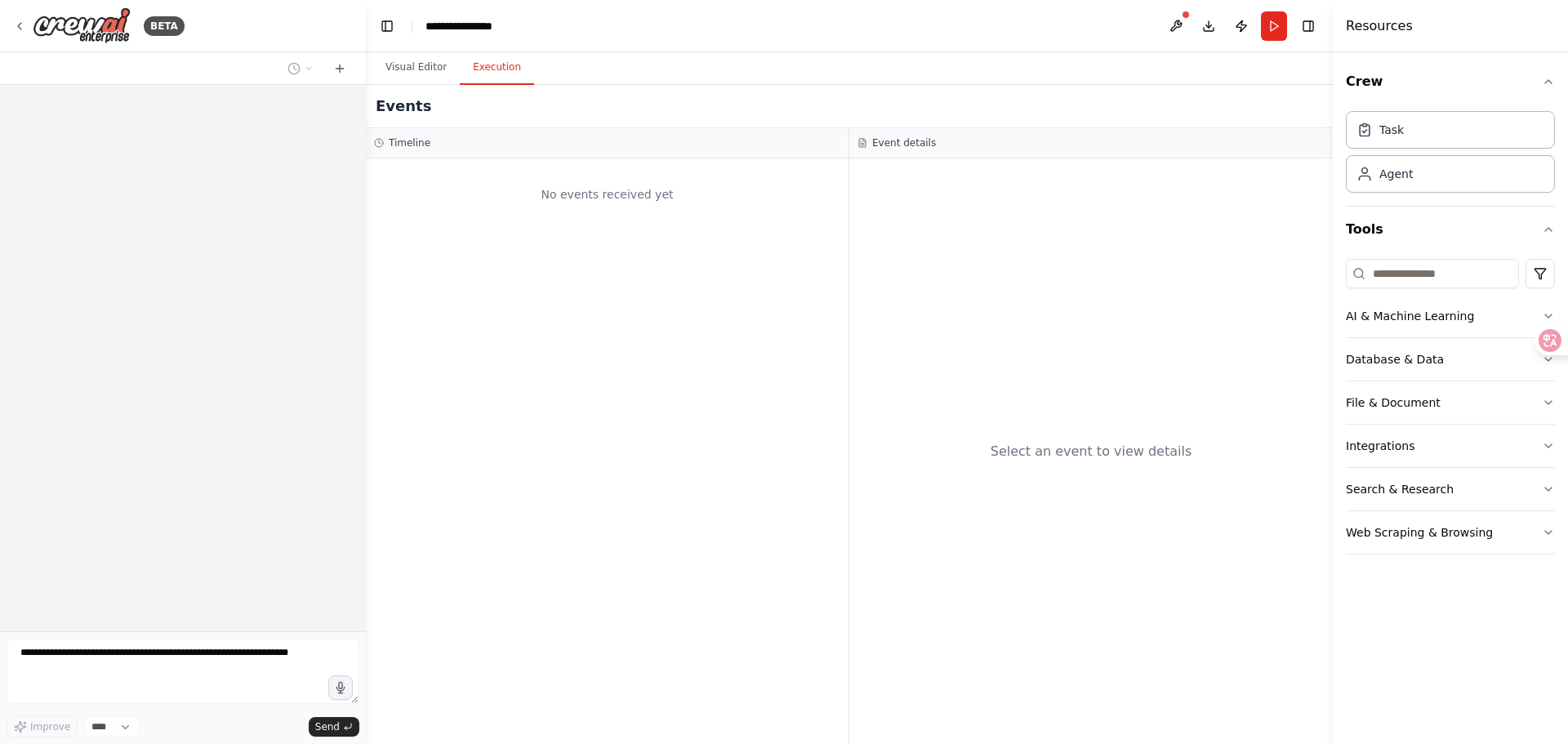
click at [495, 63] on button "Execution" at bounding box center [496, 67] width 74 height 34
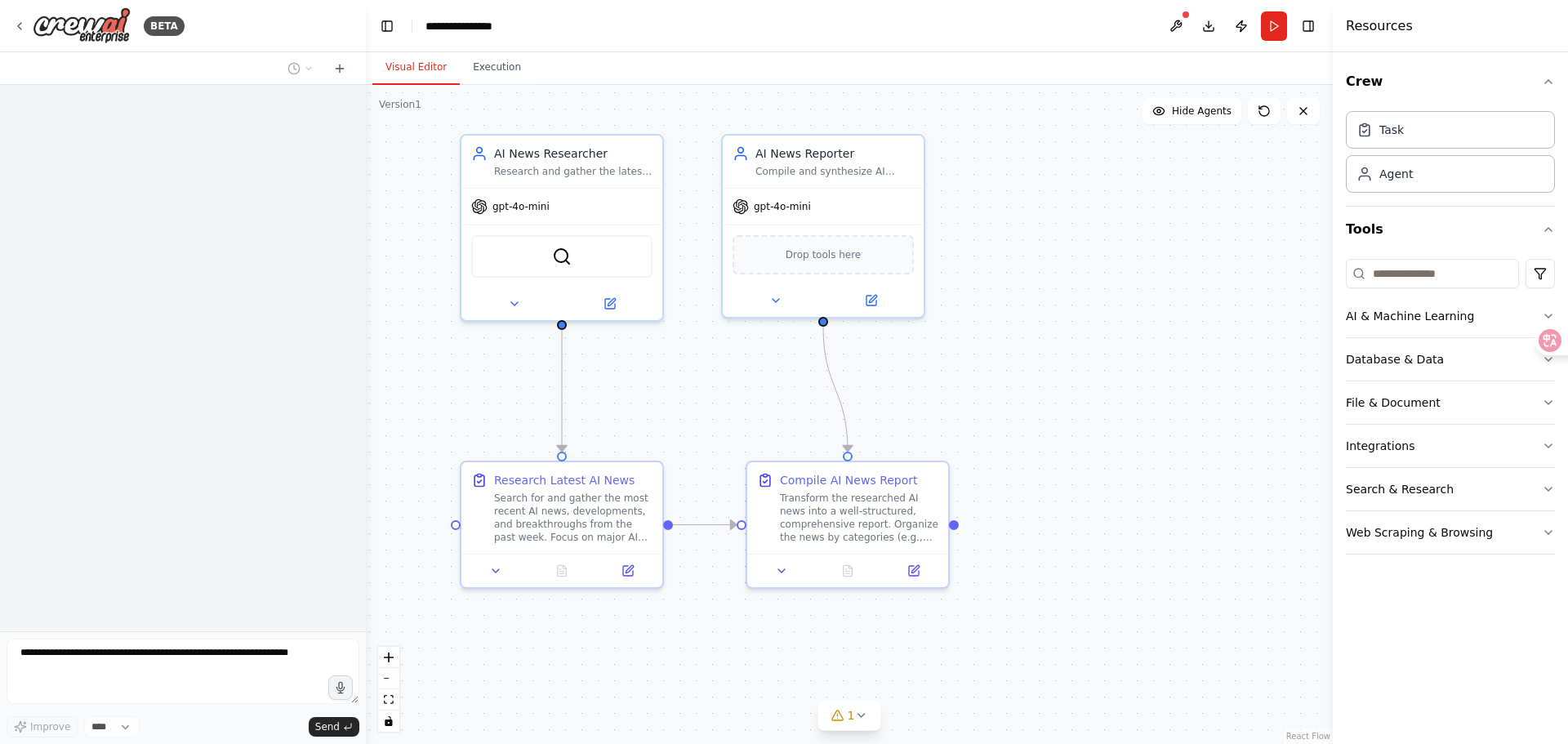
click at [434, 63] on button "Visual Editor" at bounding box center [416, 67] width 87 height 34
click at [1296, 117] on button at bounding box center [1304, 111] width 33 height 26
click at [1303, 115] on icon at bounding box center [1303, 111] width 13 height 13
click at [26, 26] on icon at bounding box center [19, 26] width 13 height 13
